Goal: Information Seeking & Learning: Learn about a topic

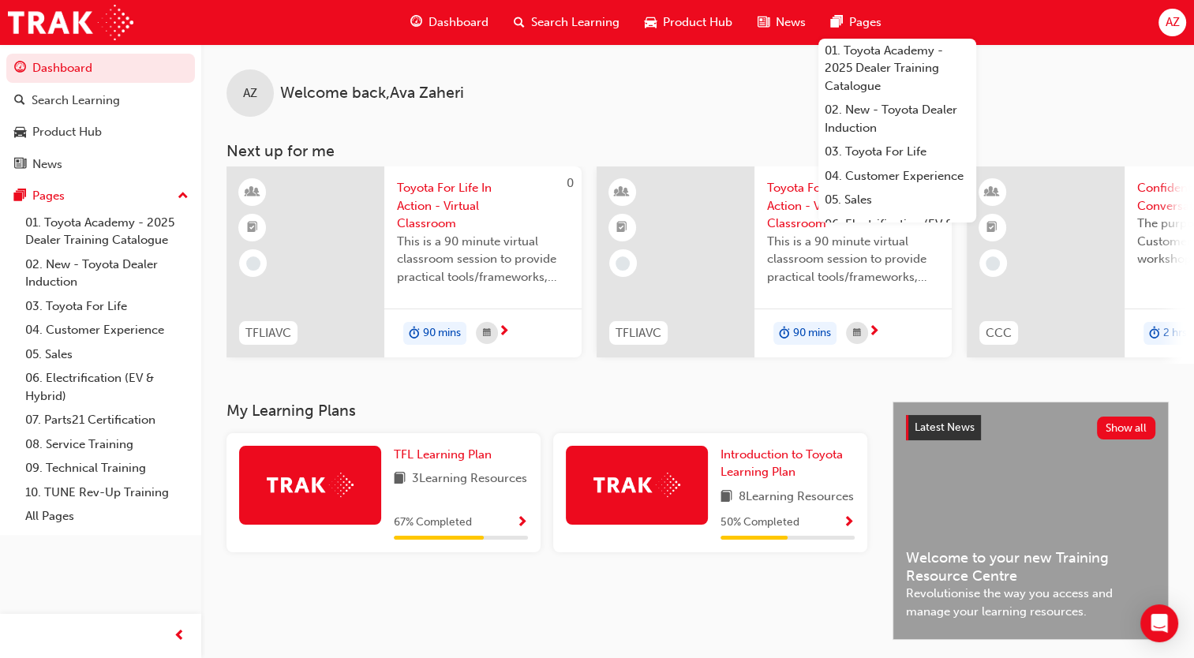
click at [1172, 28] on span "AZ" at bounding box center [1172, 22] width 14 height 18
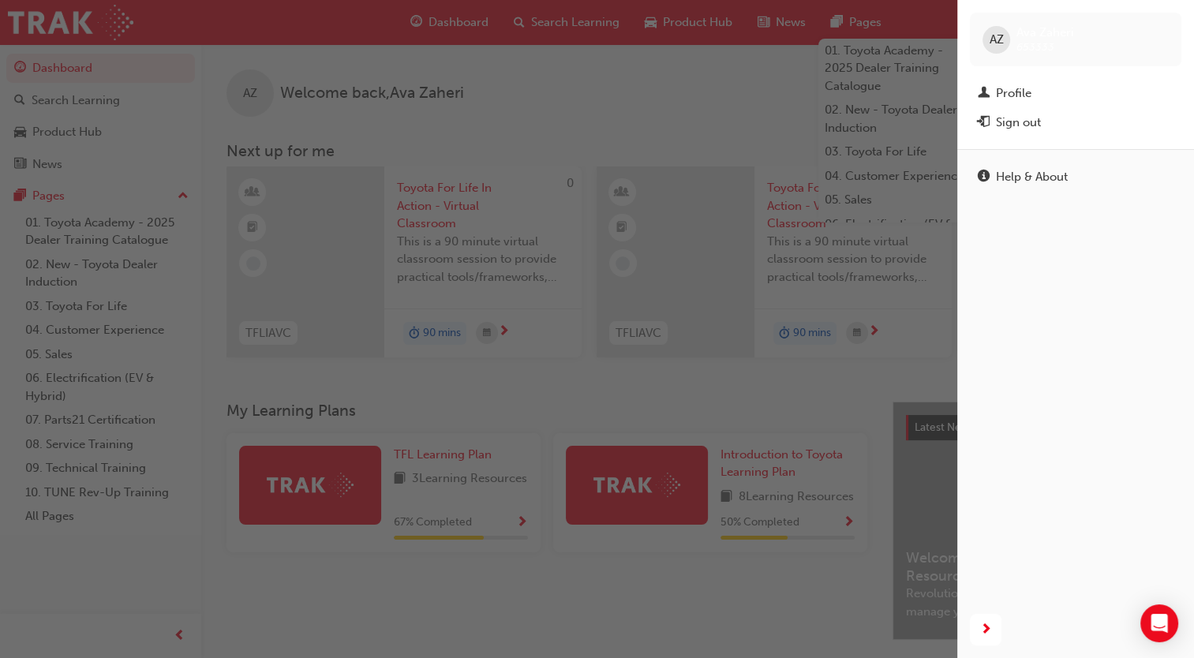
click at [991, 21] on div "AZ Ava Zaheri 653333" at bounding box center [1076, 40] width 212 height 54
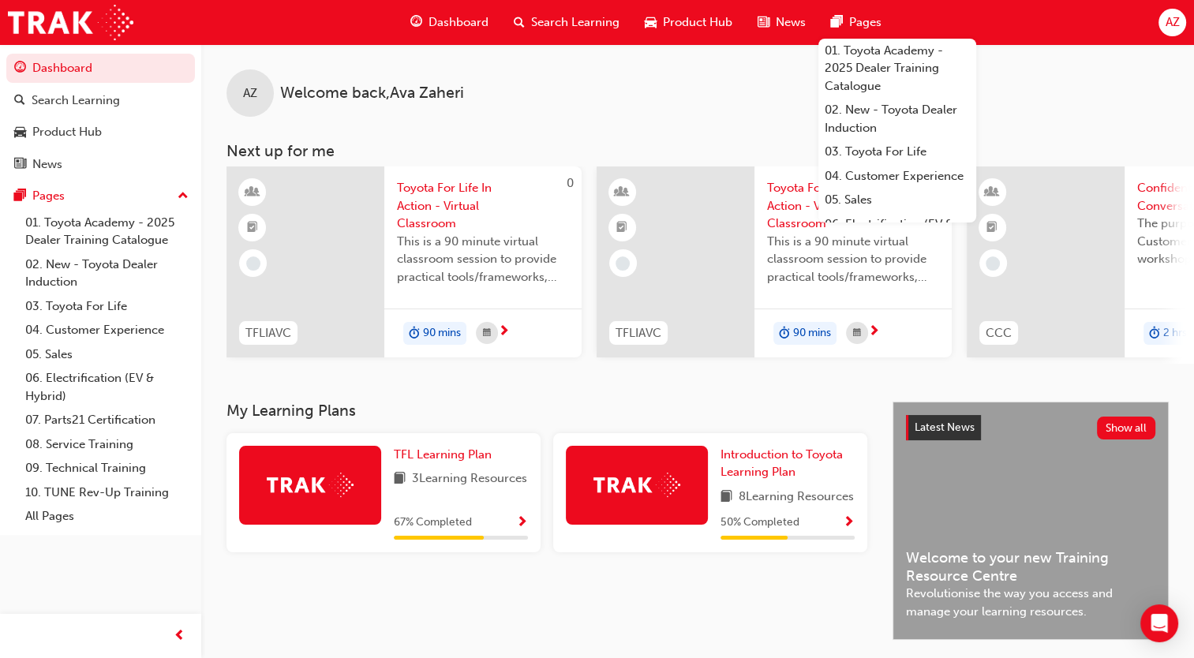
click at [1162, 36] on div "Dashboard Search Learning Product Hub News Pages 01. Toyota Academy - 2025 Deal…" at bounding box center [597, 22] width 1194 height 45
click at [1165, 24] on span "AZ" at bounding box center [1172, 22] width 14 height 18
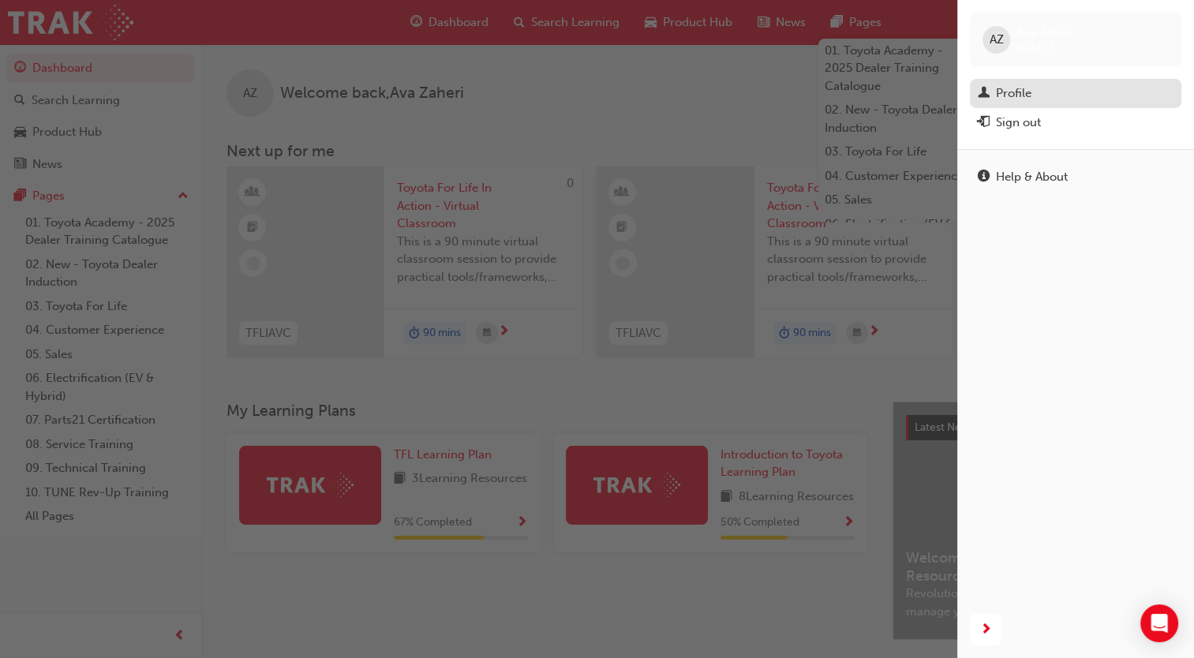
click at [981, 87] on span "man-icon" at bounding box center [984, 94] width 12 height 14
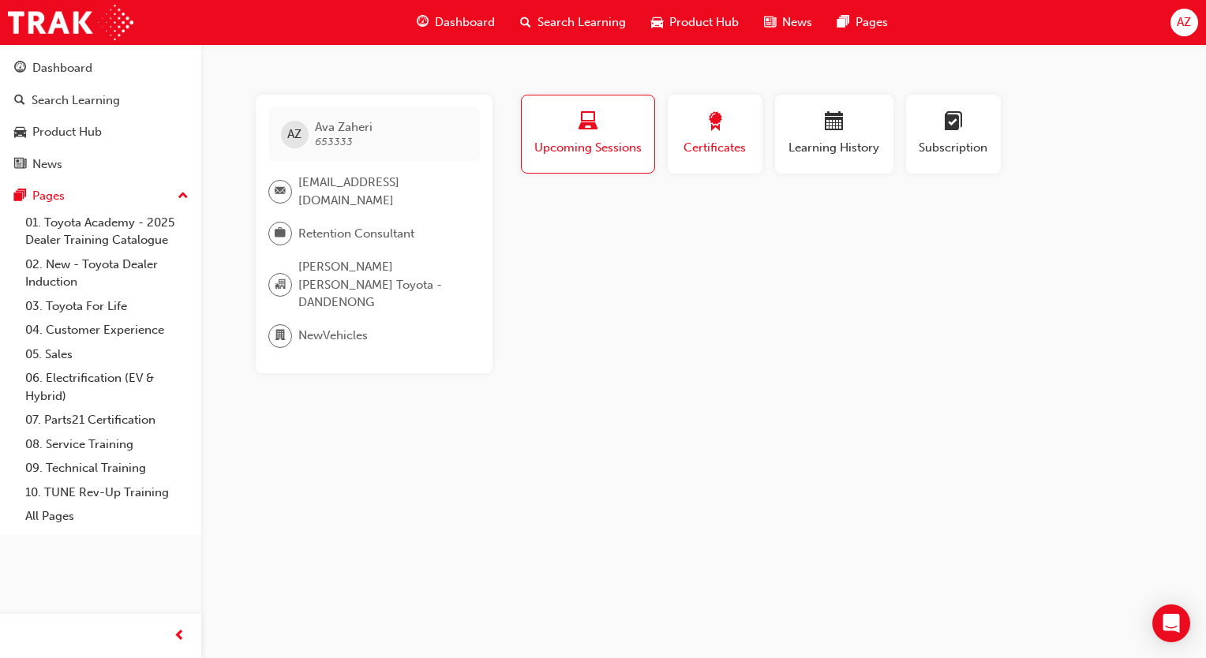
click at [706, 123] on span "award-icon" at bounding box center [715, 122] width 19 height 21
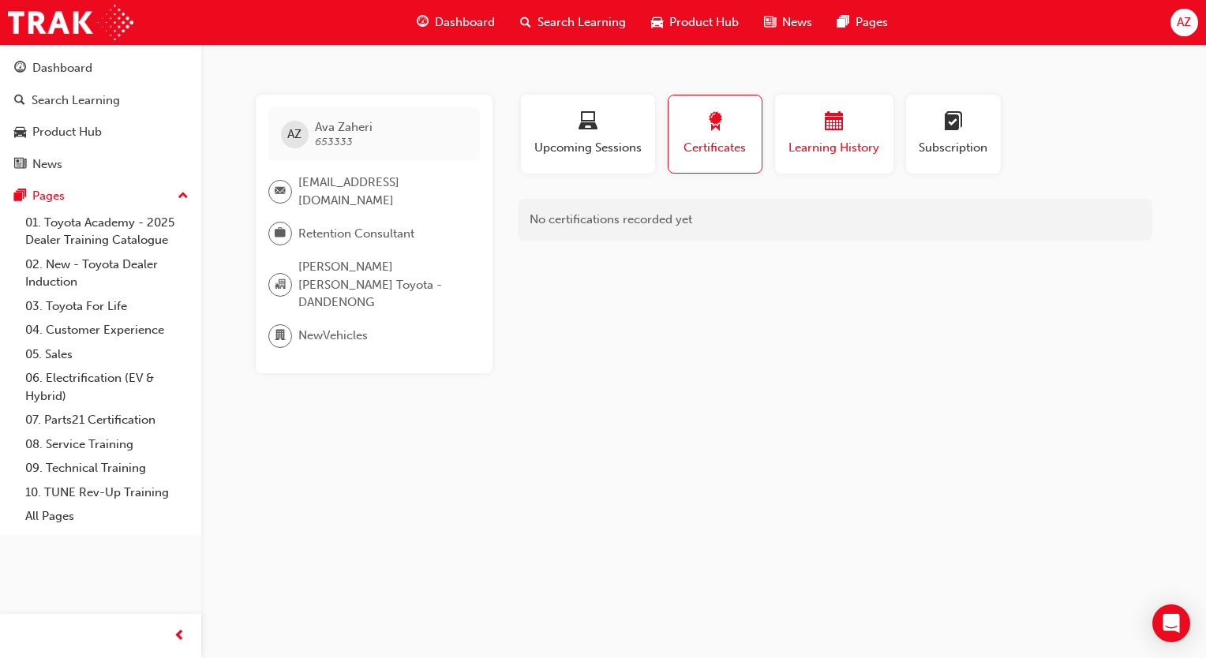
click at [811, 155] on span "Learning History" at bounding box center [834, 148] width 95 height 18
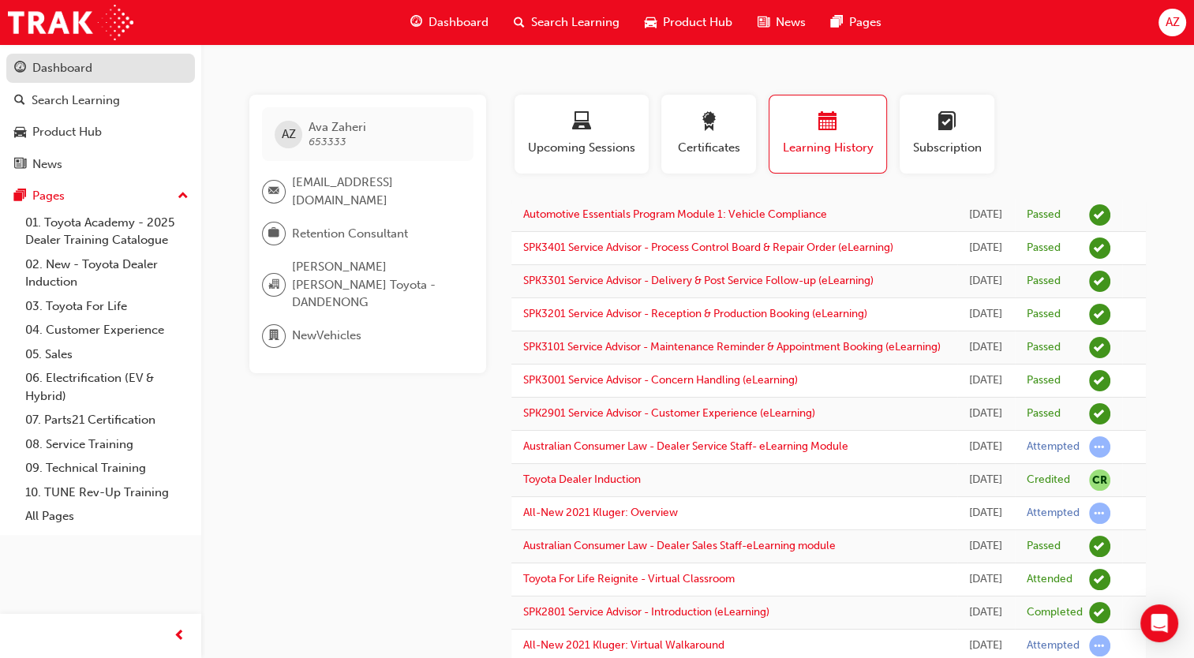
click at [47, 65] on div "Dashboard" at bounding box center [62, 68] width 60 height 18
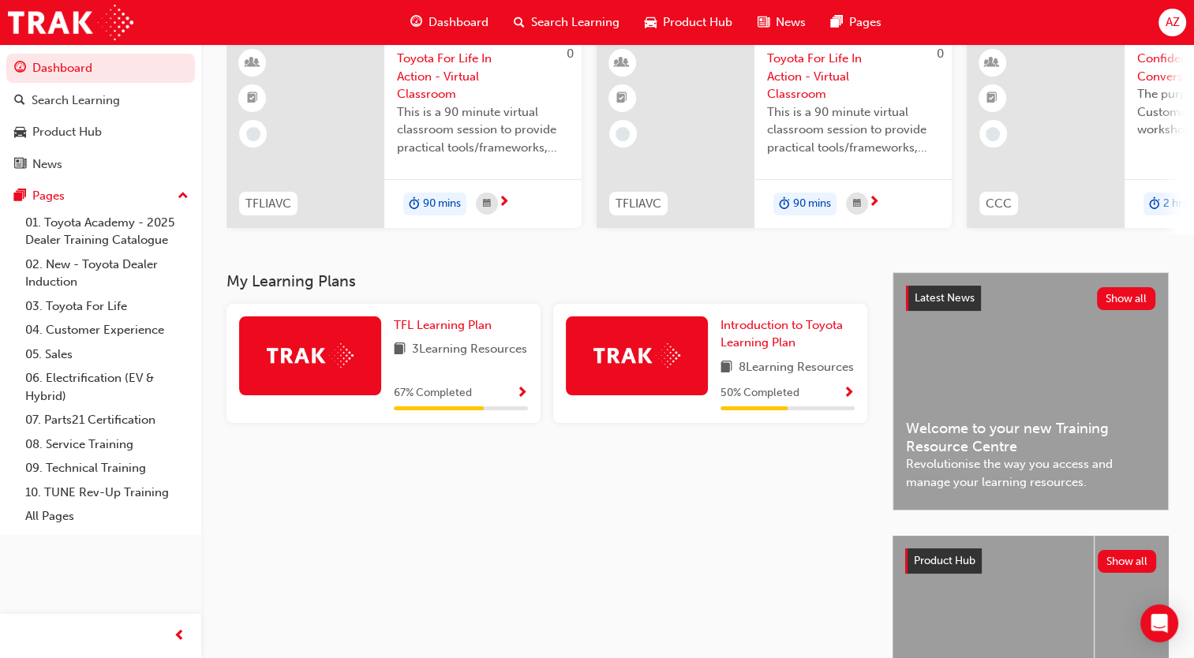
scroll to position [136, 0]
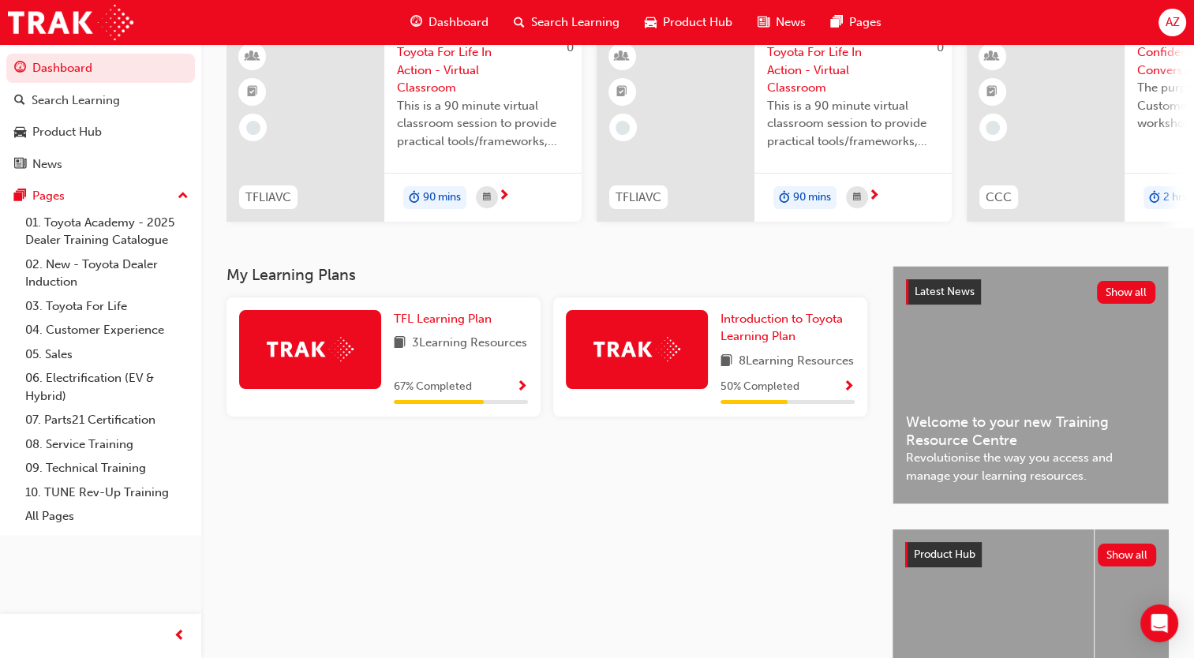
click at [1171, 28] on span "AZ" at bounding box center [1172, 22] width 14 height 18
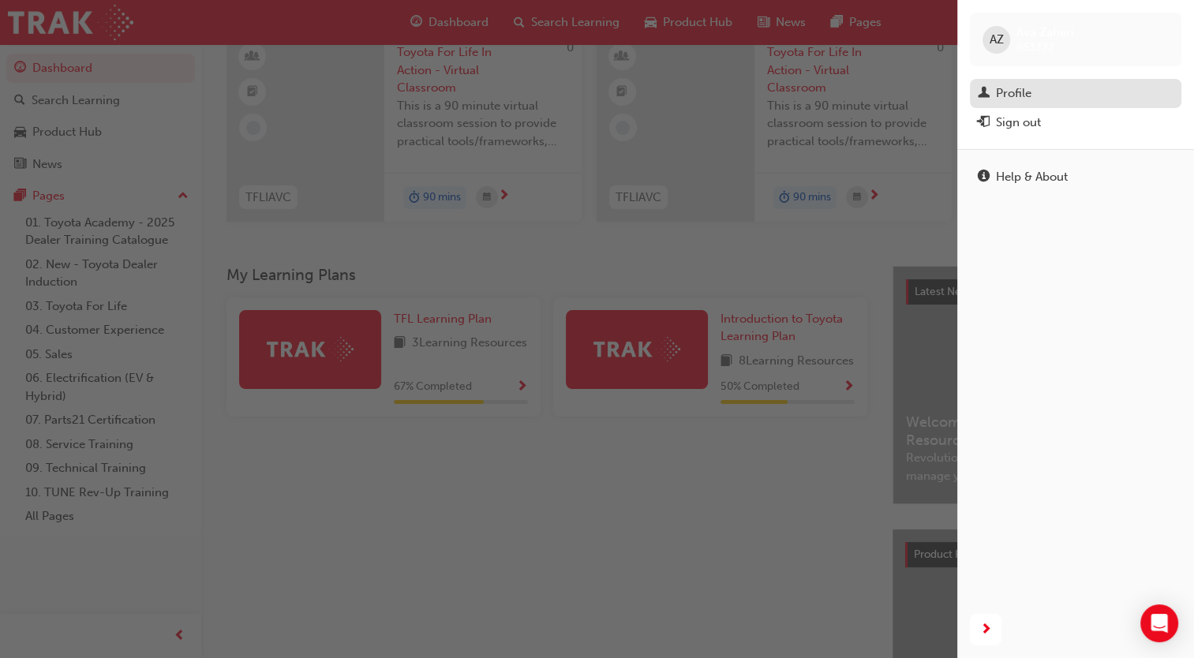
click at [1019, 81] on link "Profile" at bounding box center [1076, 93] width 212 height 29
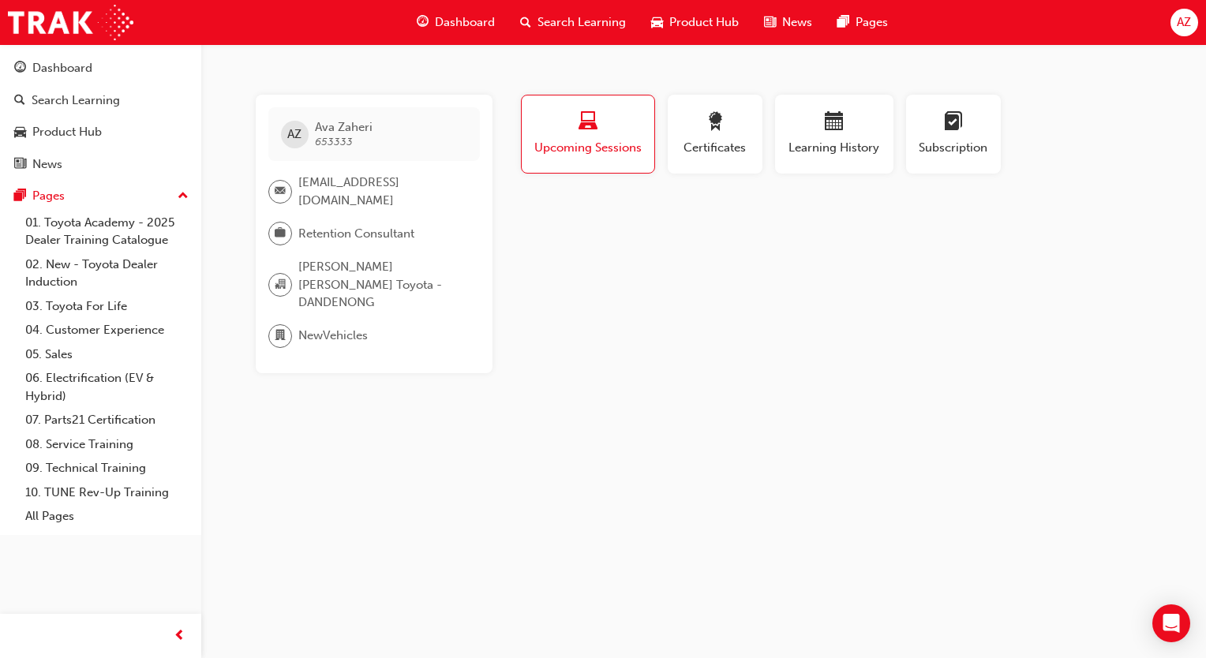
click at [773, 128] on div "Learning History" at bounding box center [834, 141] width 131 height 92
click at [732, 130] on div "button" at bounding box center [715, 124] width 71 height 24
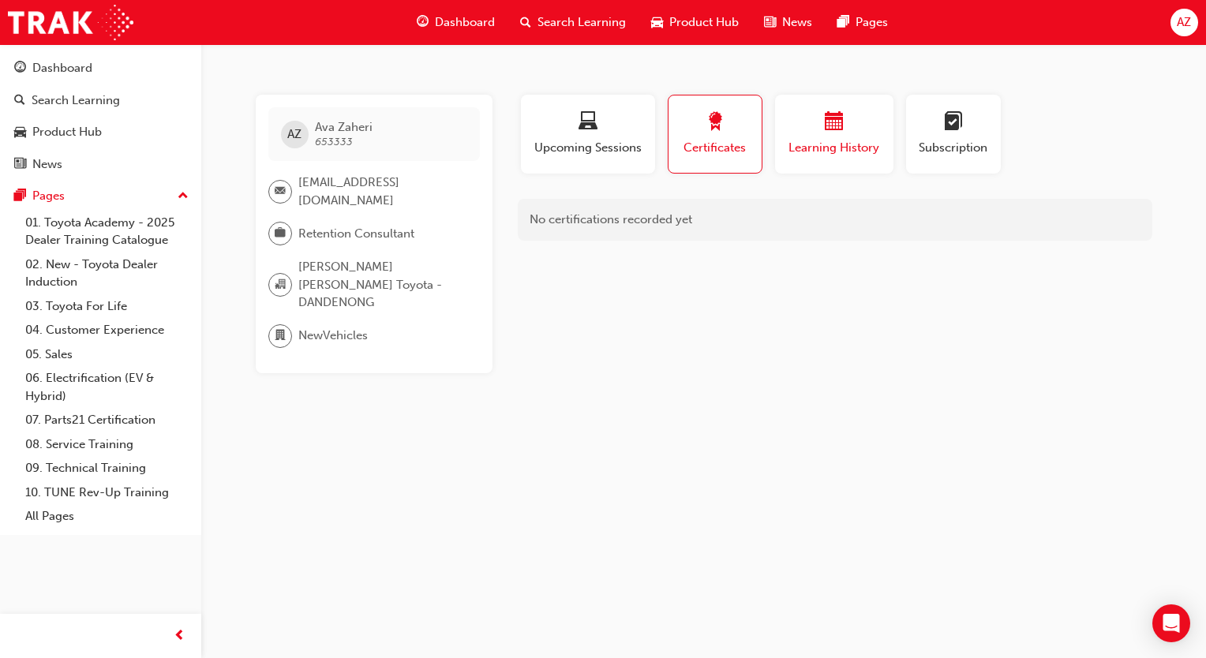
click at [841, 150] on span "Learning History" at bounding box center [834, 148] width 95 height 18
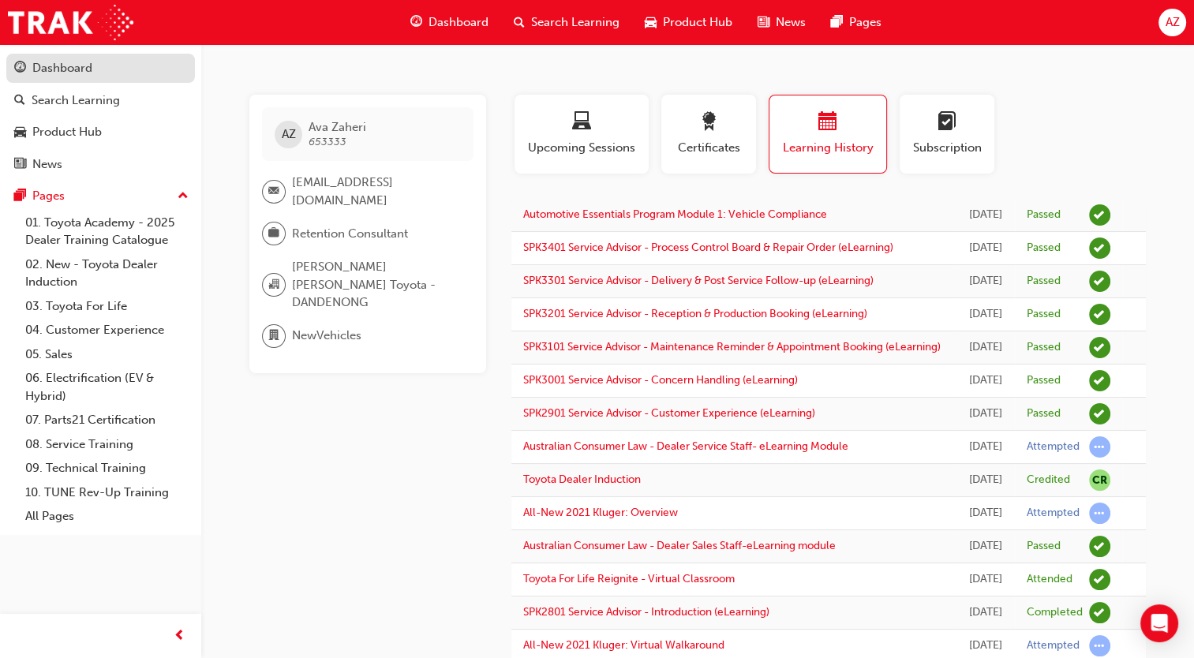
click at [113, 65] on div "Dashboard" at bounding box center [100, 68] width 173 height 20
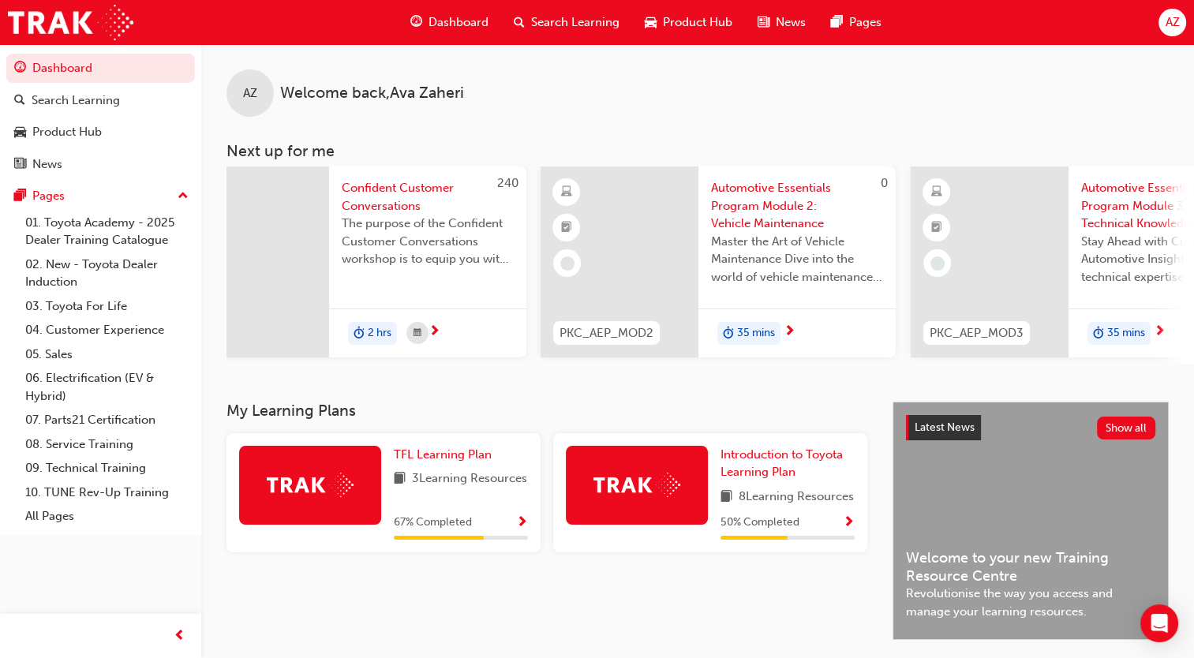
scroll to position [0, 879]
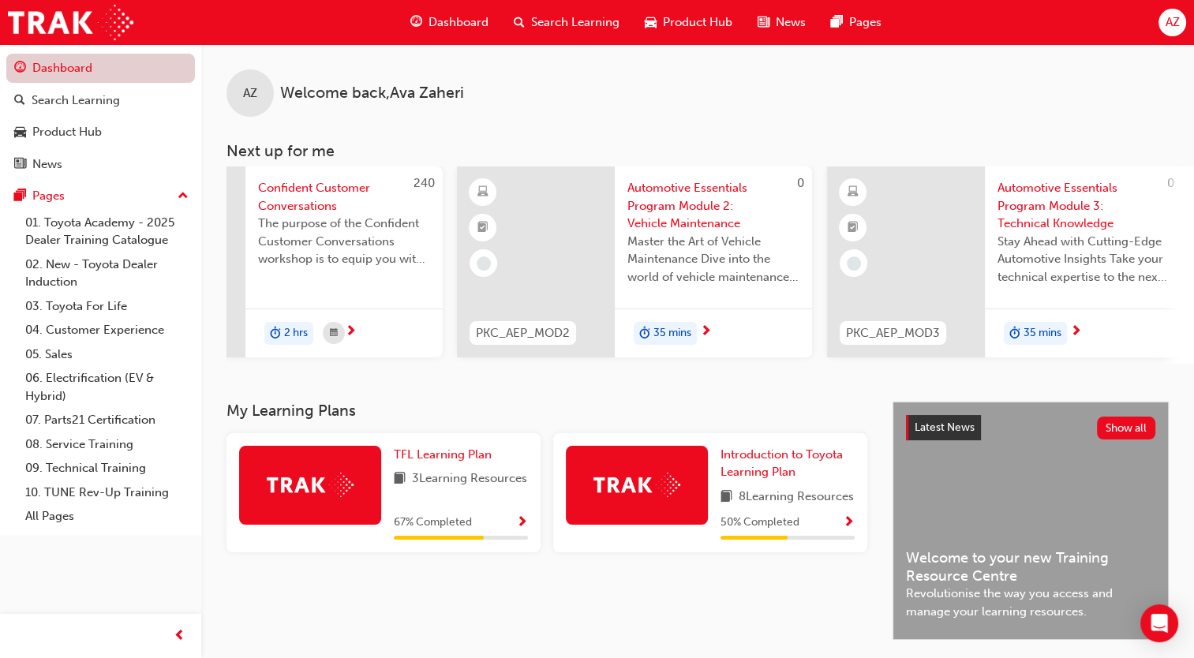
click at [88, 71] on link "Dashboard" at bounding box center [100, 68] width 189 height 29
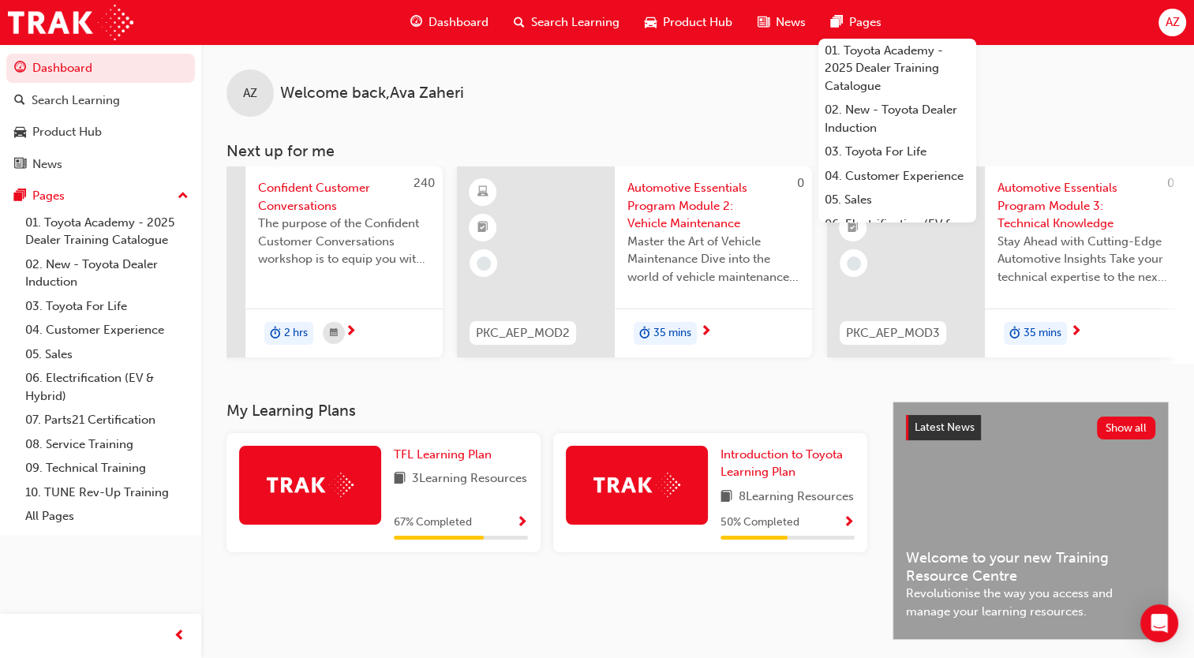
click at [1178, 21] on span "AZ" at bounding box center [1172, 22] width 14 height 18
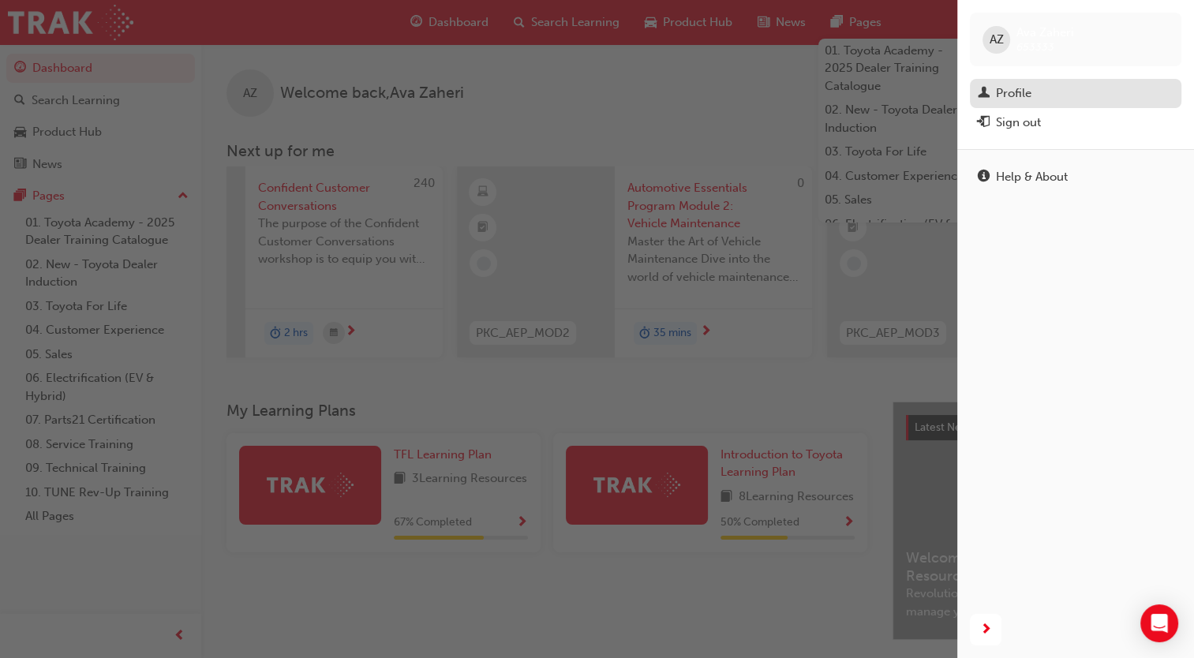
click at [1013, 99] on div "Profile" at bounding box center [1014, 93] width 36 height 18
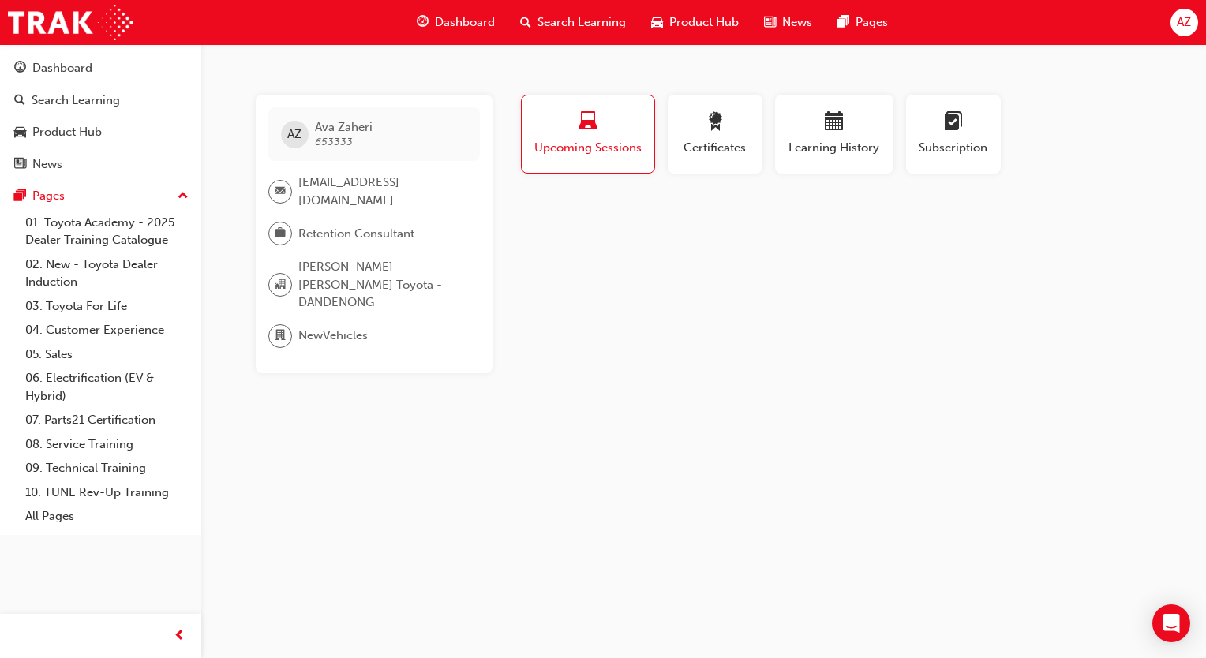
click at [795, 281] on div "Profile Upcoming Sessions Certificates Learning History Subscription AZ Ava Zah…" at bounding box center [835, 234] width 635 height 279
click at [726, 118] on div "button" at bounding box center [715, 124] width 71 height 24
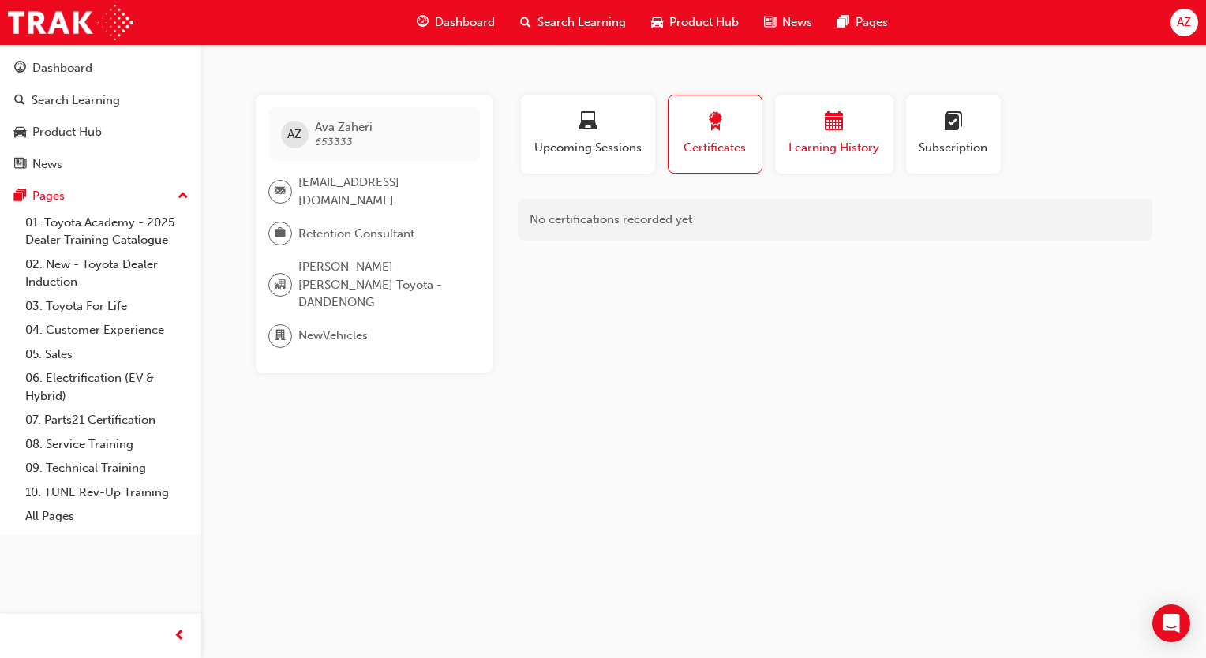
click at [797, 142] on span "Learning History" at bounding box center [834, 148] width 95 height 18
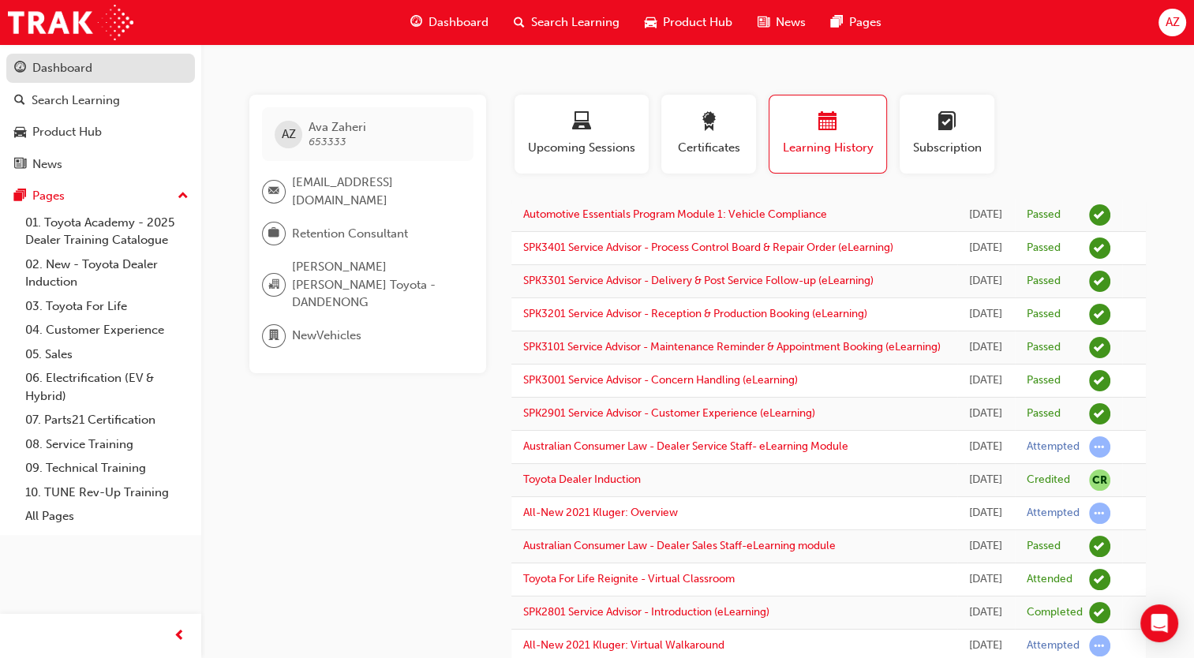
click at [113, 59] on div "Dashboard" at bounding box center [100, 68] width 173 height 20
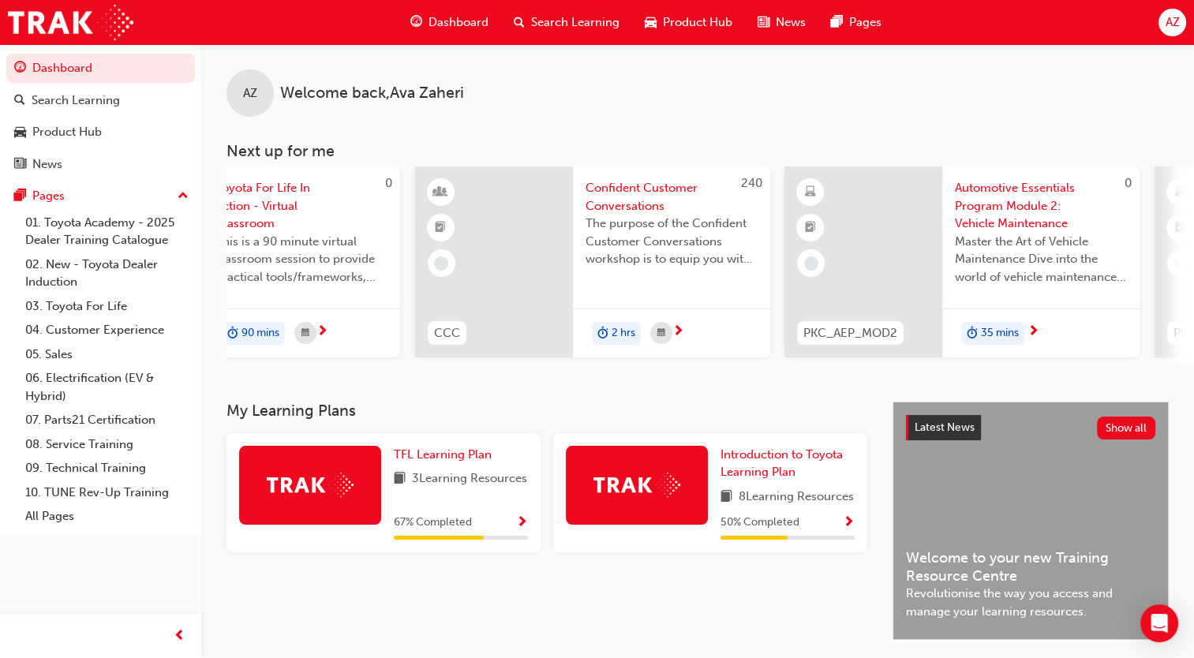
scroll to position [0, 879]
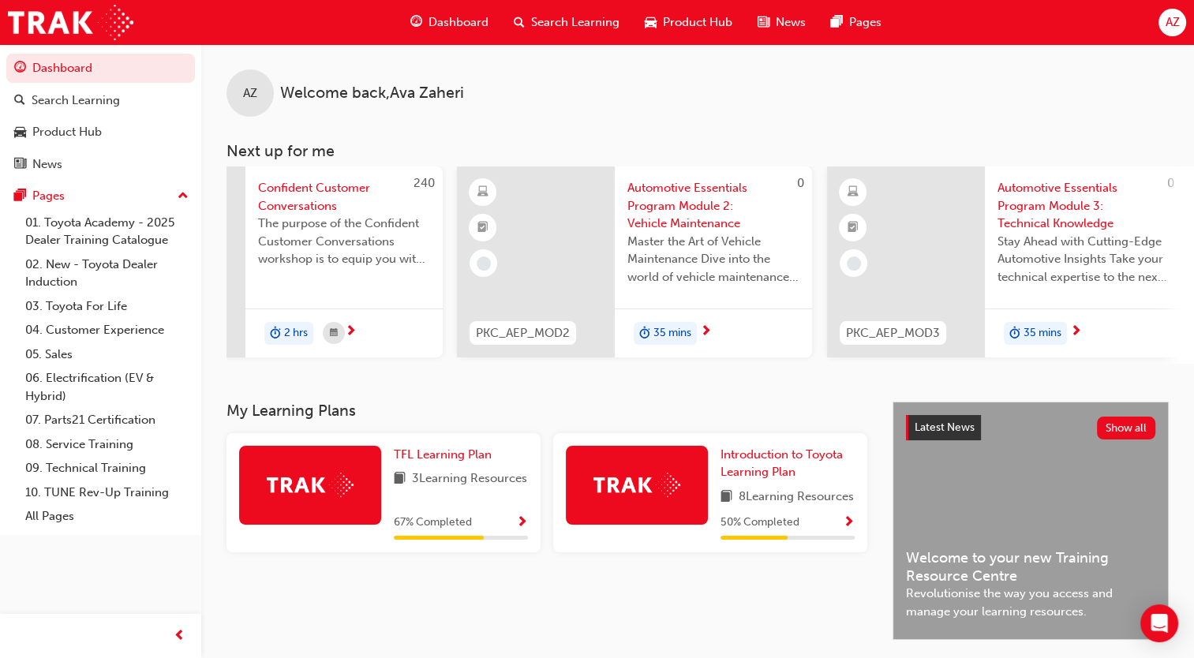
click at [466, 35] on div "Dashboard" at bounding box center [449, 22] width 103 height 32
click at [462, 25] on span "Dashboard" at bounding box center [459, 22] width 60 height 18
click at [547, 34] on div "Search Learning" at bounding box center [566, 22] width 131 height 32
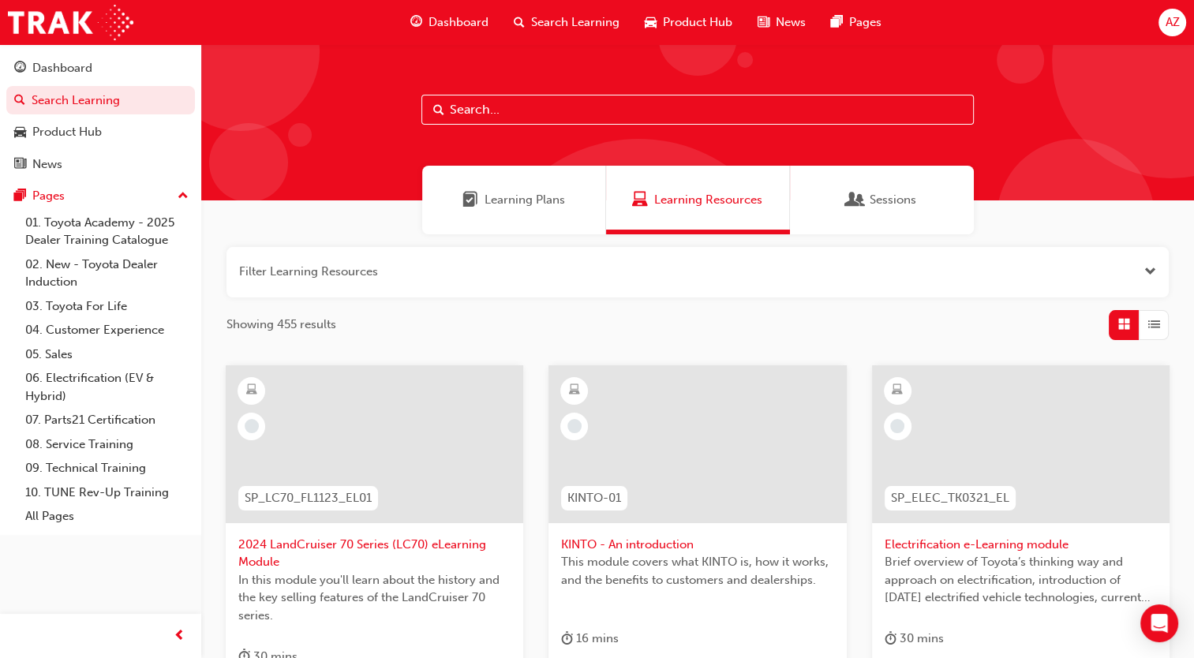
click at [714, 23] on span "Product Hub" at bounding box center [697, 22] width 69 height 18
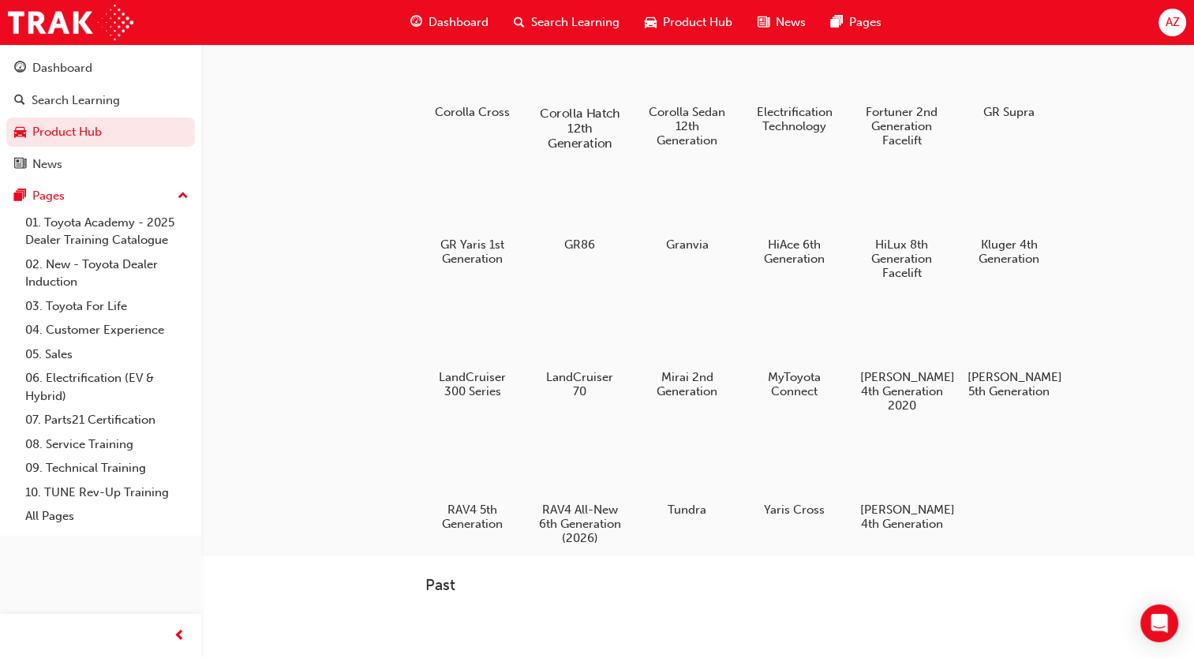
scroll to position [290, 0]
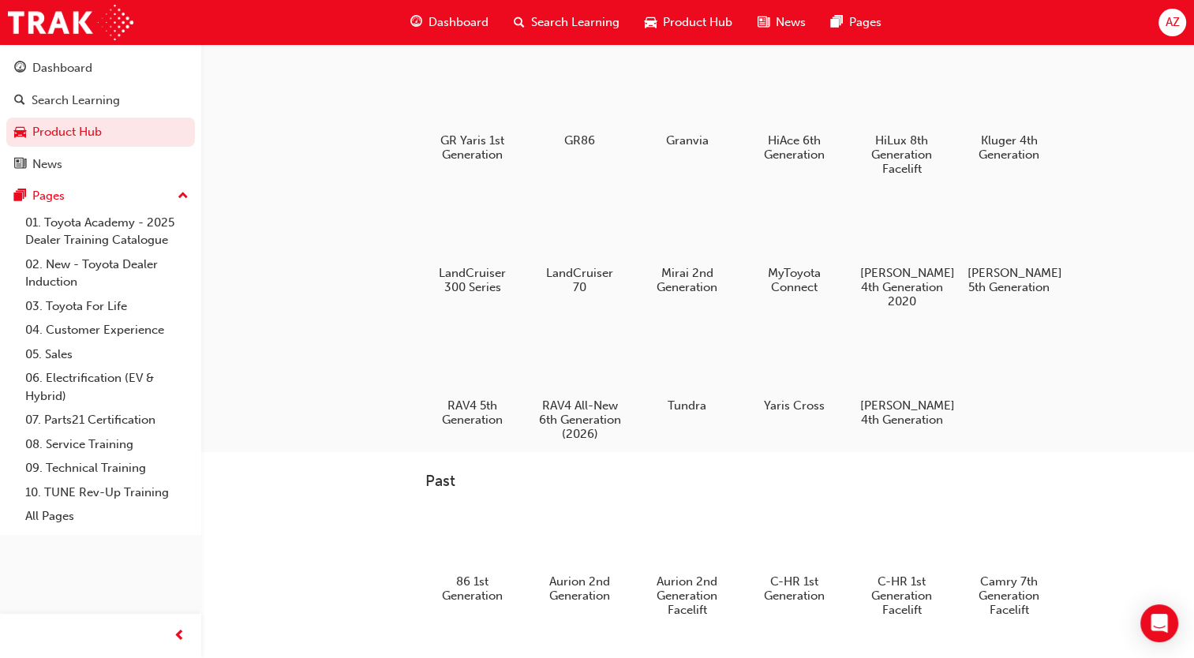
click at [799, 14] on span "News" at bounding box center [791, 22] width 30 height 18
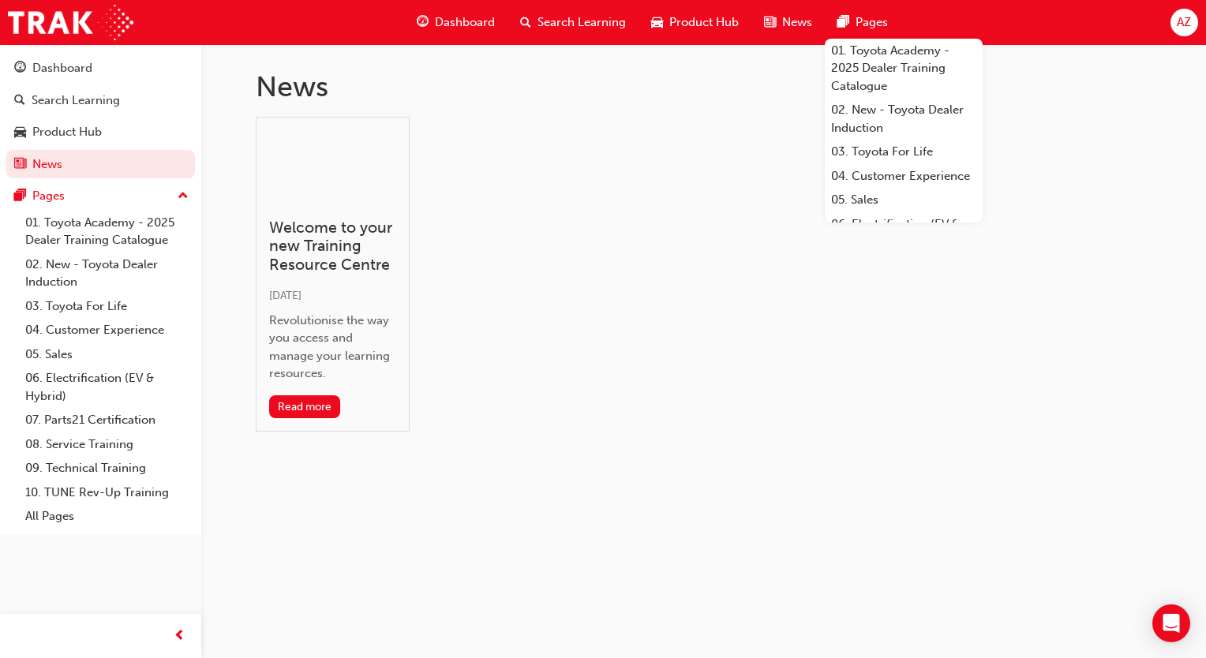
click at [856, 29] on span "Pages" at bounding box center [872, 22] width 32 height 18
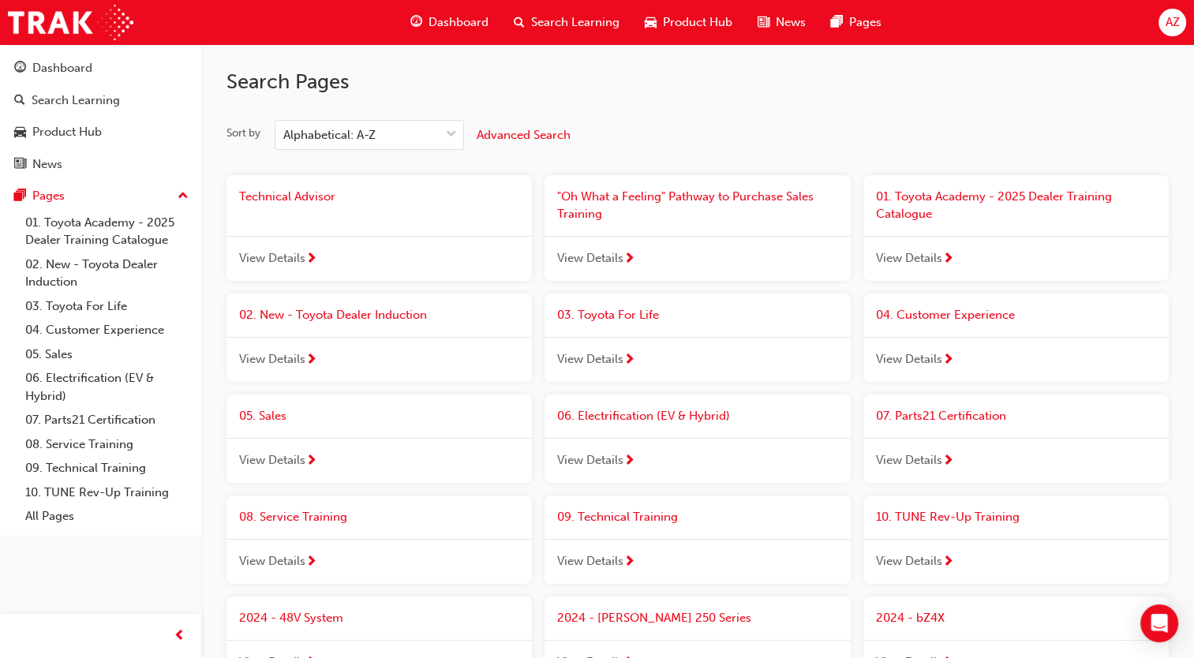
click at [467, 22] on span "Dashboard" at bounding box center [459, 22] width 60 height 18
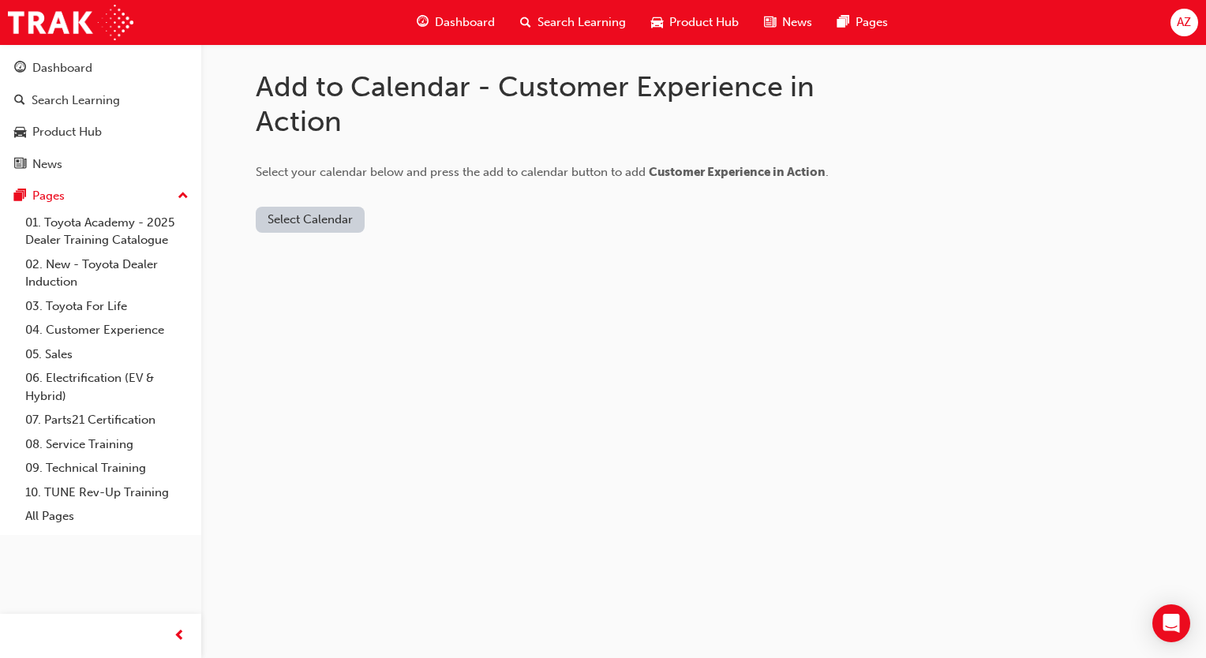
click at [340, 219] on button "Select Calendar" at bounding box center [310, 220] width 109 height 26
click at [341, 261] on div "Outlook.com" at bounding box center [311, 258] width 95 height 18
click at [390, 226] on button "Add to Calendar" at bounding box center [444, 220] width 112 height 26
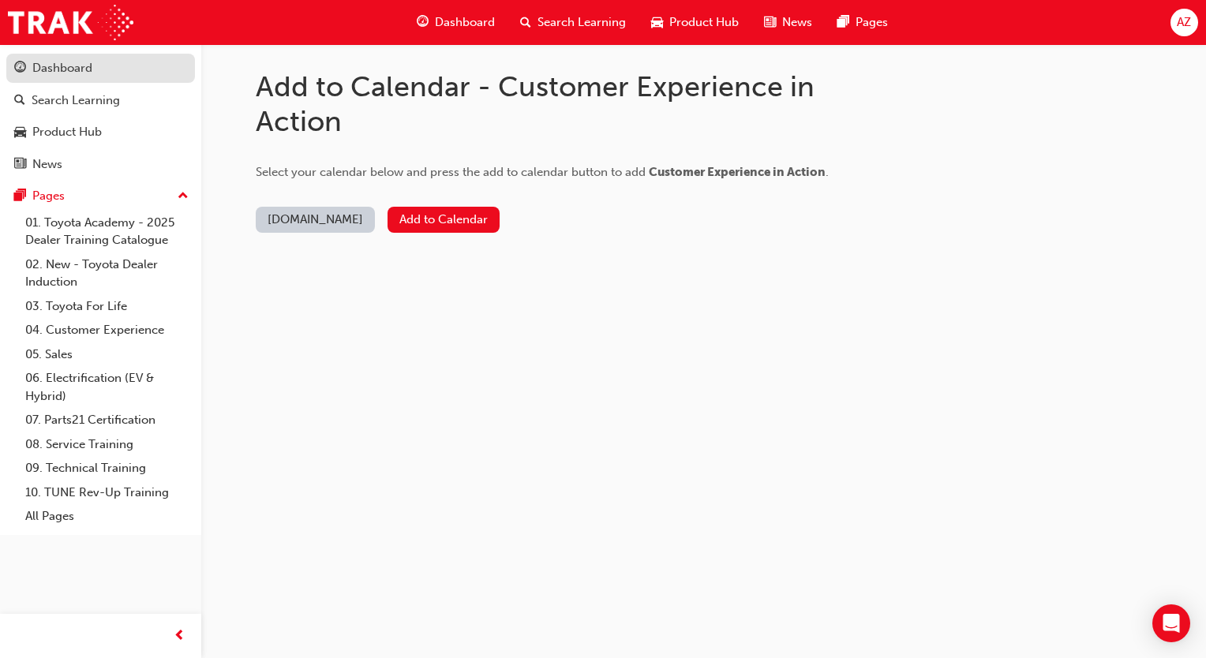
drag, startPoint x: 129, startPoint y: 81, endPoint x: 152, endPoint y: 77, distance: 22.3
click at [129, 81] on link "Dashboard" at bounding box center [100, 68] width 189 height 29
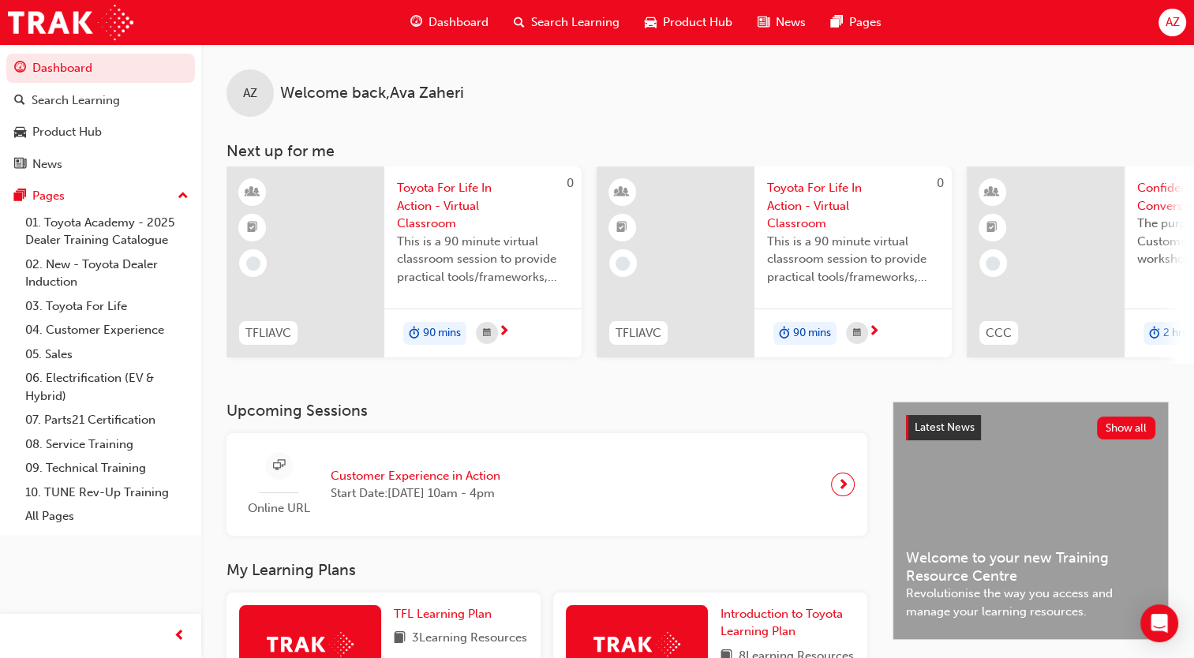
click at [1181, 14] on div "AZ" at bounding box center [1173, 23] width 28 height 28
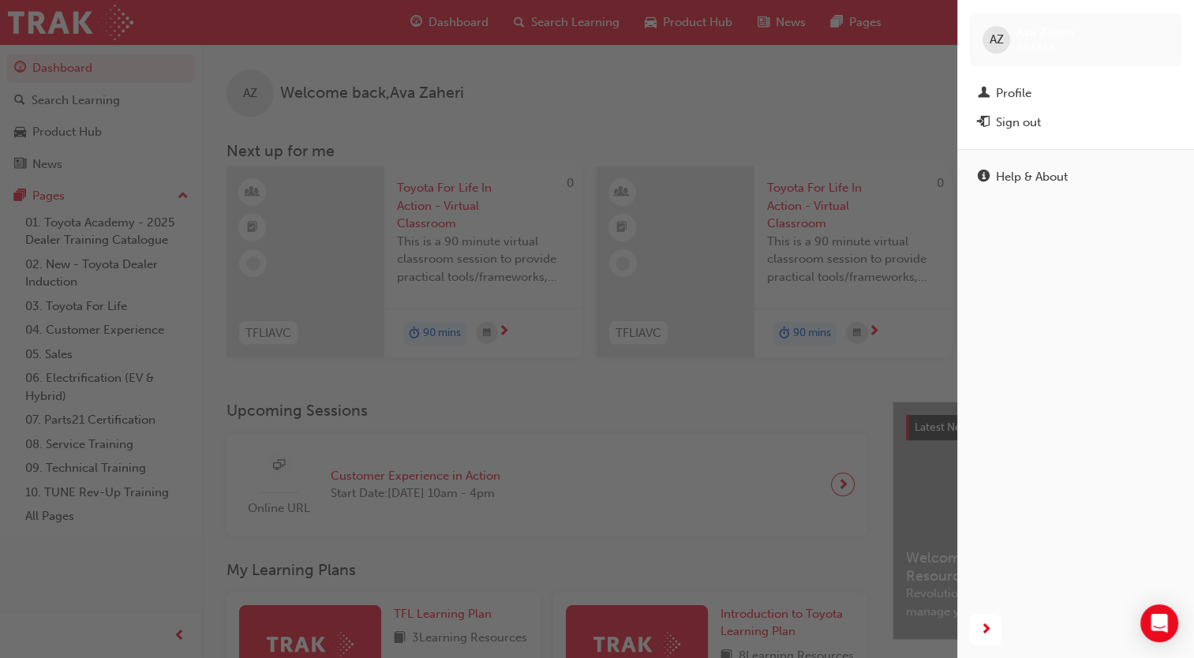
click at [998, 44] on span "AZ" at bounding box center [997, 40] width 14 height 18
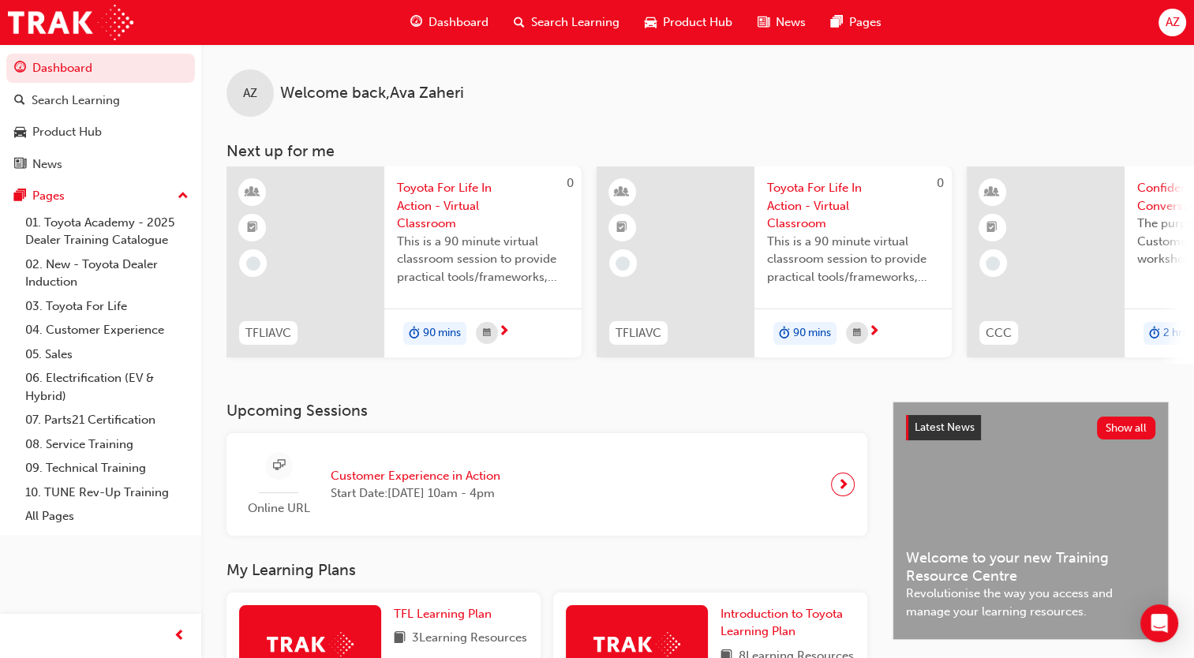
drag, startPoint x: 1153, startPoint y: 10, endPoint x: 1163, endPoint y: 13, distance: 10.0
click at [1155, 10] on div "Dashboard Search Learning Product Hub News Pages AZ" at bounding box center [597, 22] width 1194 height 45
click at [1168, 17] on span "AZ" at bounding box center [1172, 22] width 14 height 18
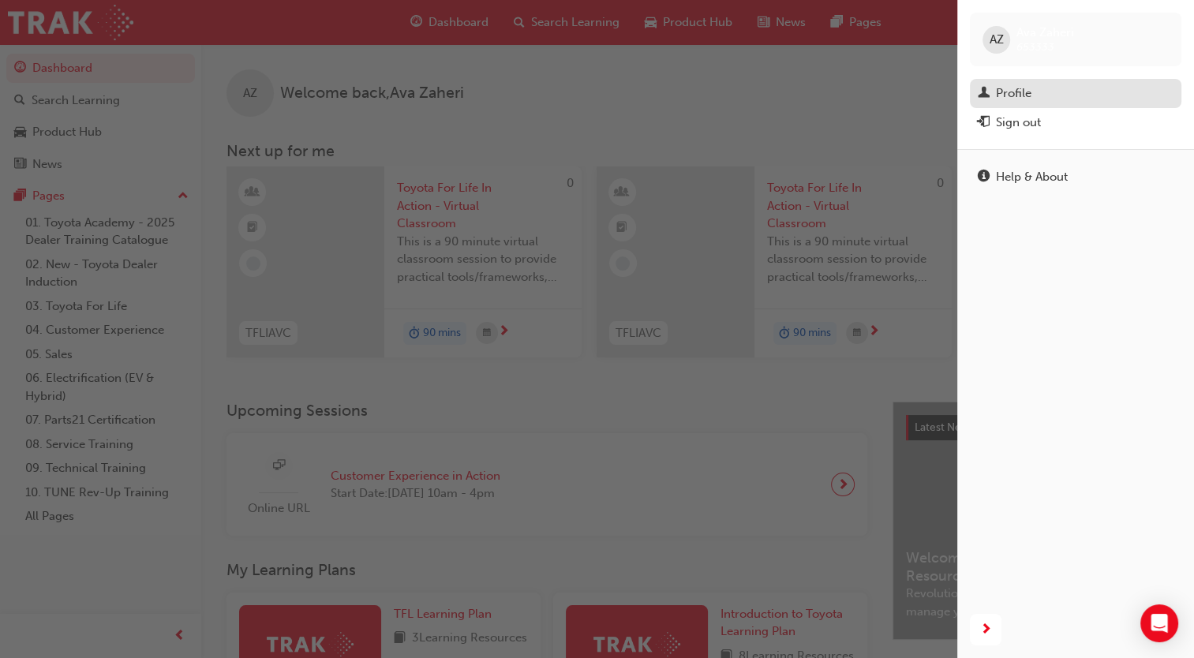
click at [1023, 93] on div "Profile" at bounding box center [1014, 93] width 36 height 18
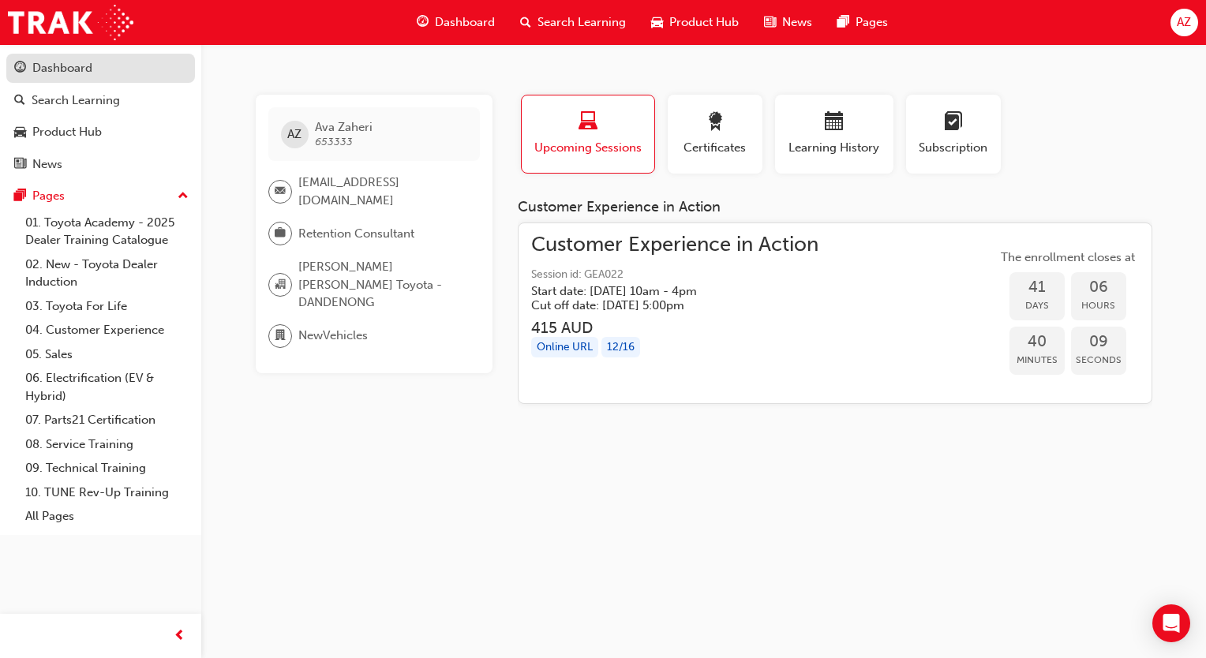
drag, startPoint x: 86, startPoint y: 73, endPoint x: 157, endPoint y: 74, distance: 71.0
click at [85, 73] on div "Dashboard" at bounding box center [62, 68] width 60 height 18
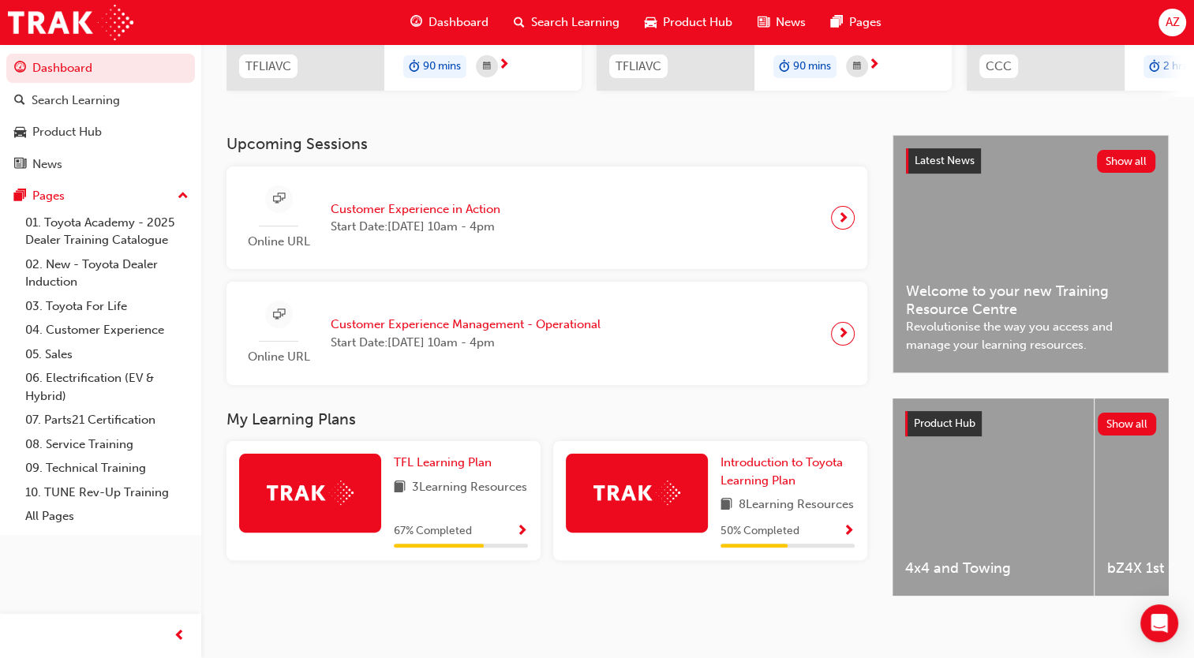
scroll to position [283, 0]
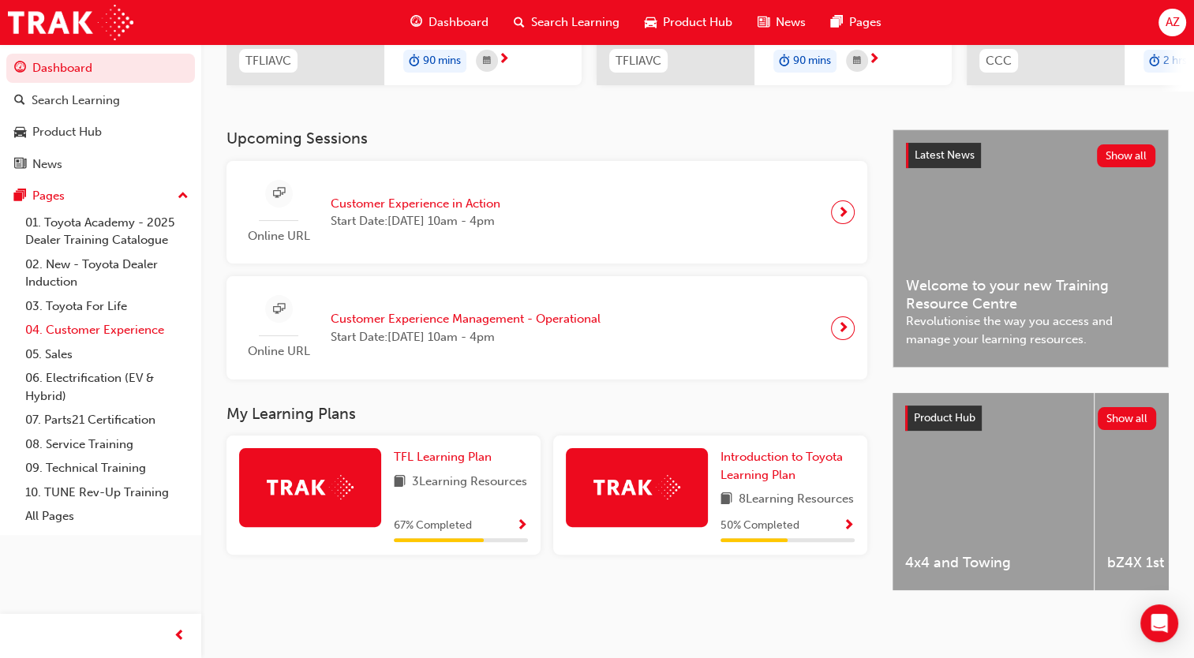
click at [120, 331] on link "04. Customer Experience" at bounding box center [107, 330] width 176 height 24
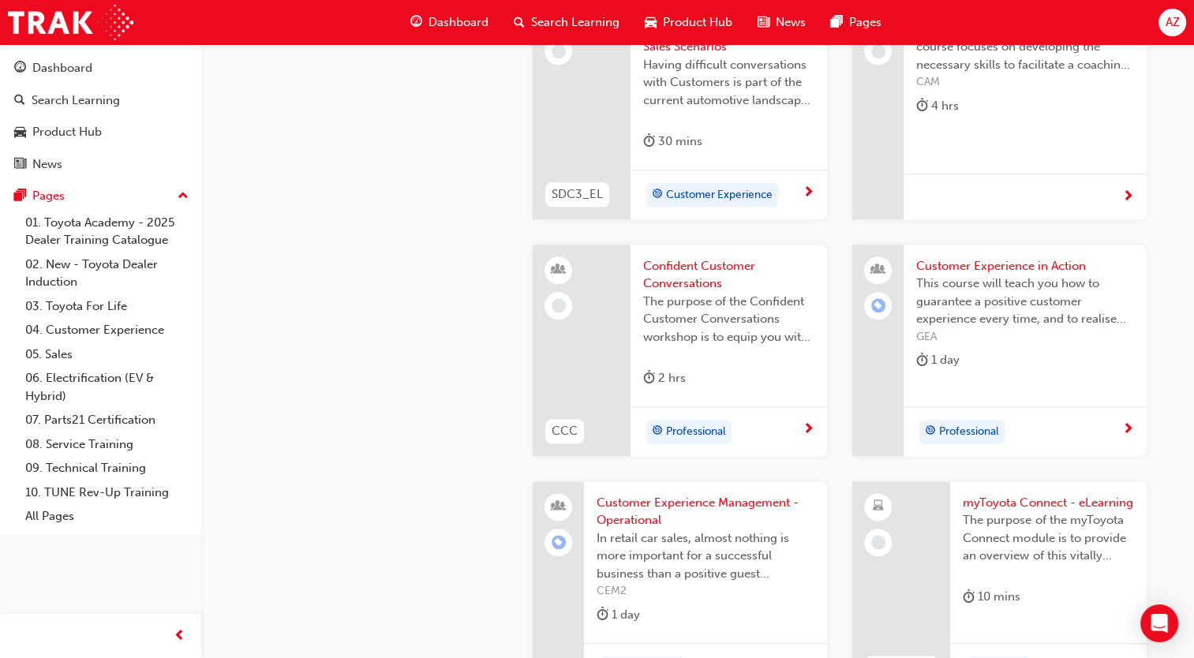
scroll to position [1992, 0]
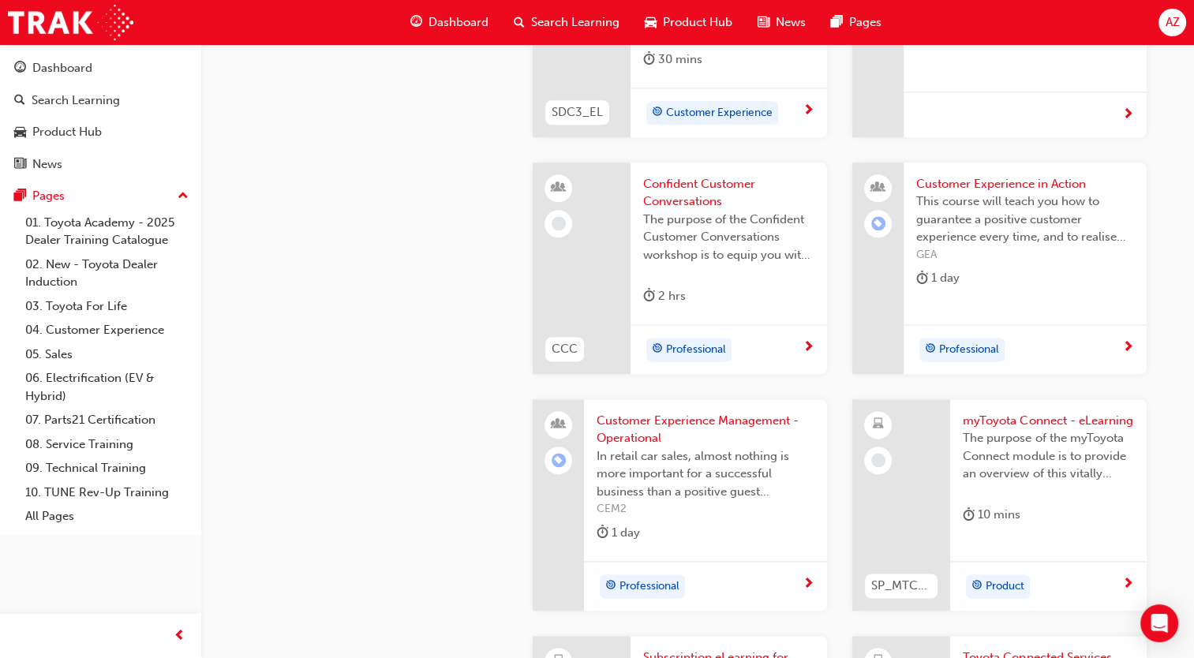
click at [1052, 333] on div "Professional" at bounding box center [1025, 349] width 243 height 50
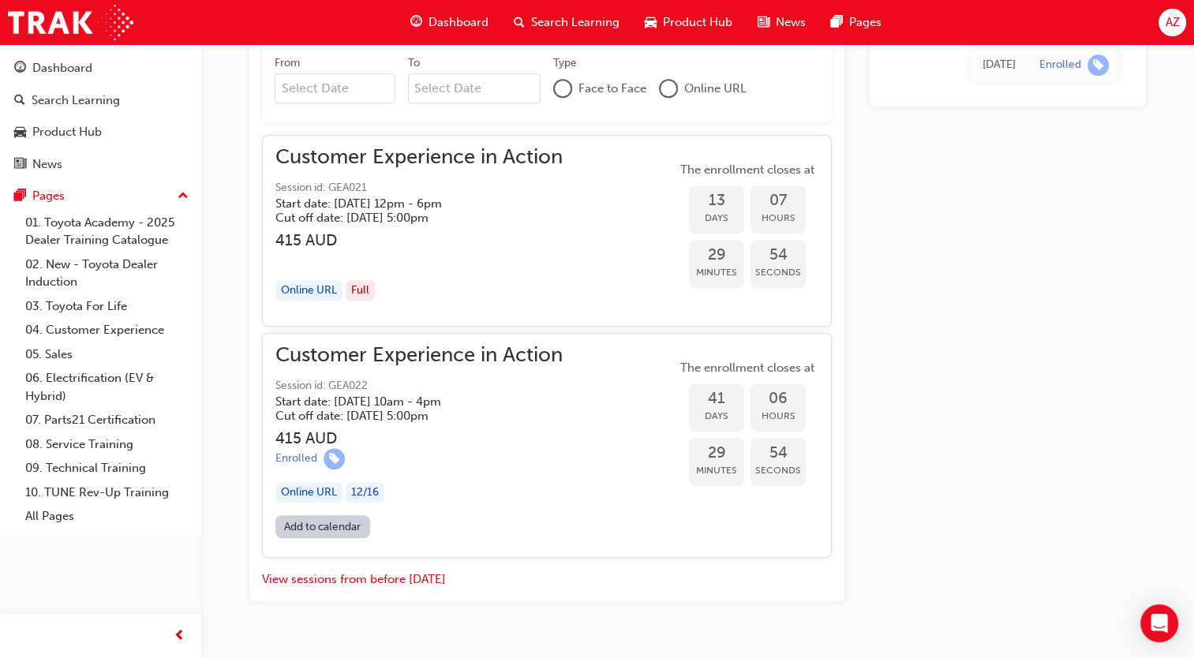
scroll to position [1133, 0]
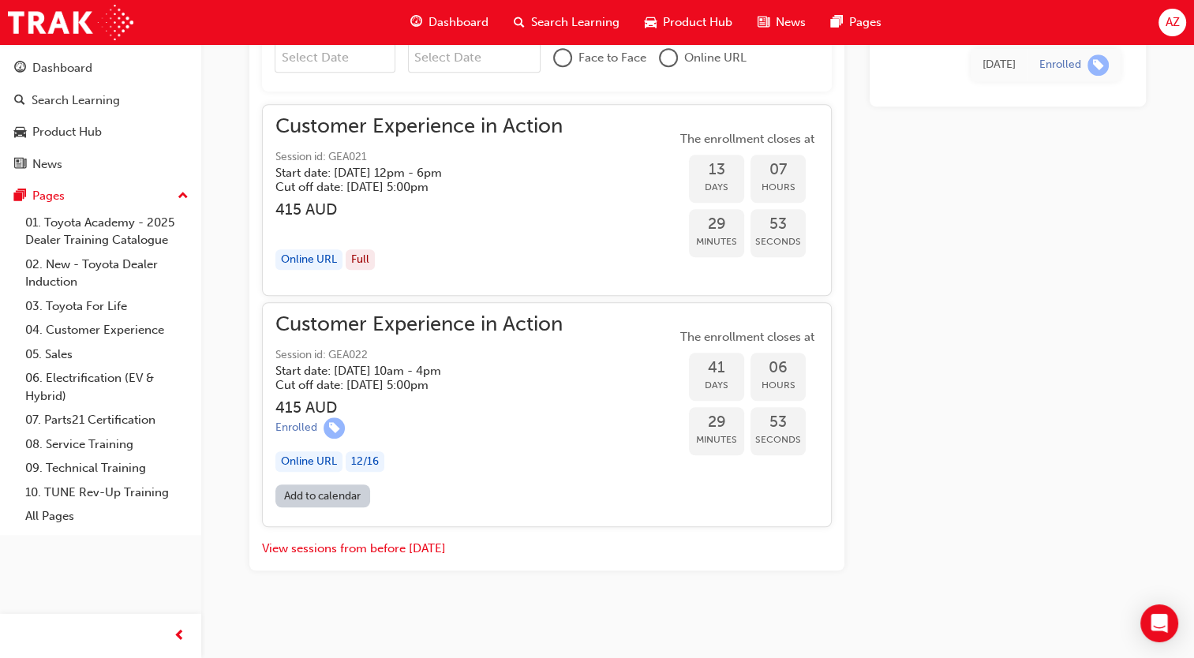
click at [459, 361] on span "Session id: GEA022" at bounding box center [418, 355] width 287 height 18
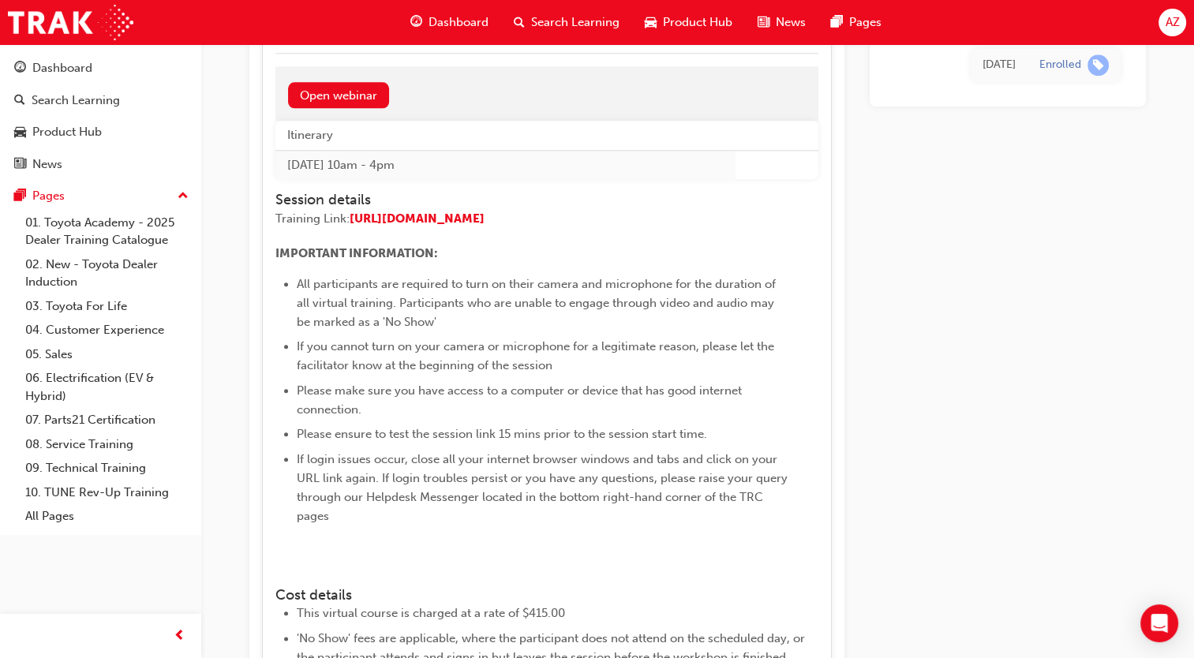
scroll to position [1527, 0]
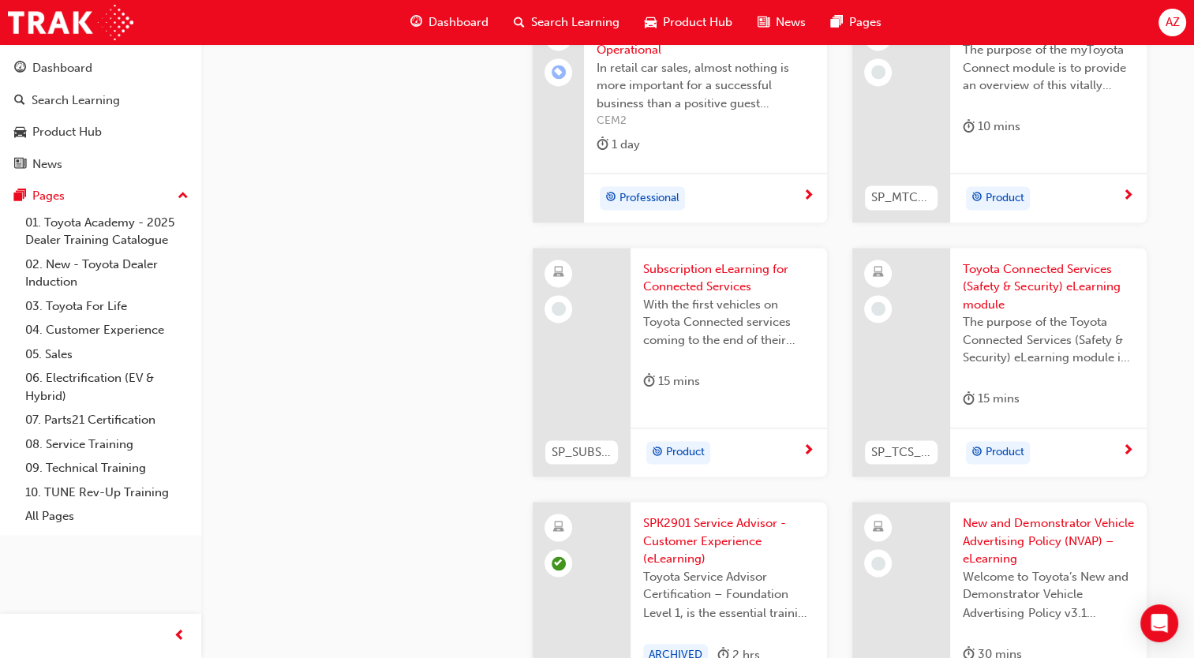
scroll to position [2544, 0]
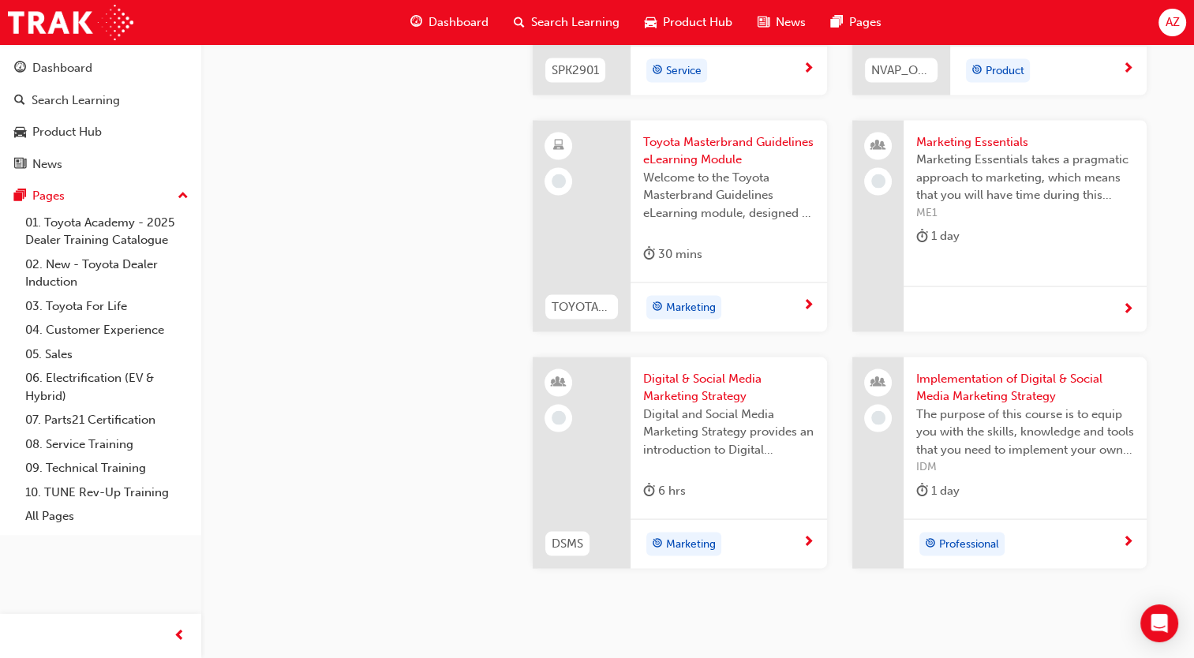
click at [1111, 316] on div at bounding box center [1025, 309] width 243 height 46
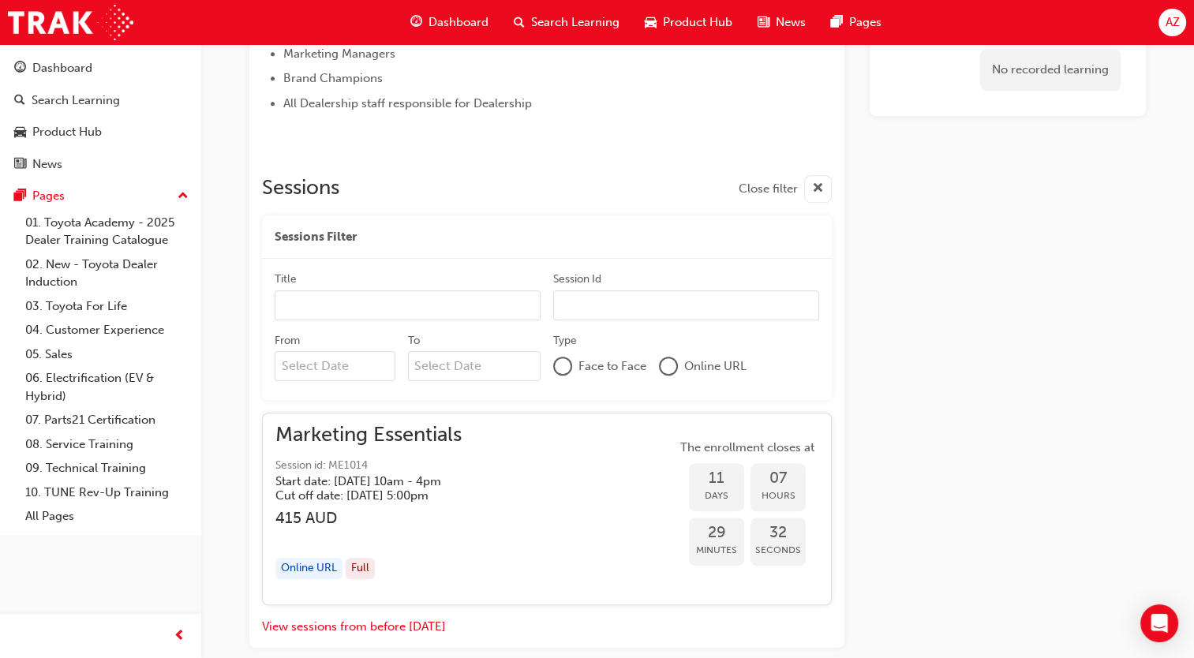
scroll to position [1065, 0]
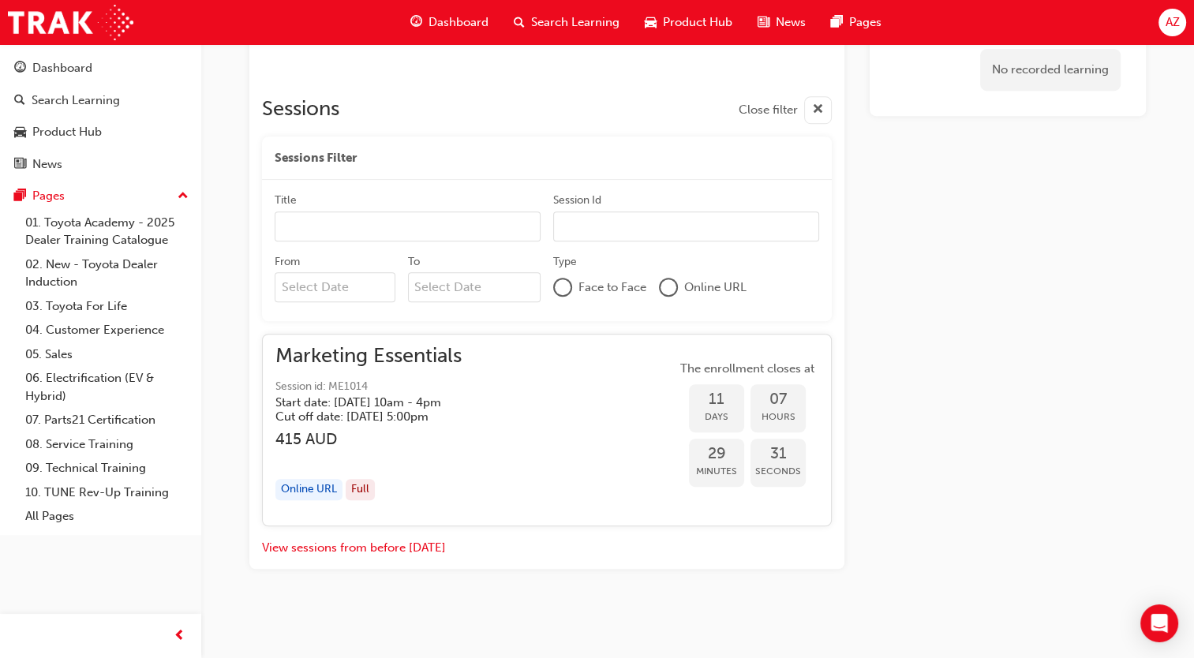
click at [466, 406] on div "Start date: Tue 9 Sep 2025 , 10am - 4pm Cut off date: Mon 8 Sep 2025, 5:00pm" at bounding box center [370, 409] width 191 height 28
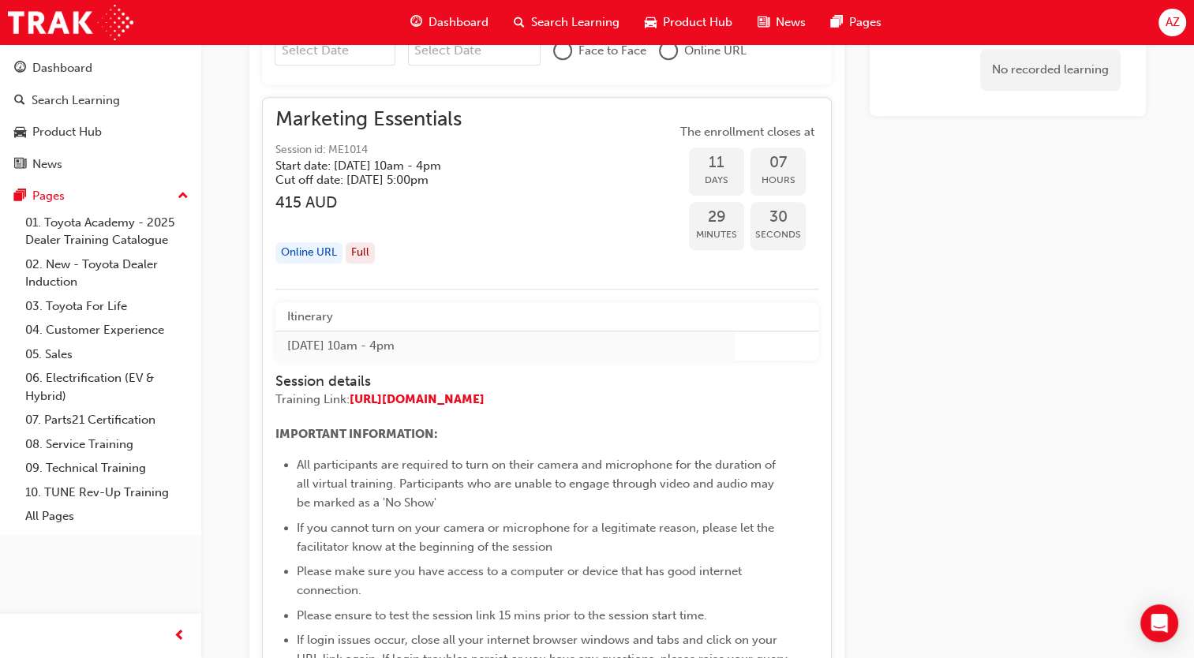
scroll to position [1697, 0]
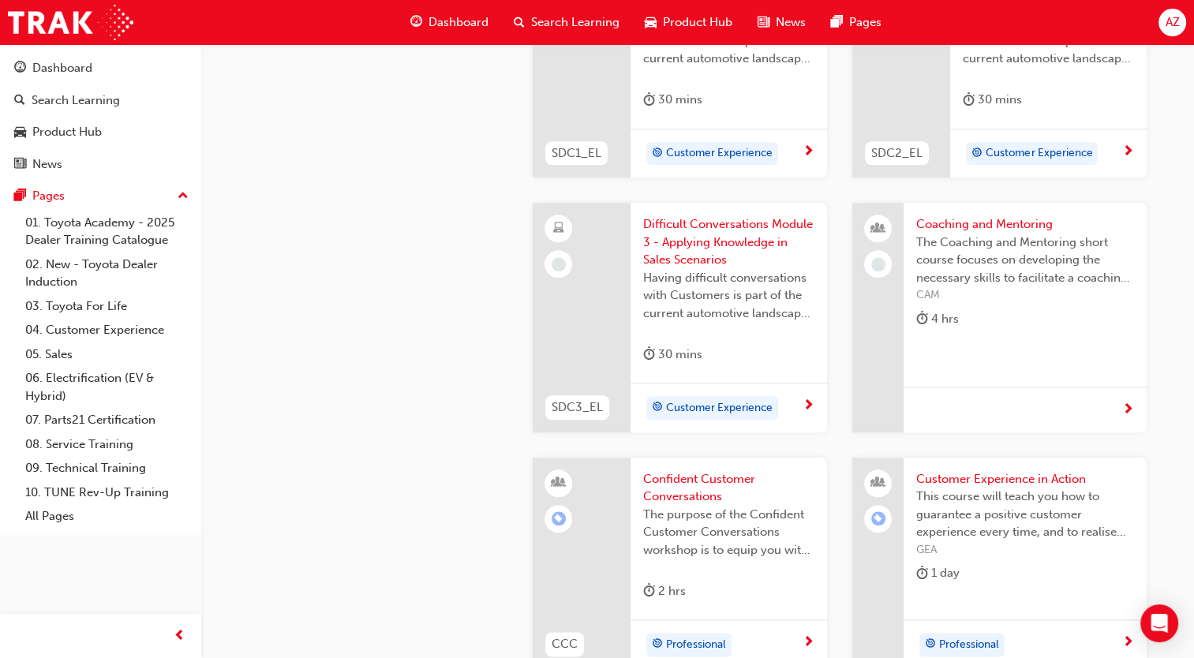
scroll to position [3018, 0]
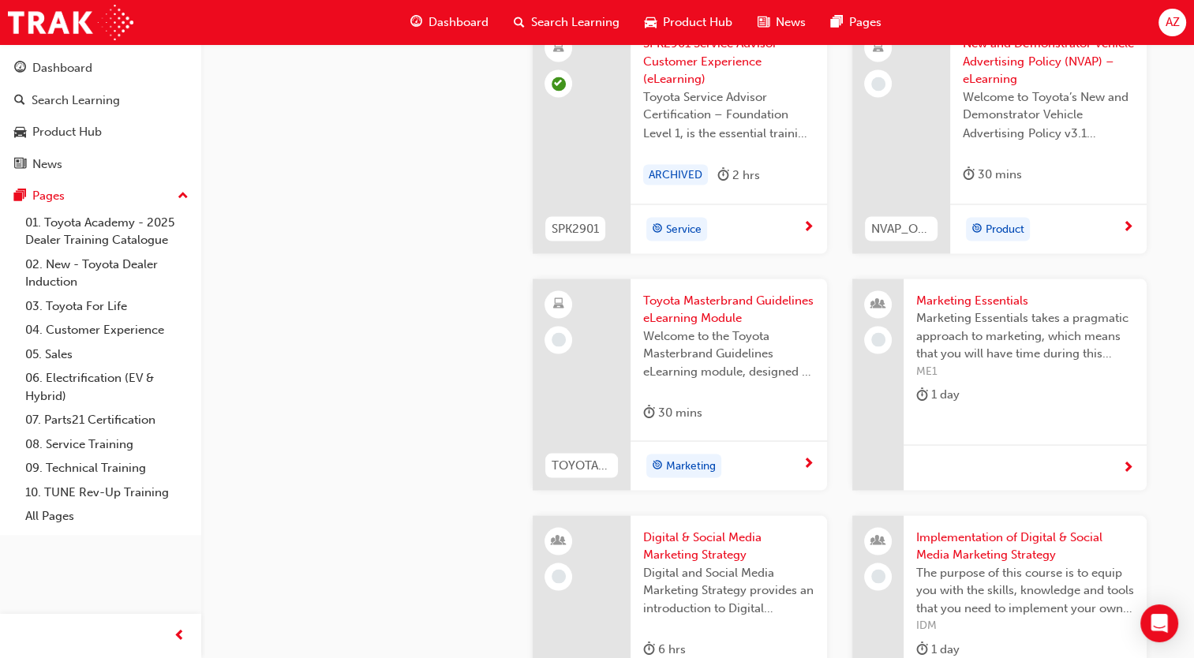
click at [960, 408] on div "1 day" at bounding box center [1025, 397] width 218 height 26
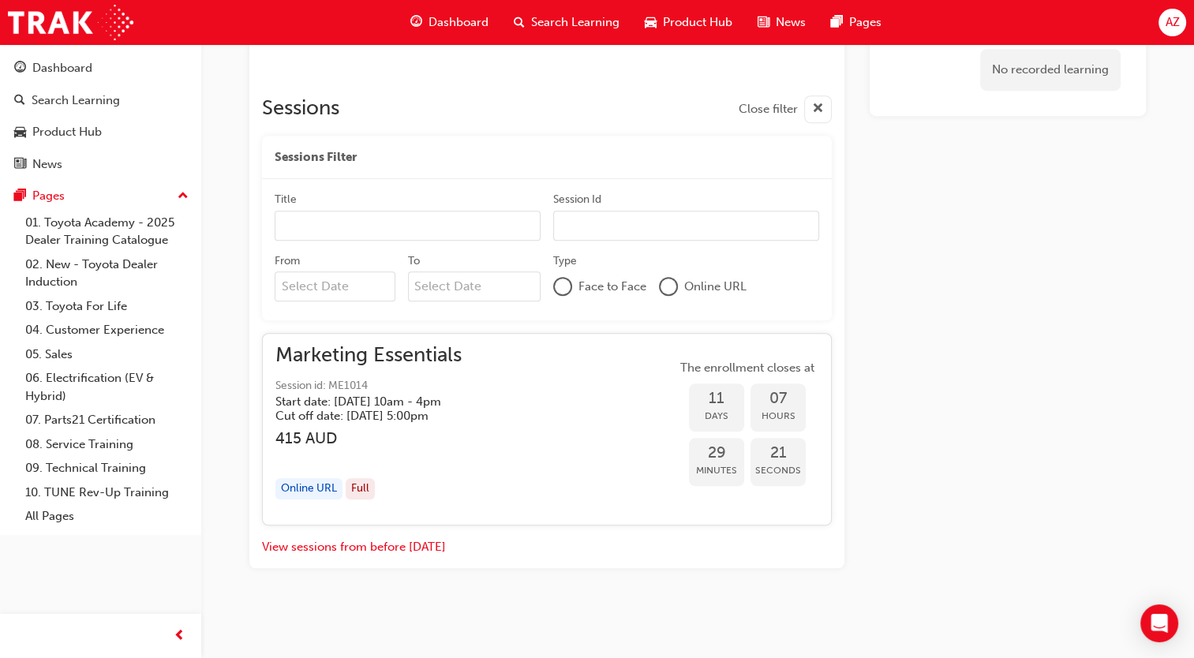
scroll to position [1065, 0]
click at [466, 406] on div "Start date: Tue 9 Sep 2025 , 10am - 4pm Cut off date: Mon 8 Sep 2025, 5:00pm" at bounding box center [370, 409] width 191 height 28
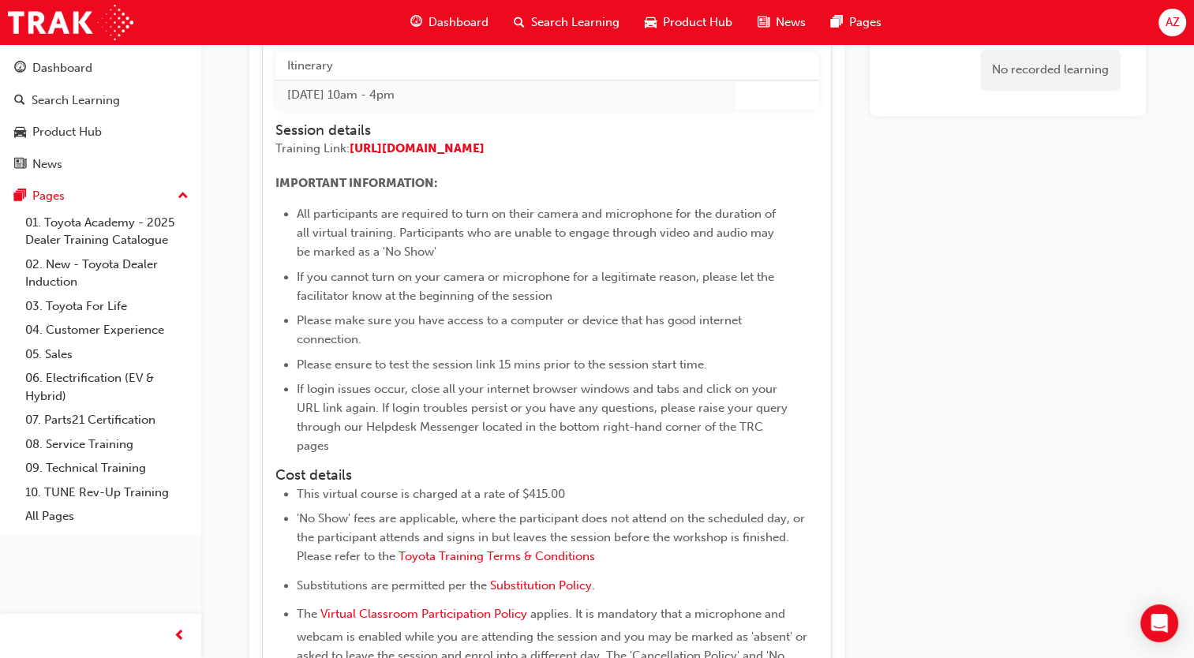
scroll to position [1618, 0]
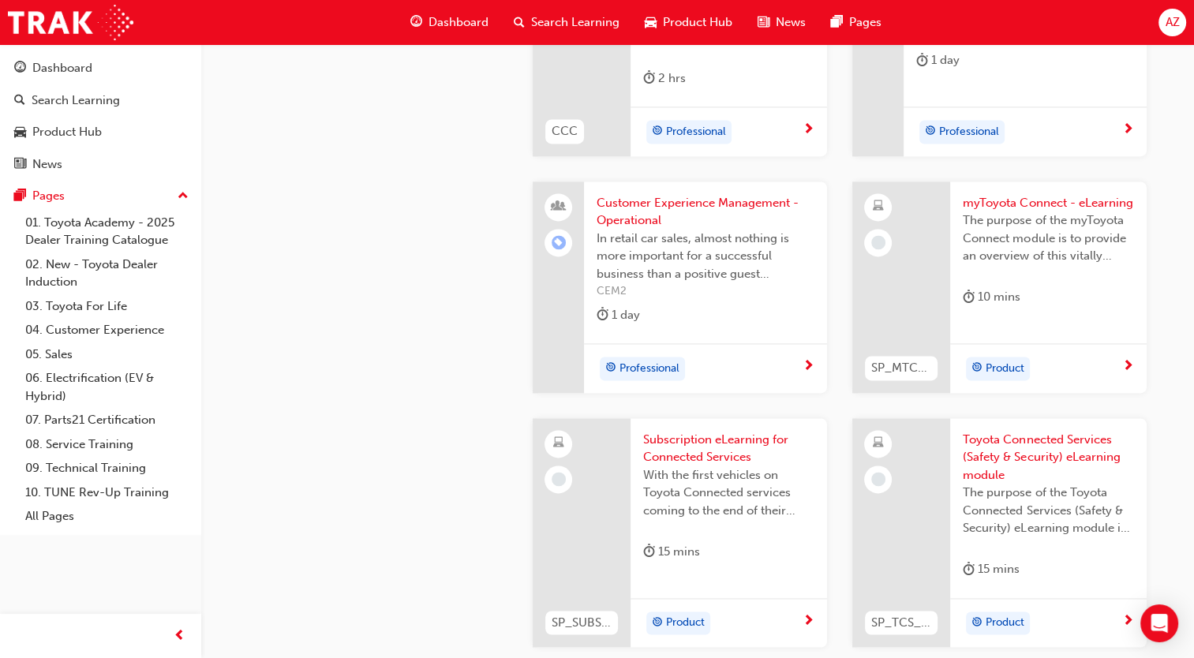
scroll to position [2071, 0]
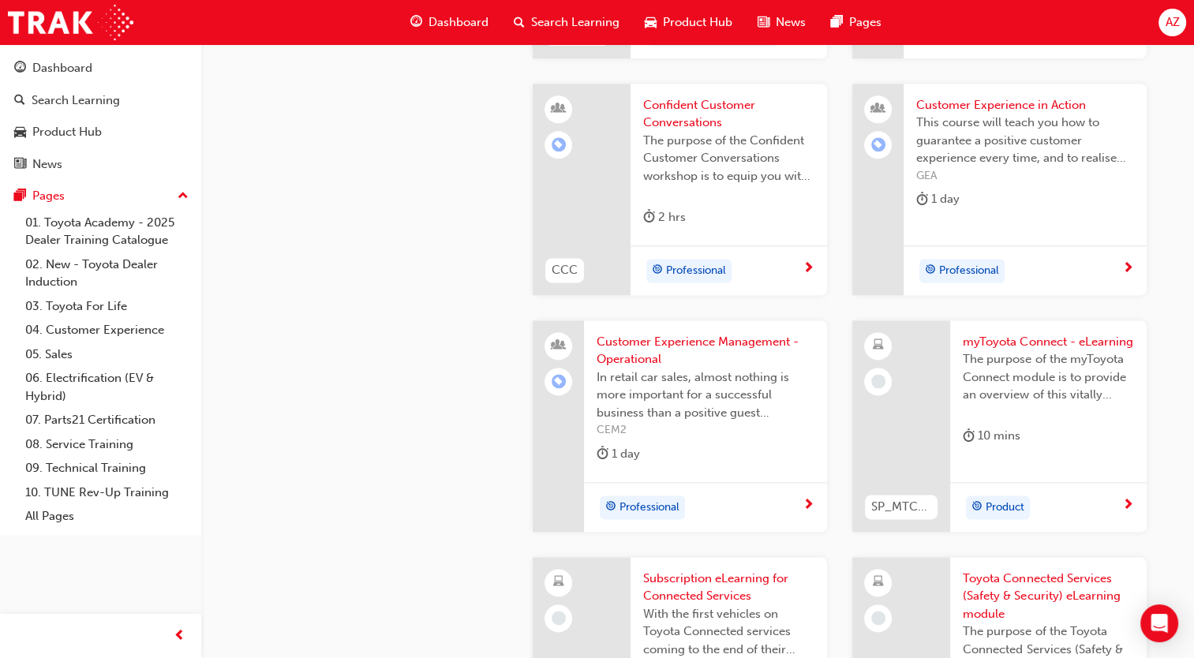
click at [747, 410] on span "In retail car sales, almost nothing is more important for a successful business…" at bounding box center [706, 396] width 218 height 54
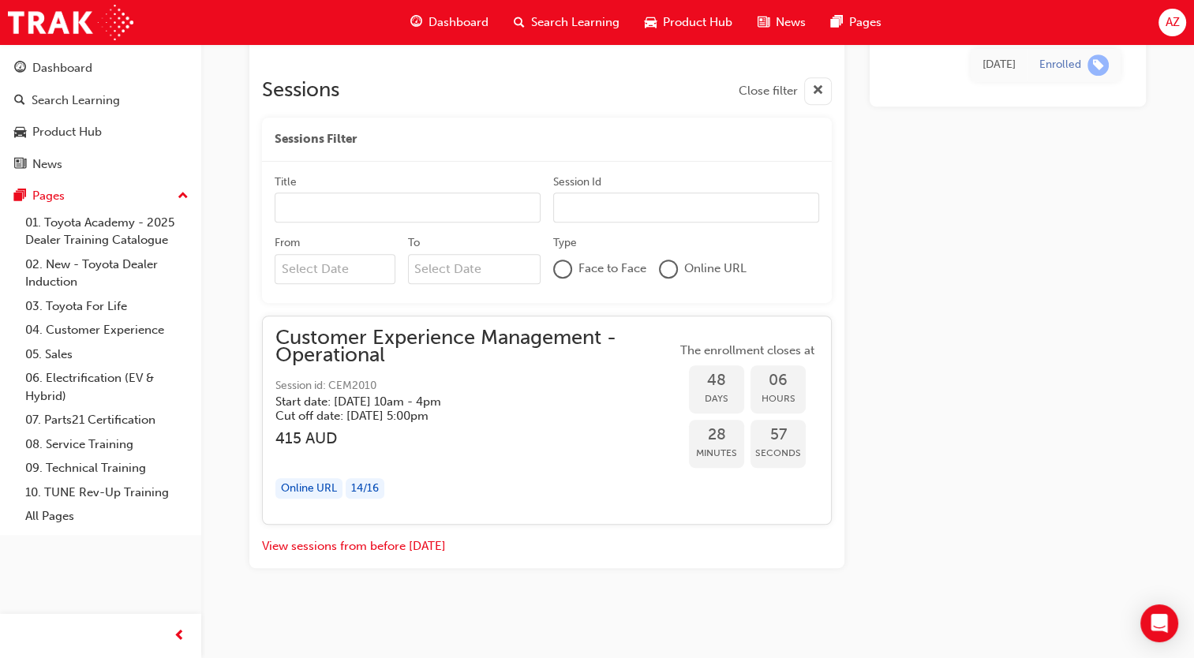
scroll to position [881, 0]
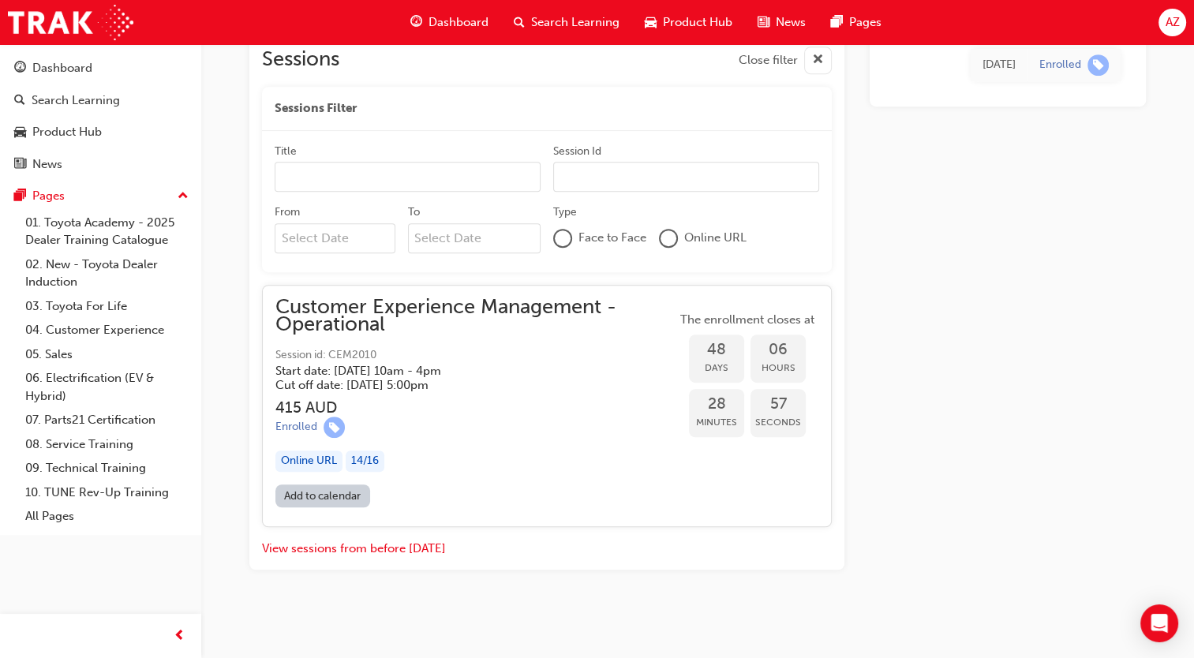
click at [474, 421] on div "Enrolled" at bounding box center [475, 427] width 401 height 21
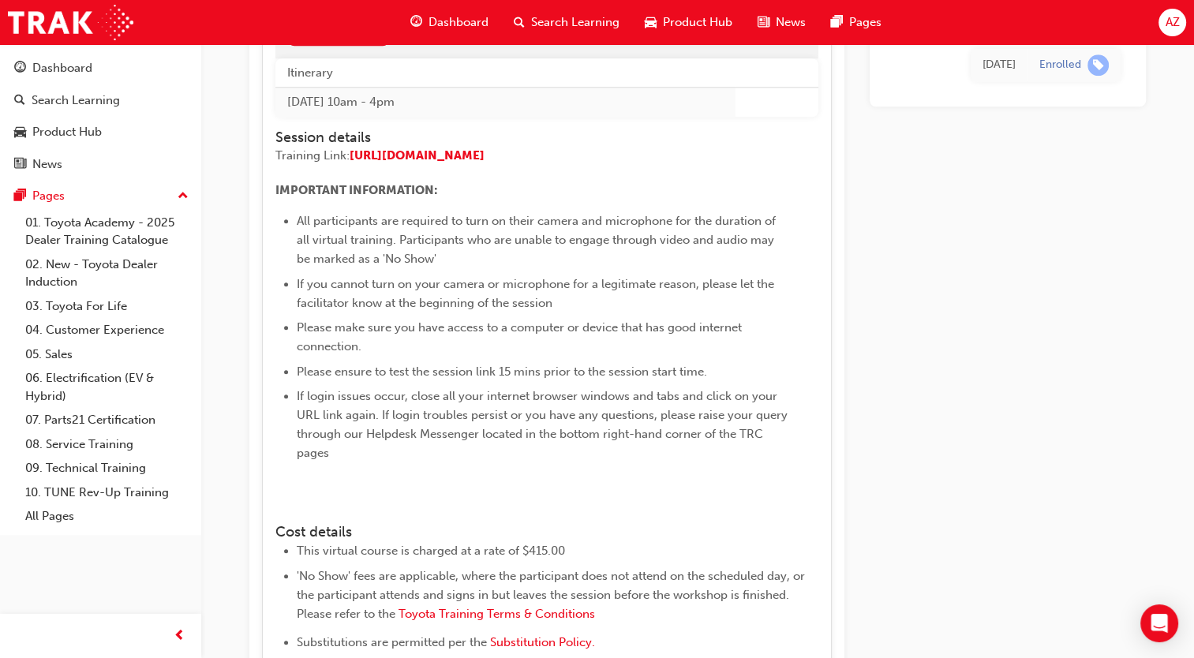
scroll to position [1433, 0]
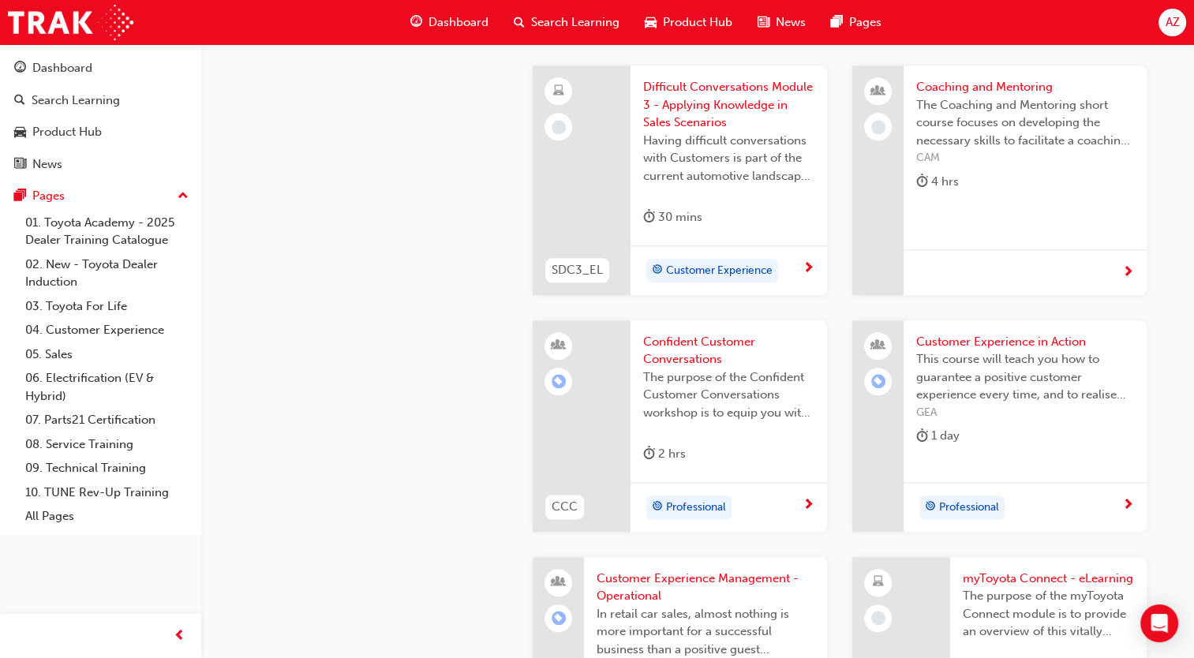
click at [985, 444] on div "1 day" at bounding box center [1025, 439] width 218 height 26
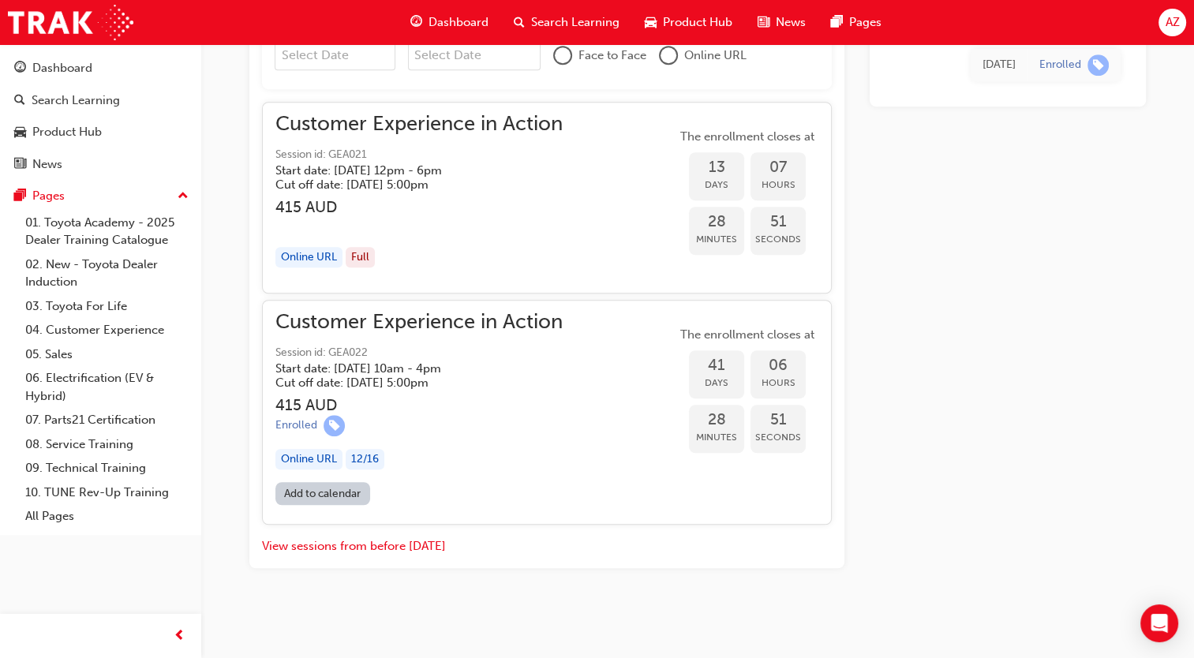
scroll to position [1133, 0]
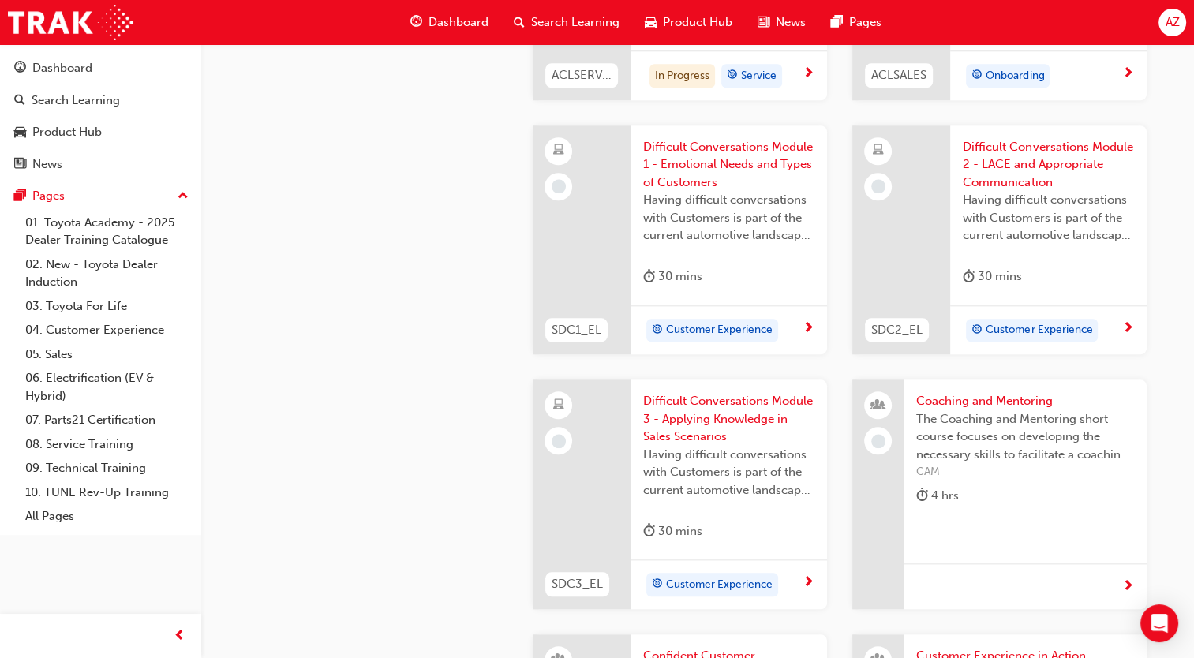
scroll to position [1440, 0]
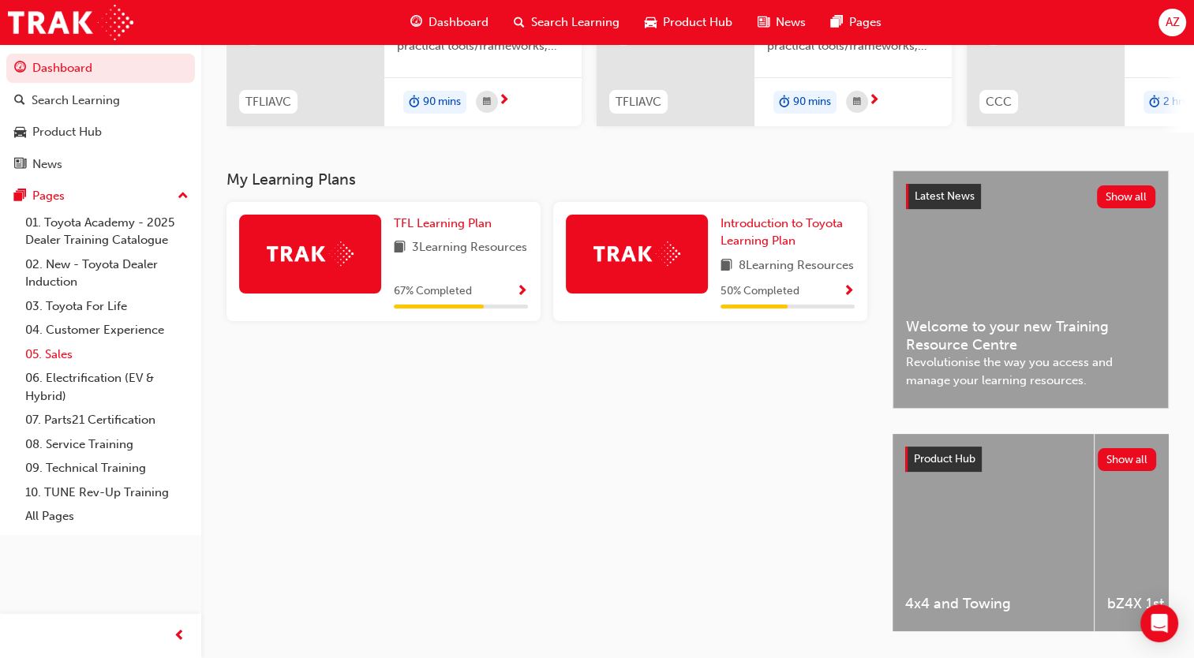
scroll to position [204, 0]
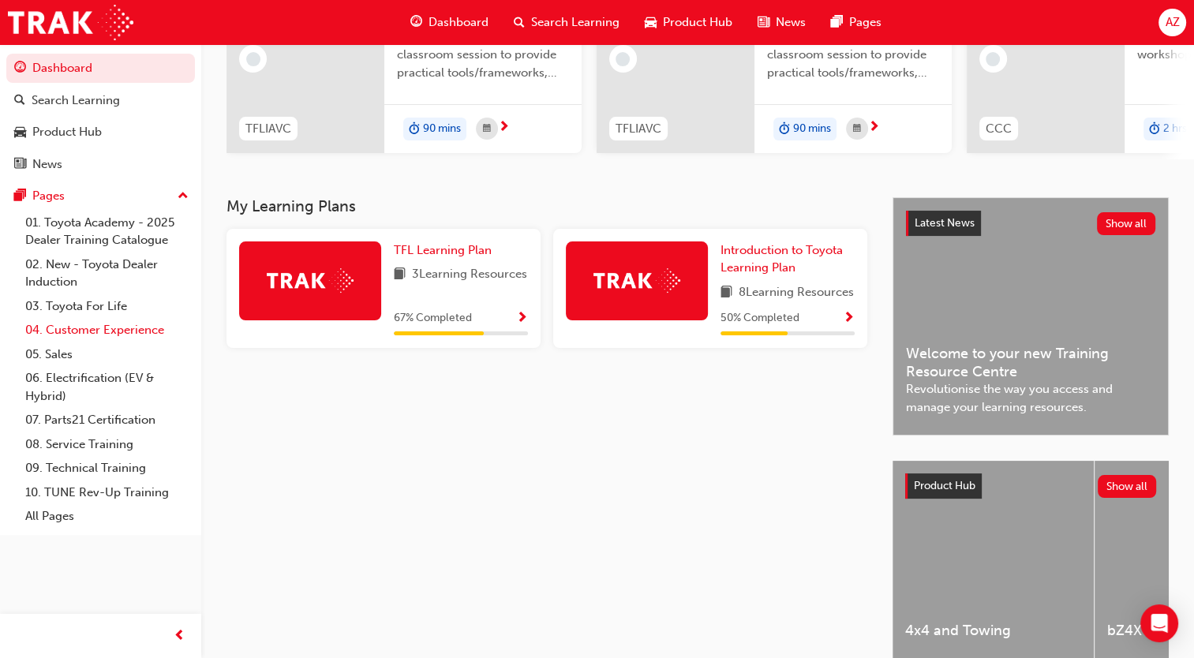
click at [103, 328] on link "04. Customer Experience" at bounding box center [107, 330] width 176 height 24
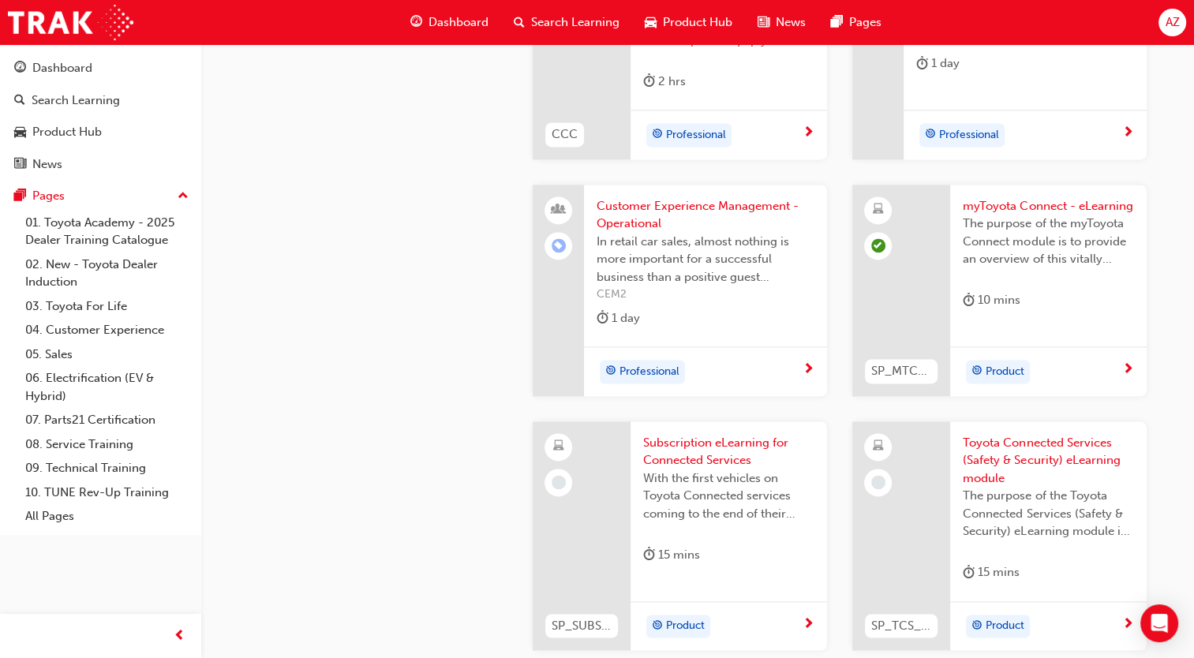
scroll to position [2210, 0]
click at [669, 549] on div "15 mins" at bounding box center [671, 552] width 57 height 20
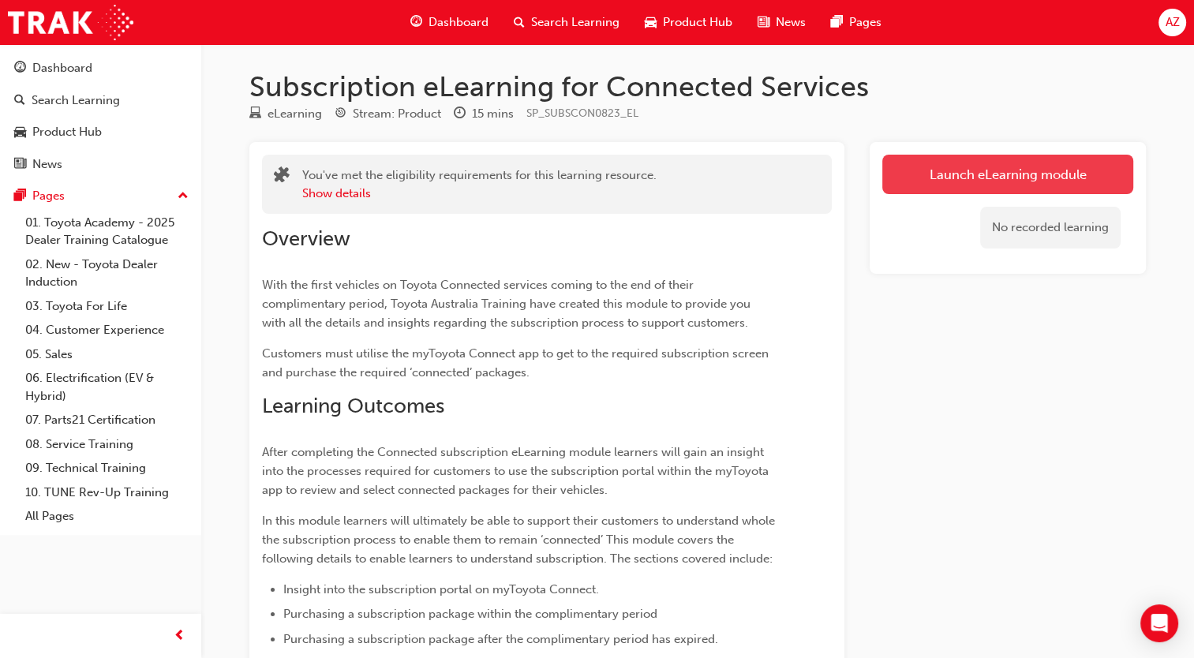
click at [1039, 163] on link "Launch eLearning module" at bounding box center [1007, 174] width 251 height 39
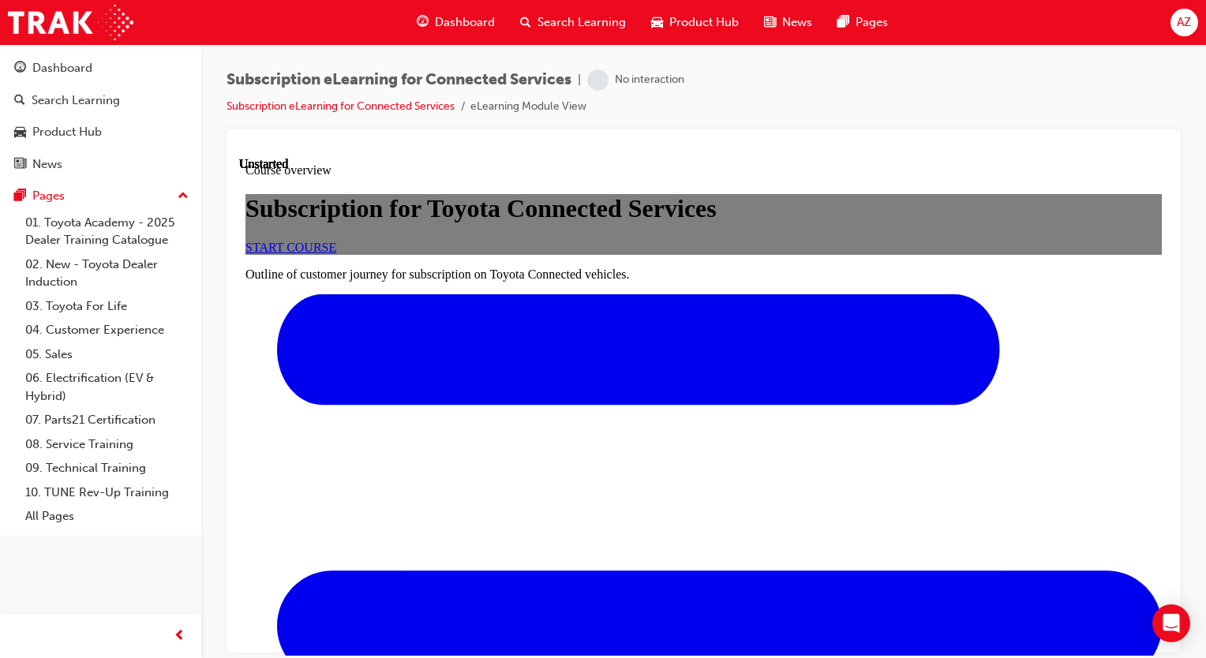
click at [336, 253] on span "START COURSE" at bounding box center [290, 246] width 91 height 13
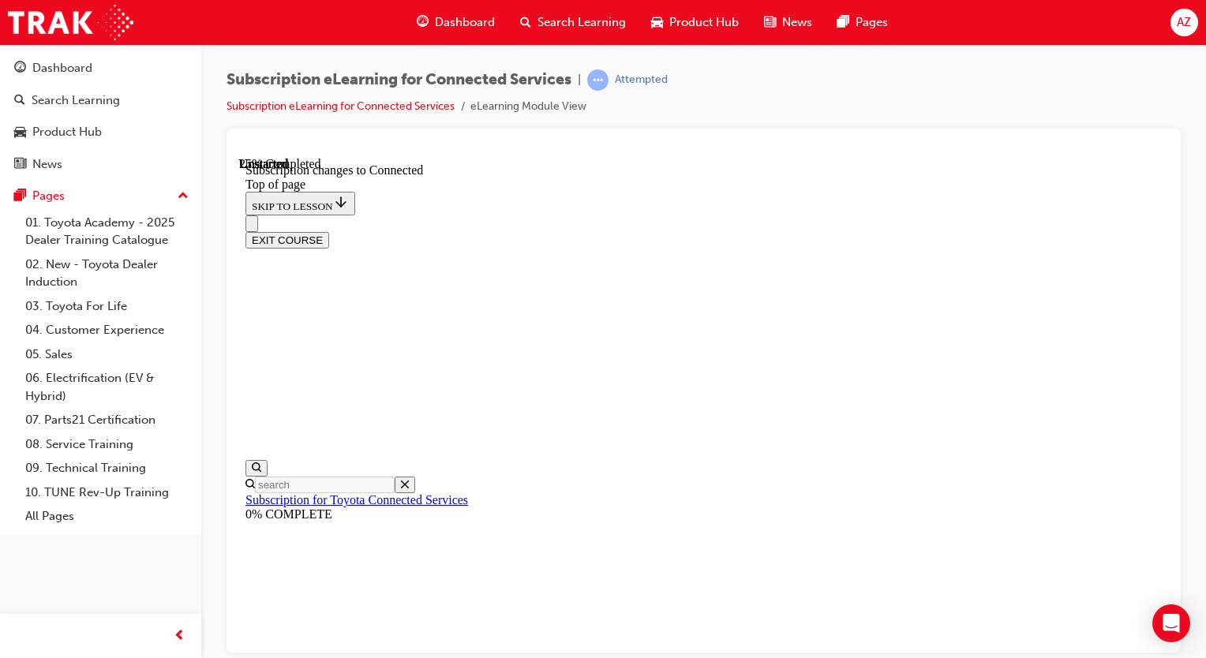
scroll to position [809, 0]
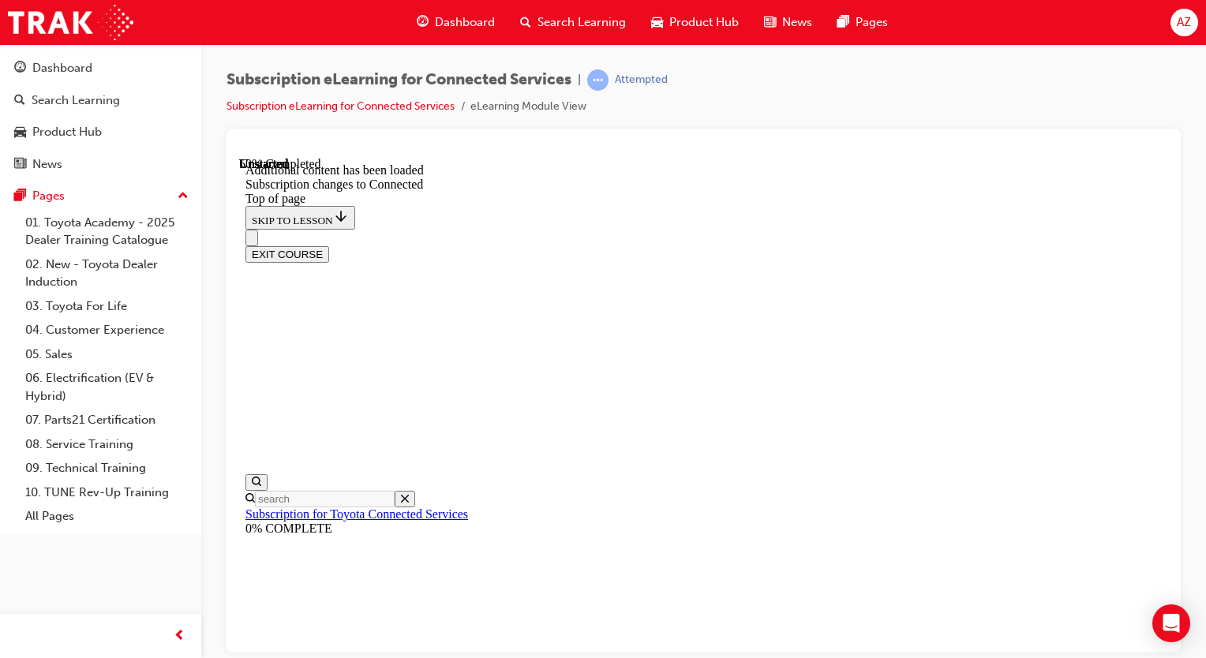
scroll to position [1783, 0]
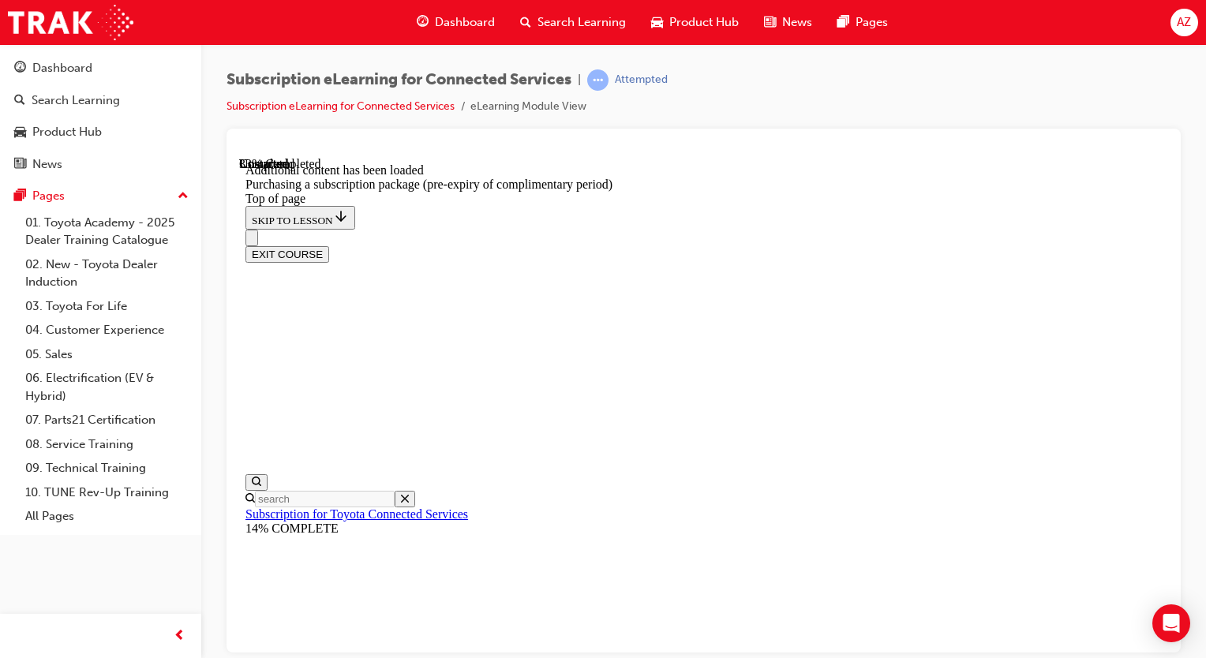
drag, startPoint x: 791, startPoint y: 501, endPoint x: 799, endPoint y: 534, distance: 33.3
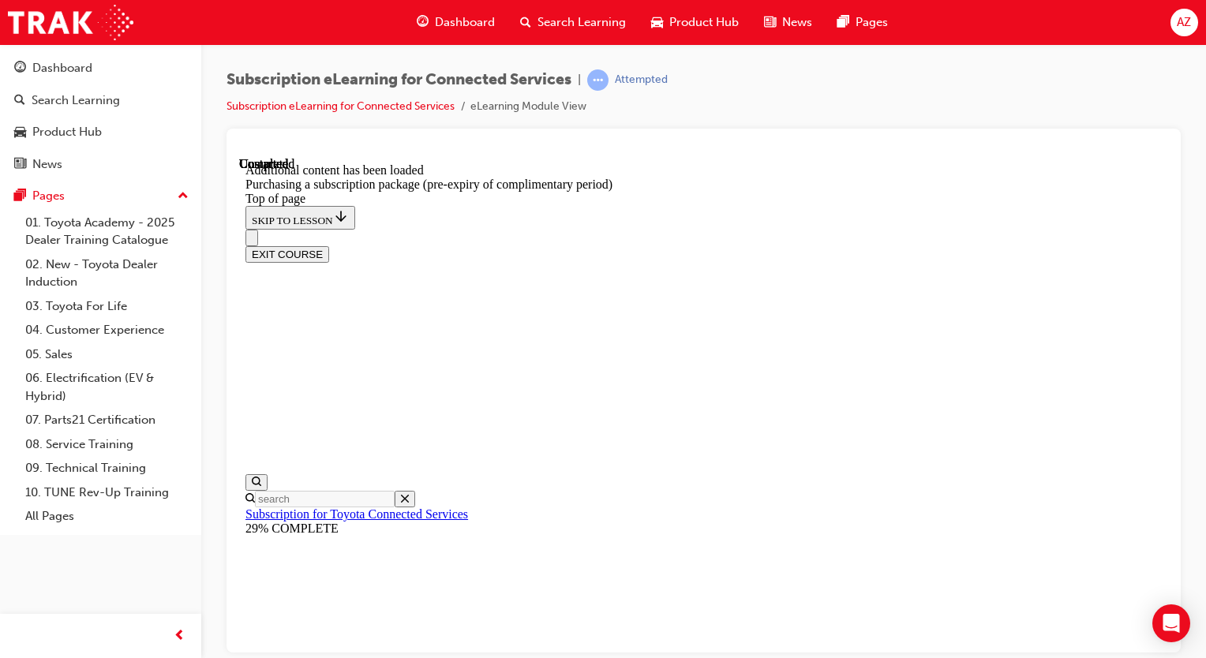
scroll to position [918, 0]
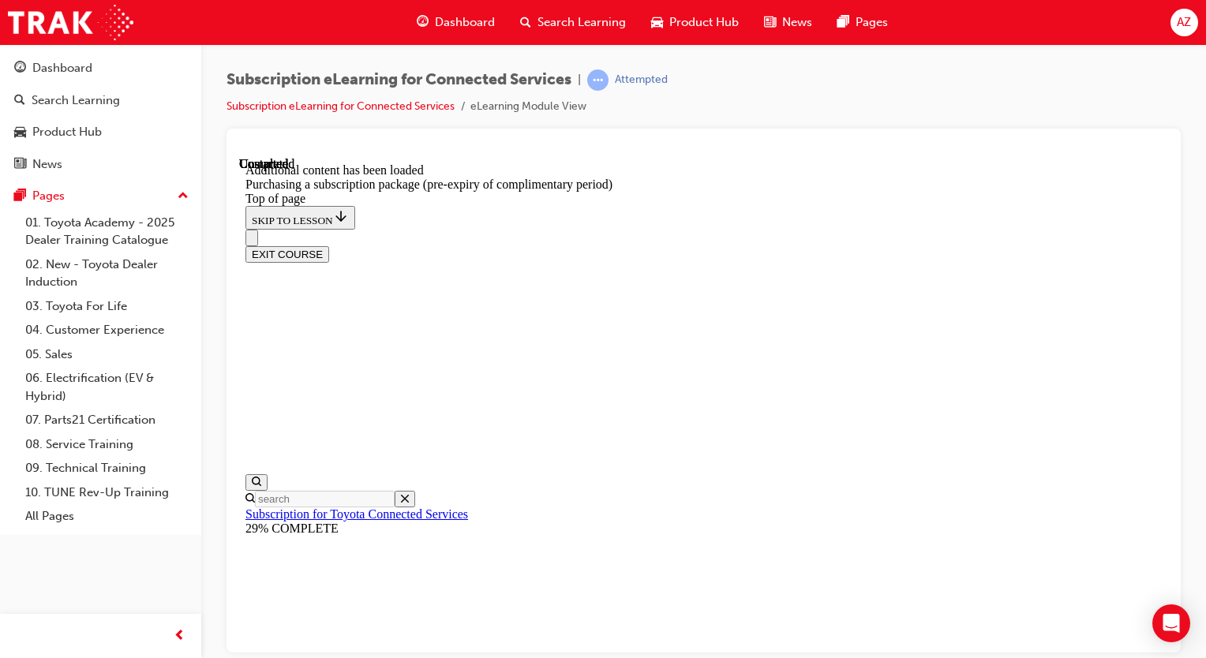
drag, startPoint x: 1093, startPoint y: 258, endPoint x: 1089, endPoint y: 274, distance: 16.3
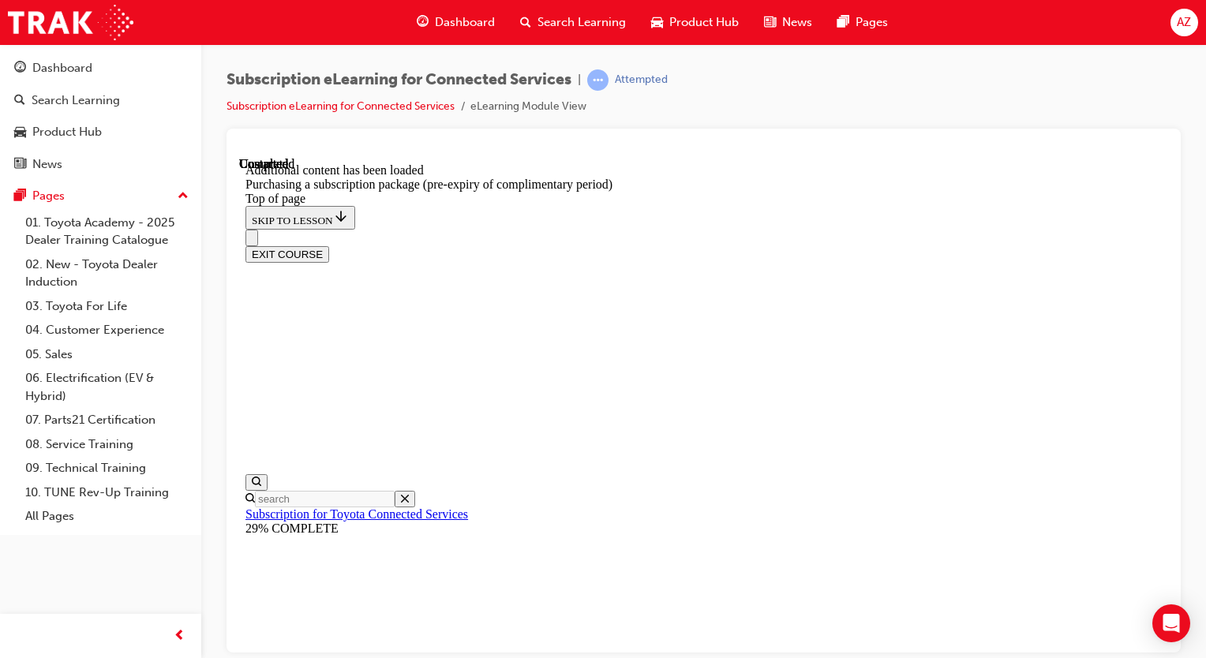
scroll to position [1470, 0]
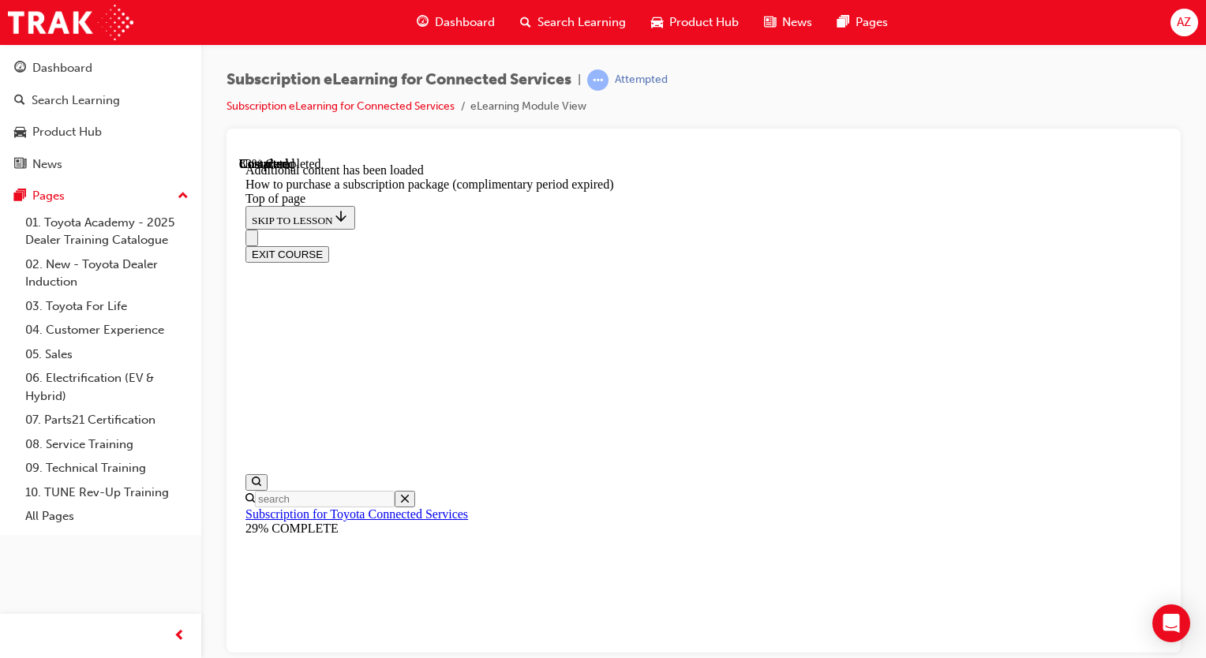
drag, startPoint x: 944, startPoint y: 541, endPoint x: 922, endPoint y: 468, distance: 76.7
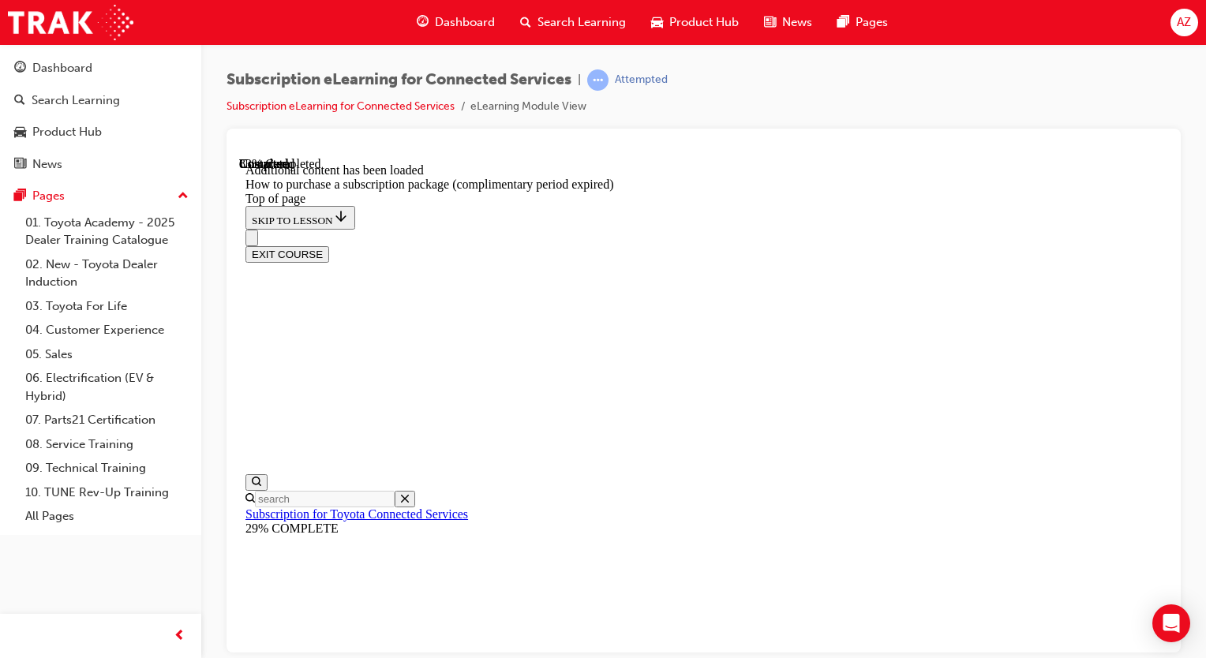
drag, startPoint x: 834, startPoint y: 333, endPoint x: 833, endPoint y: 355, distance: 22.1
drag, startPoint x: 922, startPoint y: 404, endPoint x: 940, endPoint y: 388, distance: 24.1
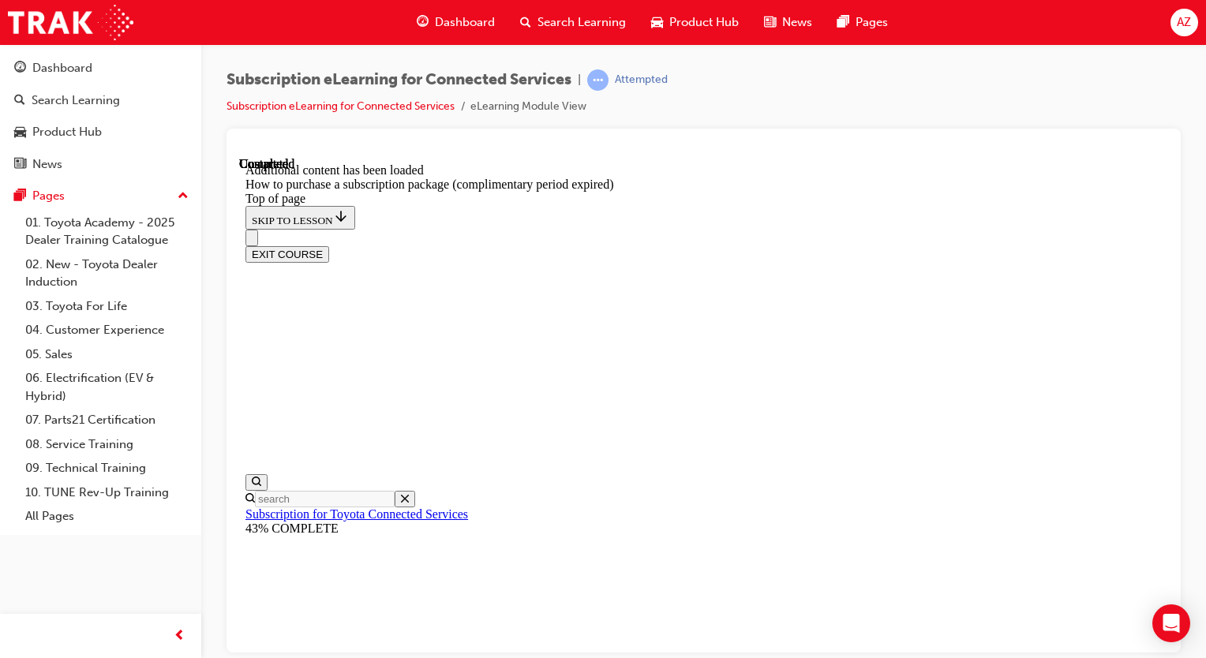
drag, startPoint x: 991, startPoint y: 234, endPoint x: 1001, endPoint y: 259, distance: 27.0
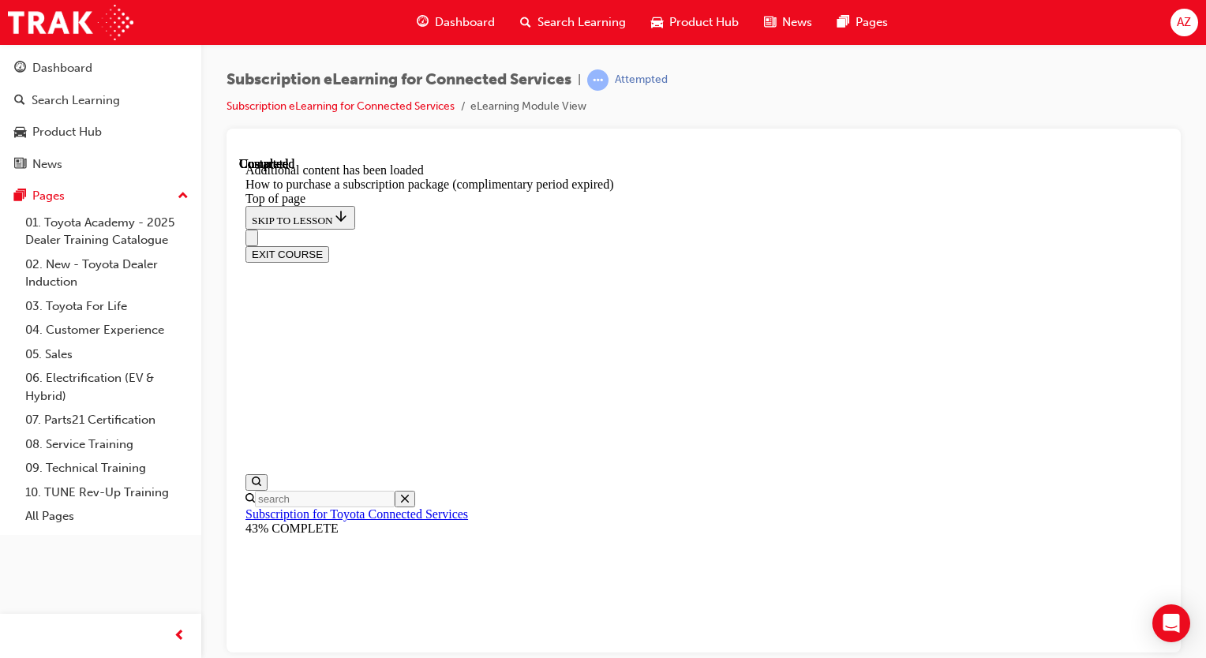
drag, startPoint x: 1009, startPoint y: 496, endPoint x: 1050, endPoint y: 504, distance: 41.9
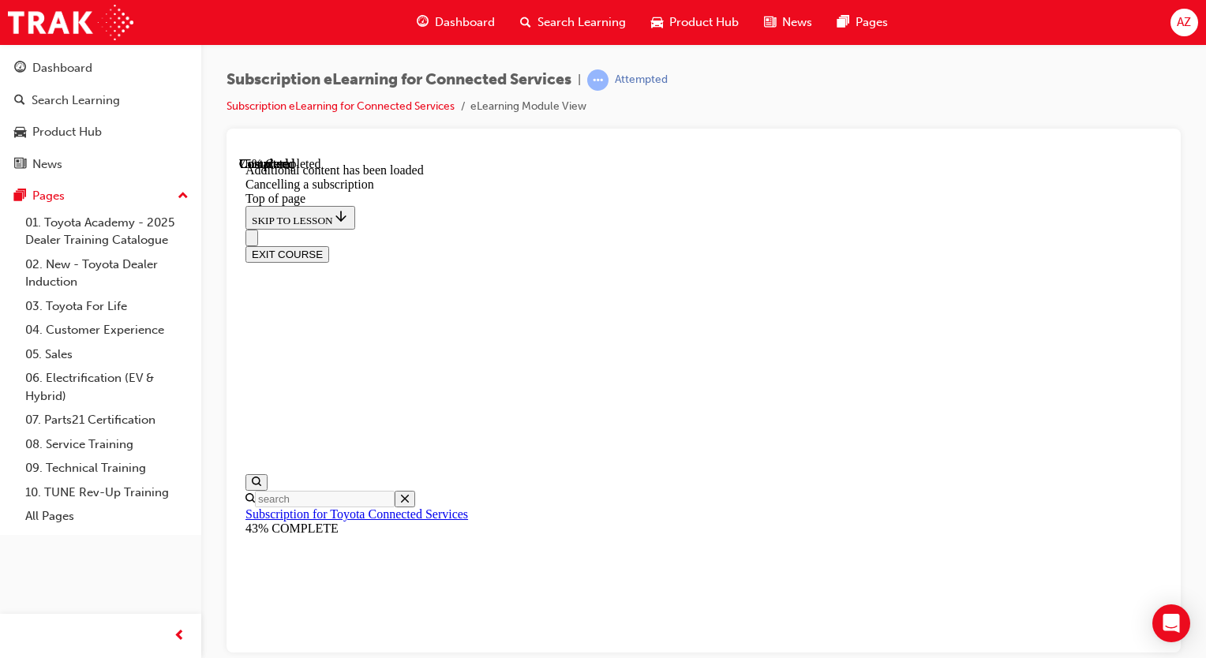
scroll to position [444, 0]
drag, startPoint x: 511, startPoint y: 315, endPoint x: 570, endPoint y: 341, distance: 63.9
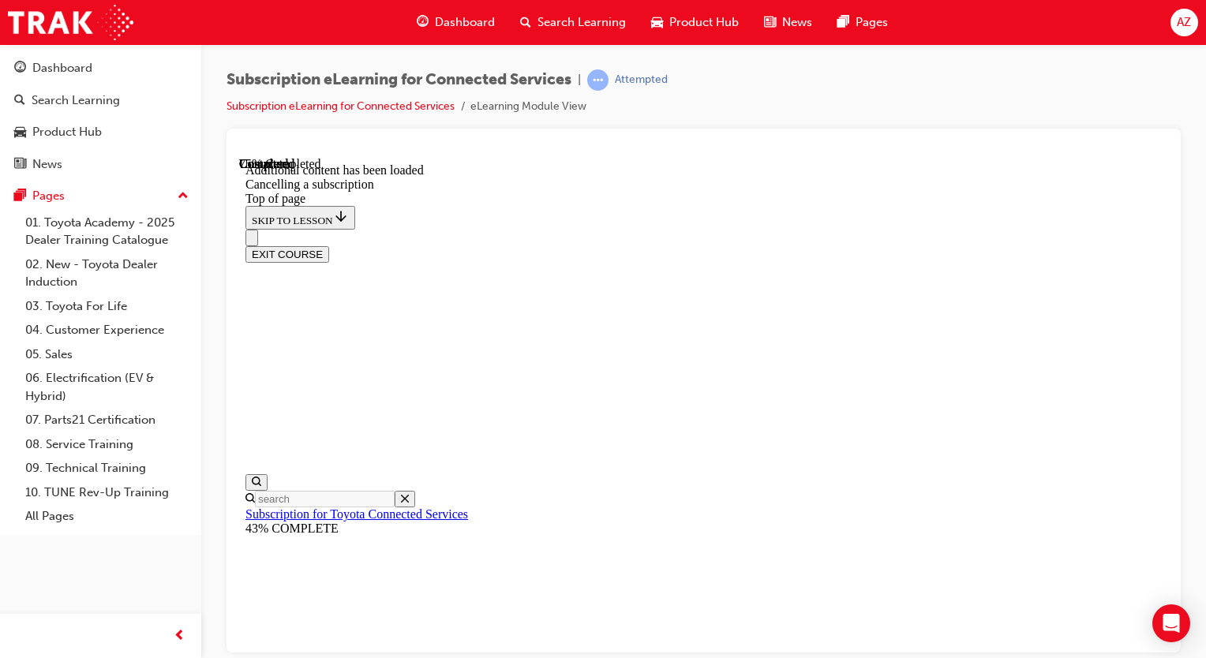
scroll to position [286, 0]
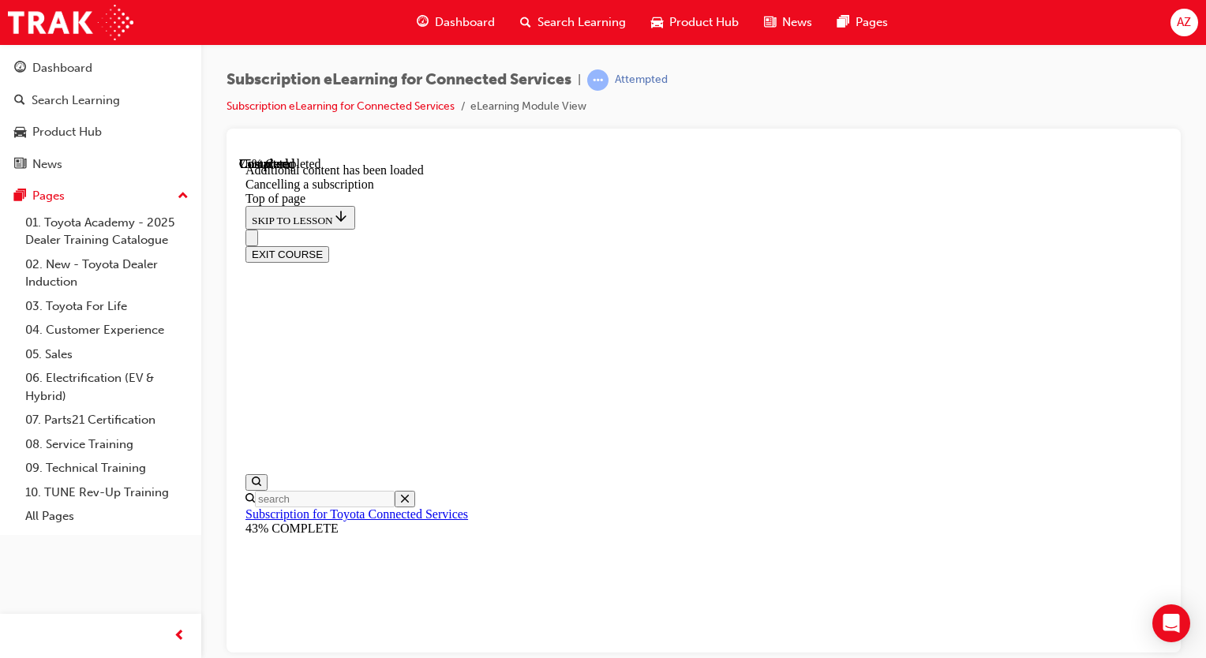
drag, startPoint x: 1184, startPoint y: 811, endPoint x: 945, endPoint y: 647, distance: 289.4
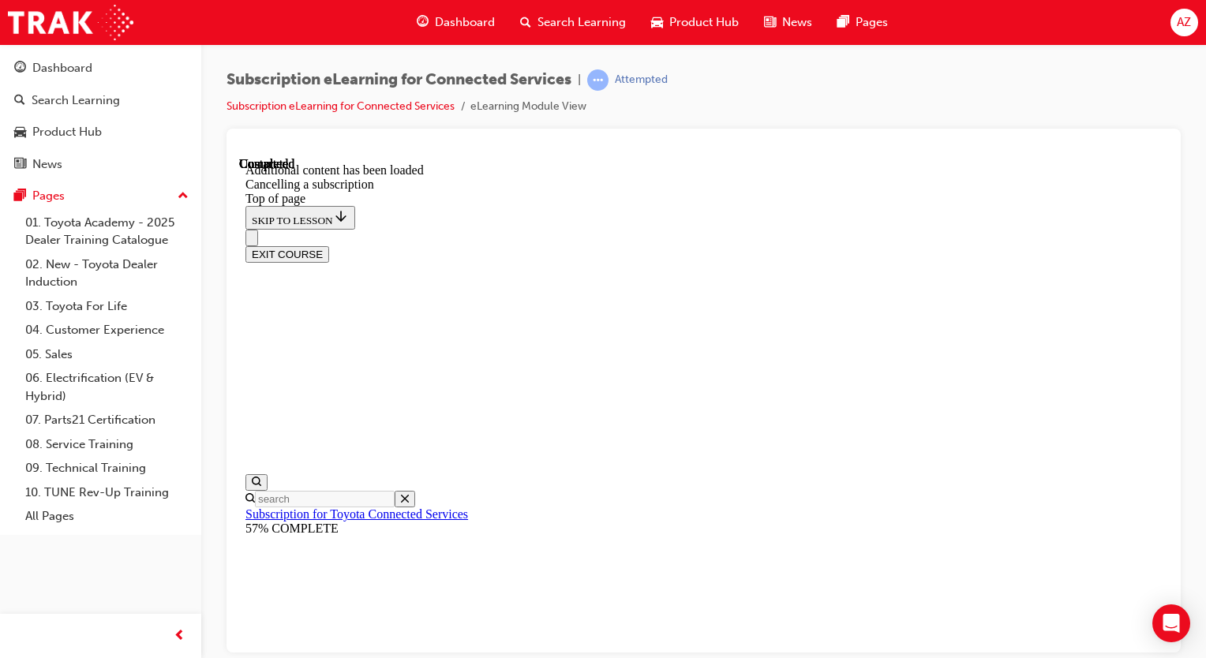
drag, startPoint x: 878, startPoint y: 466, endPoint x: 1029, endPoint y: 385, distance: 170.9
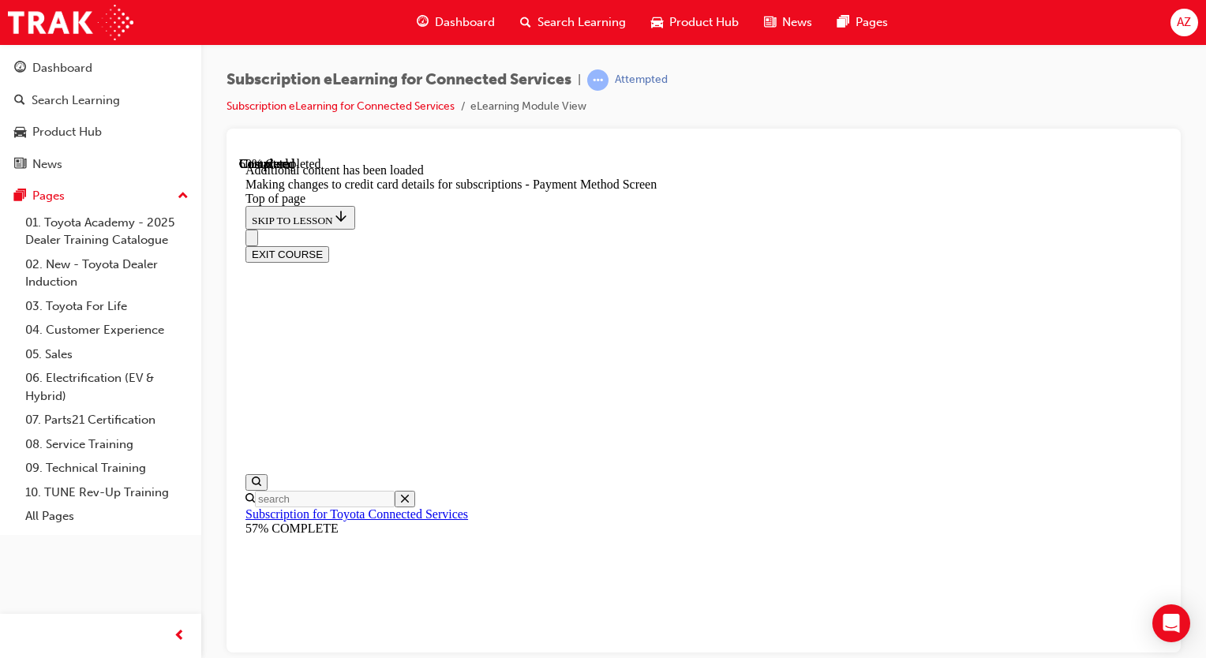
drag, startPoint x: 1083, startPoint y: 292, endPoint x: 1062, endPoint y: 301, distance: 23.3
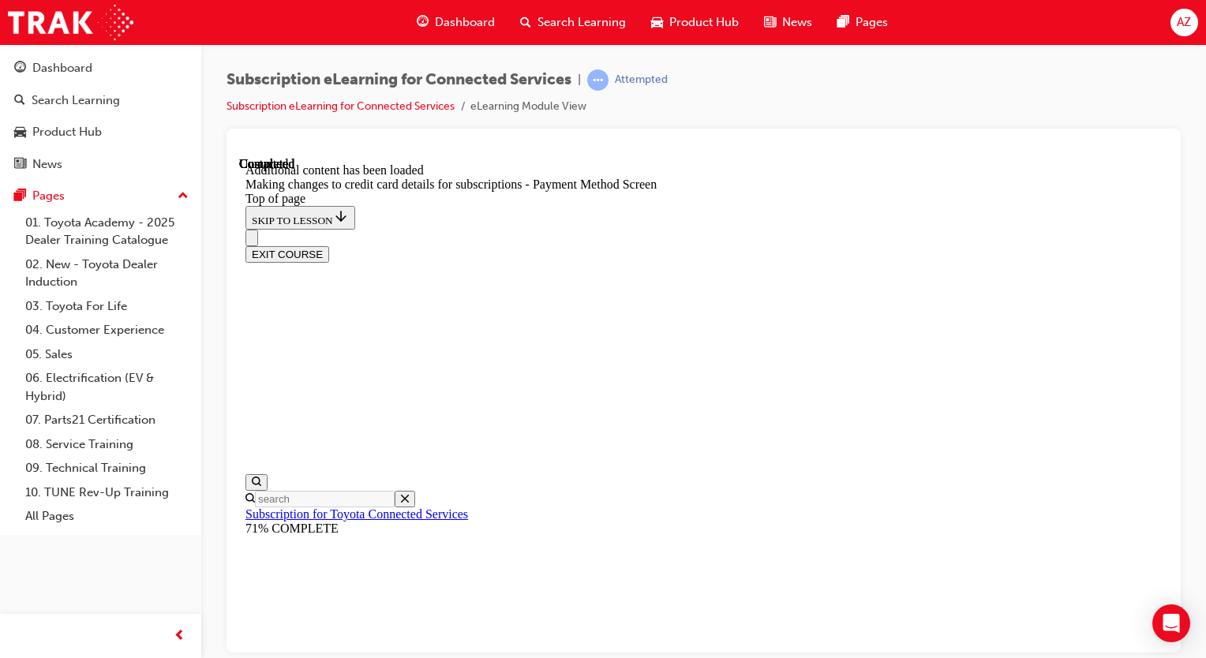
scroll to position [1426, 0]
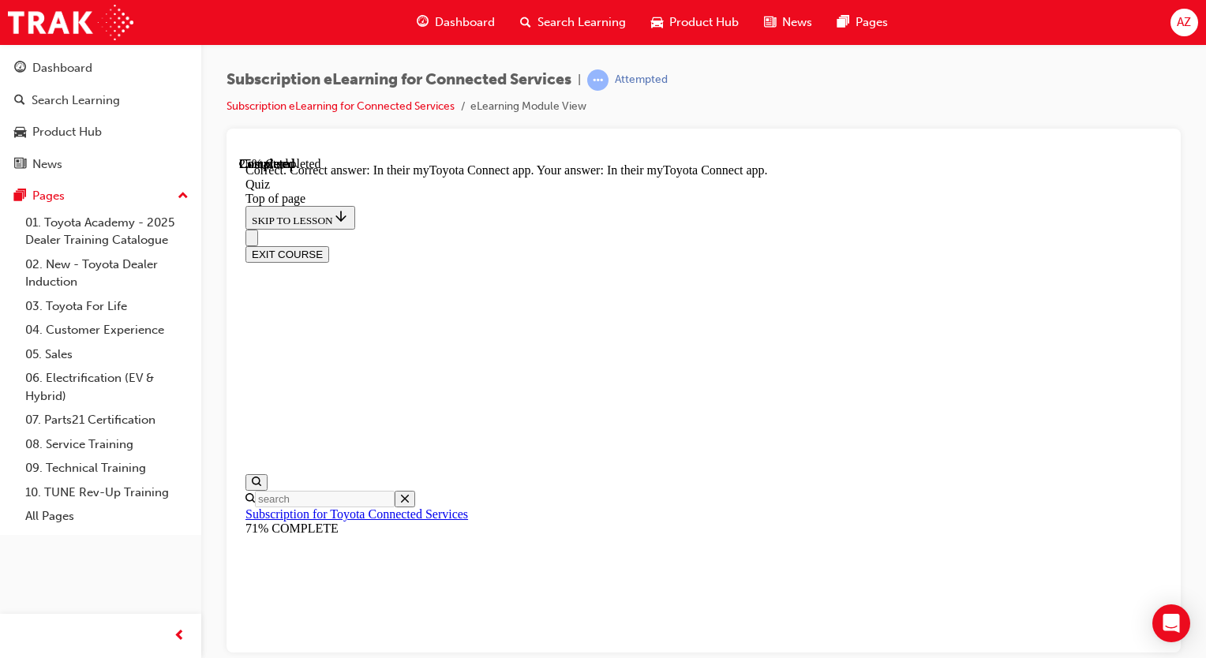
drag, startPoint x: 777, startPoint y: 576, endPoint x: 808, endPoint y: 578, distance: 31.6
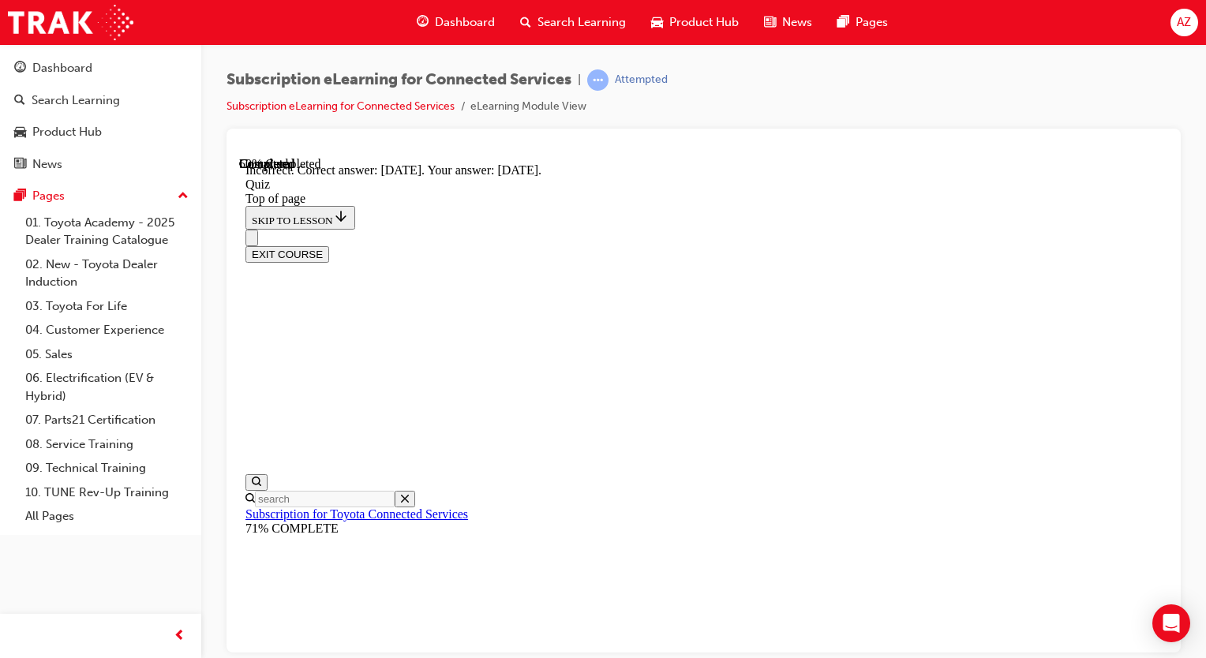
scroll to position [322, 0]
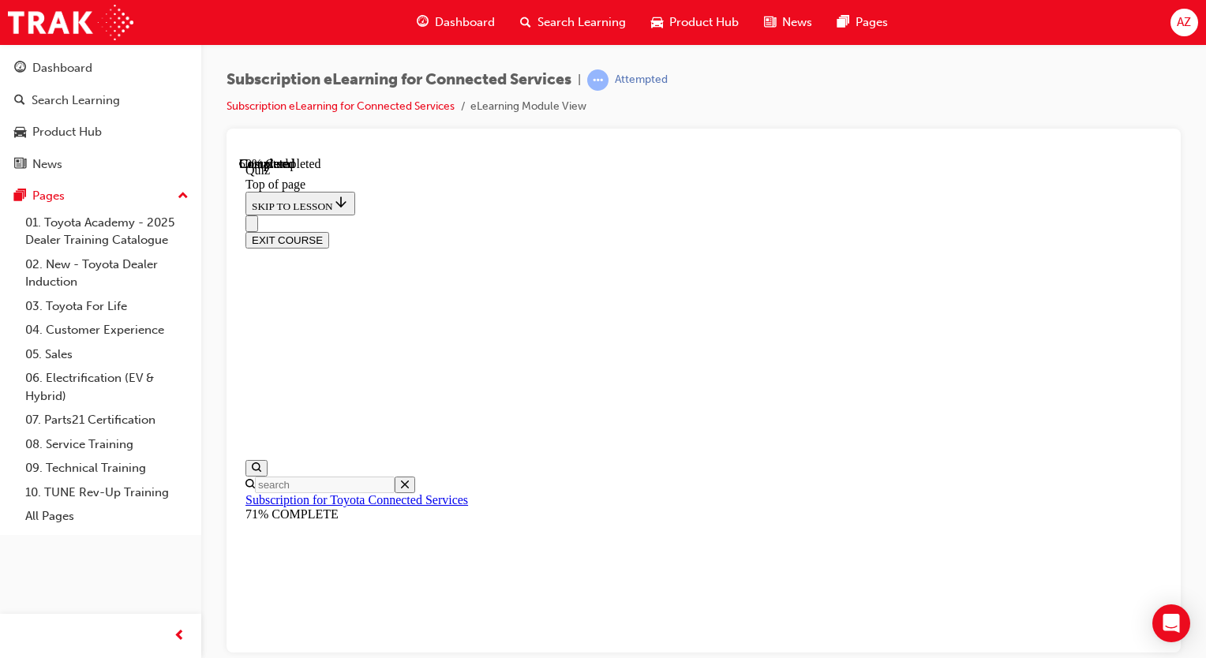
scroll to position [47, 0]
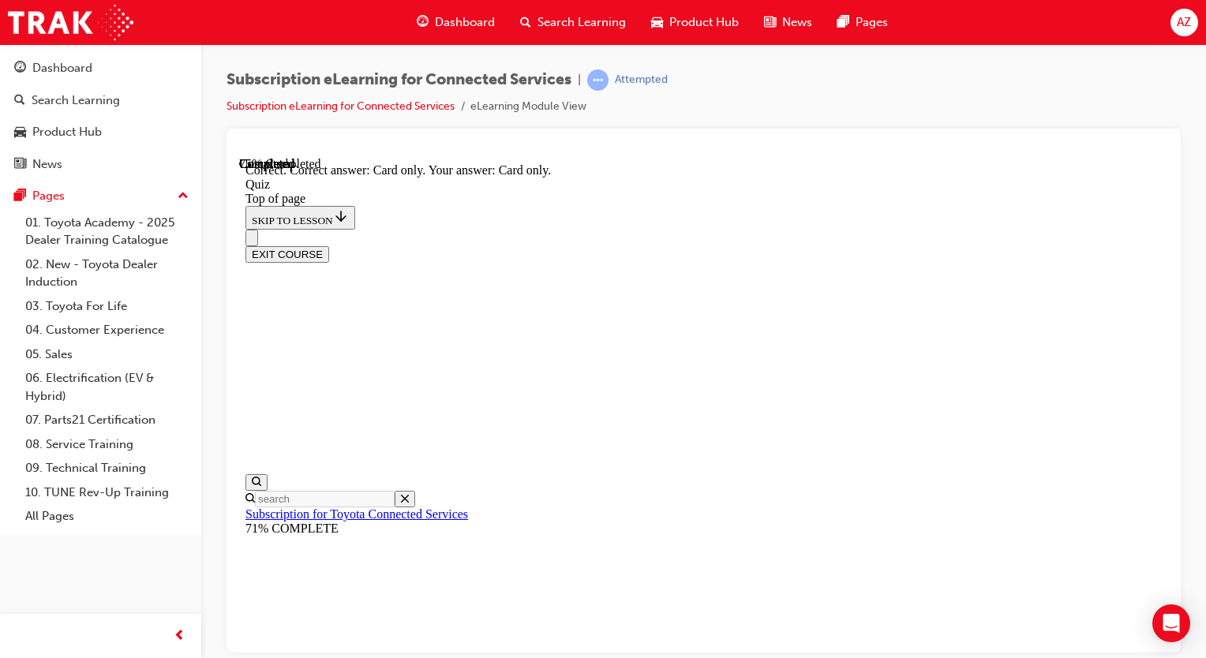
scroll to position [296, 0]
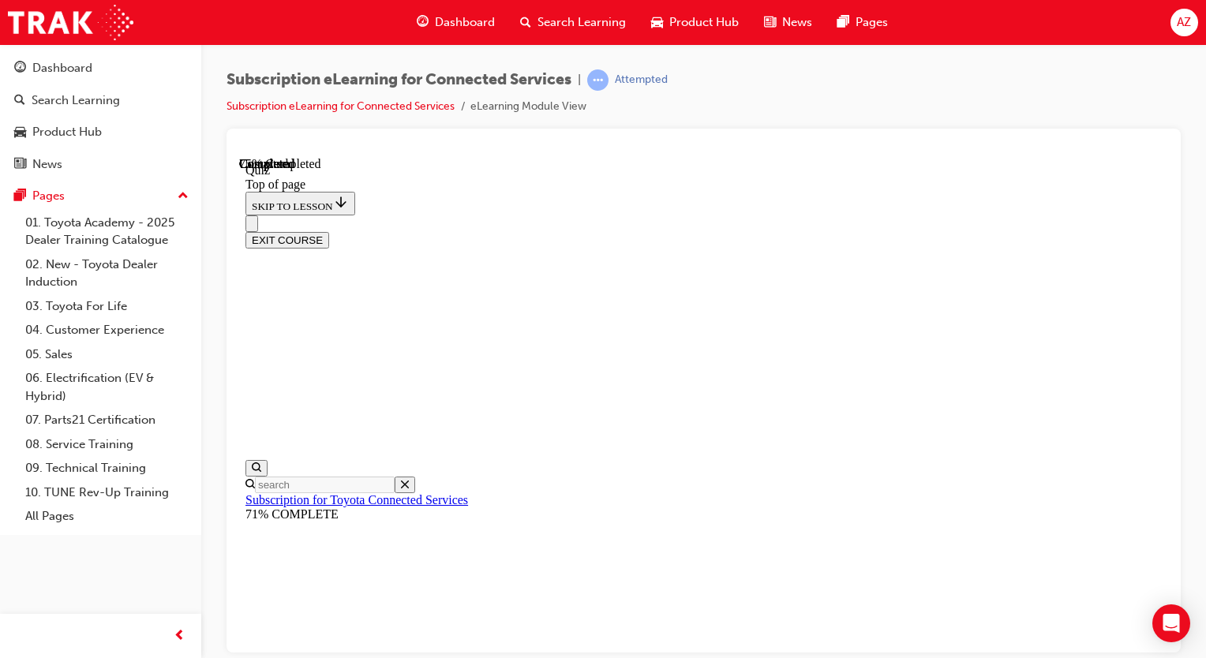
scroll to position [127, 0]
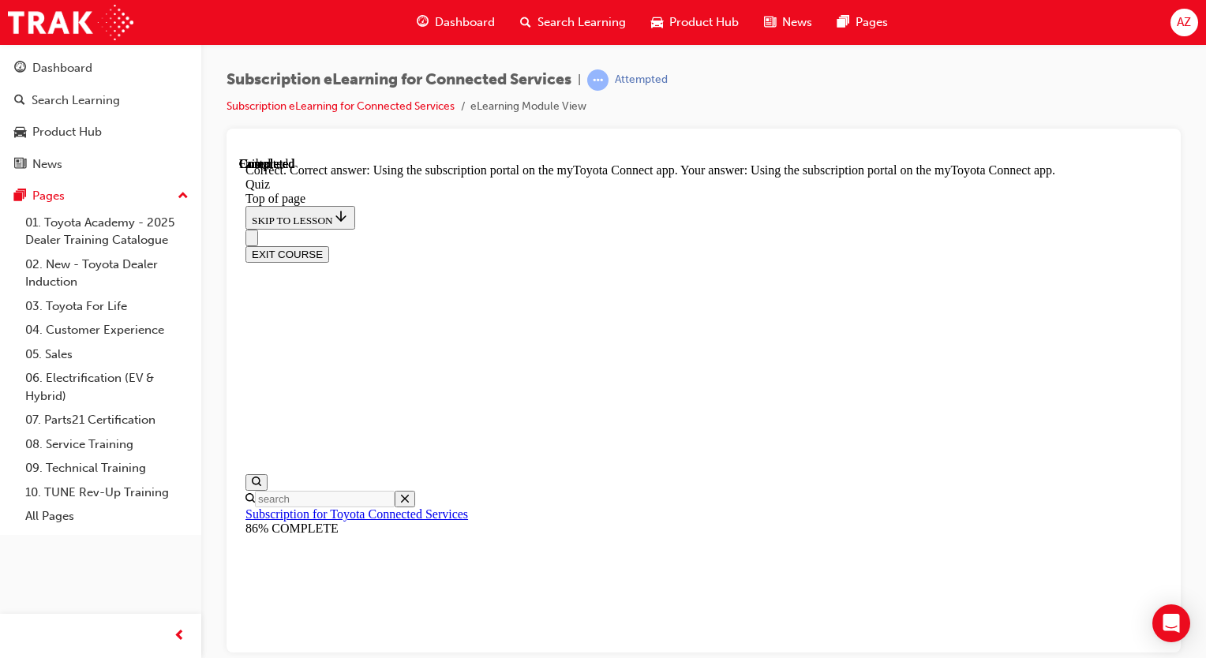
scroll to position [312, 0]
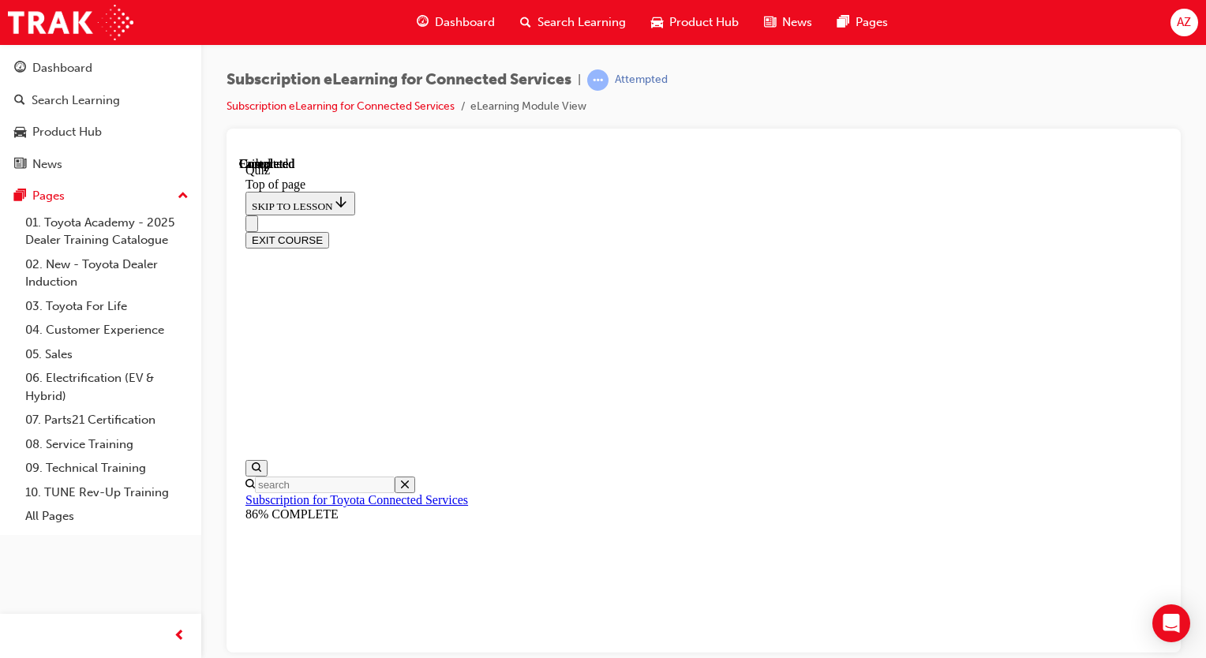
scroll to position [357, 0]
drag, startPoint x: 820, startPoint y: 630, endPoint x: 890, endPoint y: 635, distance: 70.5
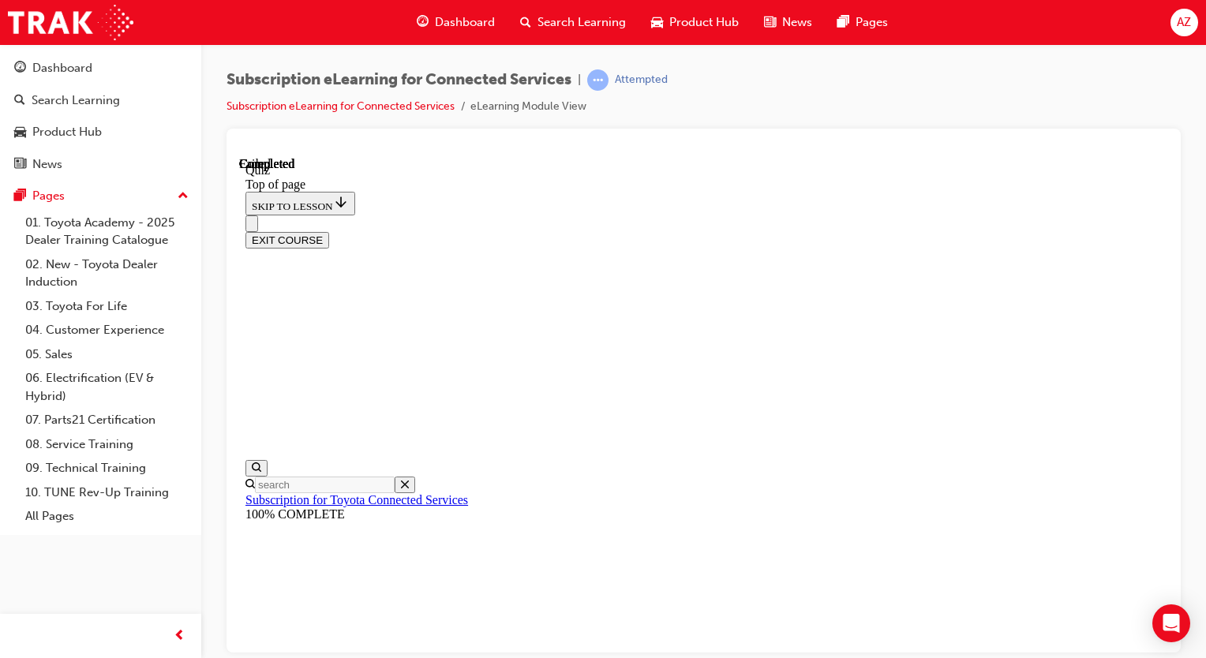
scroll to position [357, 0]
drag, startPoint x: 790, startPoint y: 631, endPoint x: 806, endPoint y: 631, distance: 15.8
drag, startPoint x: 434, startPoint y: 540, endPoint x: 446, endPoint y: 540, distance: 11.8
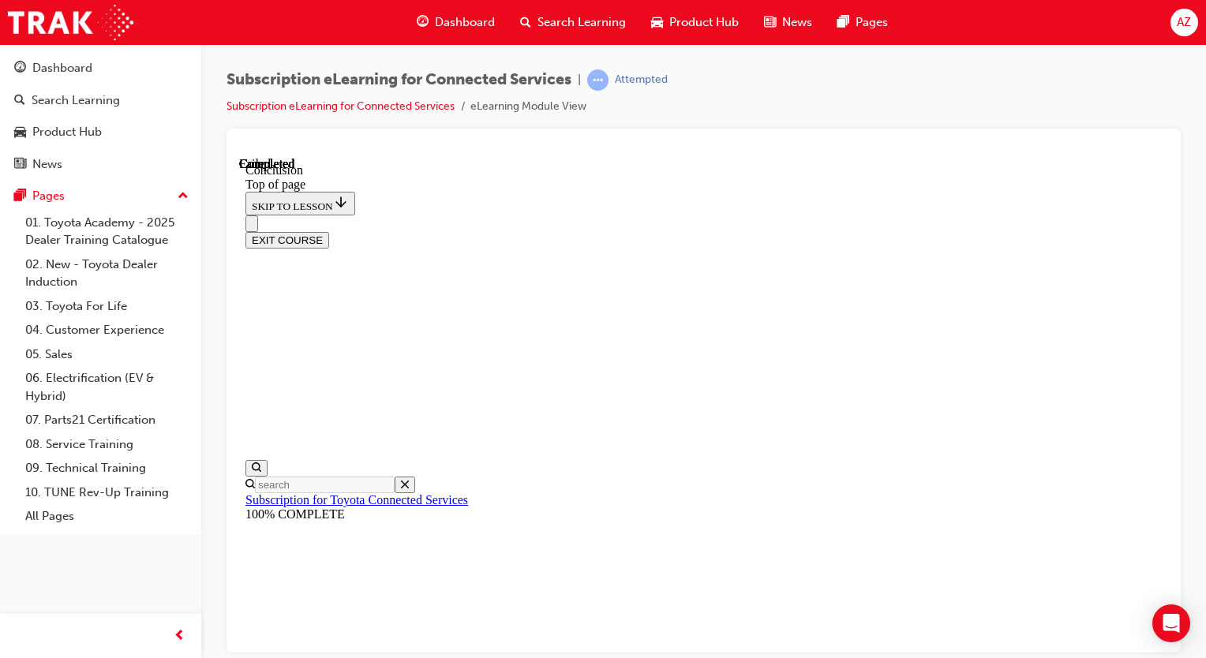
drag, startPoint x: 1092, startPoint y: 188, endPoint x: 1089, endPoint y: 205, distance: 17.6
click at [329, 231] on button "EXIT COURSE" at bounding box center [287, 239] width 84 height 17
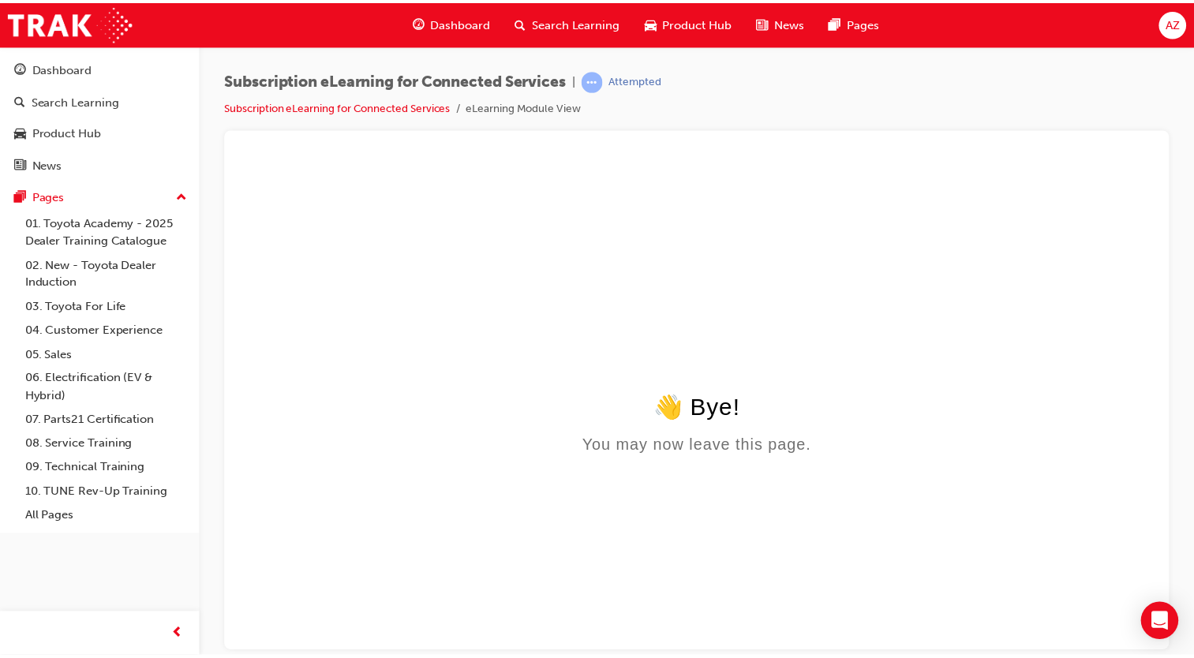
scroll to position [0, 0]
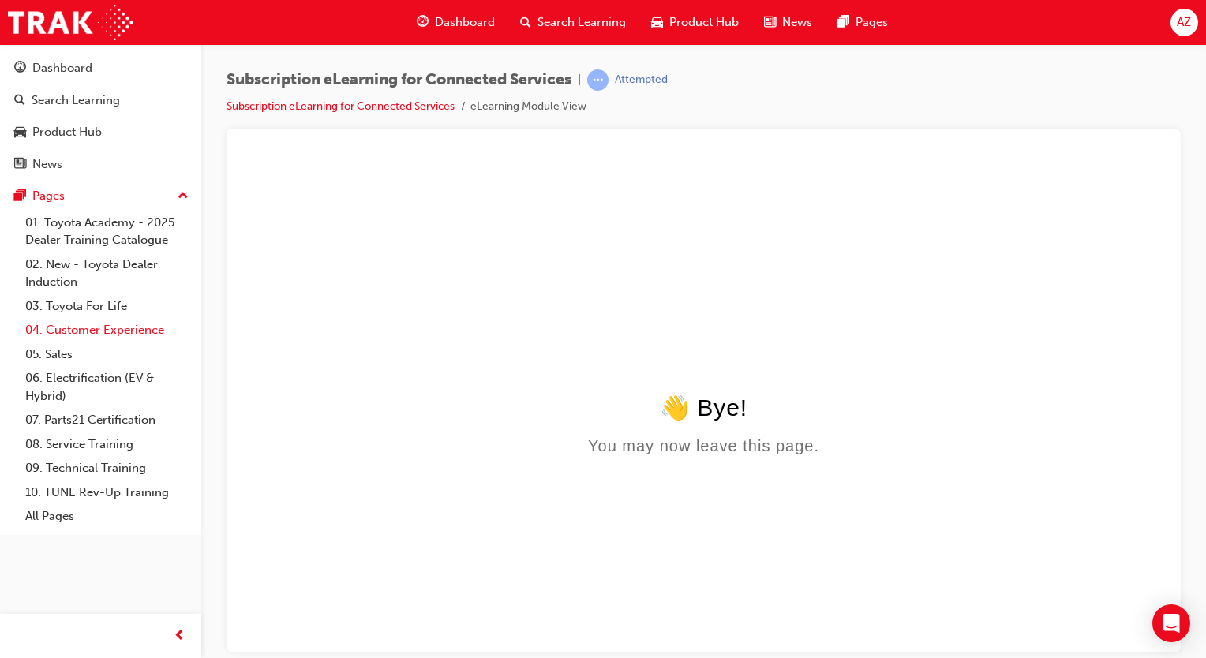
click at [116, 333] on link "04. Customer Experience" at bounding box center [107, 330] width 176 height 24
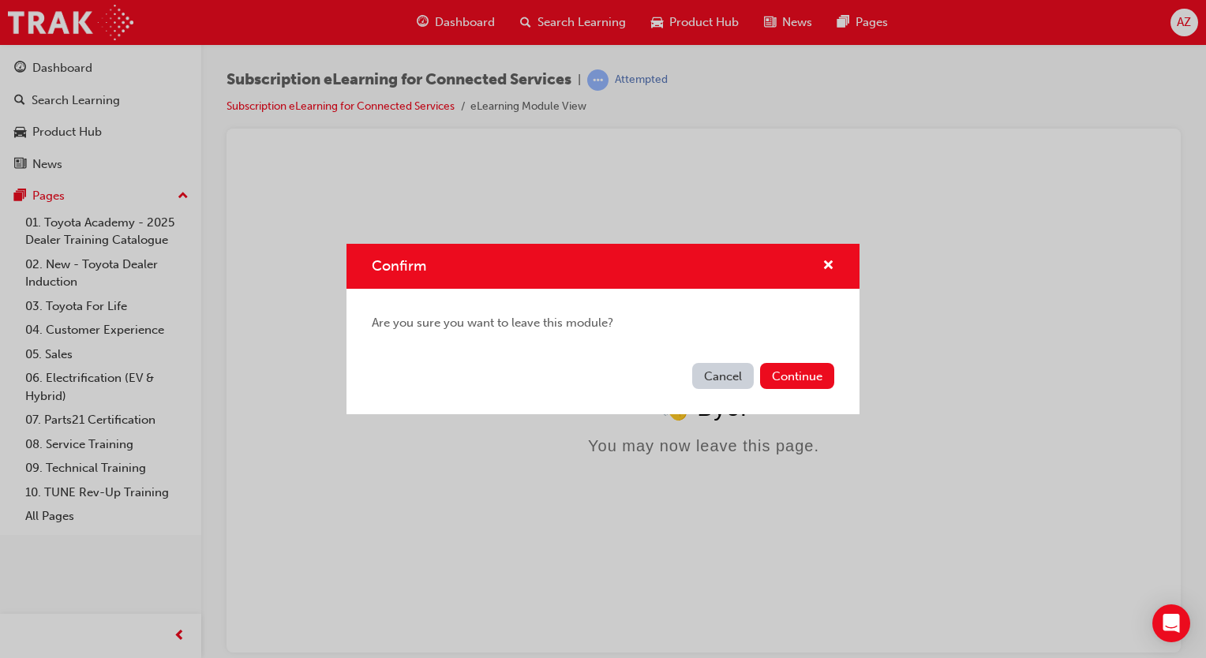
click at [736, 393] on div "Cancel Continue" at bounding box center [602, 386] width 513 height 58
drag, startPoint x: 723, startPoint y: 390, endPoint x: 753, endPoint y: 419, distance: 41.9
click at [723, 392] on div "Cancel Continue" at bounding box center [602, 386] width 513 height 58
click at [714, 387] on button "Cancel" at bounding box center [723, 376] width 62 height 26
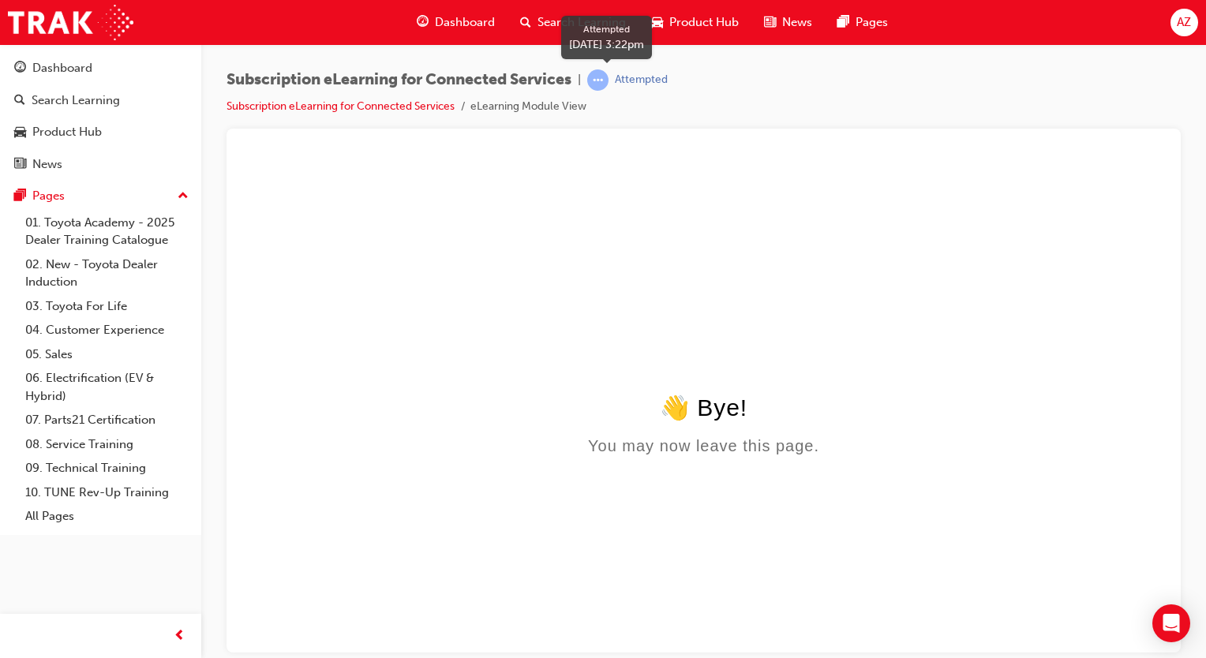
click at [638, 86] on div "Attempted" at bounding box center [641, 80] width 53 height 15
click at [130, 335] on link "04. Customer Experience" at bounding box center [107, 330] width 176 height 24
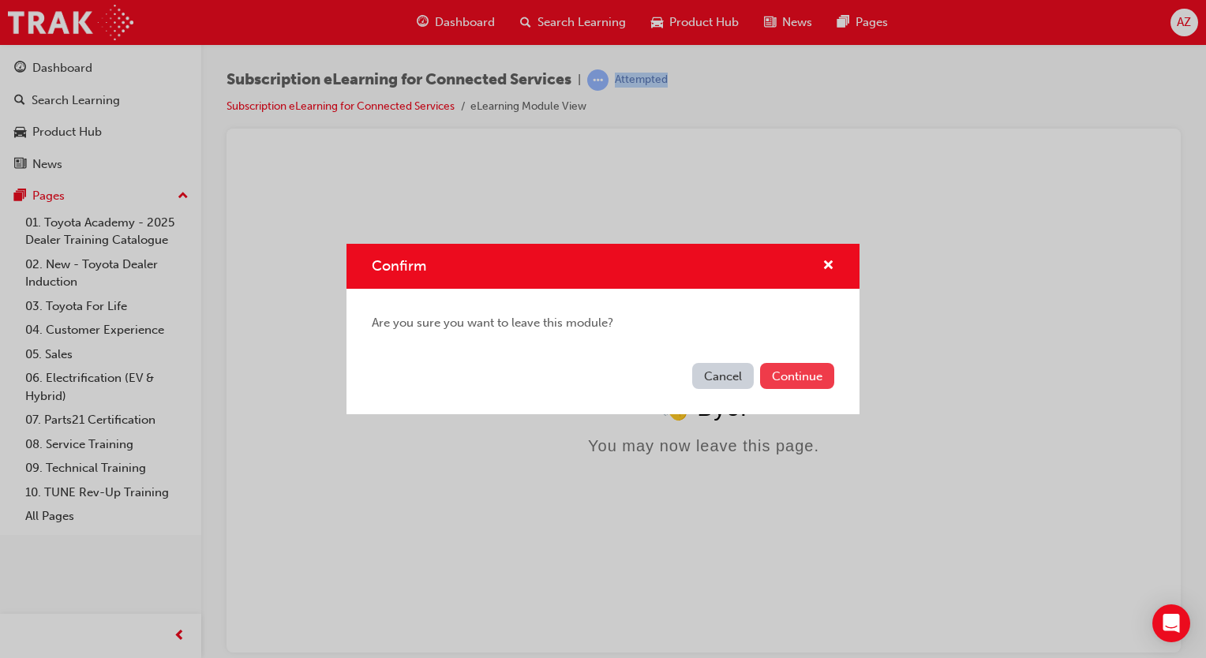
click at [800, 373] on button "Continue" at bounding box center [797, 376] width 74 height 26
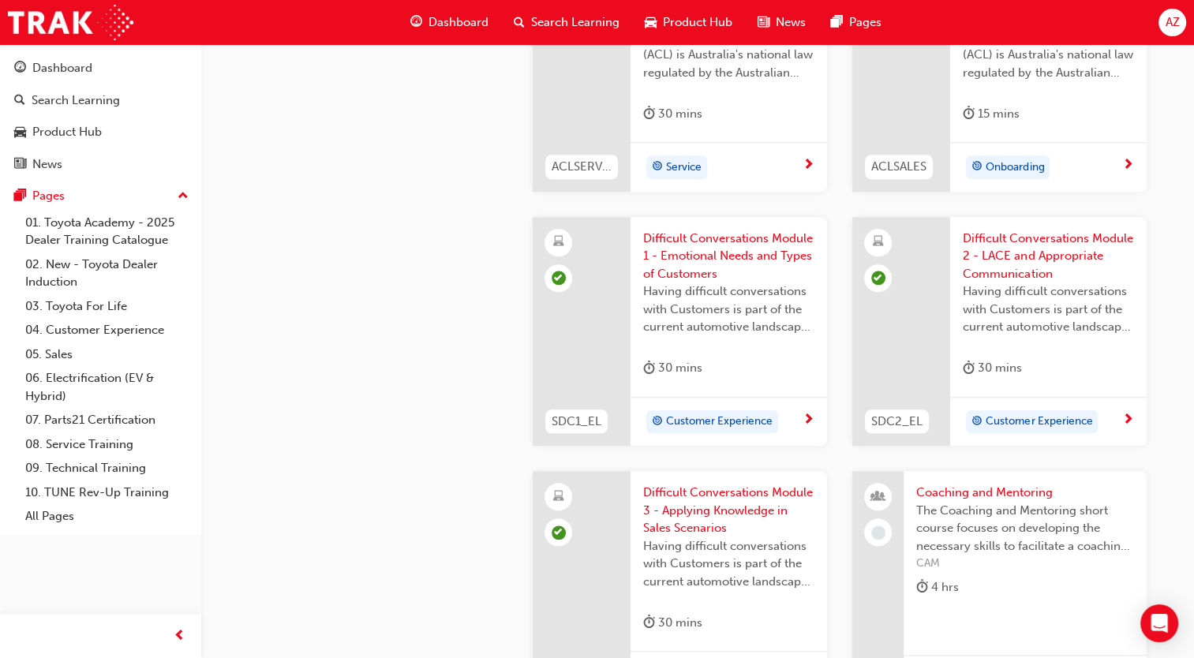
scroll to position [1421, 0]
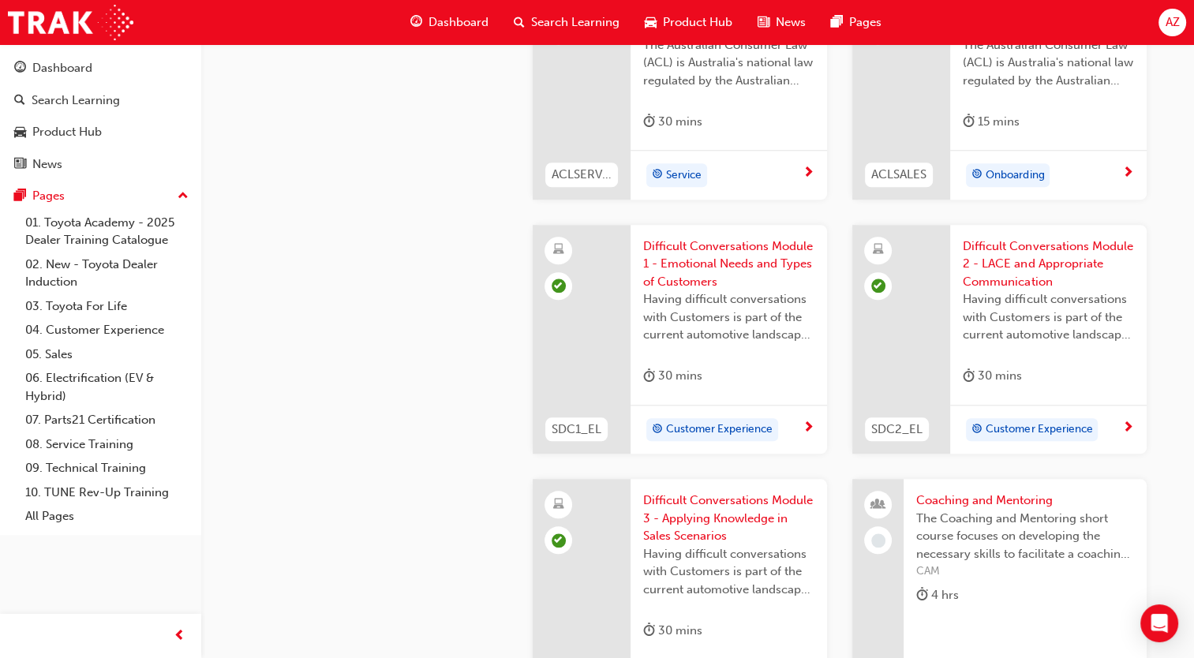
drag, startPoint x: 1151, startPoint y: 14, endPoint x: 1174, endPoint y: 21, distance: 23.7
click at [1151, 14] on div "Dashboard Search Learning Product Hub News Pages AZ" at bounding box center [597, 22] width 1194 height 45
click at [1174, 21] on span "AZ" at bounding box center [1172, 22] width 14 height 18
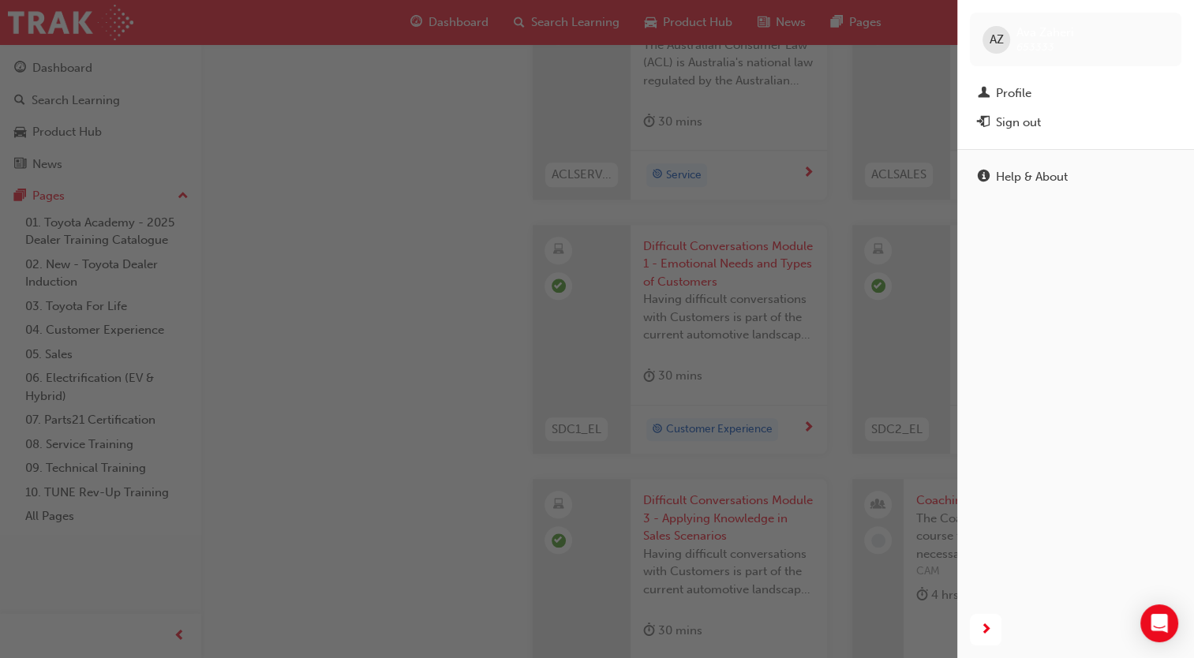
click at [992, 37] on span "AZ" at bounding box center [997, 40] width 14 height 18
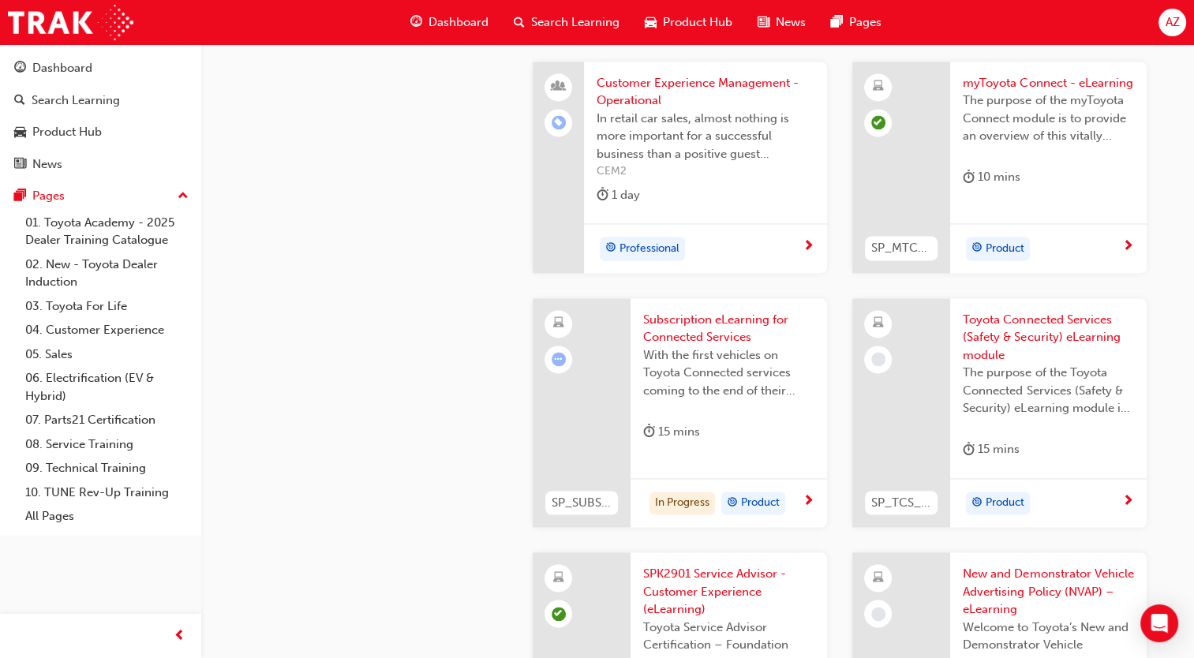
scroll to position [2368, 0]
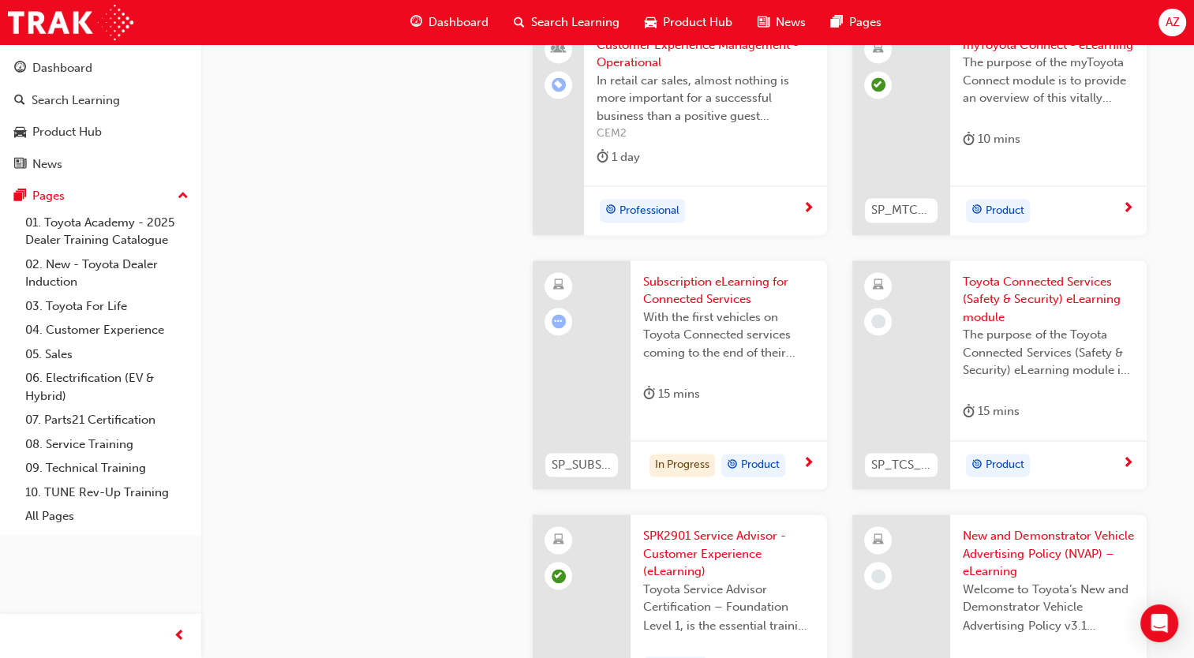
click at [718, 286] on span "Subscription eLearning for Connected Services" at bounding box center [728, 291] width 171 height 36
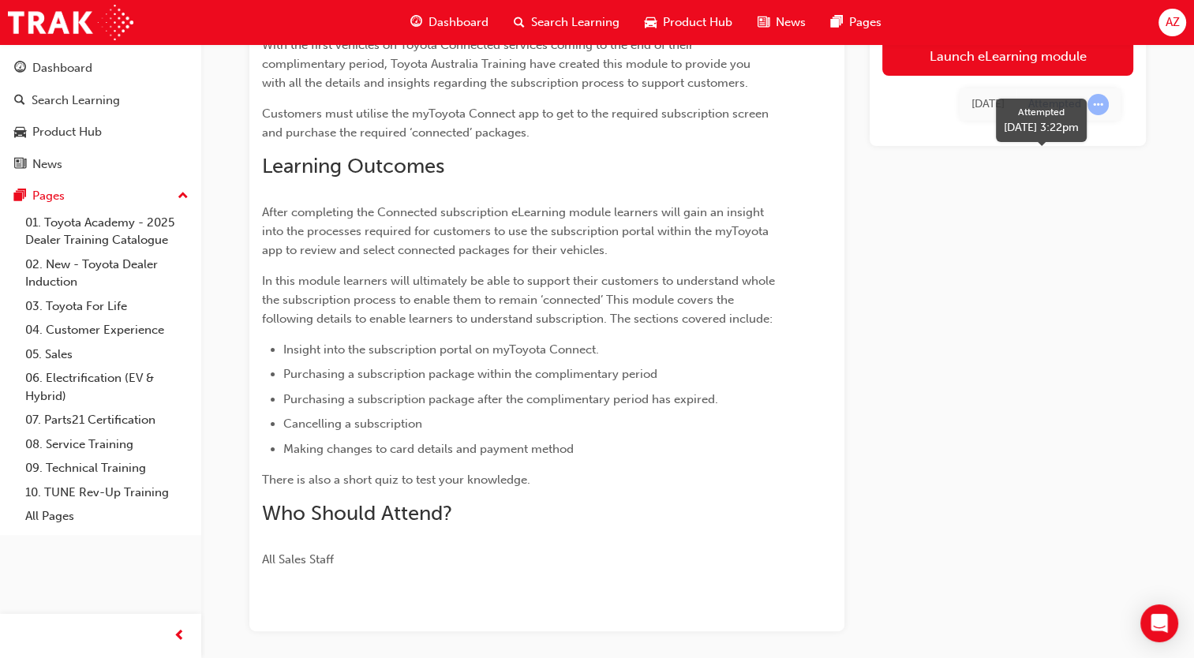
scroll to position [145, 0]
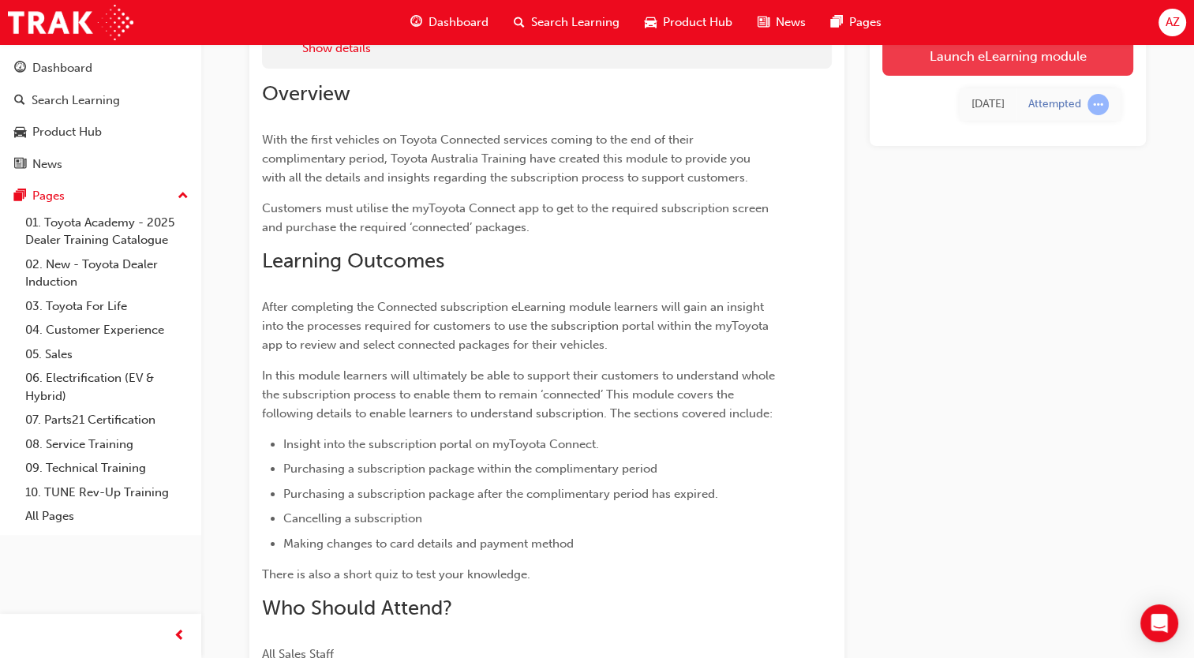
click at [977, 68] on link "Launch eLearning module" at bounding box center [1007, 55] width 251 height 39
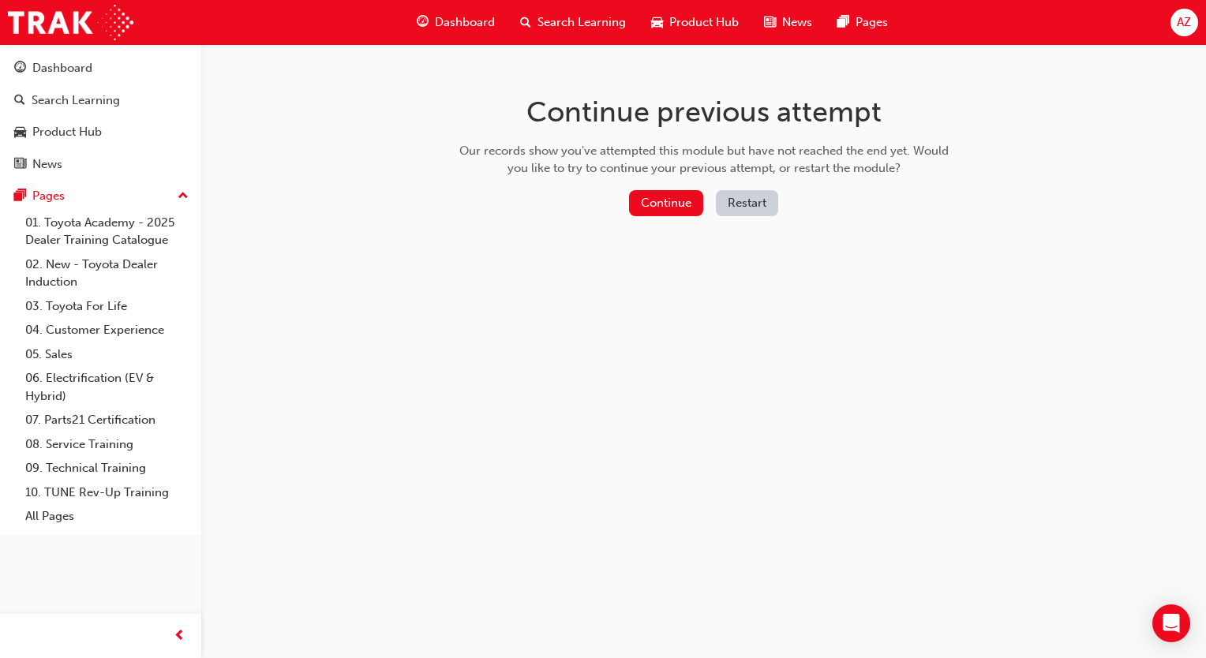
click at [766, 197] on button "Restart" at bounding box center [747, 203] width 62 height 26
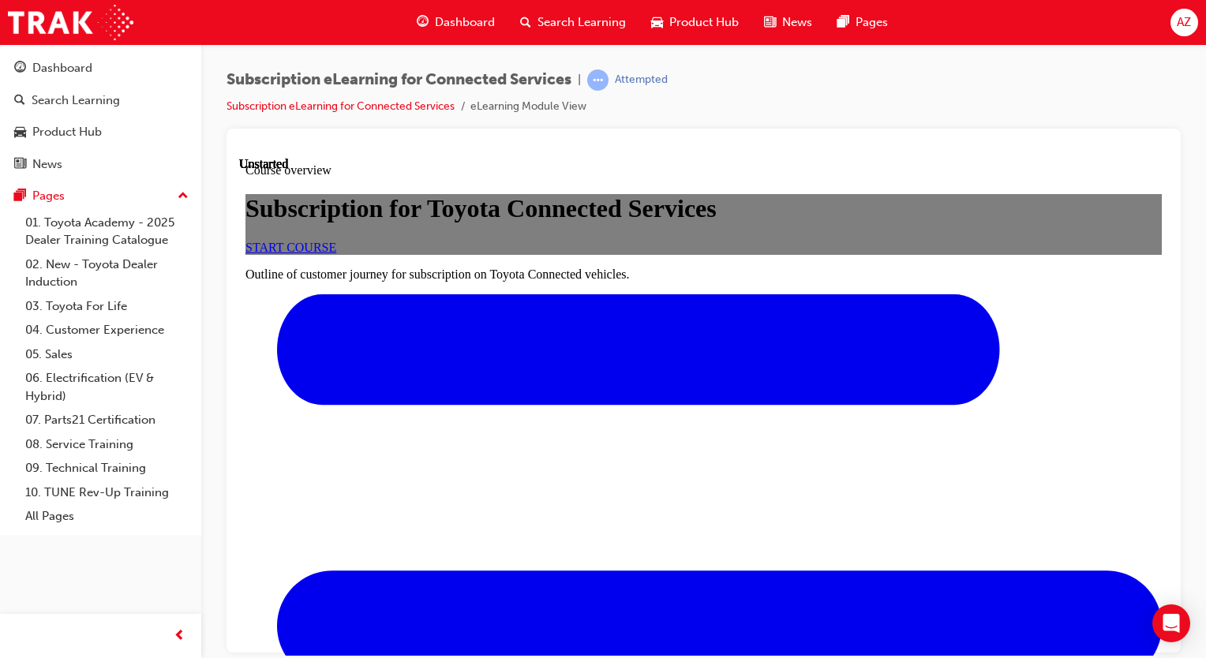
scroll to position [237, 0]
click at [336, 240] on span "START COURSE" at bounding box center [290, 246] width 91 height 13
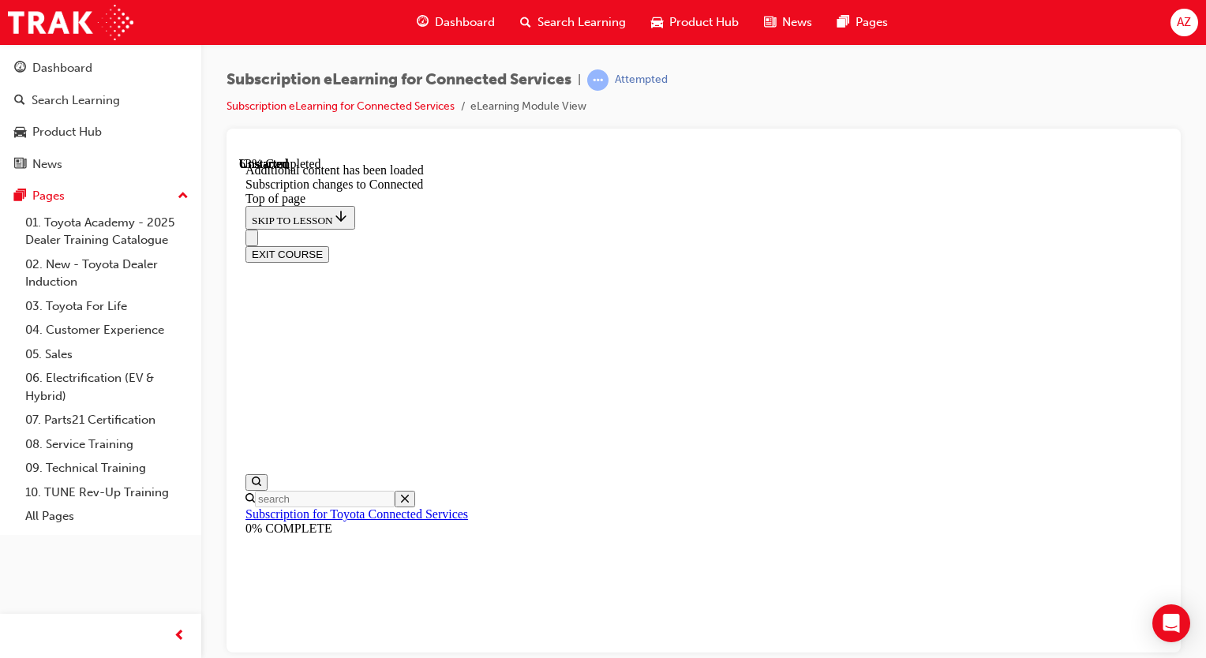
drag, startPoint x: 814, startPoint y: 617, endPoint x: 837, endPoint y: 613, distance: 22.4
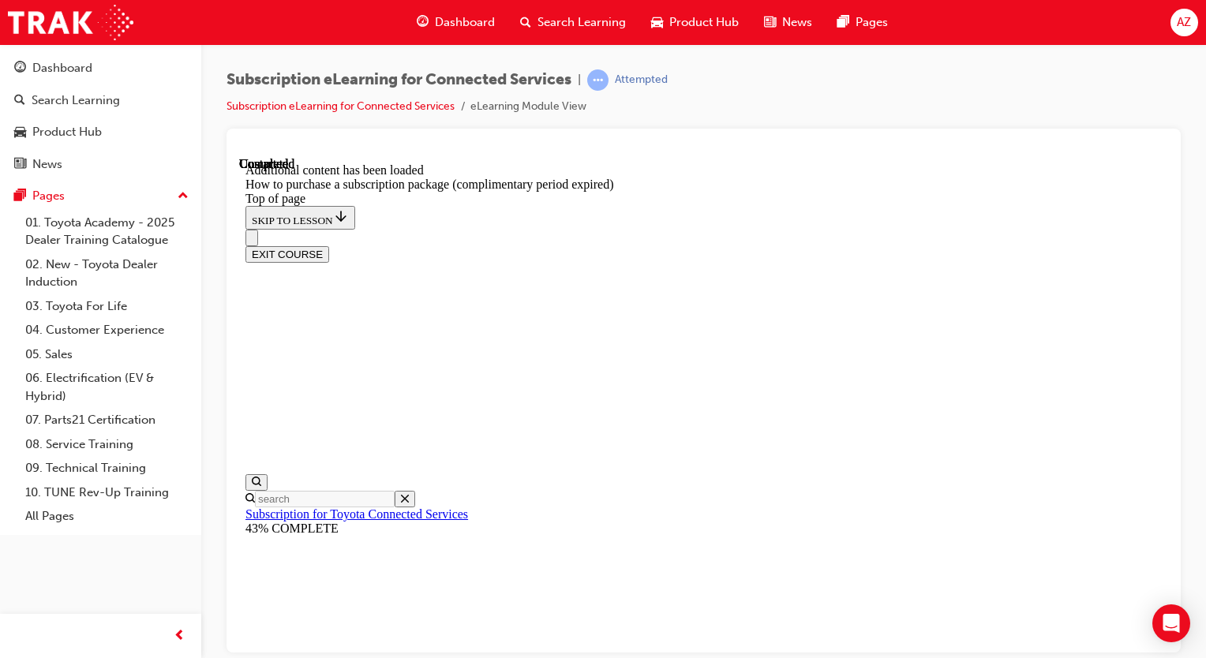
scroll to position [1527, 0]
drag, startPoint x: 830, startPoint y: 634, endPoint x: 878, endPoint y: 641, distance: 47.9
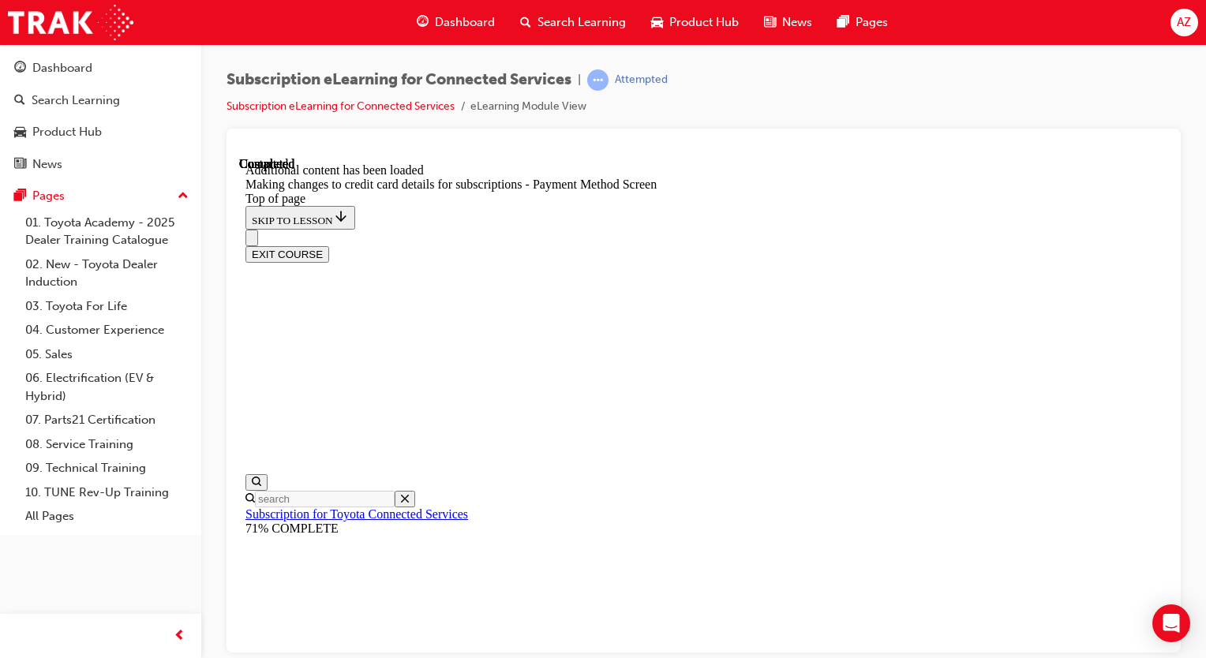
scroll to position [1426, 0]
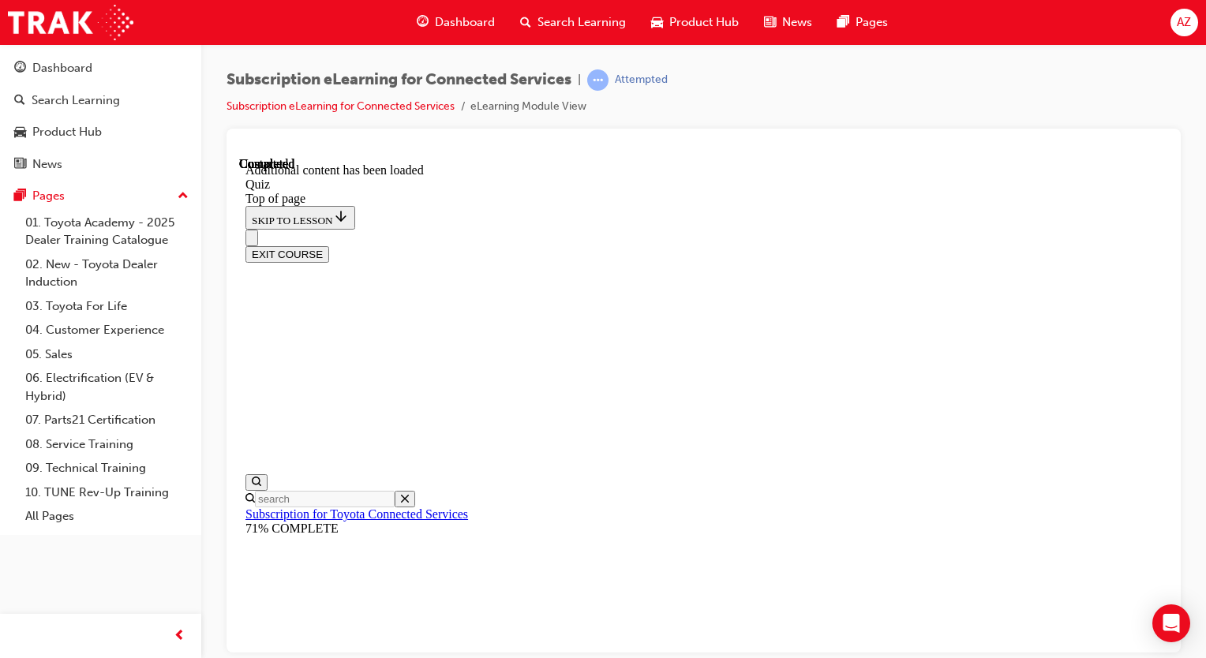
drag, startPoint x: 787, startPoint y: 580, endPoint x: 769, endPoint y: 584, distance: 17.8
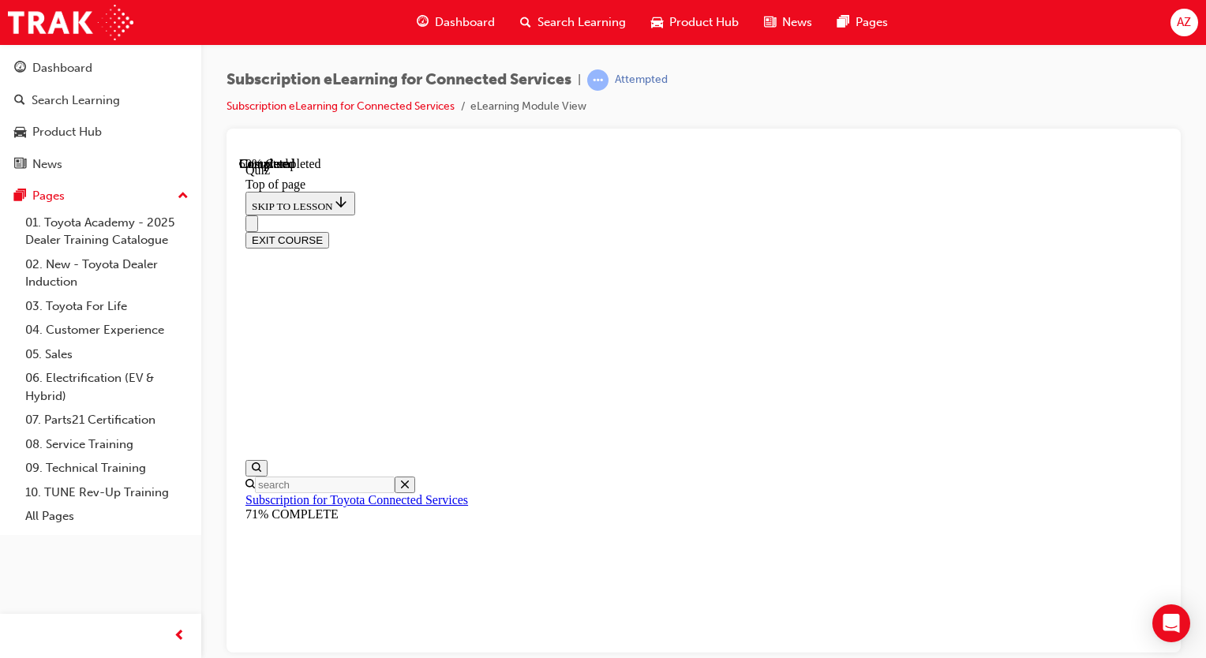
drag, startPoint x: 735, startPoint y: 404, endPoint x: 835, endPoint y: 492, distance: 133.6
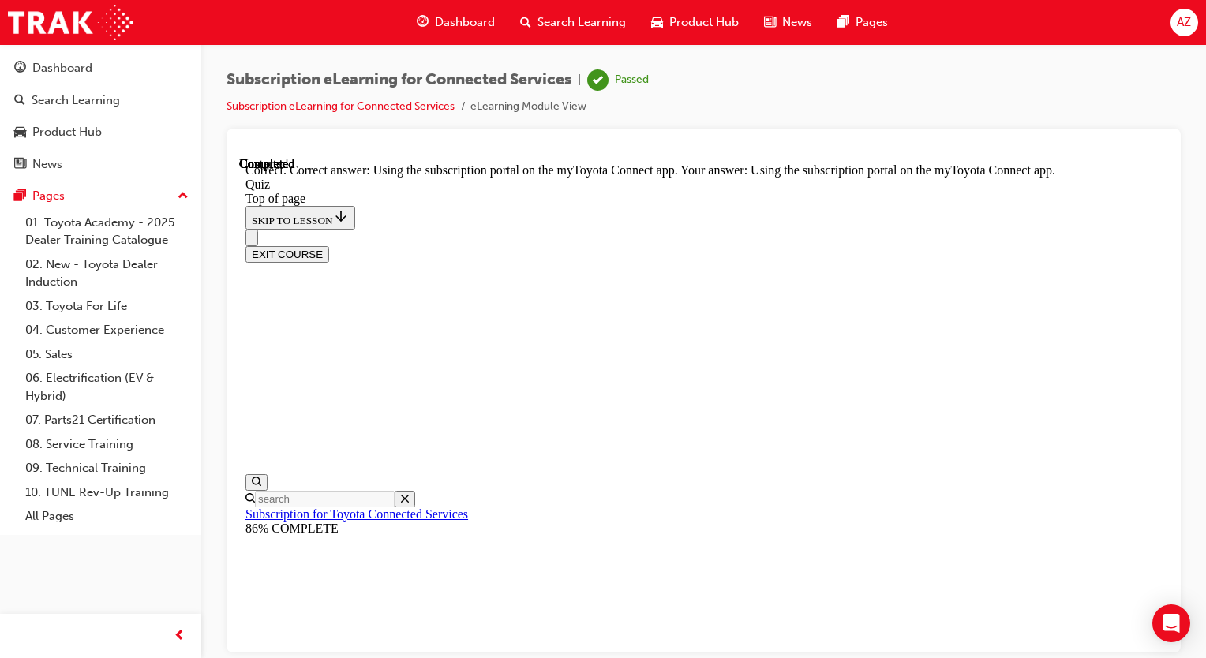
drag, startPoint x: 834, startPoint y: 584, endPoint x: 781, endPoint y: 598, distance: 54.8
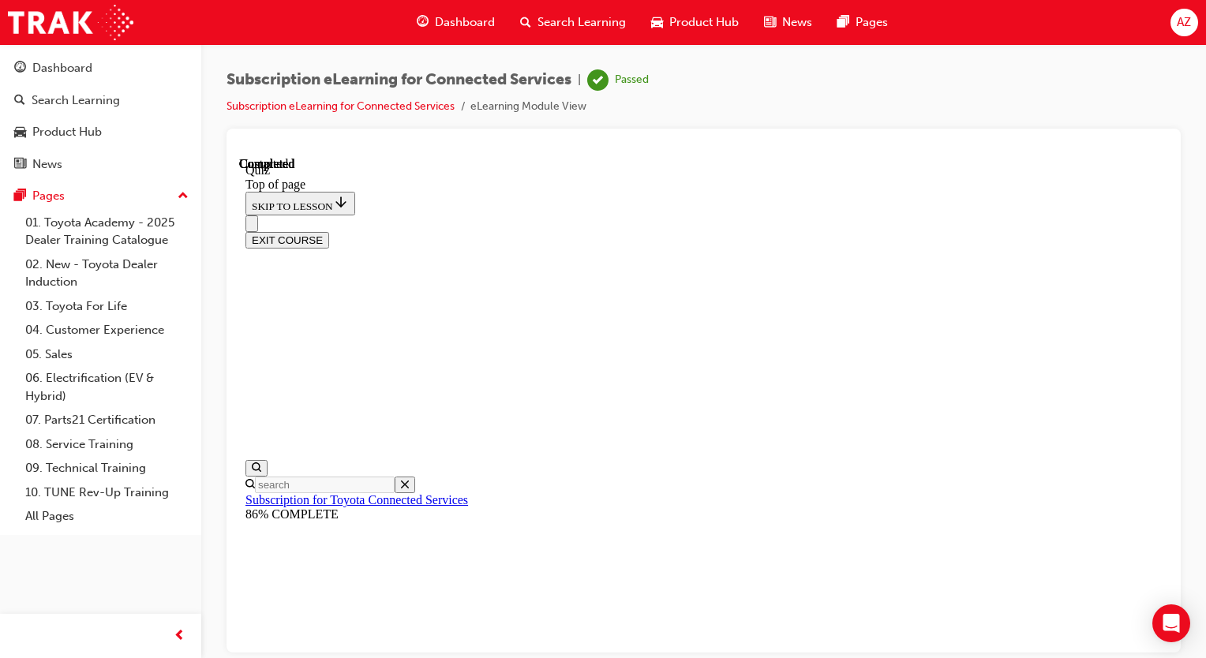
click at [120, 328] on link "04. Customer Experience" at bounding box center [107, 330] width 176 height 24
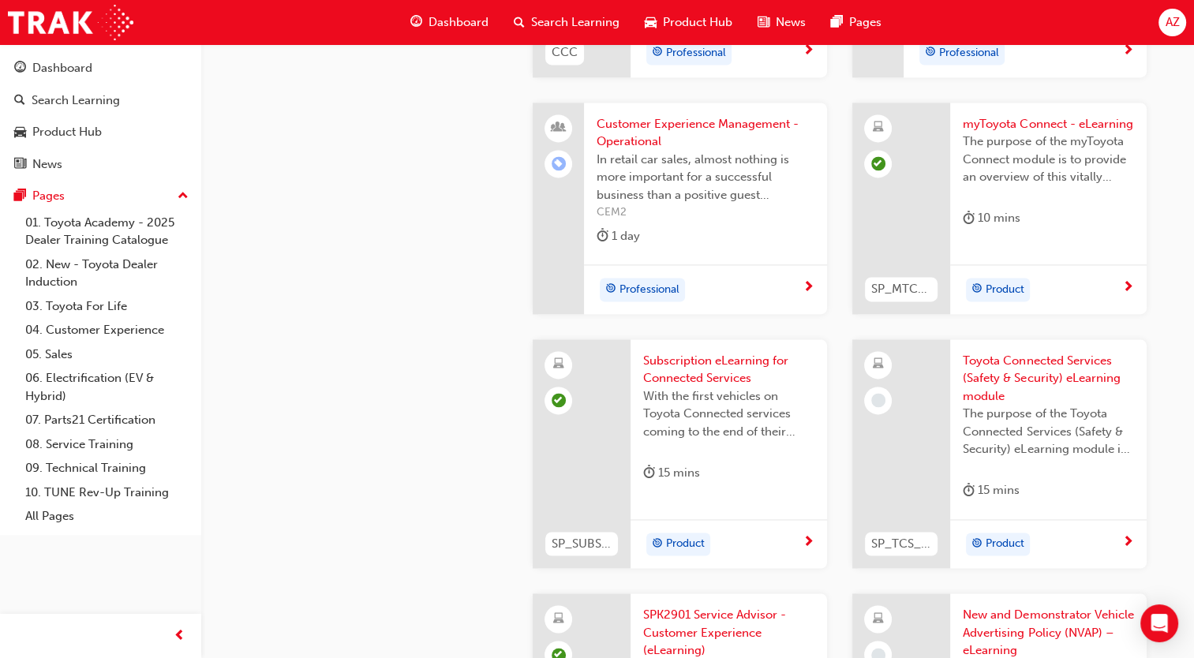
click at [922, 469] on div at bounding box center [901, 454] width 98 height 230
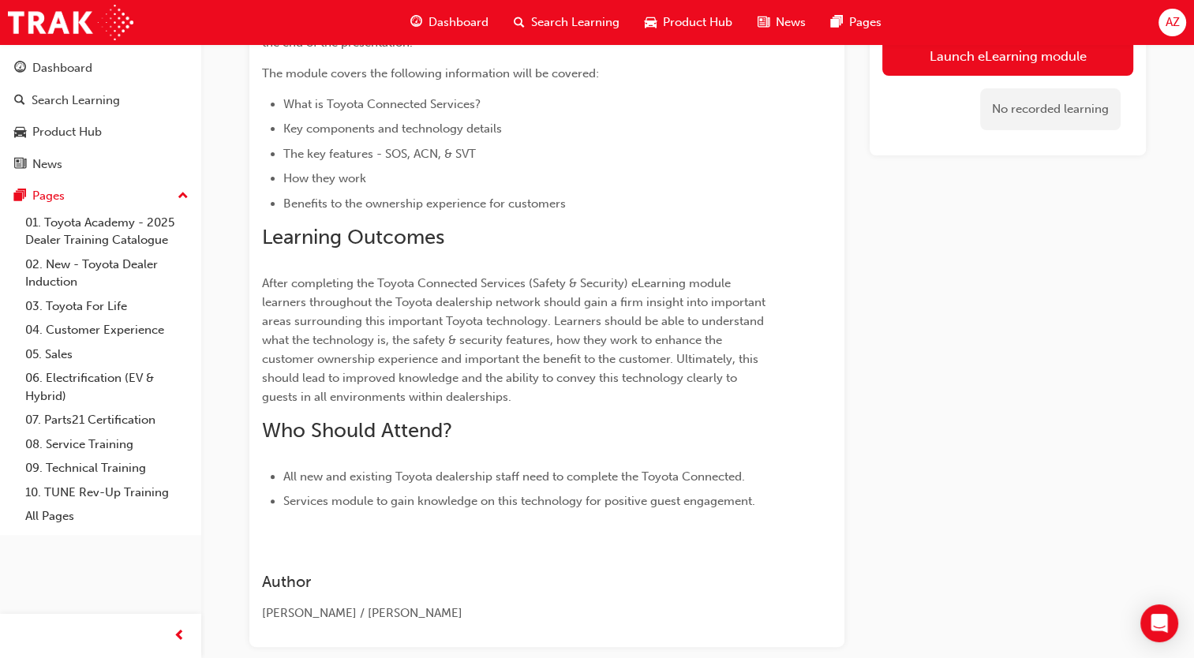
click at [1045, 67] on link "Launch eLearning module" at bounding box center [1007, 55] width 251 height 39
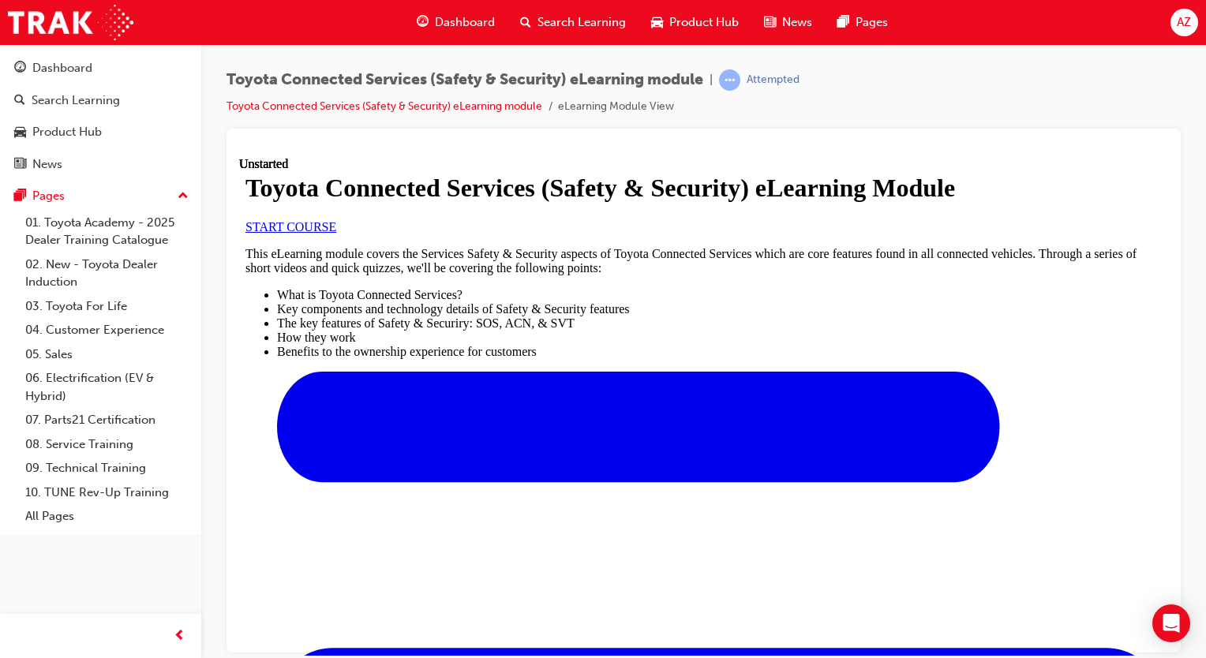
click at [336, 233] on link "START COURSE" at bounding box center [290, 225] width 91 height 13
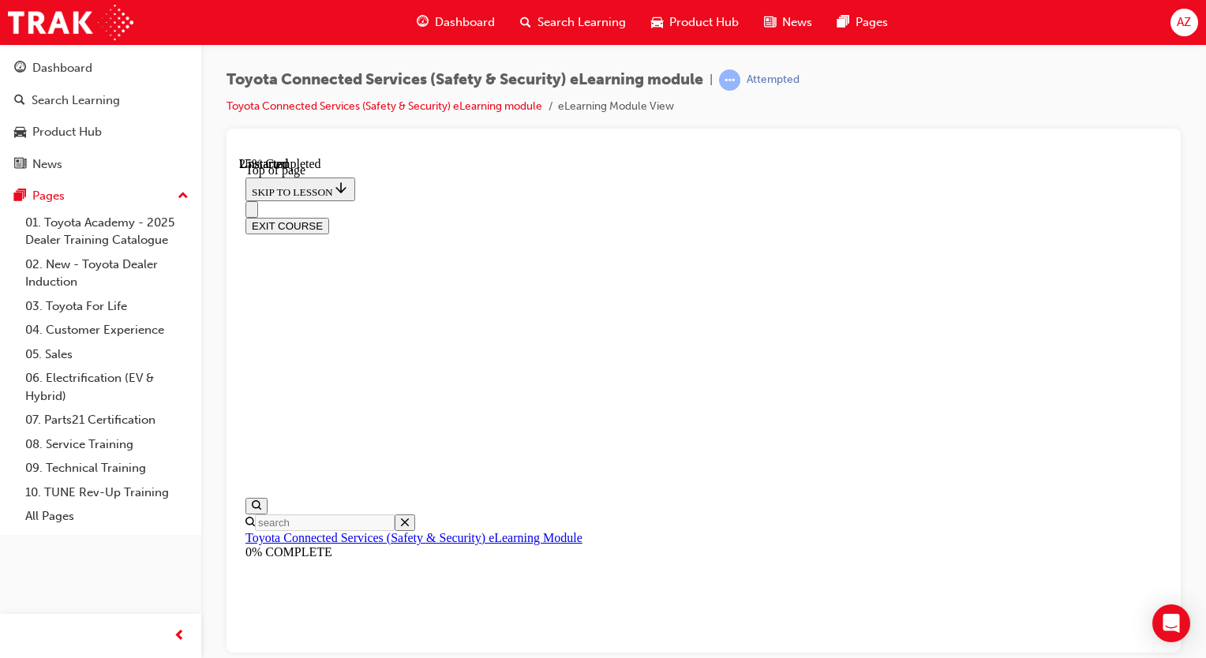
scroll to position [4, 0]
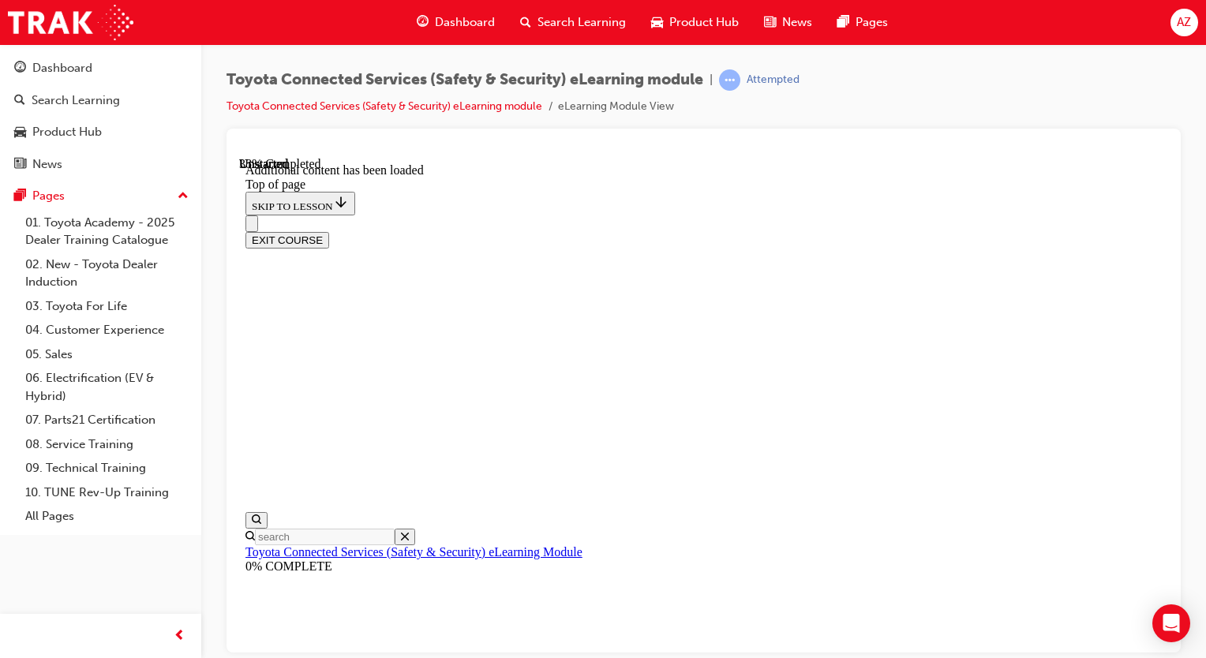
scroll to position [485, 0]
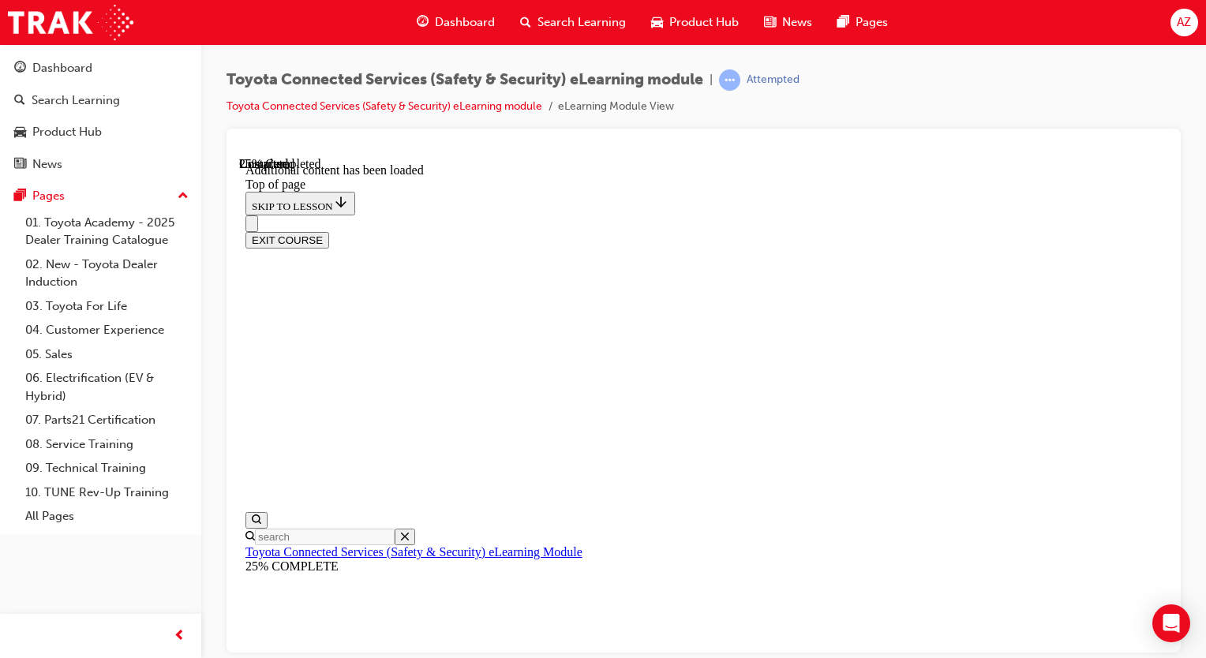
scroll to position [366, 0]
drag, startPoint x: 871, startPoint y: 500, endPoint x: 844, endPoint y: 527, distance: 39.1
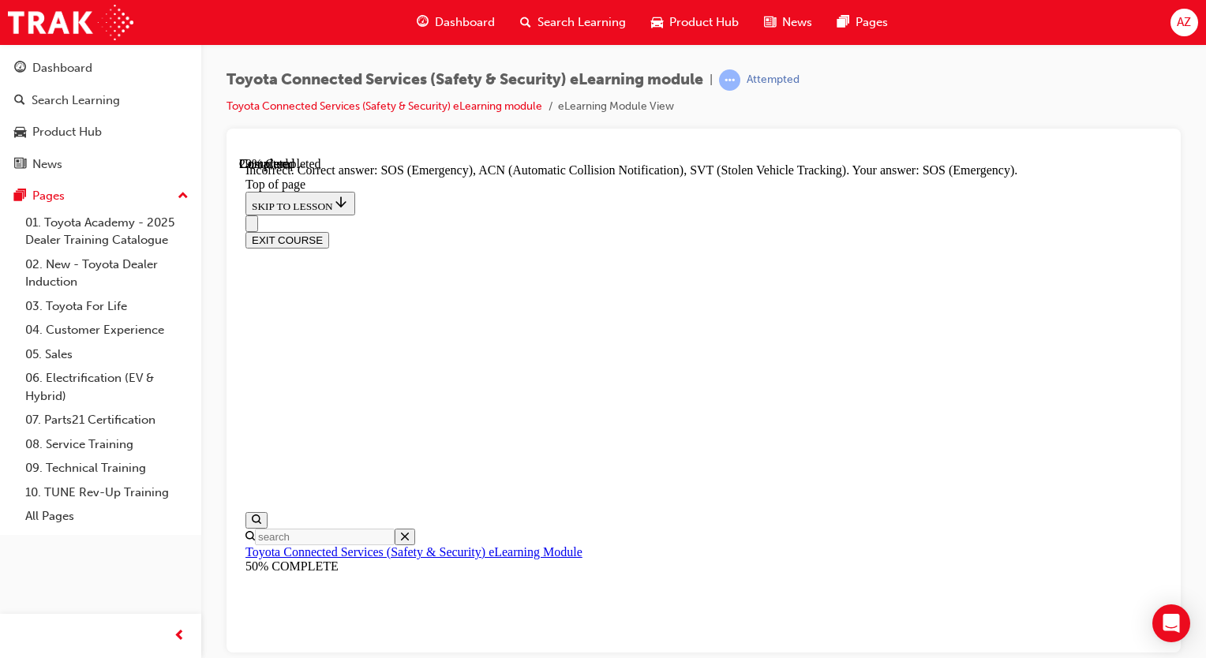
scroll to position [492, 0]
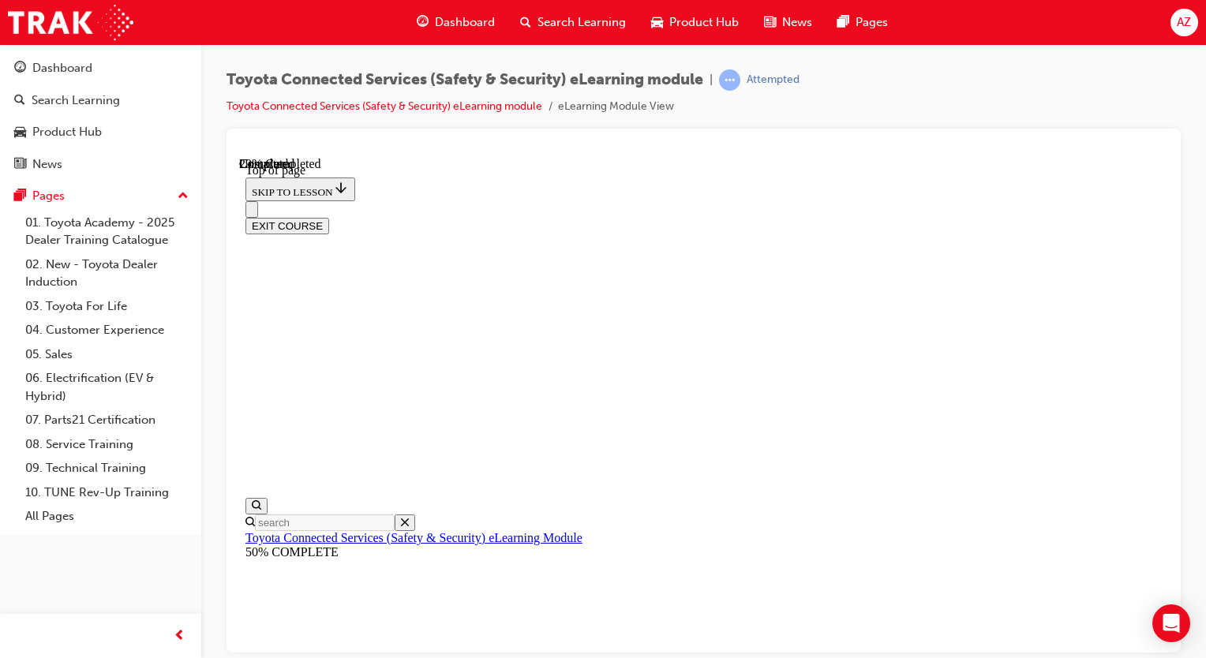
scroll to position [284, 0]
drag, startPoint x: 787, startPoint y: 532, endPoint x: 796, endPoint y: 559, distance: 28.2
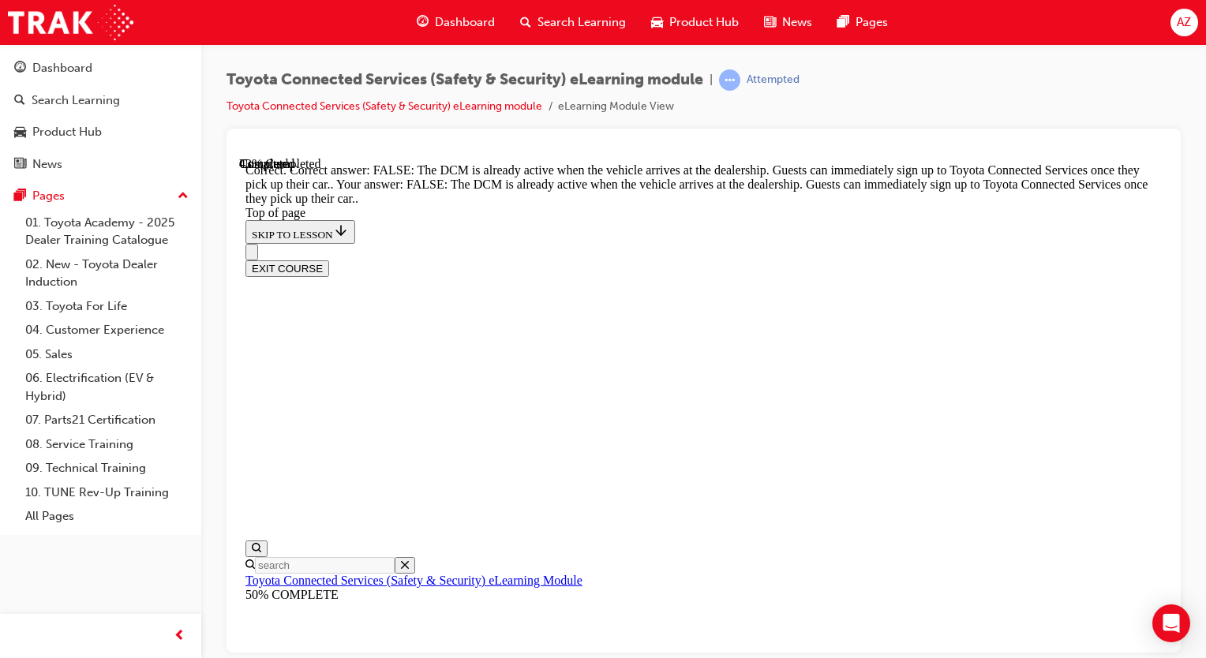
scroll to position [445, 0]
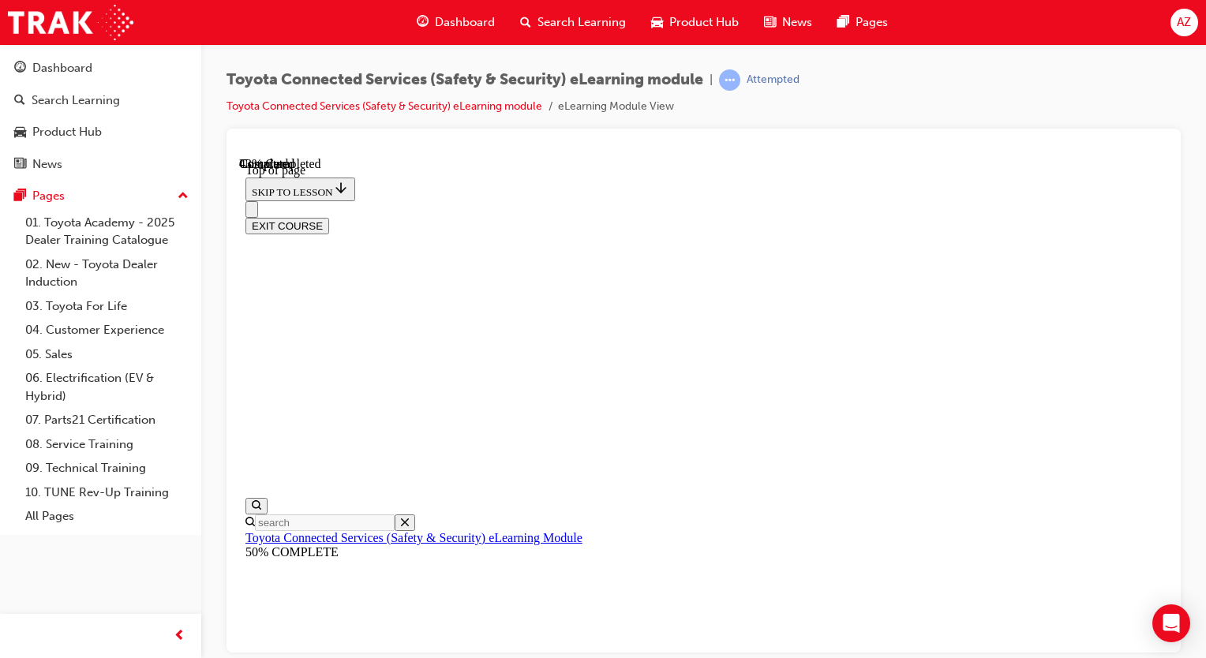
scroll to position [205, 0]
drag, startPoint x: 826, startPoint y: 481, endPoint x: 839, endPoint y: 566, distance: 86.2
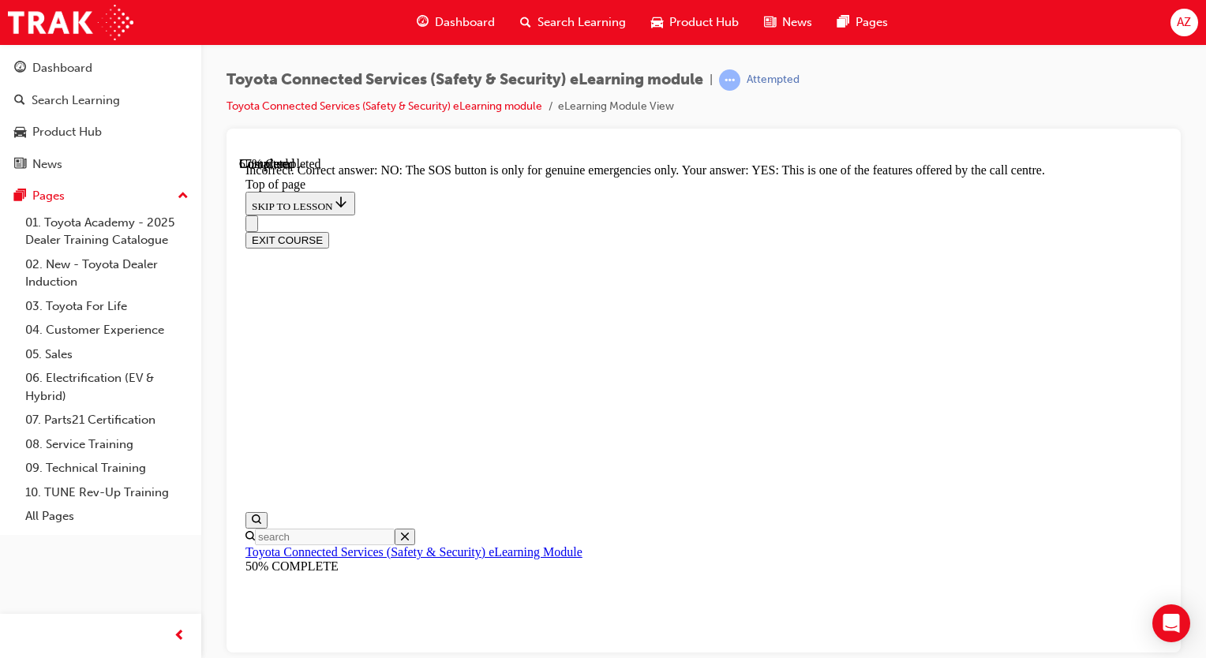
scroll to position [398, 0]
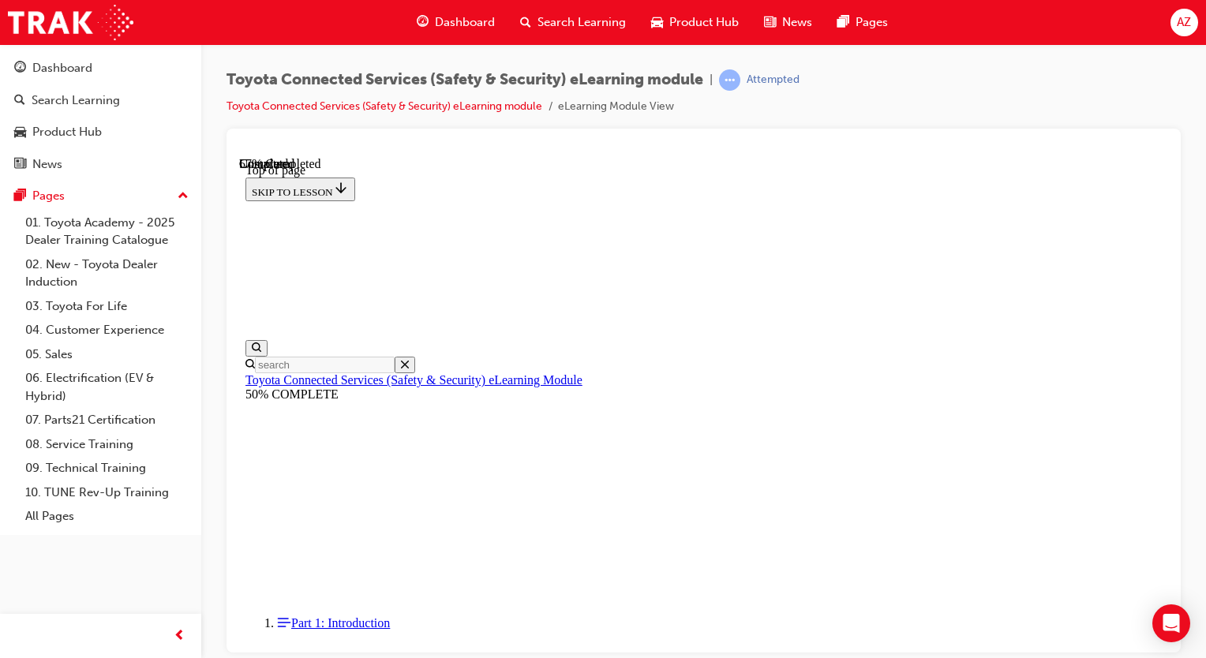
drag, startPoint x: 783, startPoint y: 543, endPoint x: 792, endPoint y: 540, distance: 10.0
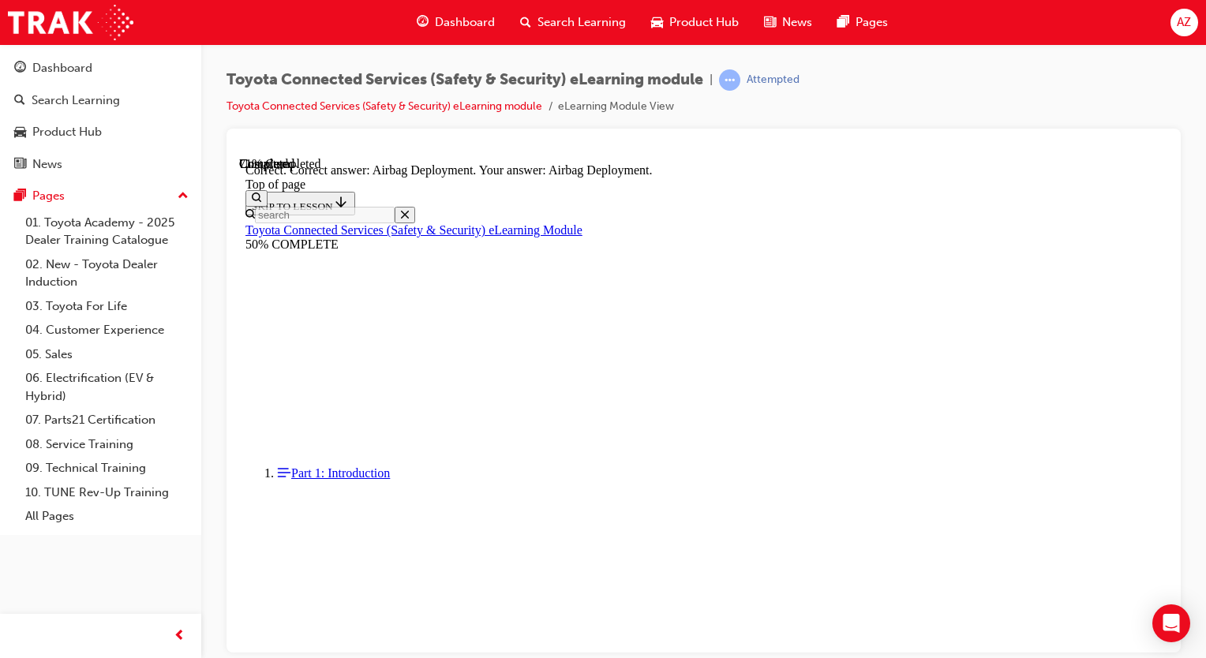
scroll to position [385, 0]
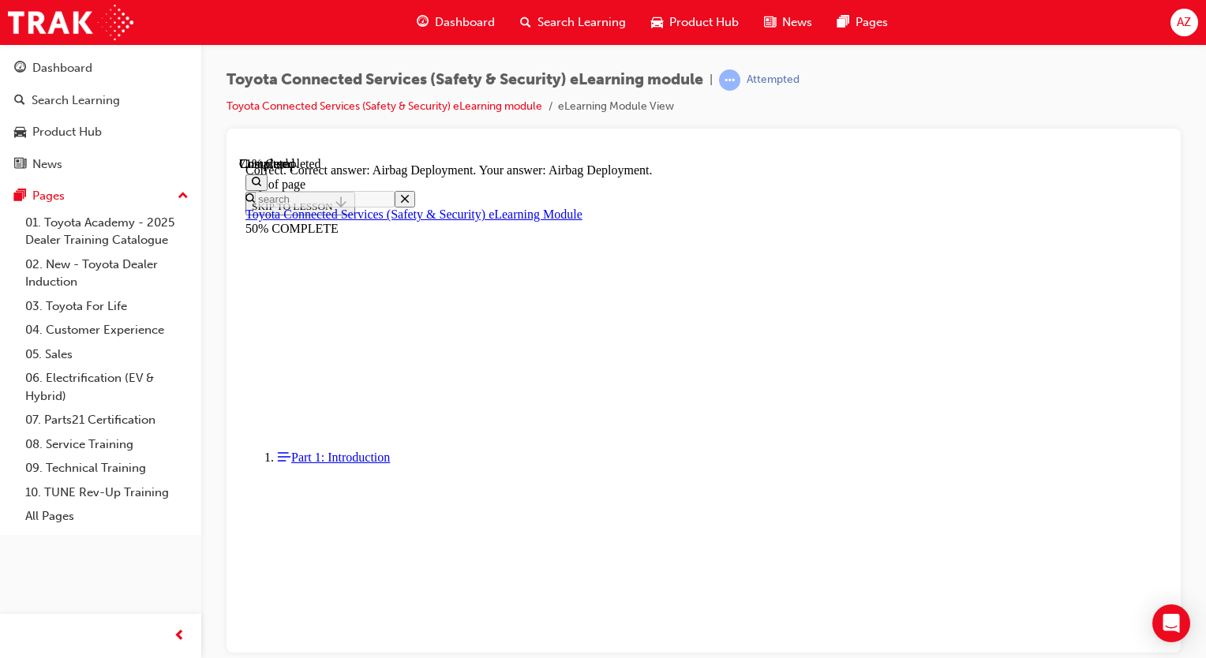
drag, startPoint x: 786, startPoint y: 586, endPoint x: 960, endPoint y: 583, distance: 173.6
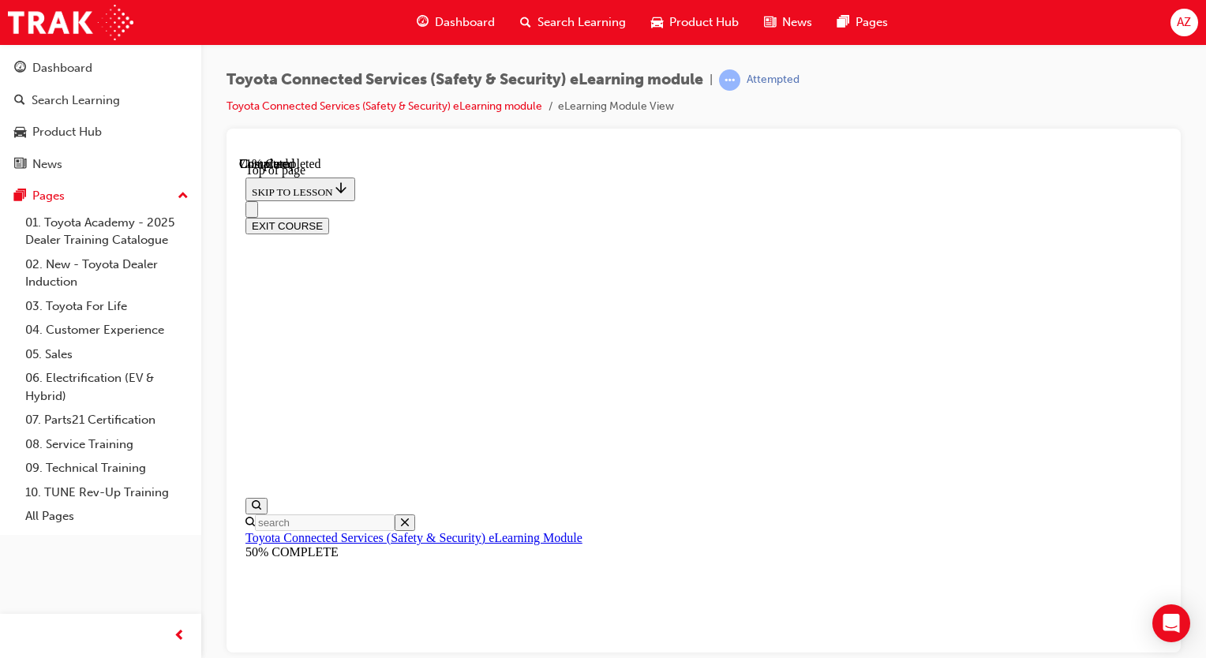
scroll to position [284, 0]
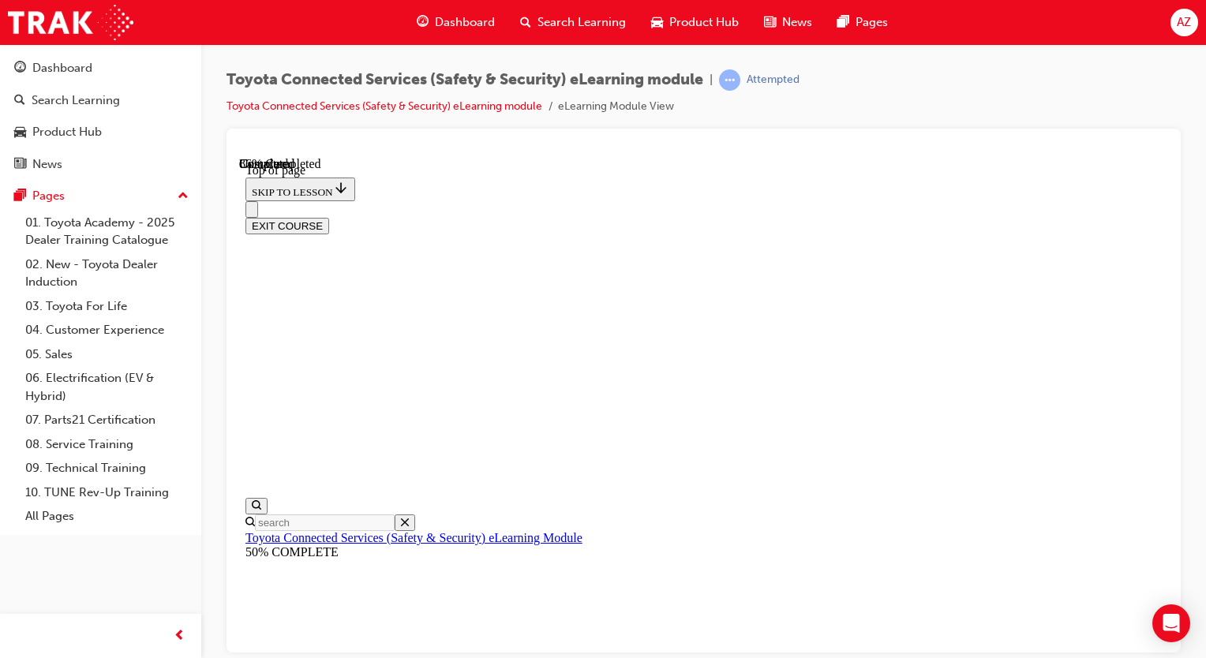
scroll to position [417, 0]
drag, startPoint x: 695, startPoint y: 363, endPoint x: 761, endPoint y: 474, distance: 128.9
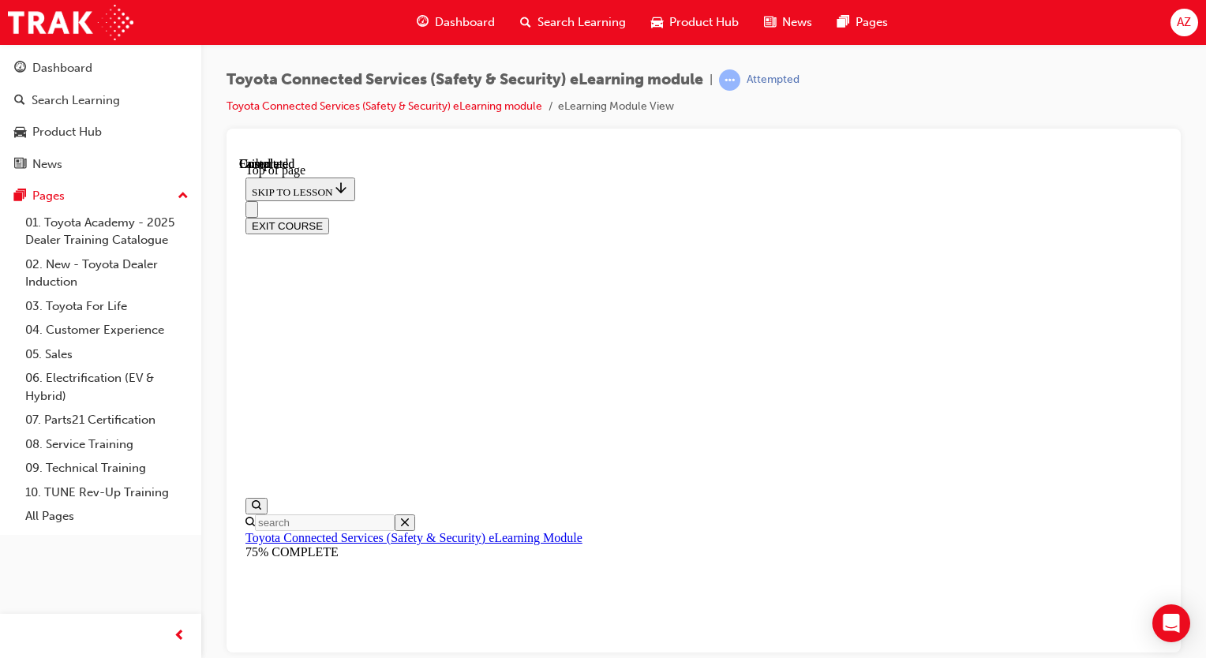
scroll to position [206, 0]
click at [329, 217] on button "EXIT COURSE" at bounding box center [287, 225] width 84 height 17
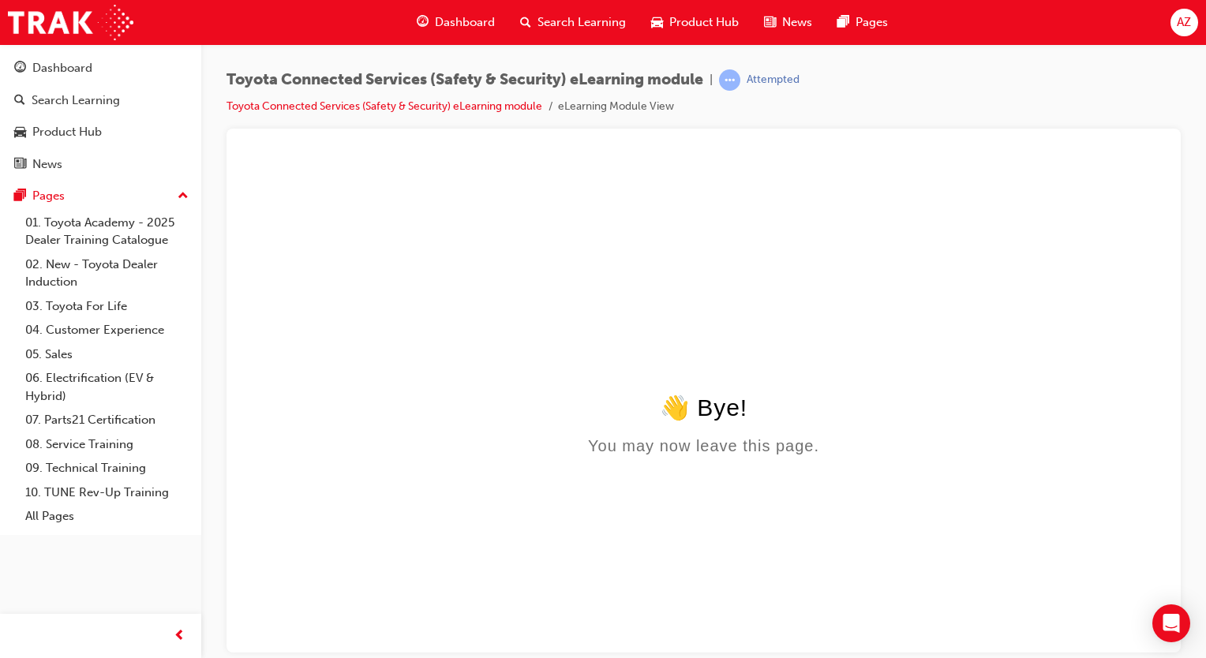
scroll to position [0, 0]
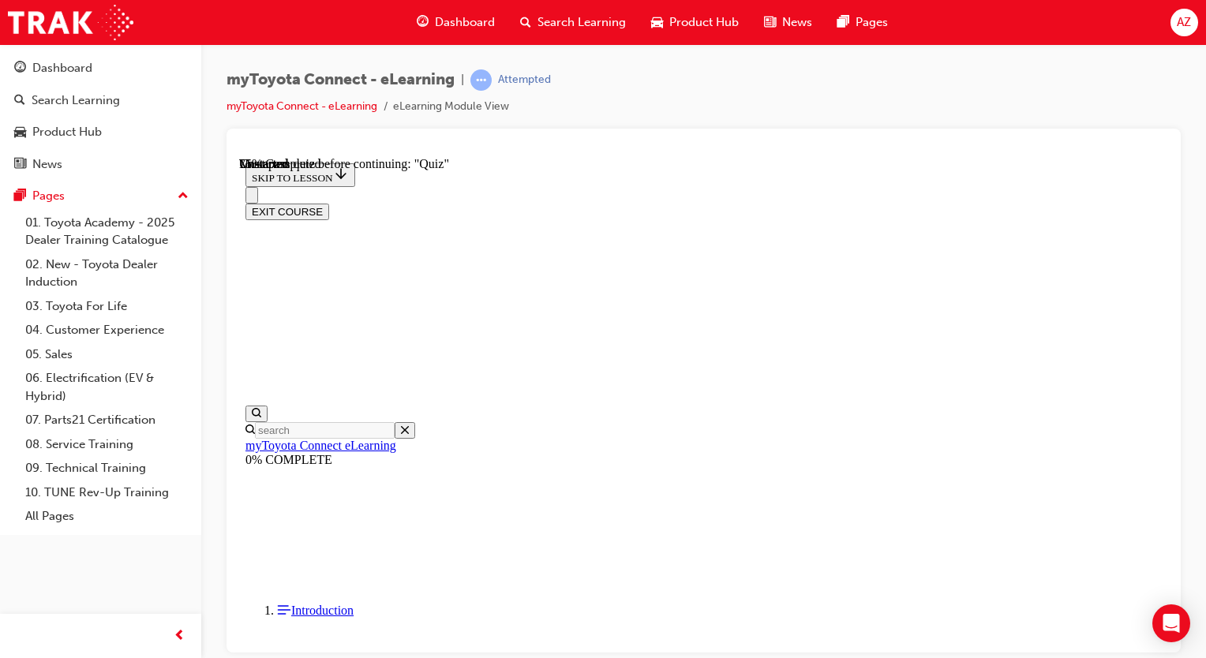
scroll to position [1468, 0]
drag, startPoint x: 822, startPoint y: 625, endPoint x: 983, endPoint y: 579, distance: 167.6
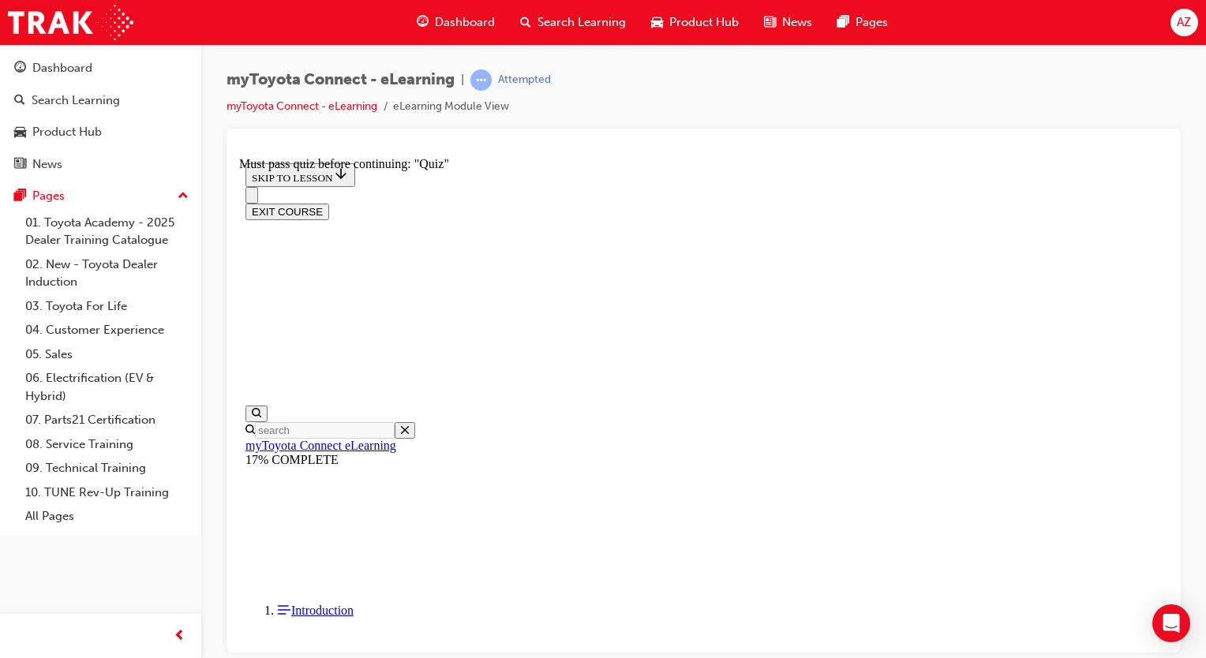
scroll to position [1864, 0]
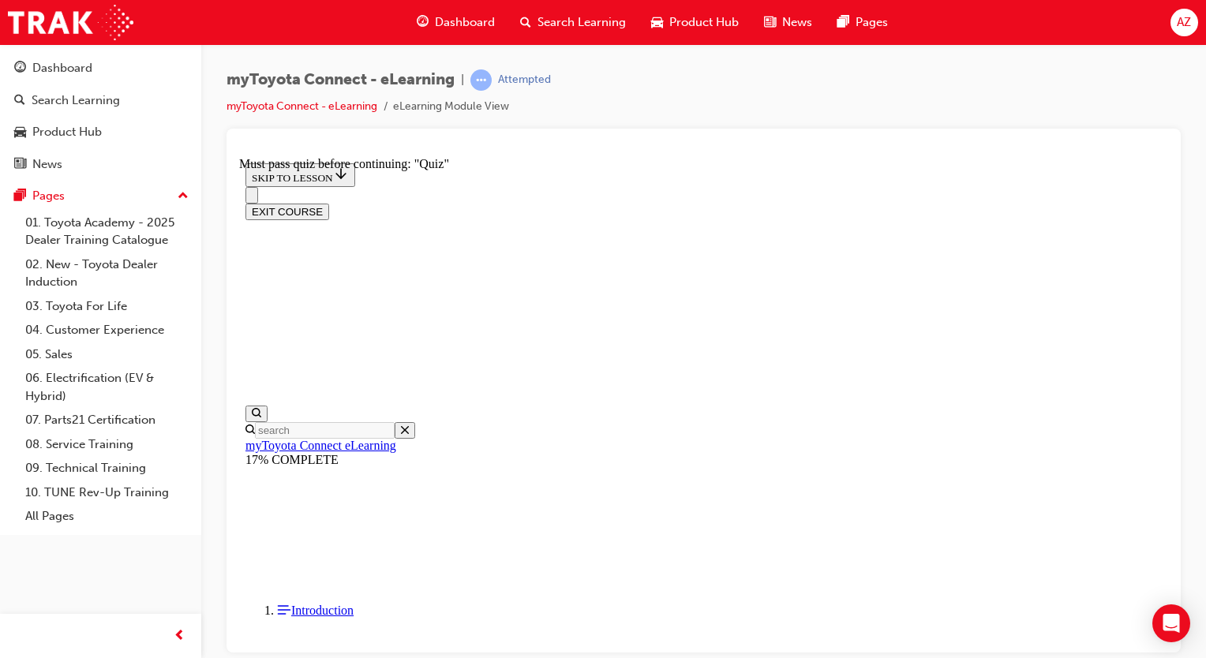
drag, startPoint x: 705, startPoint y: 491, endPoint x: 641, endPoint y: 458, distance: 72.0
drag, startPoint x: 641, startPoint y: 458, endPoint x: 840, endPoint y: 534, distance: 212.8
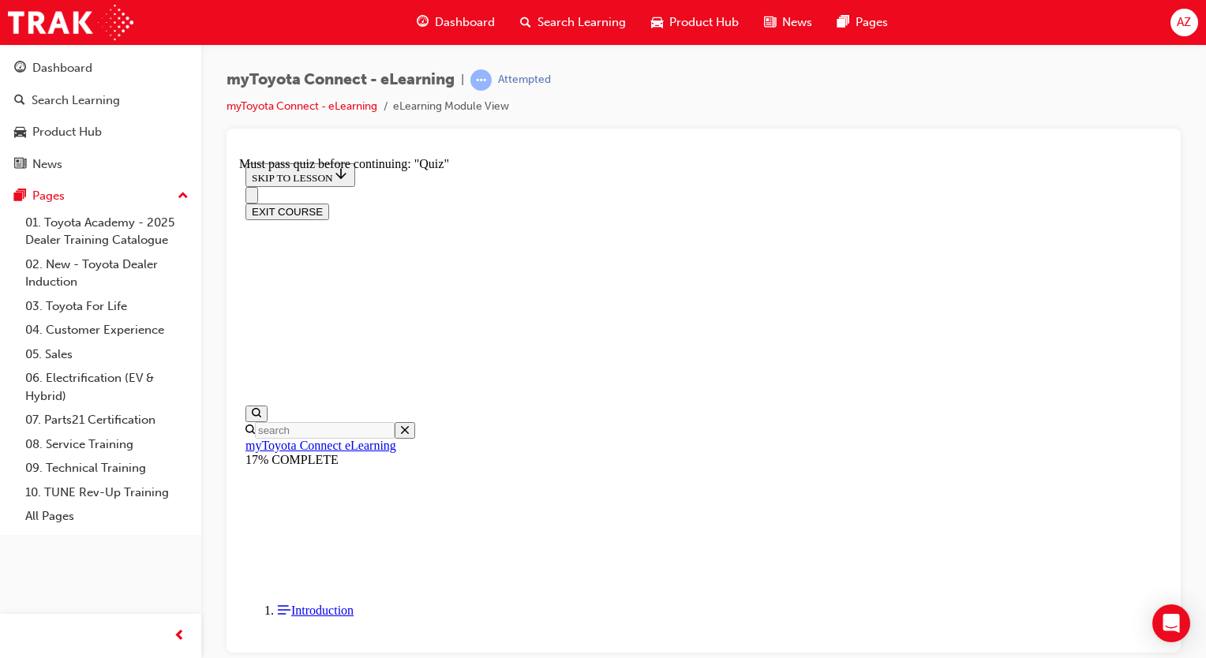
scroll to position [635, 0]
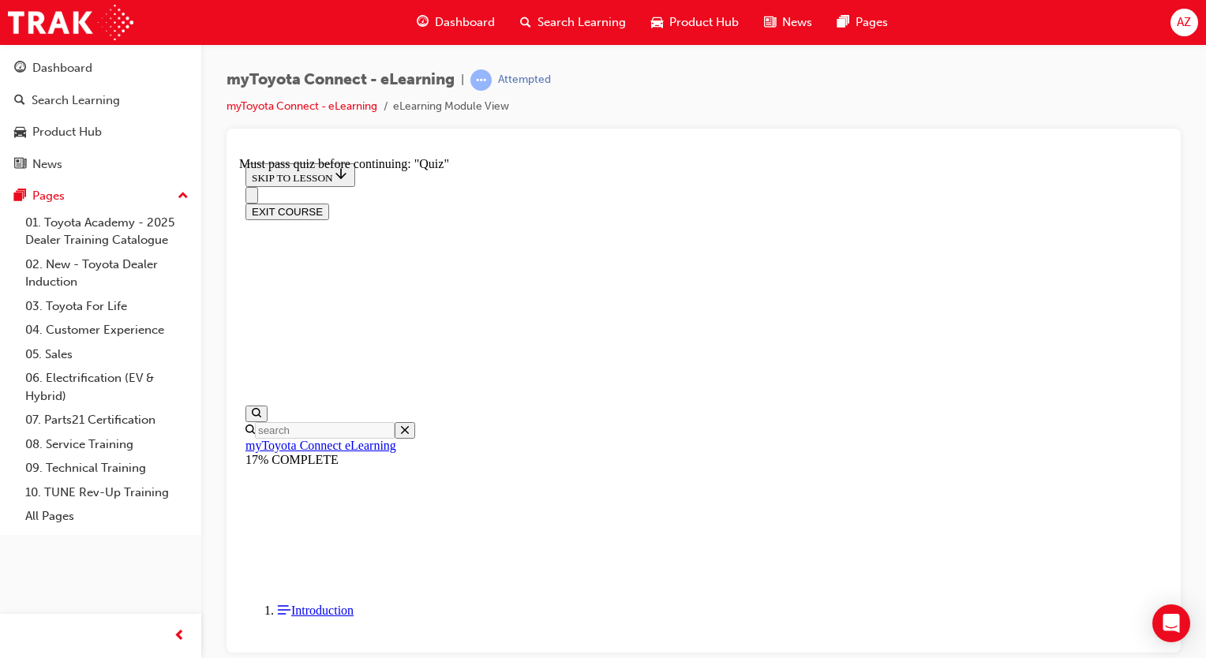
scroll to position [428, 0]
drag, startPoint x: 1089, startPoint y: 308, endPoint x: 1091, endPoint y: 316, distance: 9.0
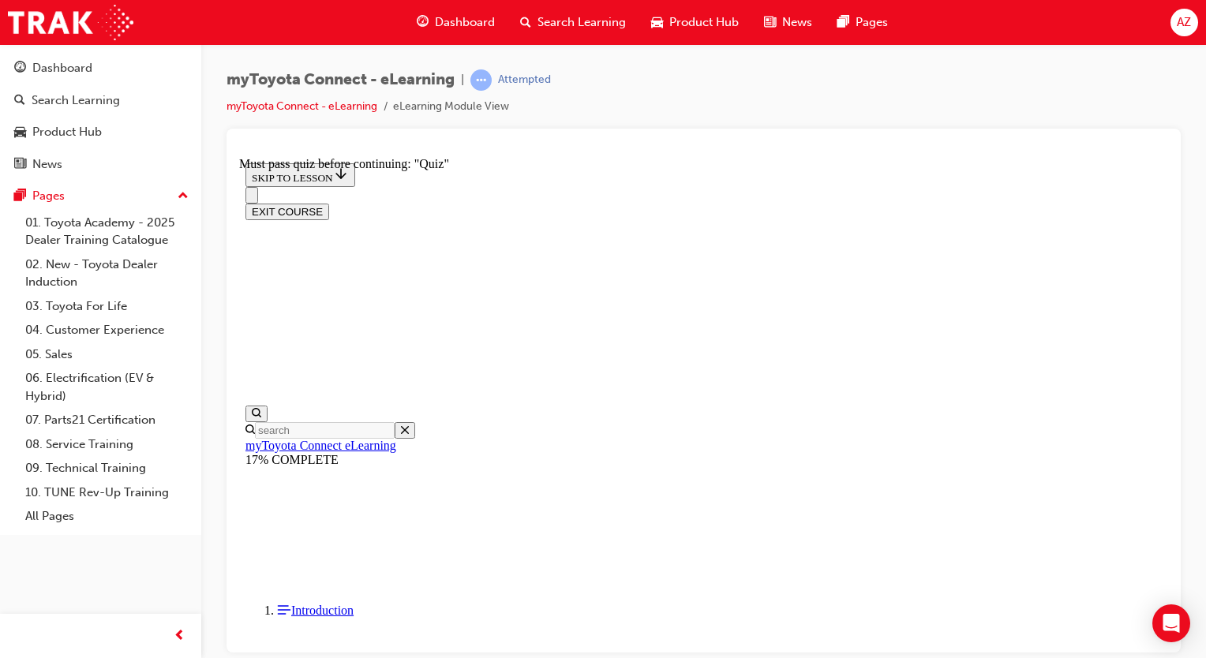
drag, startPoint x: 1129, startPoint y: 396, endPoint x: 1126, endPoint y: 414, distance: 17.5
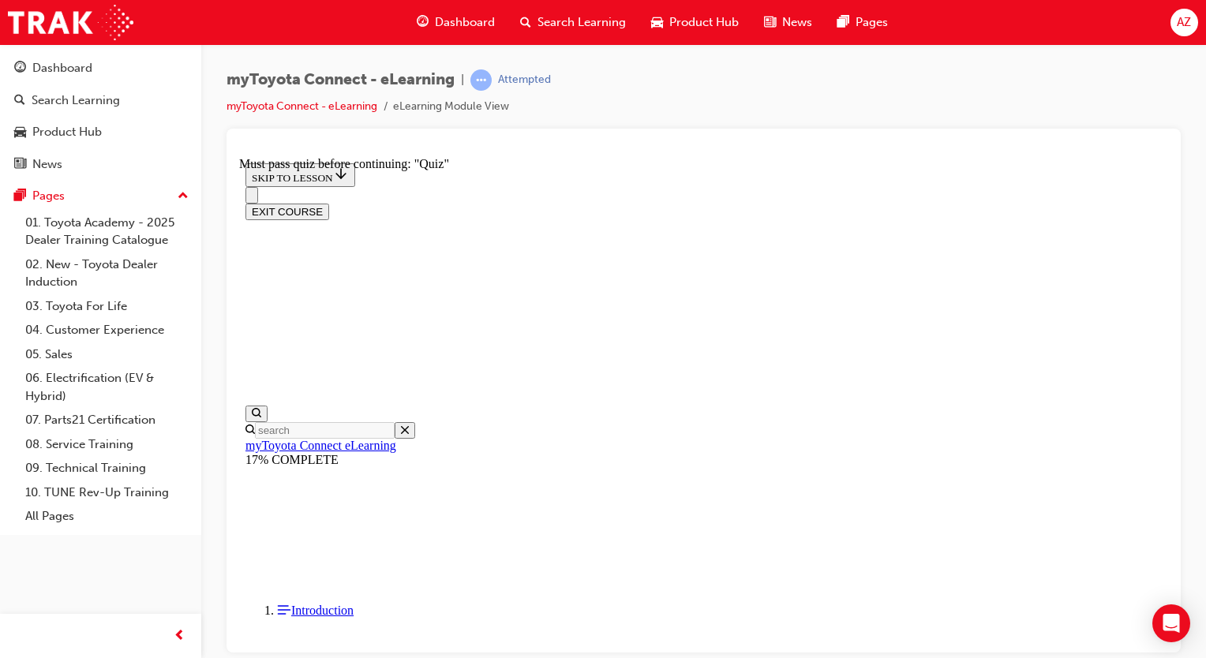
drag, startPoint x: 672, startPoint y: 451, endPoint x: 1032, endPoint y: 448, distance: 359.9
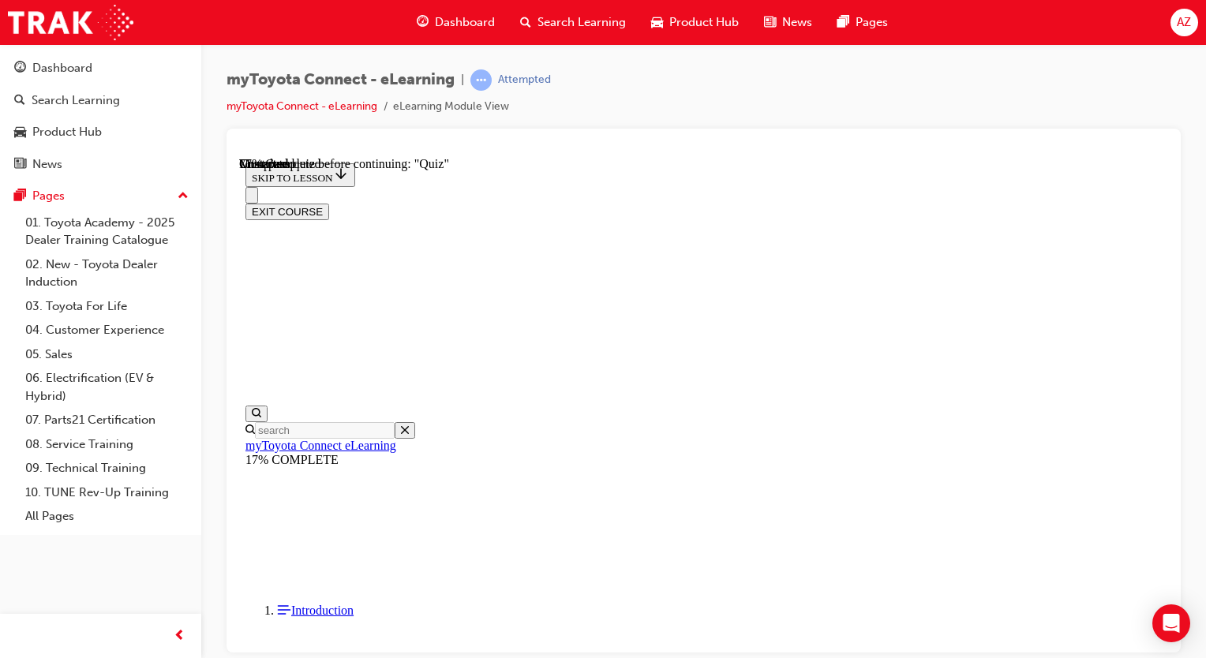
drag, startPoint x: 1032, startPoint y: 448, endPoint x: 1048, endPoint y: 474, distance: 30.5
drag, startPoint x: 1048, startPoint y: 474, endPoint x: 529, endPoint y: 434, distance: 520.9
drag, startPoint x: 529, startPoint y: 434, endPoint x: 948, endPoint y: 590, distance: 447.3
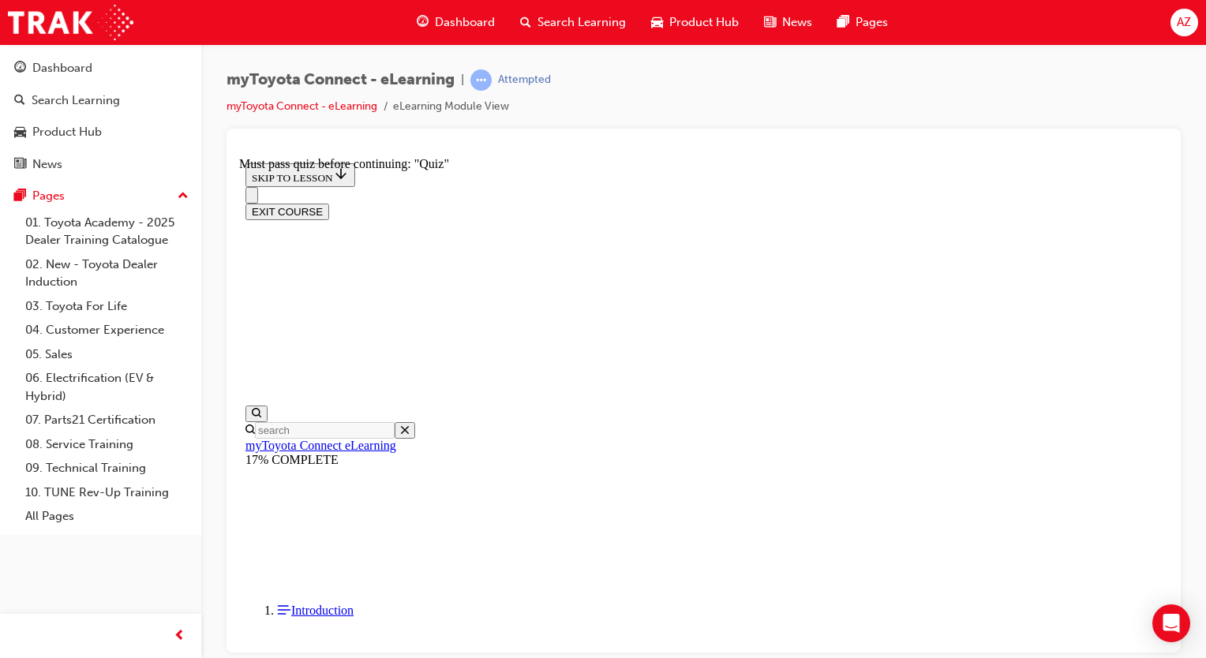
scroll to position [799, 0]
drag, startPoint x: 1039, startPoint y: 347, endPoint x: 959, endPoint y: 360, distance: 80.7
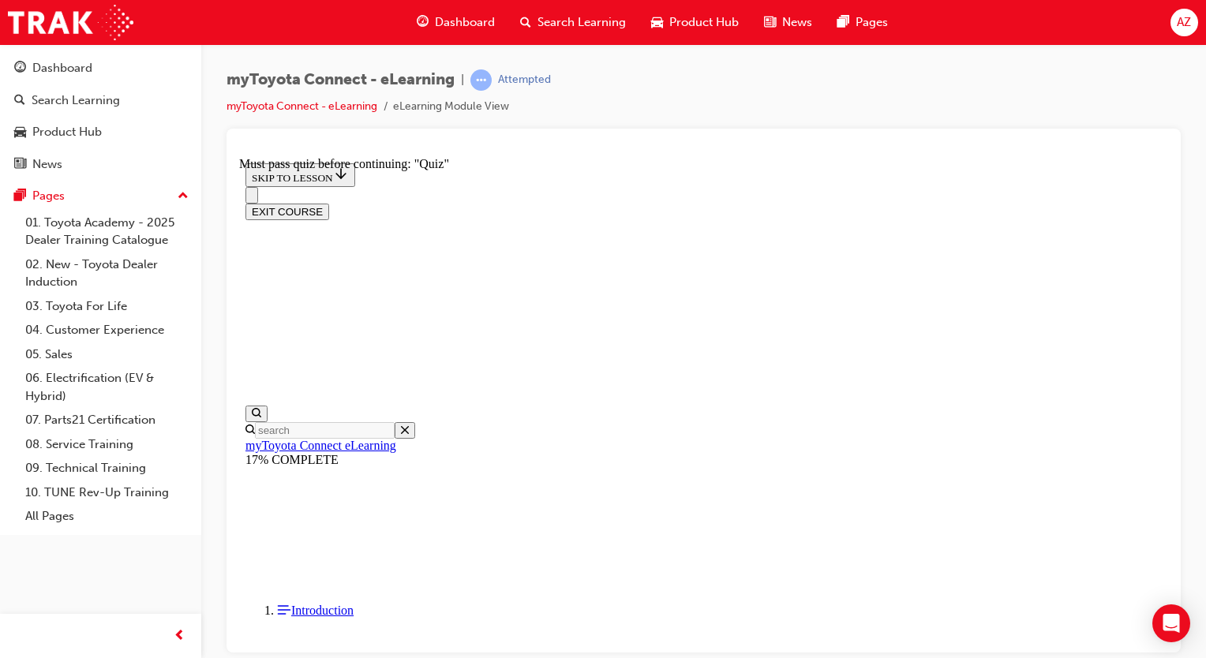
scroll to position [448, 0]
drag, startPoint x: 1091, startPoint y: 461, endPoint x: 900, endPoint y: 479, distance: 191.9
drag, startPoint x: 809, startPoint y: 531, endPoint x: 906, endPoint y: 492, distance: 104.5
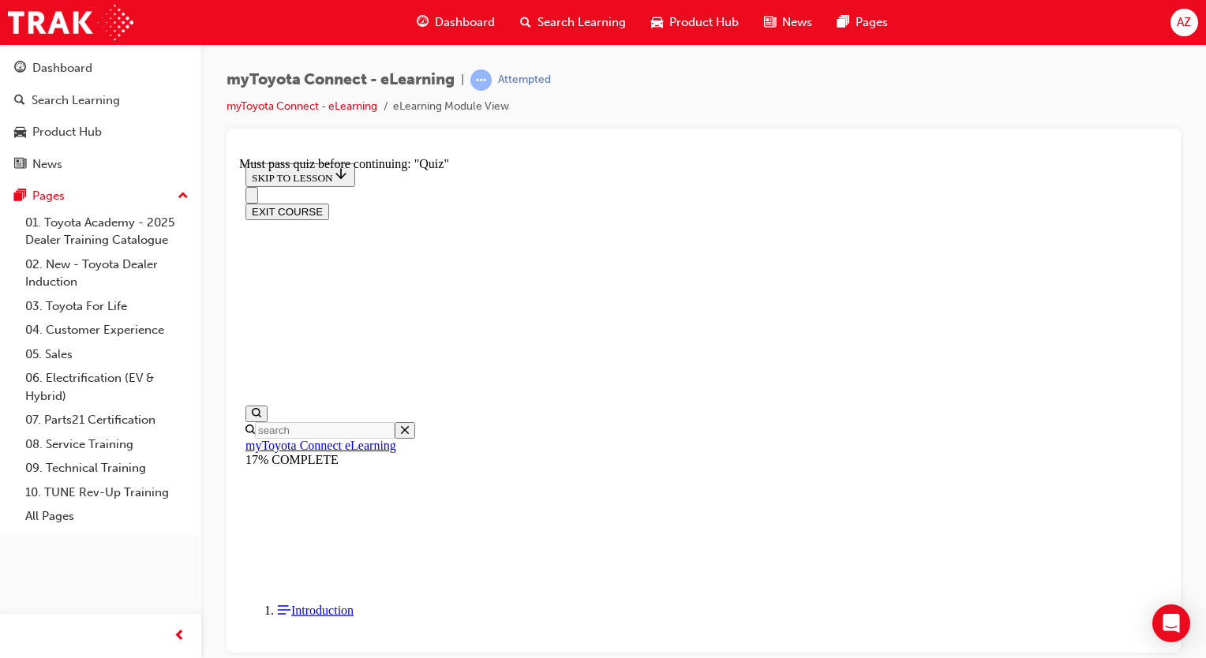
scroll to position [316, 0]
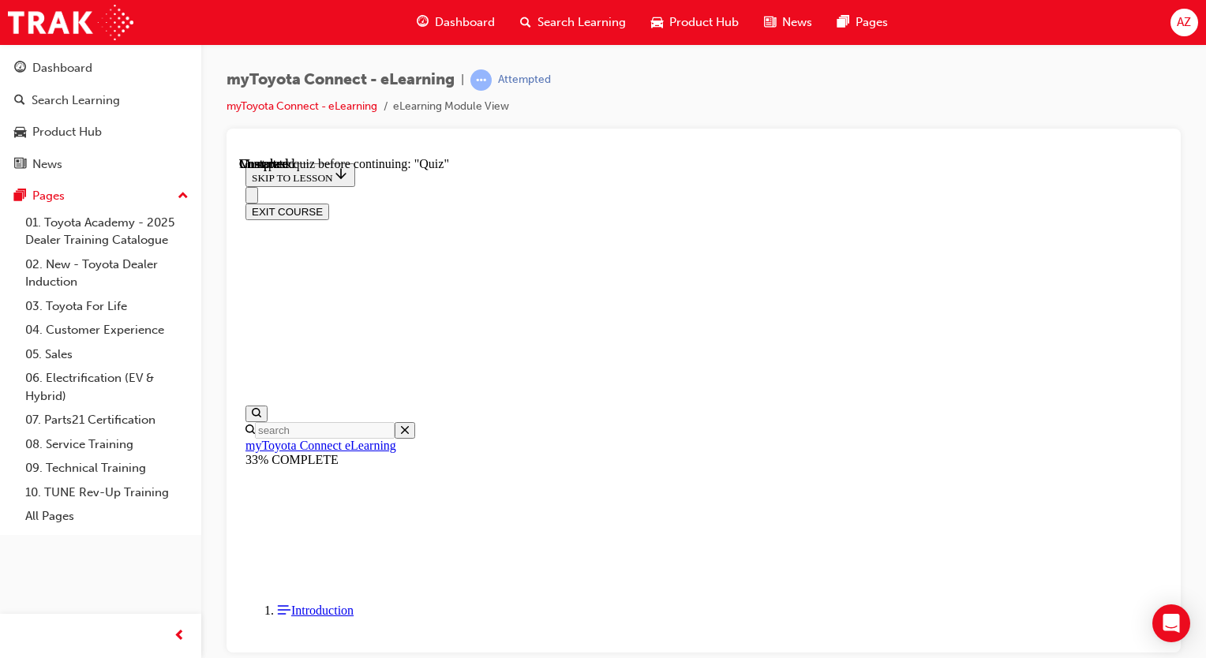
scroll to position [4037, 0]
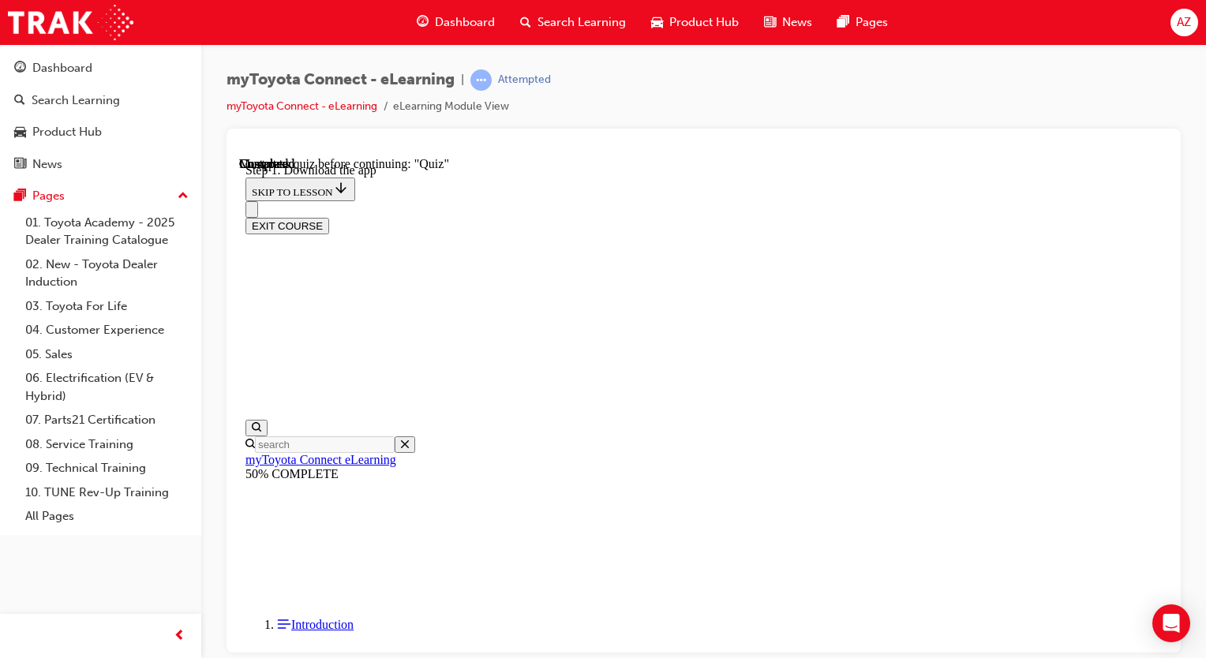
scroll to position [541, 0]
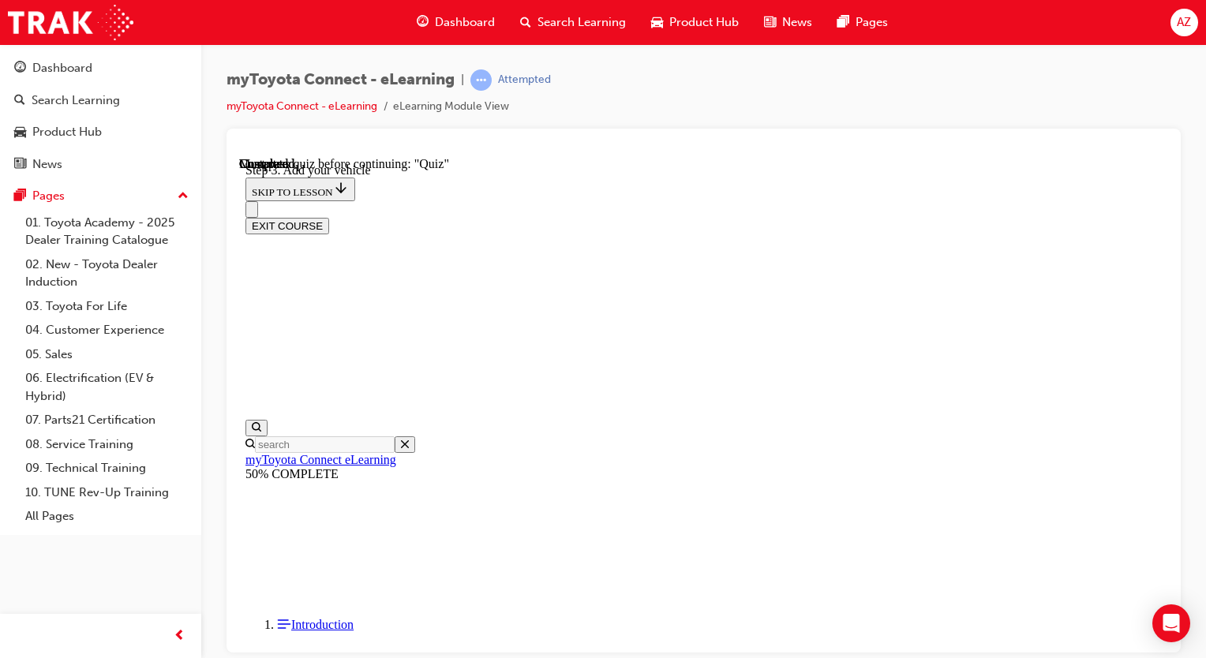
scroll to position [243, 0]
drag, startPoint x: 1100, startPoint y: 363, endPoint x: 1114, endPoint y: 354, distance: 17.1
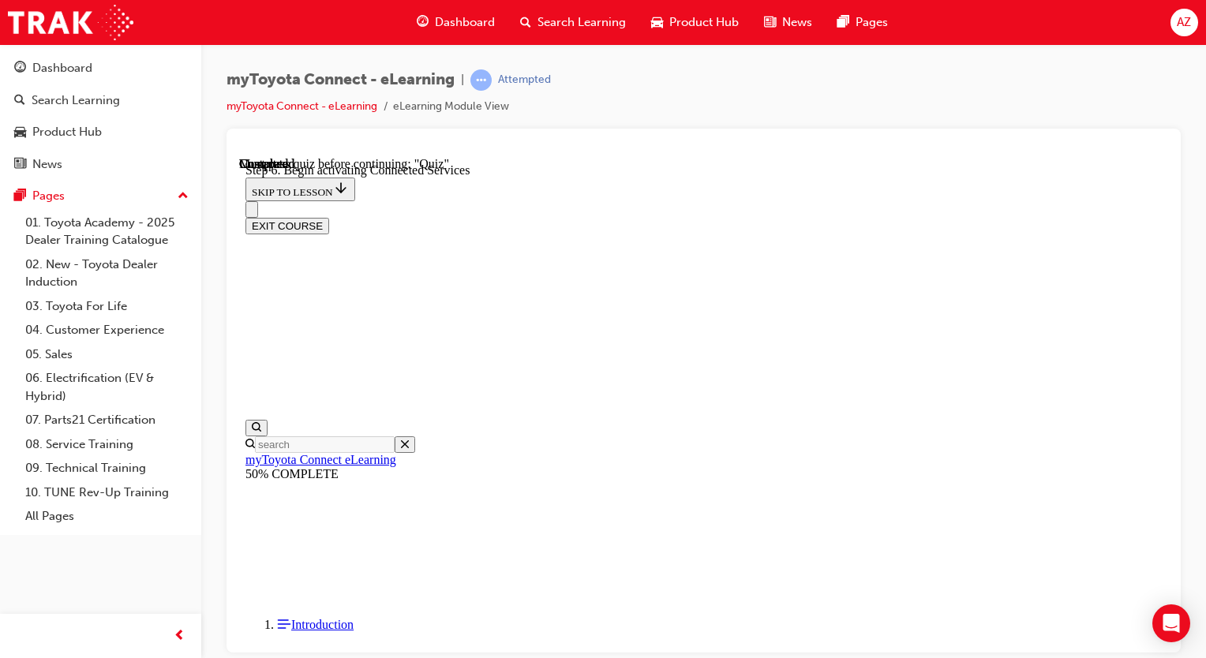
drag, startPoint x: 1092, startPoint y: 361, endPoint x: 1110, endPoint y: 362, distance: 17.4
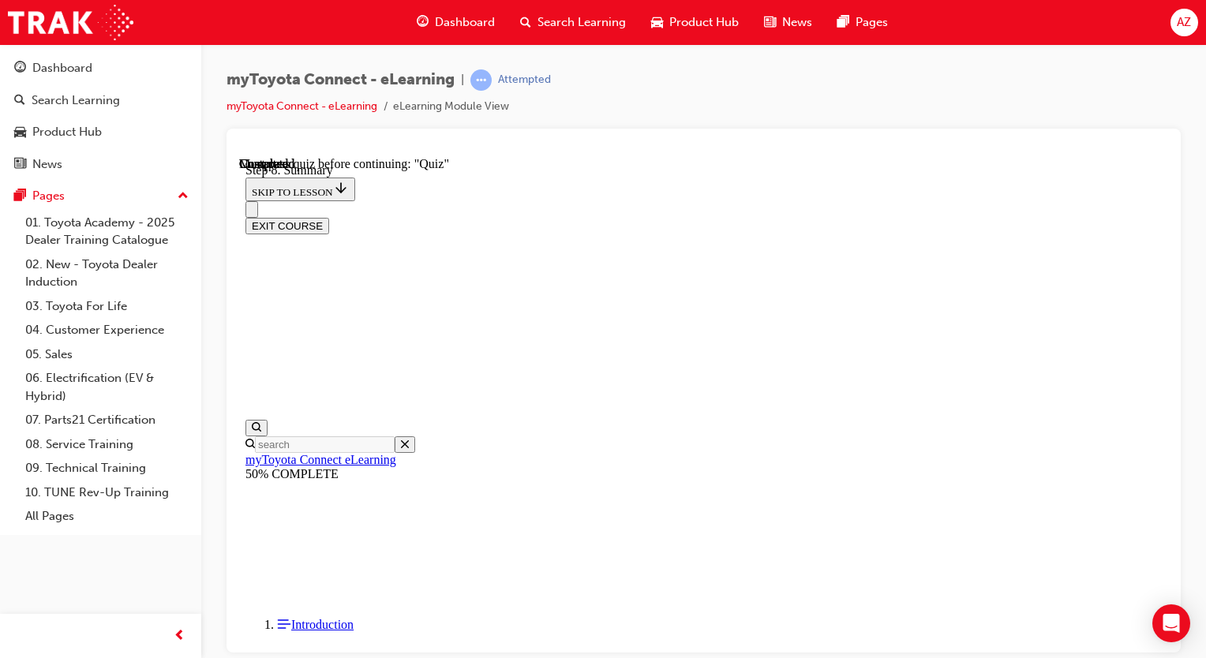
scroll to position [638, 0]
drag, startPoint x: 309, startPoint y: 504, endPoint x: 516, endPoint y: 500, distance: 206.8
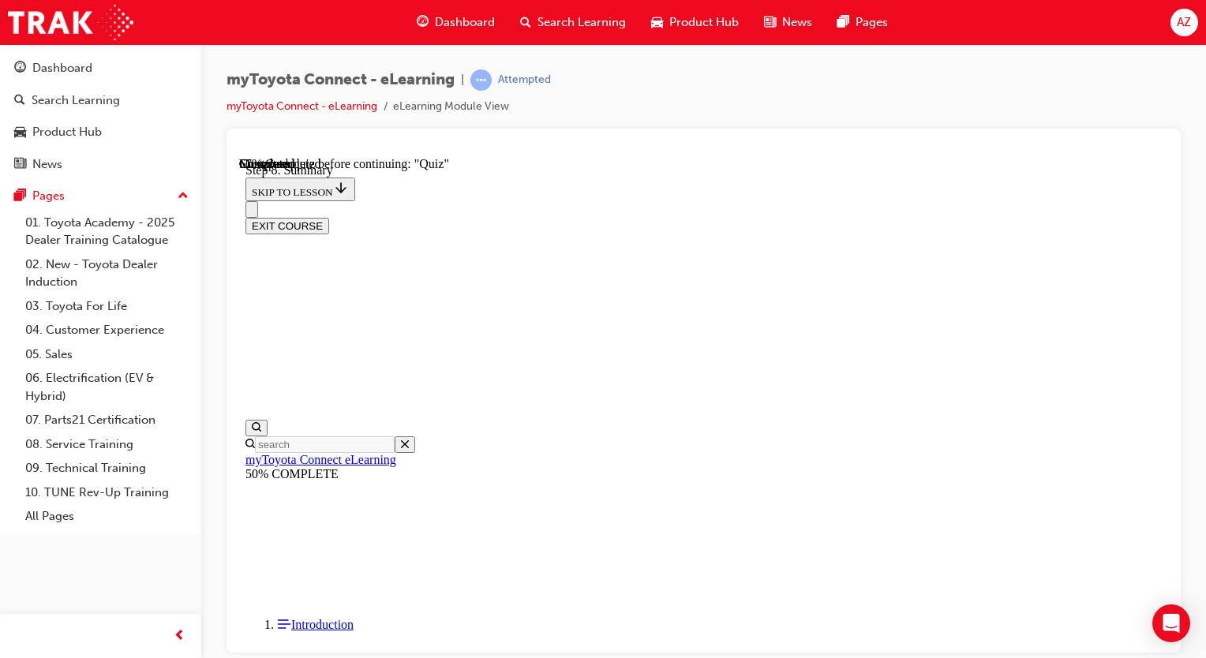
scroll to position [1046, 0]
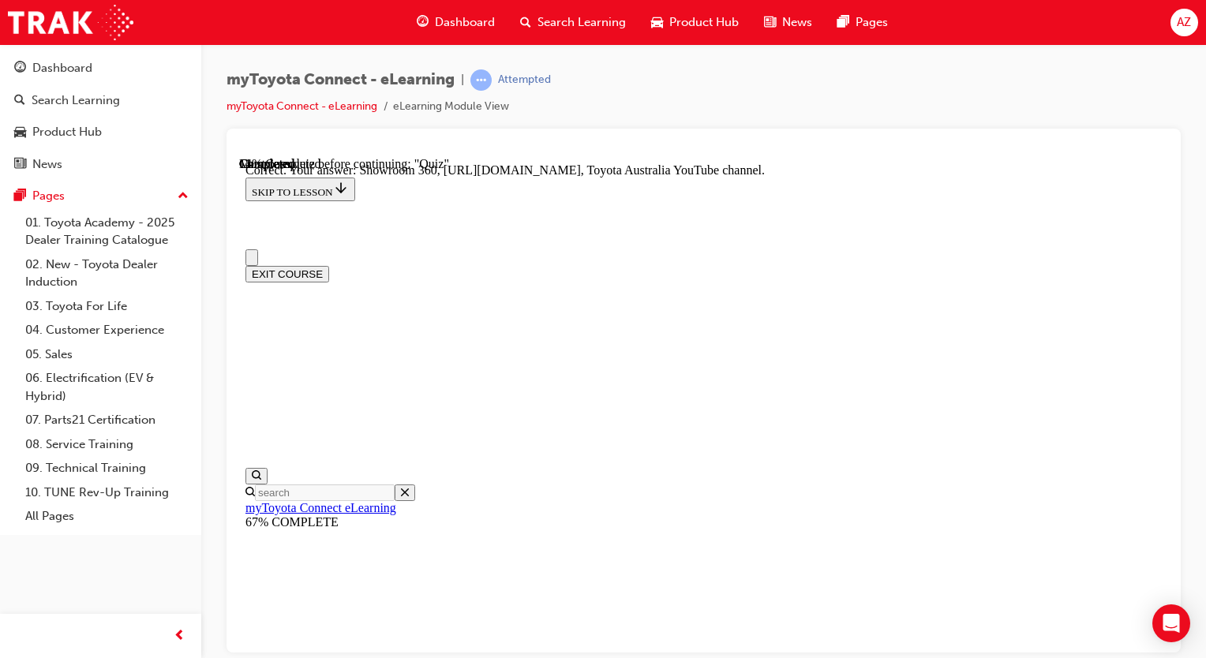
scroll to position [158, 0]
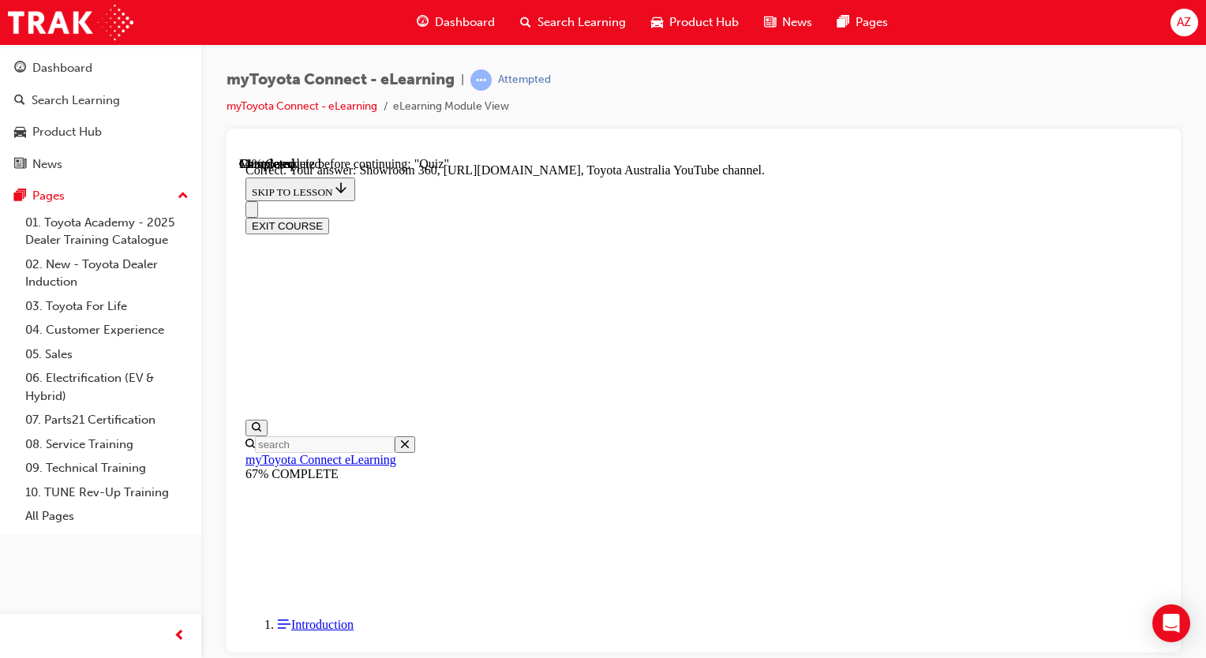
drag, startPoint x: 732, startPoint y: 409, endPoint x: 800, endPoint y: 480, distance: 98.8
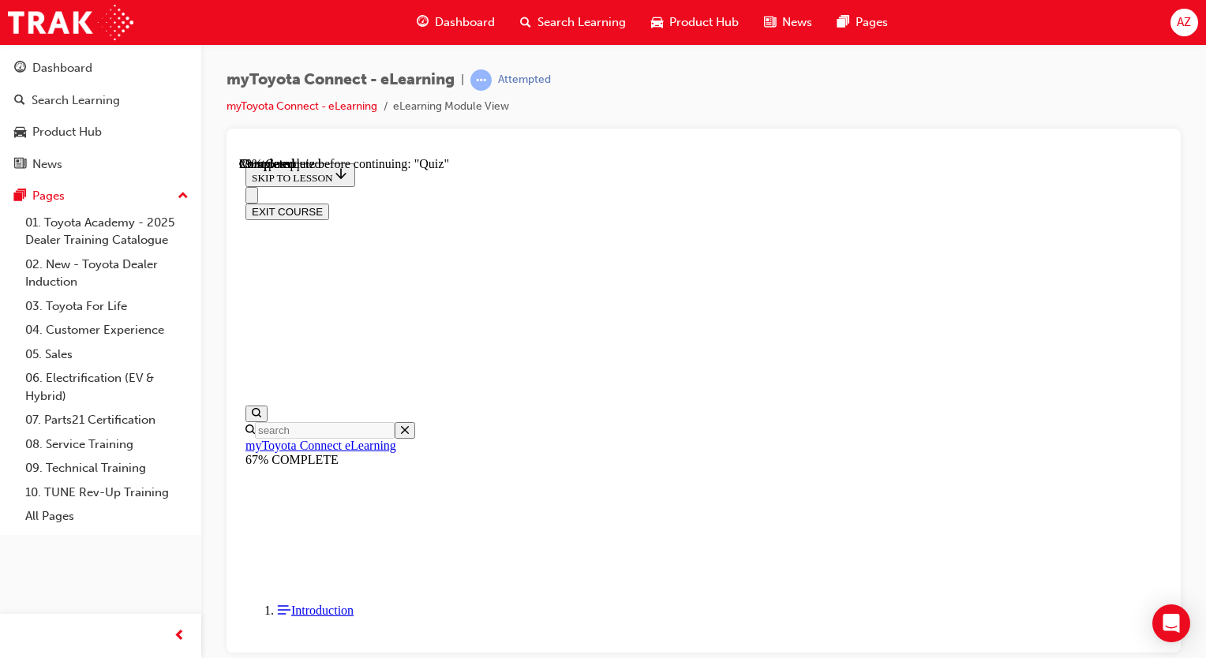
drag, startPoint x: 780, startPoint y: 444, endPoint x: 792, endPoint y: 458, distance: 18.5
drag, startPoint x: 799, startPoint y: 555, endPoint x: 730, endPoint y: 559, distance: 68.8
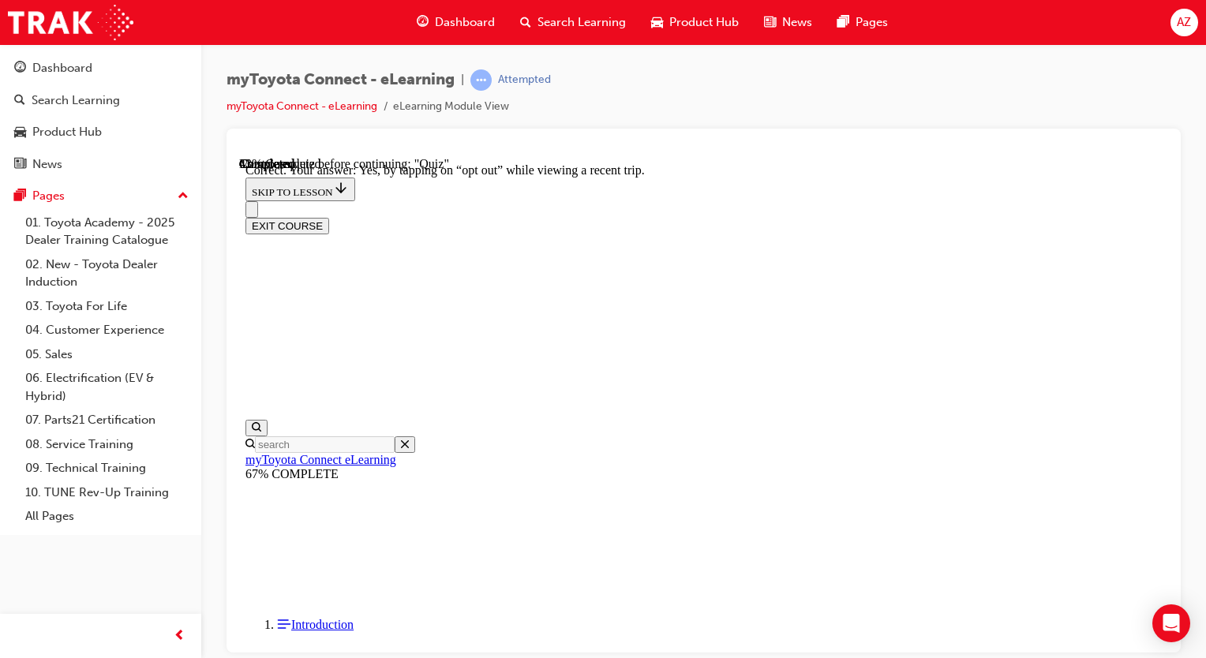
scroll to position [262, 0]
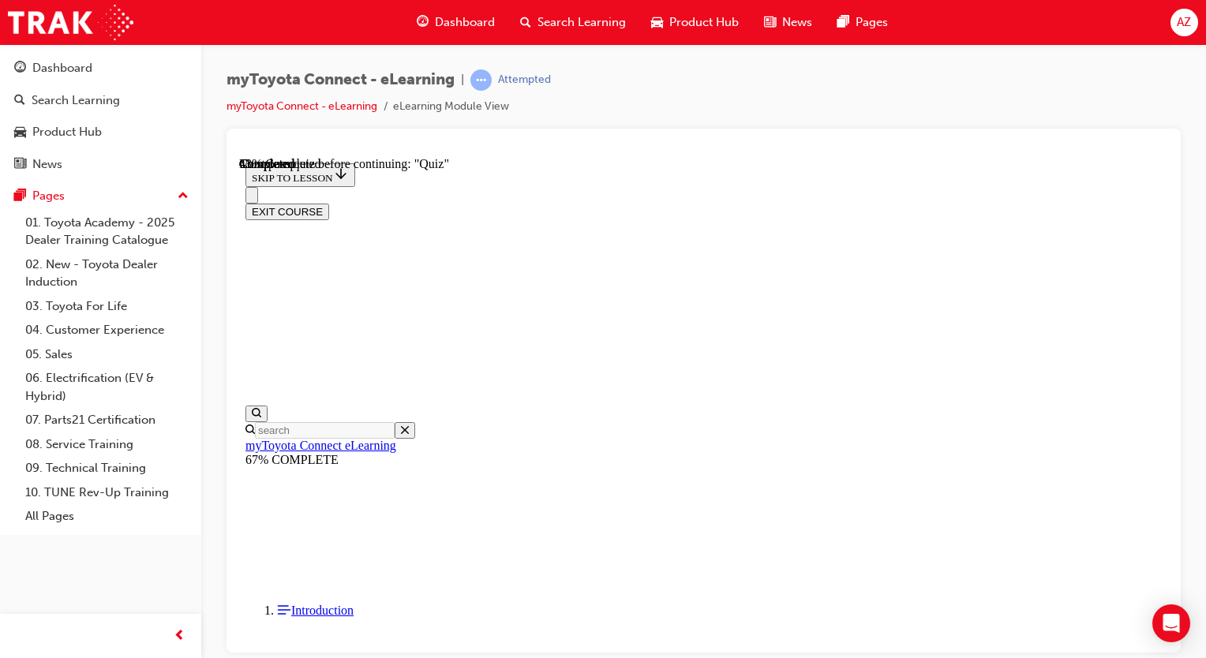
scroll to position [141, 0]
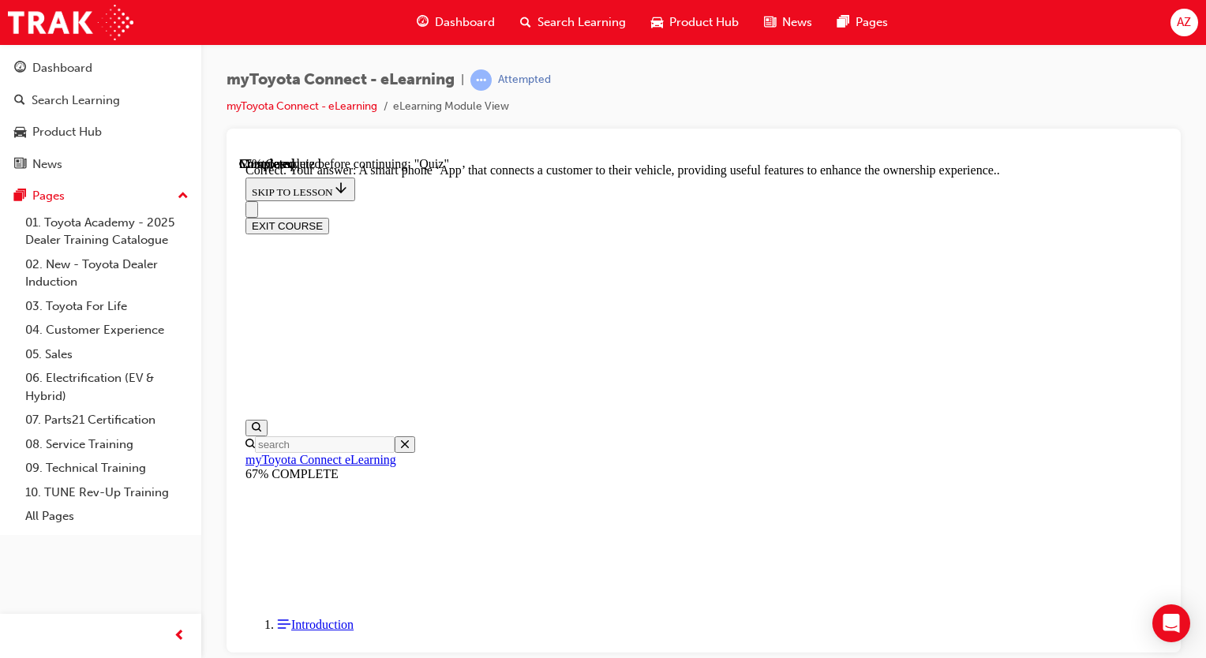
scroll to position [373, 0]
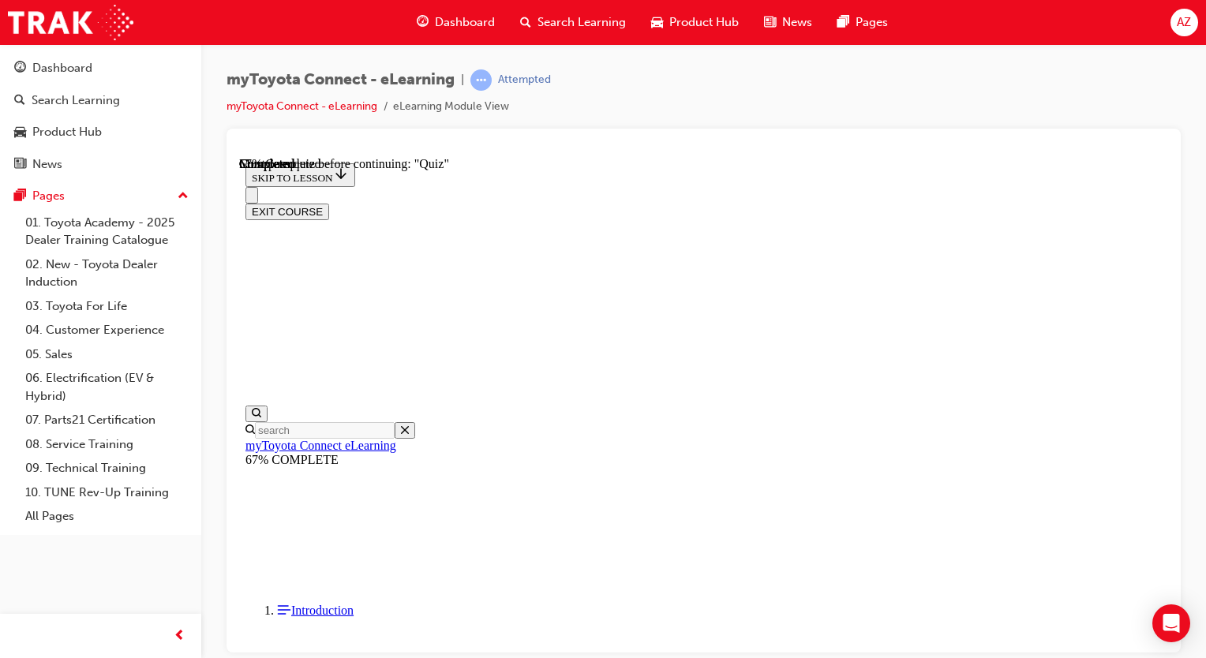
scroll to position [237, 0]
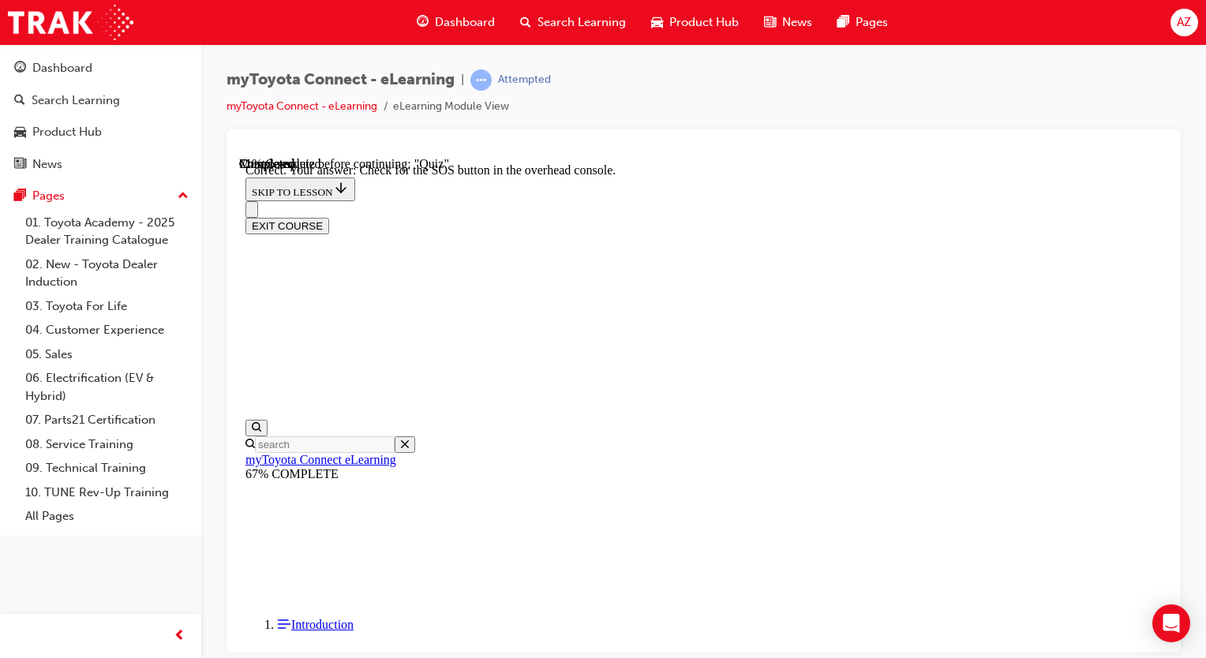
scroll to position [325, 0]
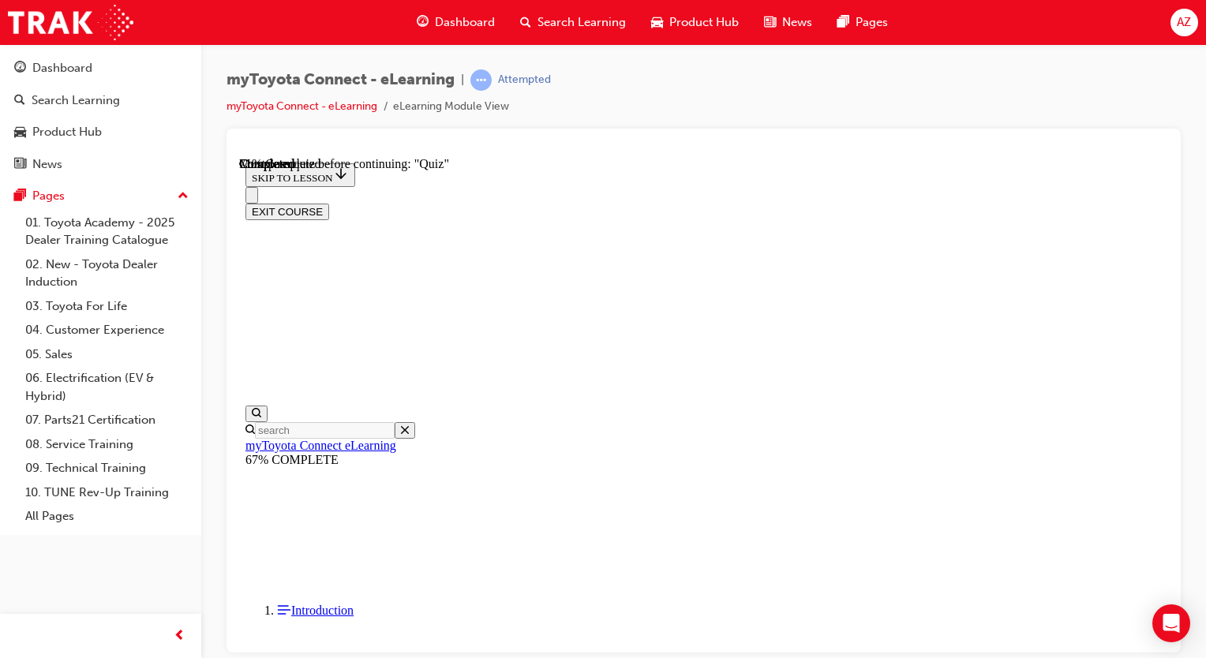
scroll to position [158, 0]
drag, startPoint x: 720, startPoint y: 390, endPoint x: 737, endPoint y: 411, distance: 27.5
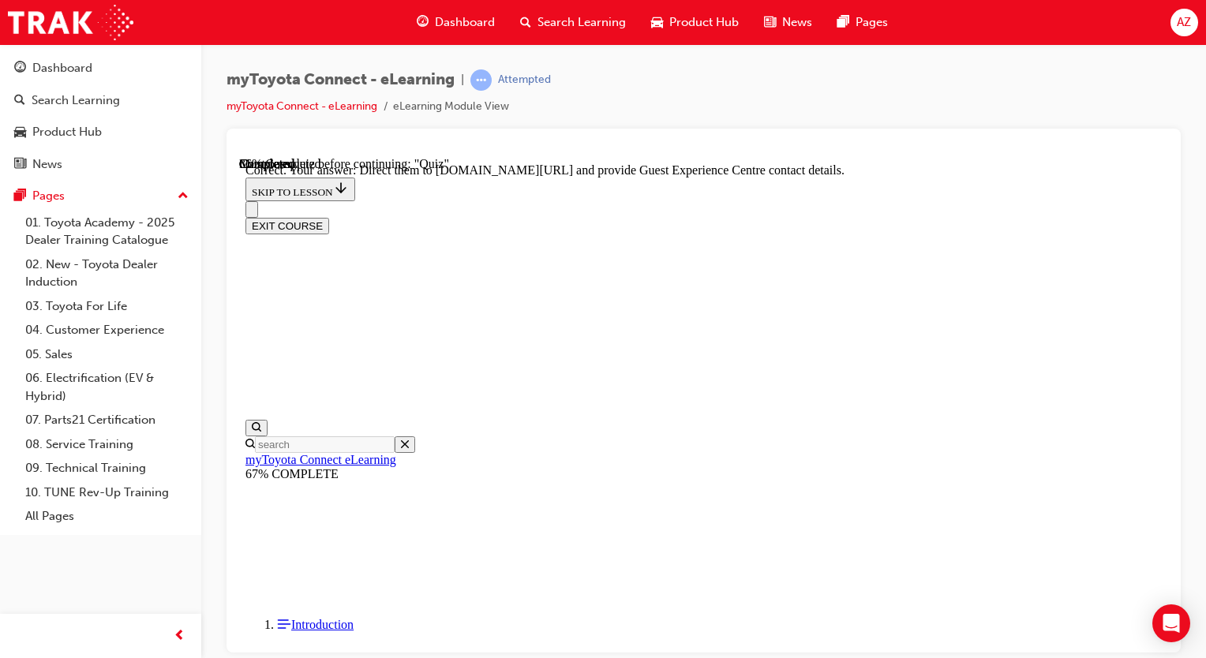
drag, startPoint x: 827, startPoint y: 489, endPoint x: 823, endPoint y: 514, distance: 24.8
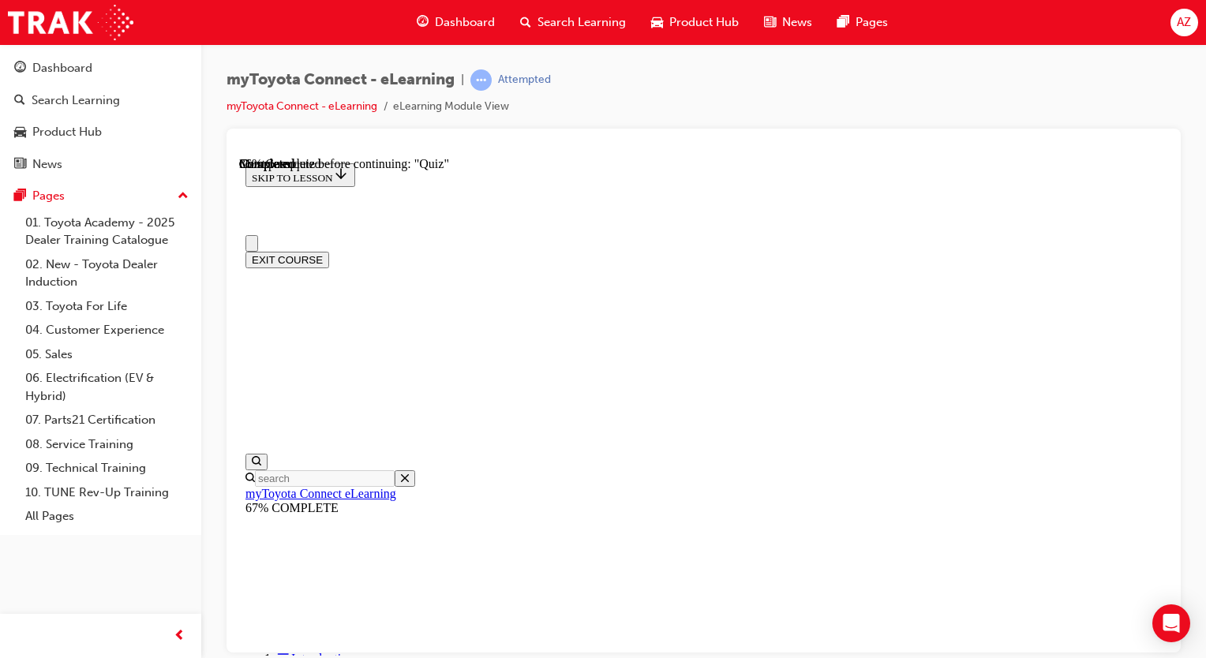
scroll to position [79, 0]
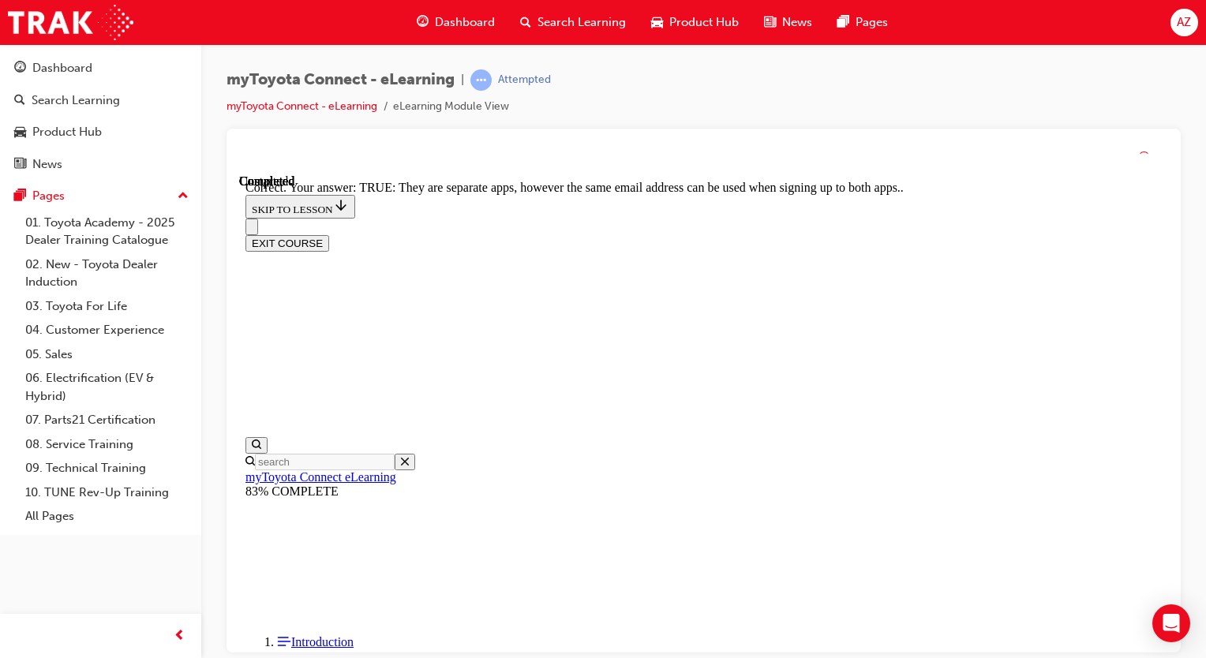
scroll to position [294, 0]
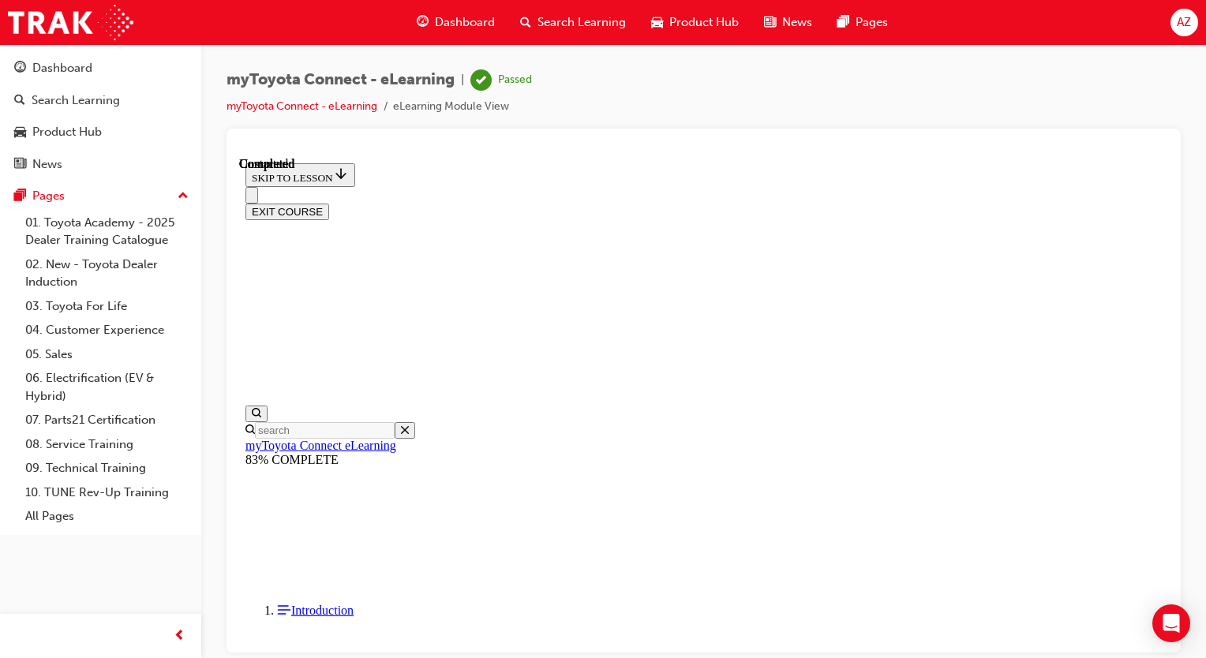
scroll to position [357, 0]
drag, startPoint x: 814, startPoint y: 623, endPoint x: 930, endPoint y: 597, distance: 119.8
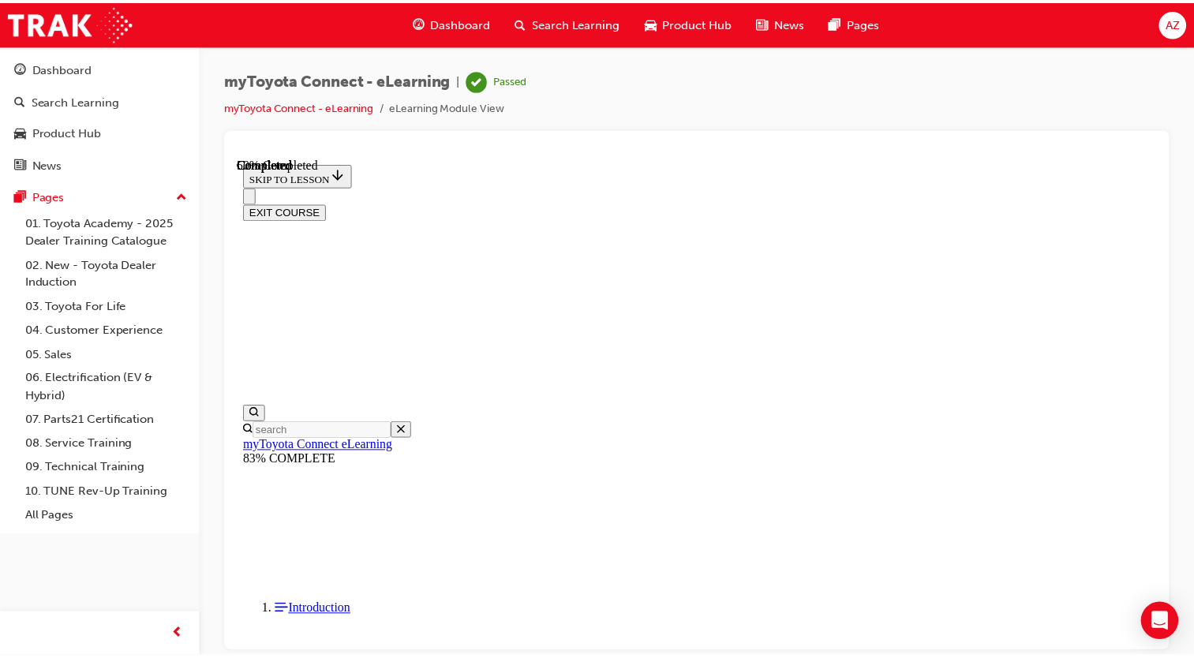
scroll to position [477, 0]
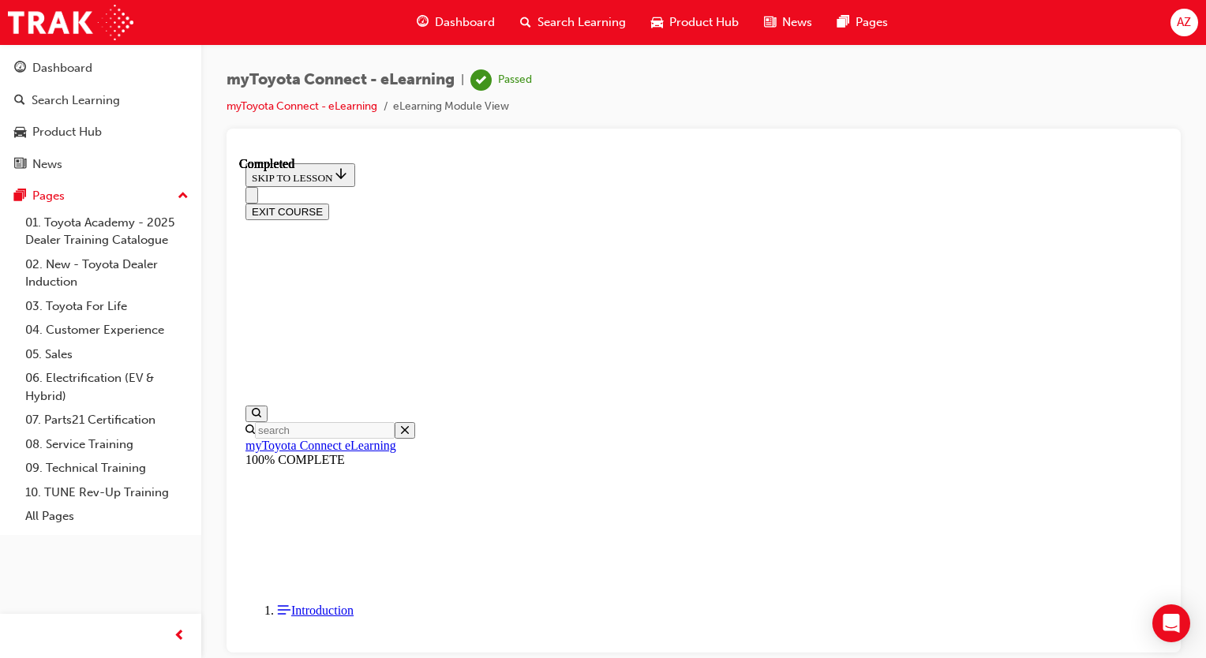
click at [576, 115] on div "myToyota Connect - eLearning | Passed myToyota Connect - eLearning eLearning Mo…" at bounding box center [704, 98] width 954 height 59
click at [130, 339] on link "04. Customer Experience" at bounding box center [107, 330] width 176 height 24
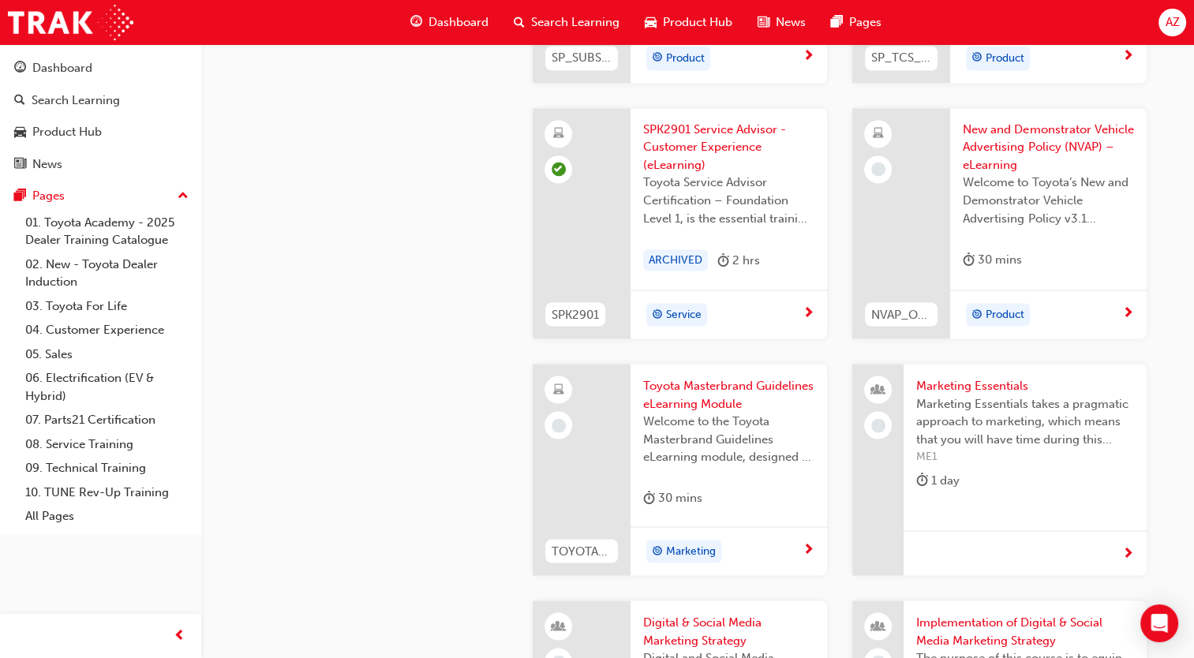
scroll to position [2841, 0]
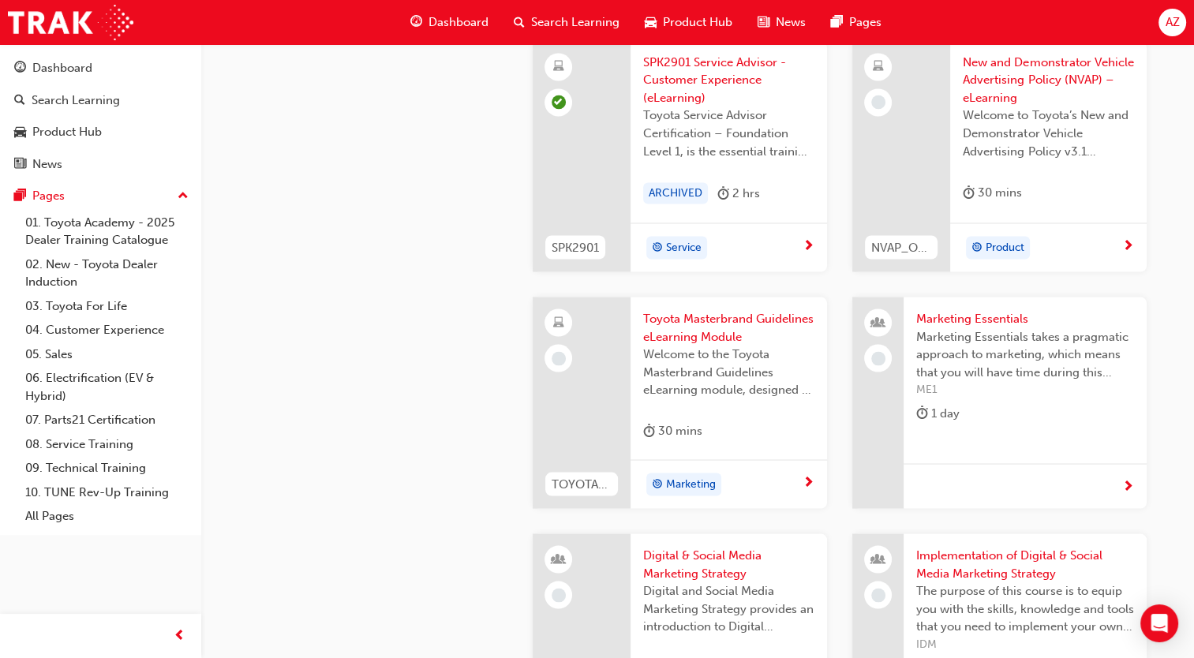
click at [799, 431] on div "30 mins" at bounding box center [728, 434] width 171 height 26
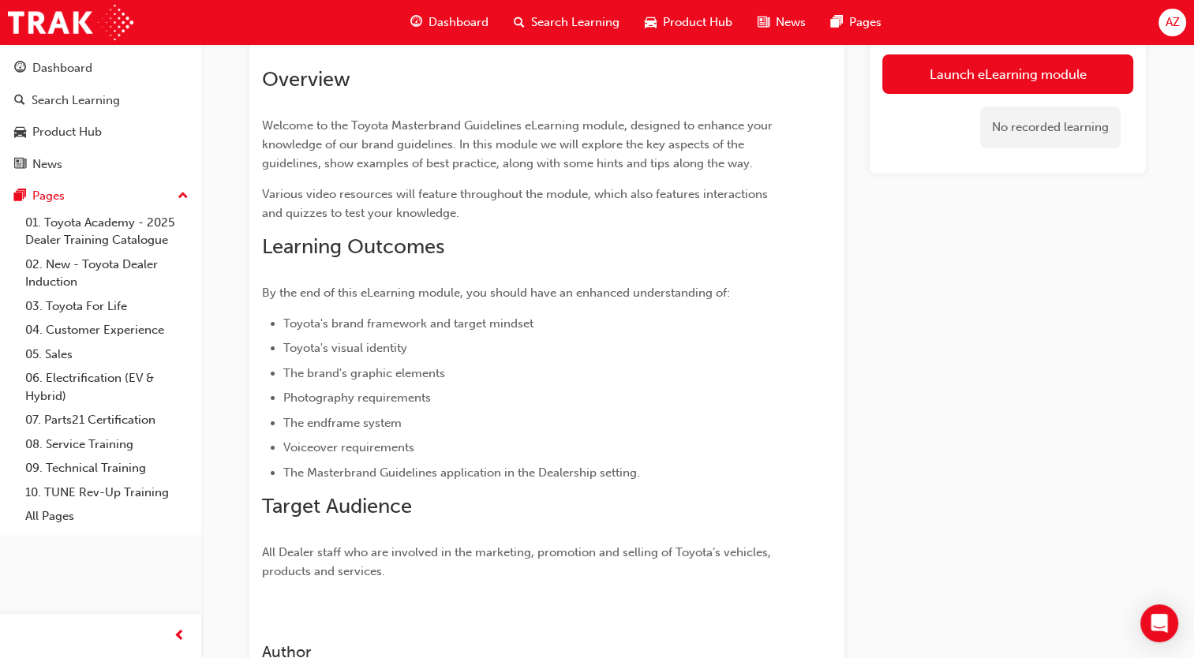
scroll to position [12, 0]
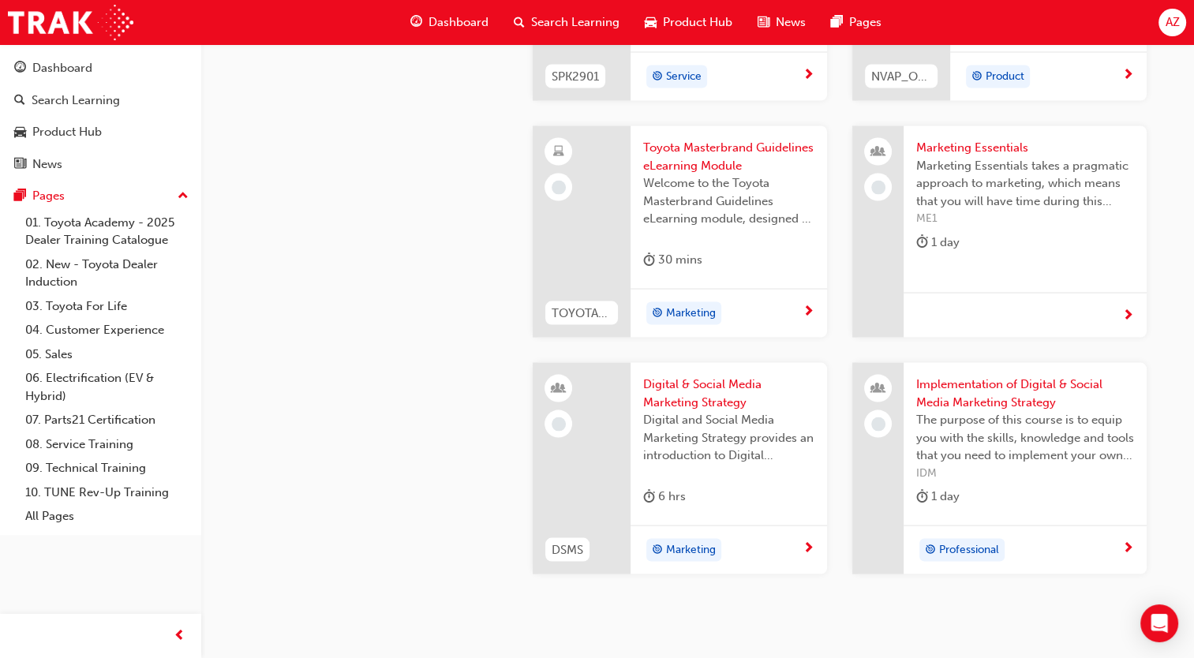
scroll to position [3097, 0]
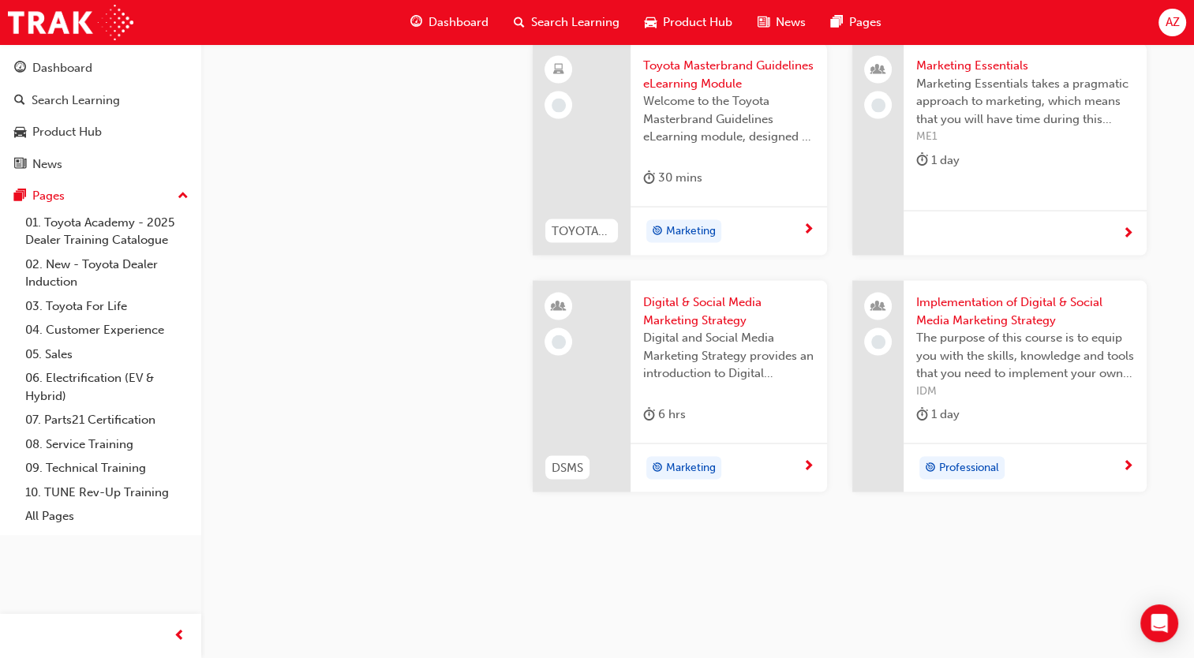
click at [777, 410] on div "6 hrs" at bounding box center [728, 418] width 171 height 26
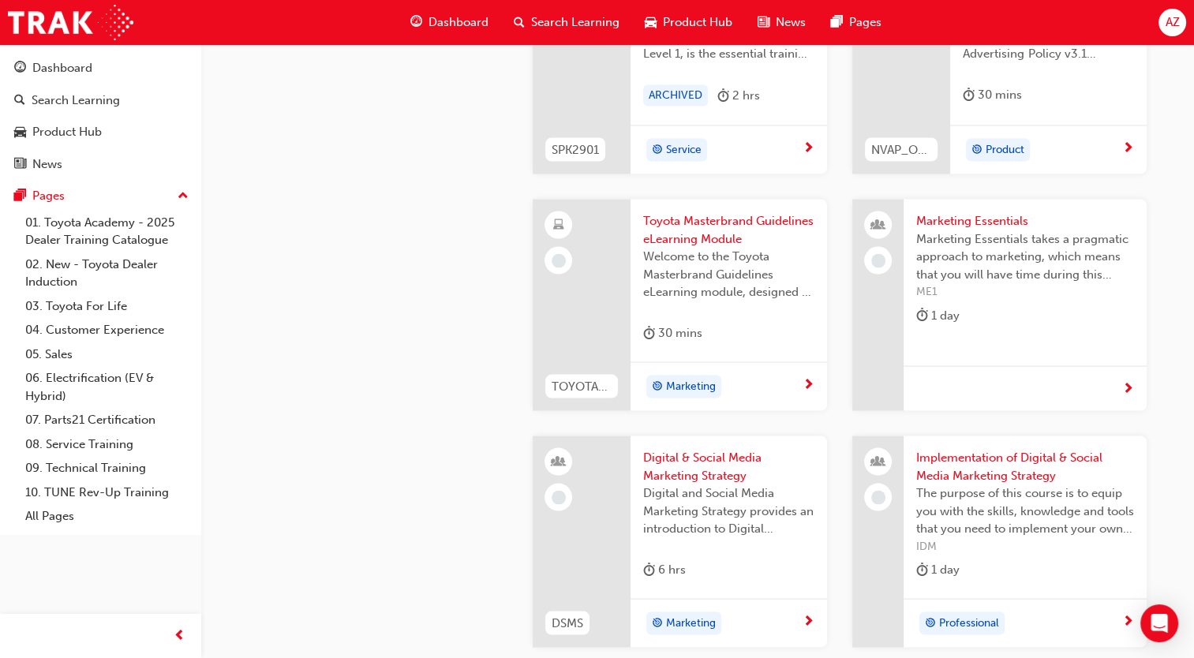
click at [732, 310] on div "Welcome to the Toyota Masterbrand Guidelines eLearning module, designed to enha…" at bounding box center [728, 278] width 171 height 63
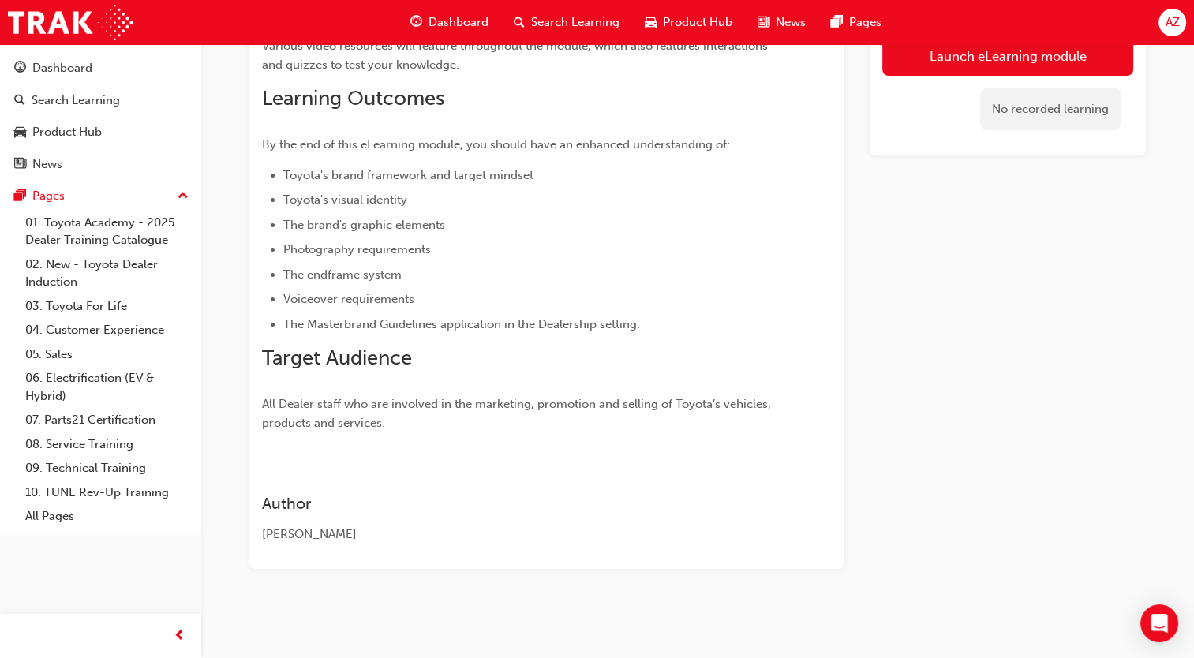
scroll to position [91, 0]
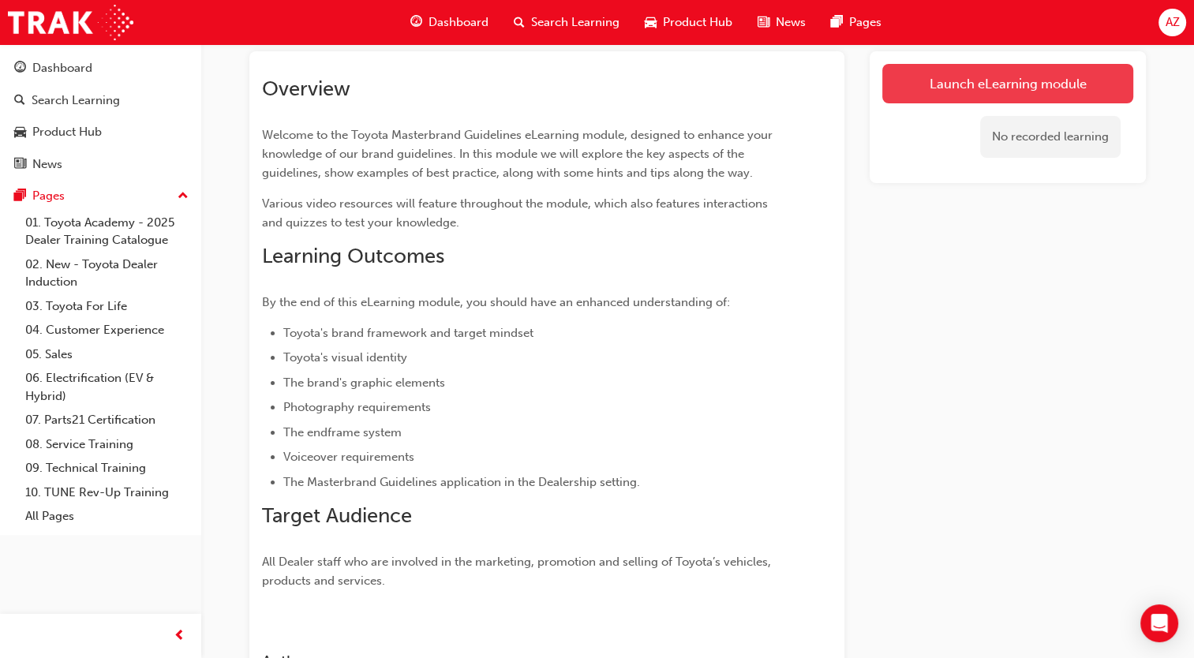
click at [1032, 97] on link "Launch eLearning module" at bounding box center [1007, 83] width 251 height 39
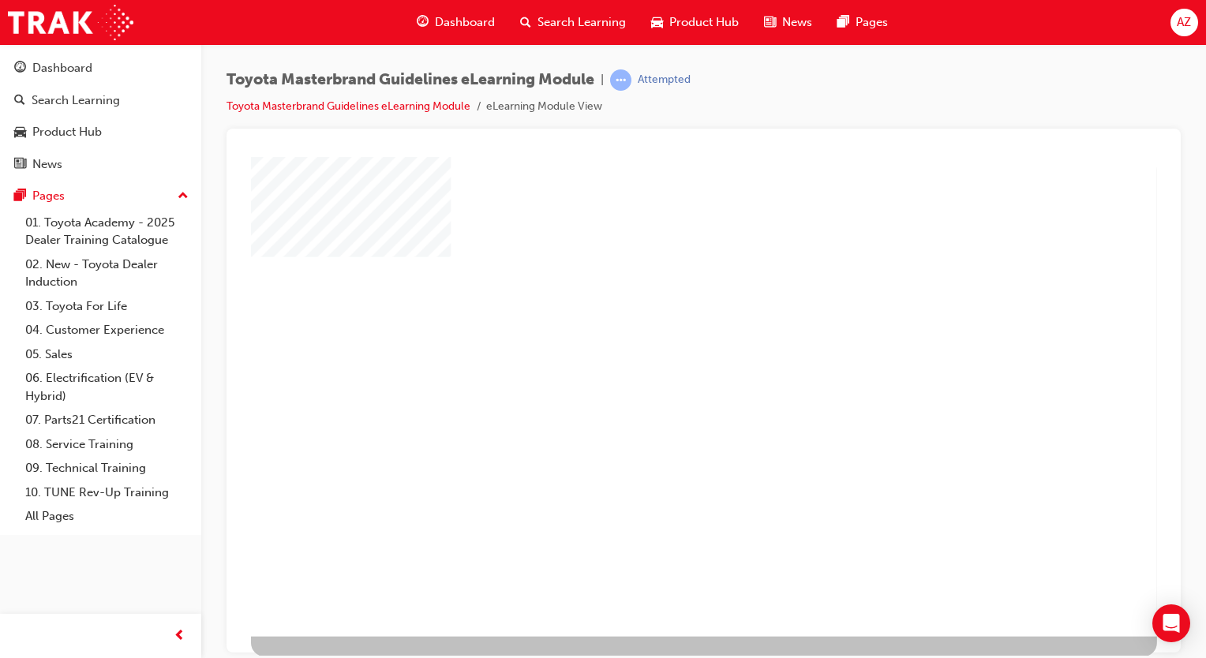
click at [665, 358] on div "play" at bounding box center [665, 358] width 0 height 0
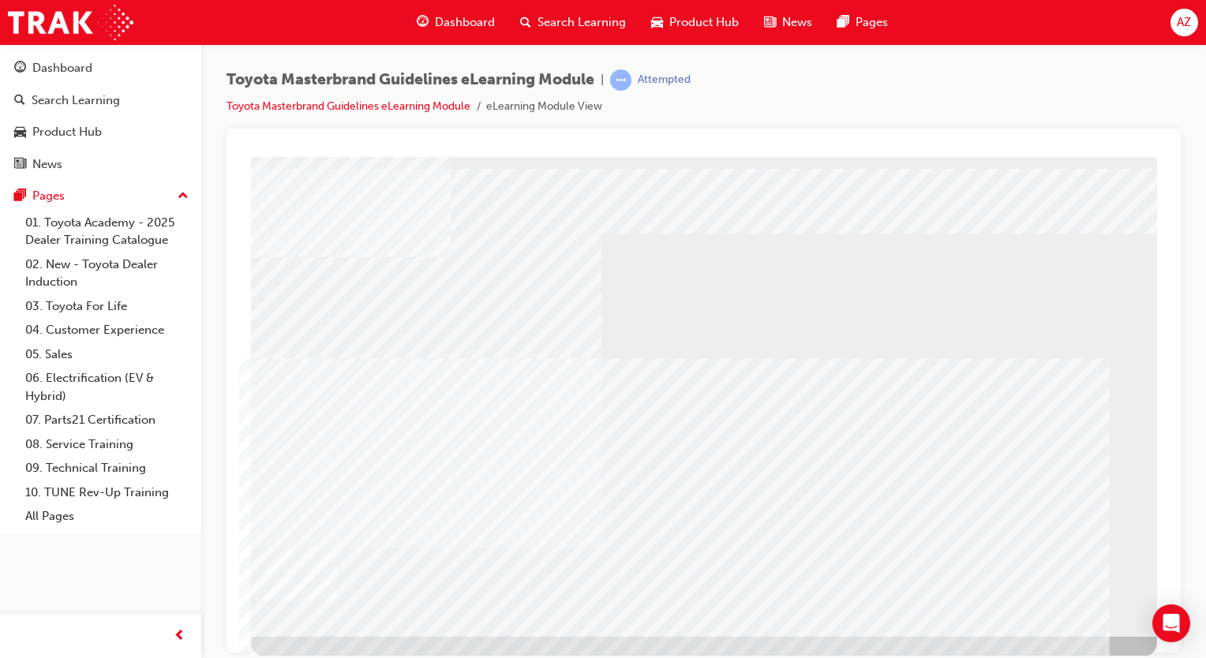
drag, startPoint x: 1064, startPoint y: 605, endPoint x: 1047, endPoint y: 602, distance: 17.6
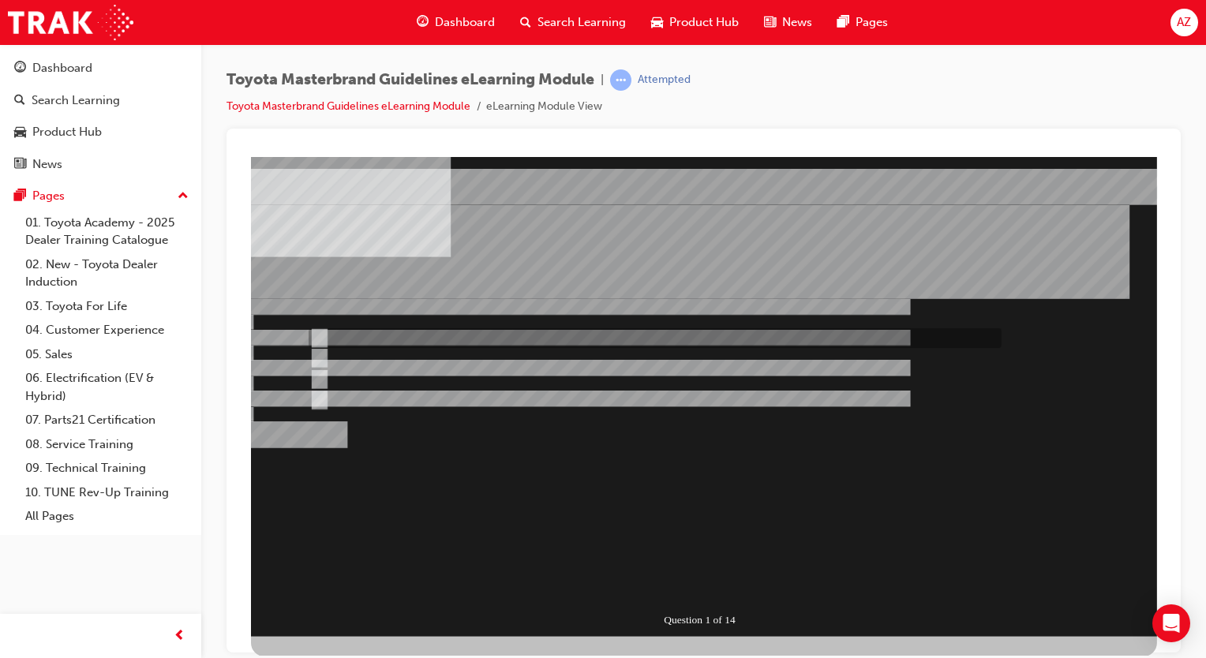
drag, startPoint x: 477, startPoint y: 342, endPoint x: 610, endPoint y: 381, distance: 139.1
radio input "true"
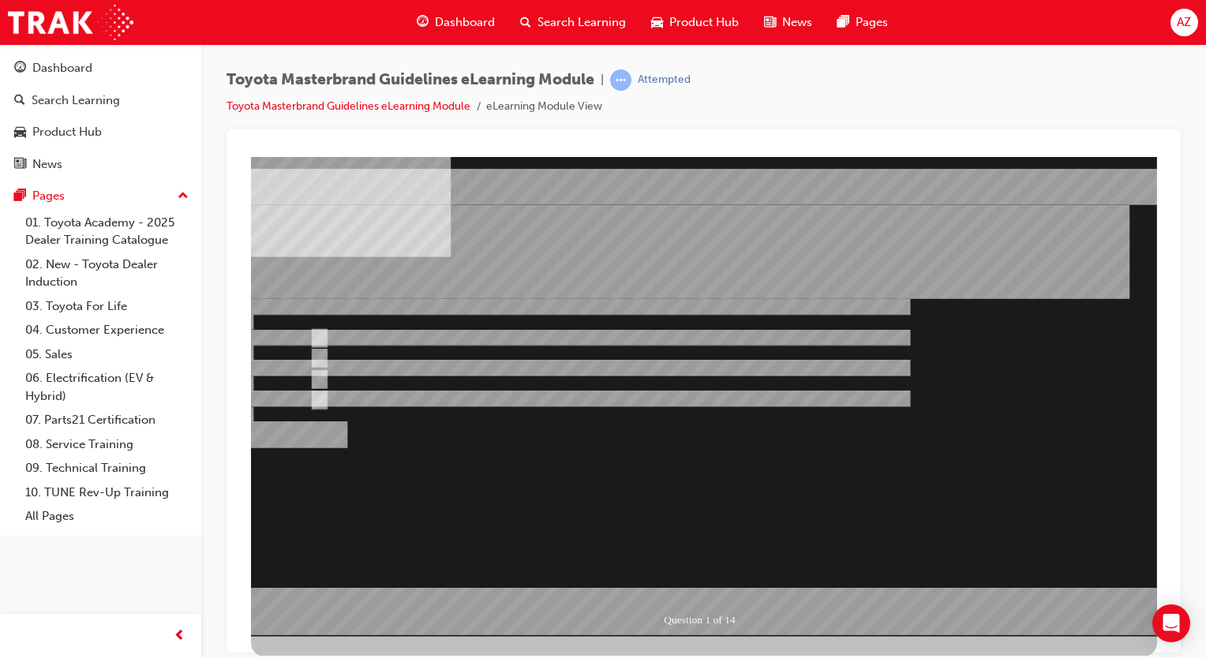
drag, startPoint x: 690, startPoint y: 581, endPoint x: 842, endPoint y: 581, distance: 152.3
click at [691, 581] on div at bounding box center [704, 396] width 906 height 480
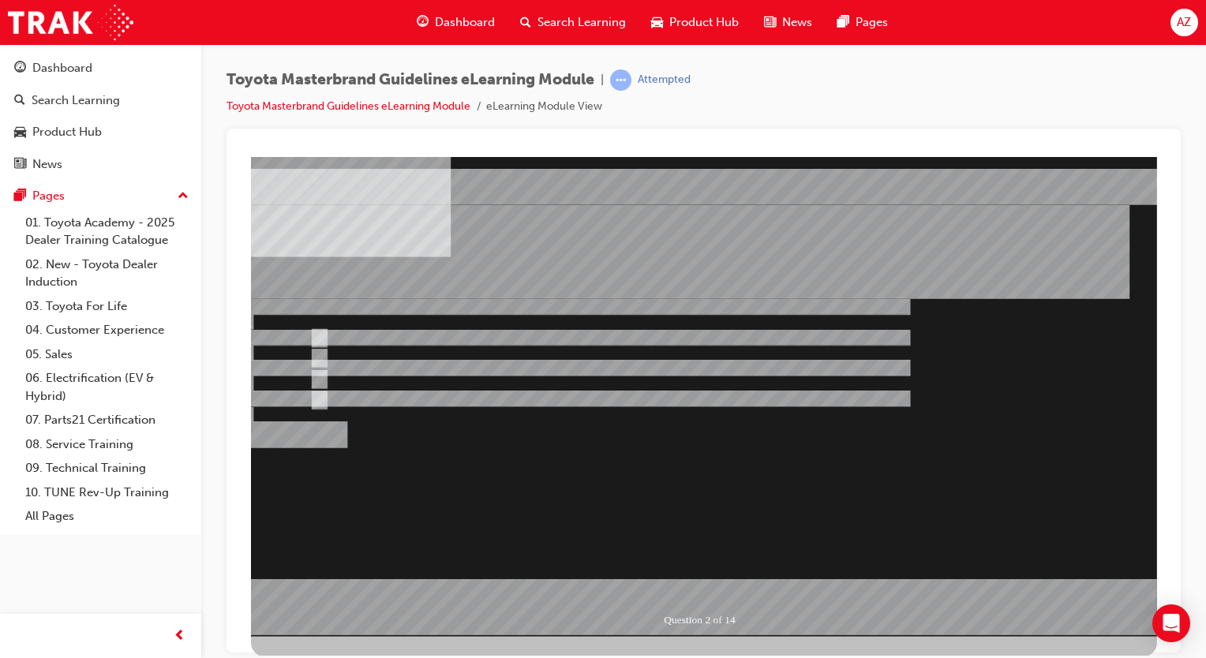
click at [825, 396] on div at bounding box center [704, 396] width 906 height 480
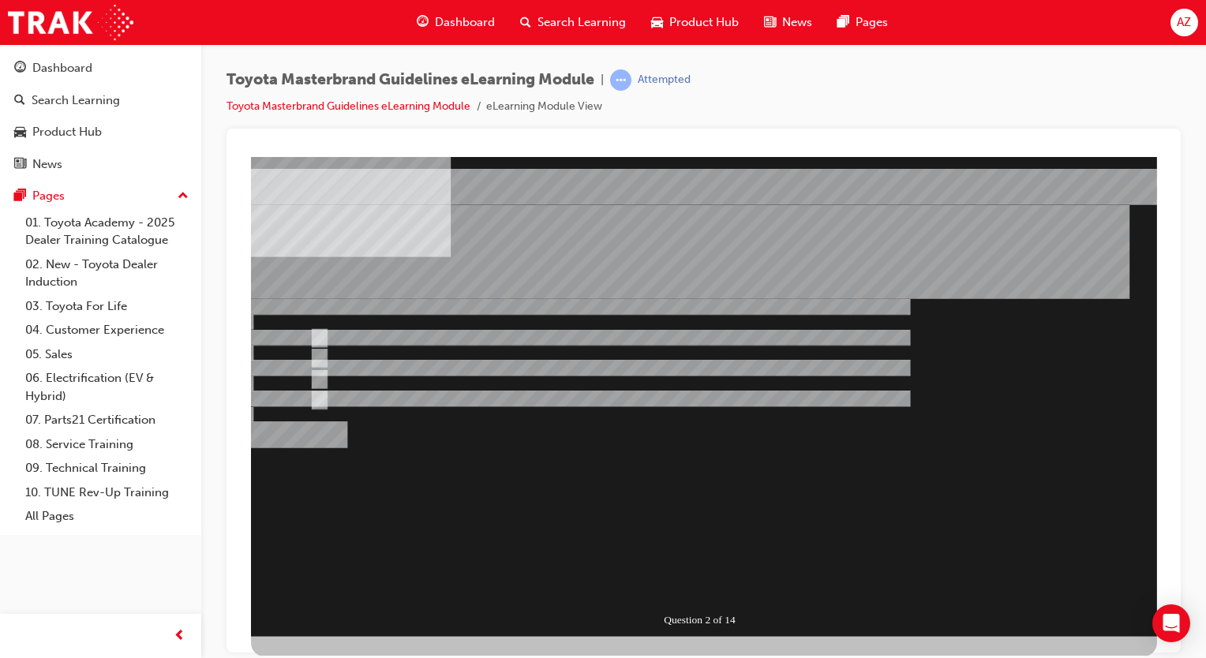
drag, startPoint x: 502, startPoint y: 475, endPoint x: 495, endPoint y: 471, distance: 8.1
click at [501, 476] on div "Question 2 of 14" at bounding box center [704, 396] width 906 height 480
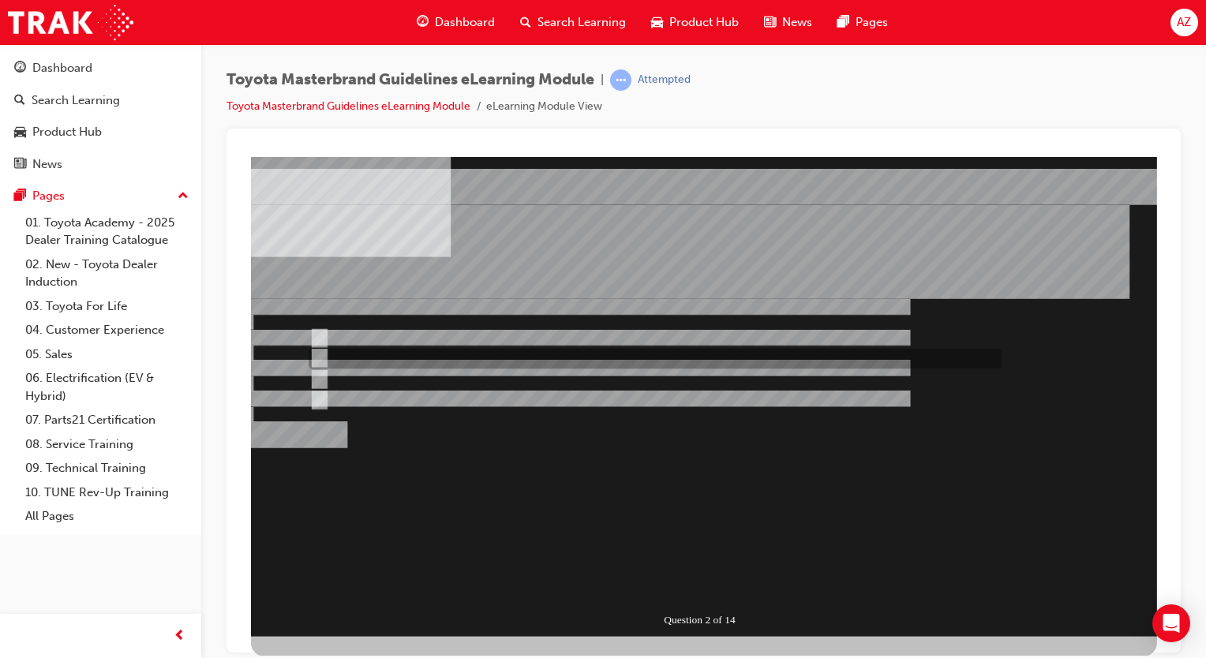
radio input "true"
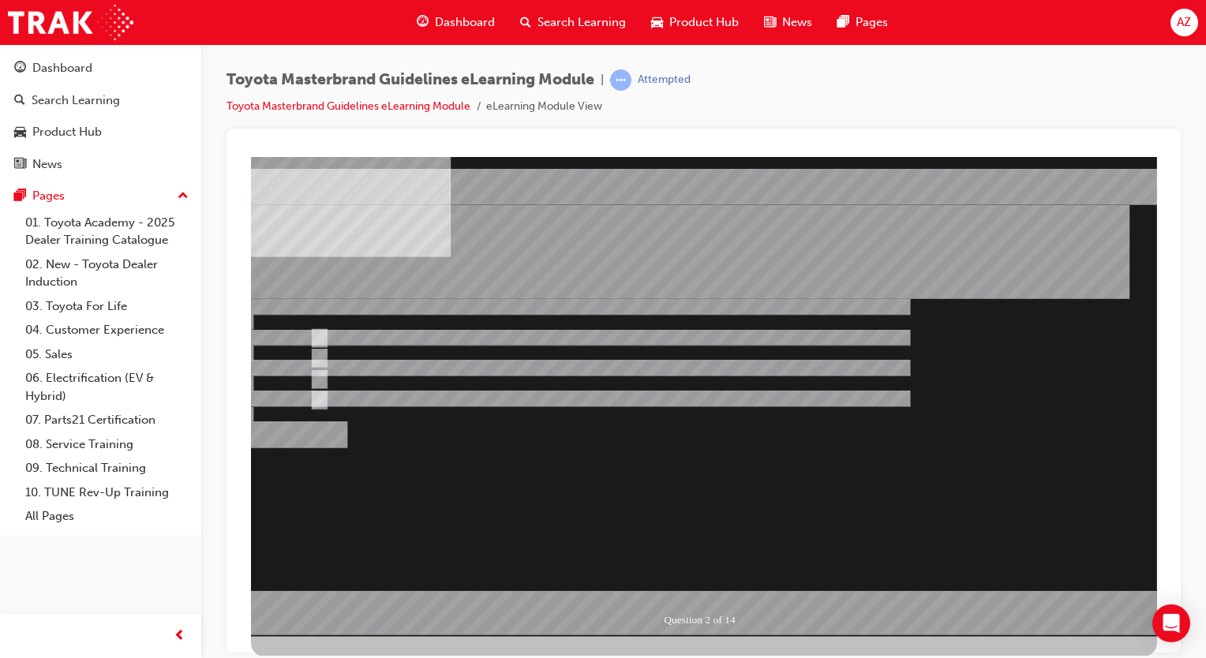
click at [373, 377] on div at bounding box center [704, 396] width 906 height 480
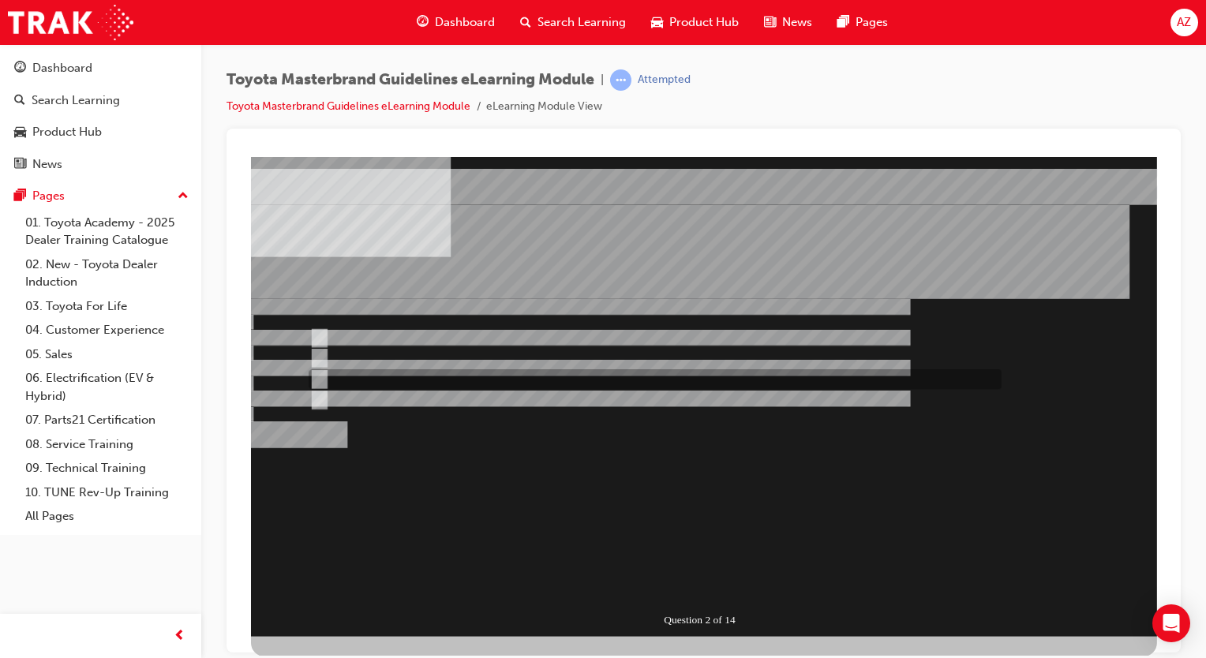
radio input "true"
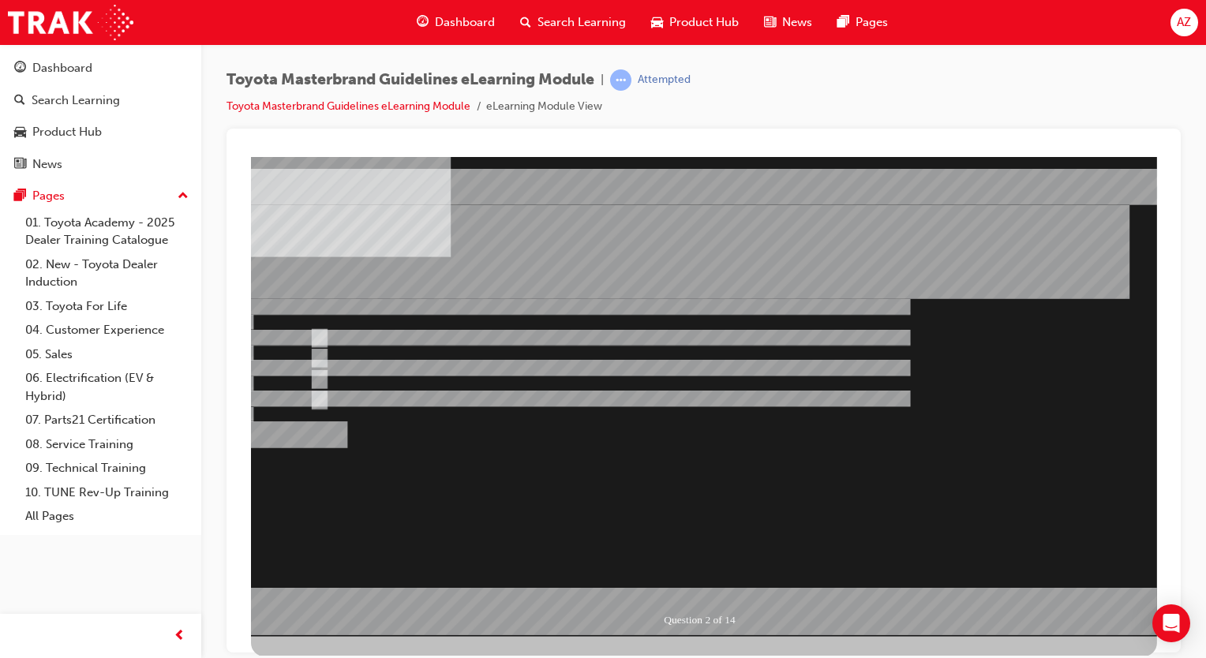
click at [678, 570] on div at bounding box center [704, 396] width 906 height 480
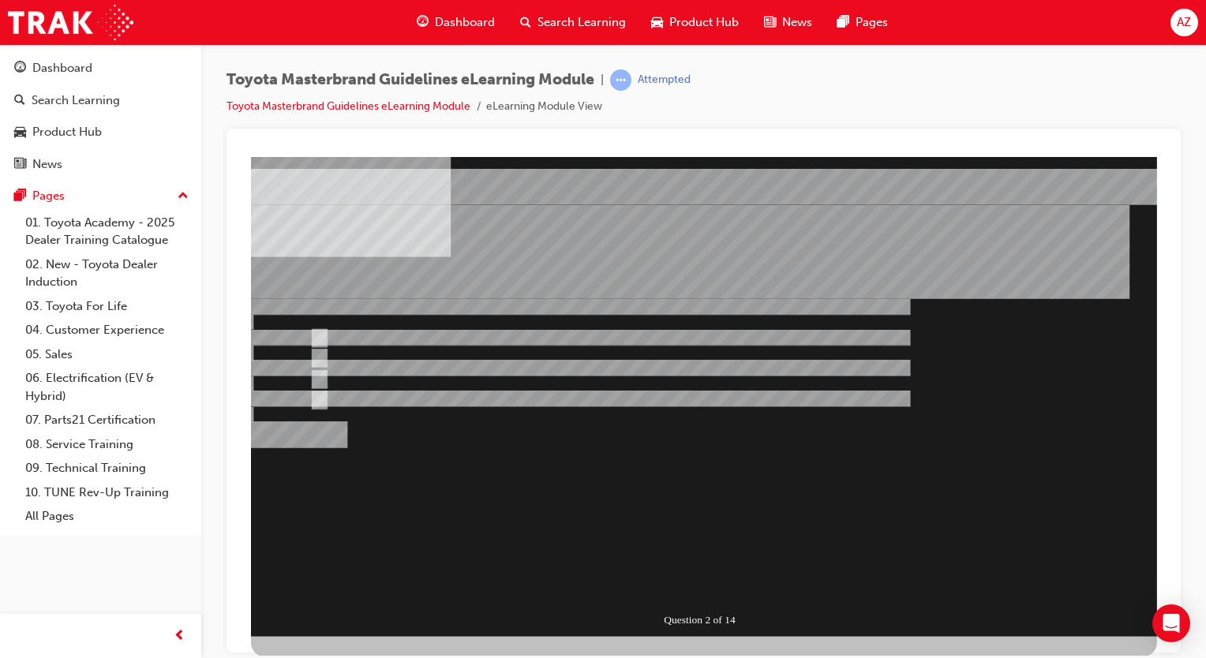
drag, startPoint x: 631, startPoint y: 575, endPoint x: 609, endPoint y: 566, distance: 24.0
click at [631, 575] on div "Question 3 of 14" at bounding box center [704, 396] width 906 height 480
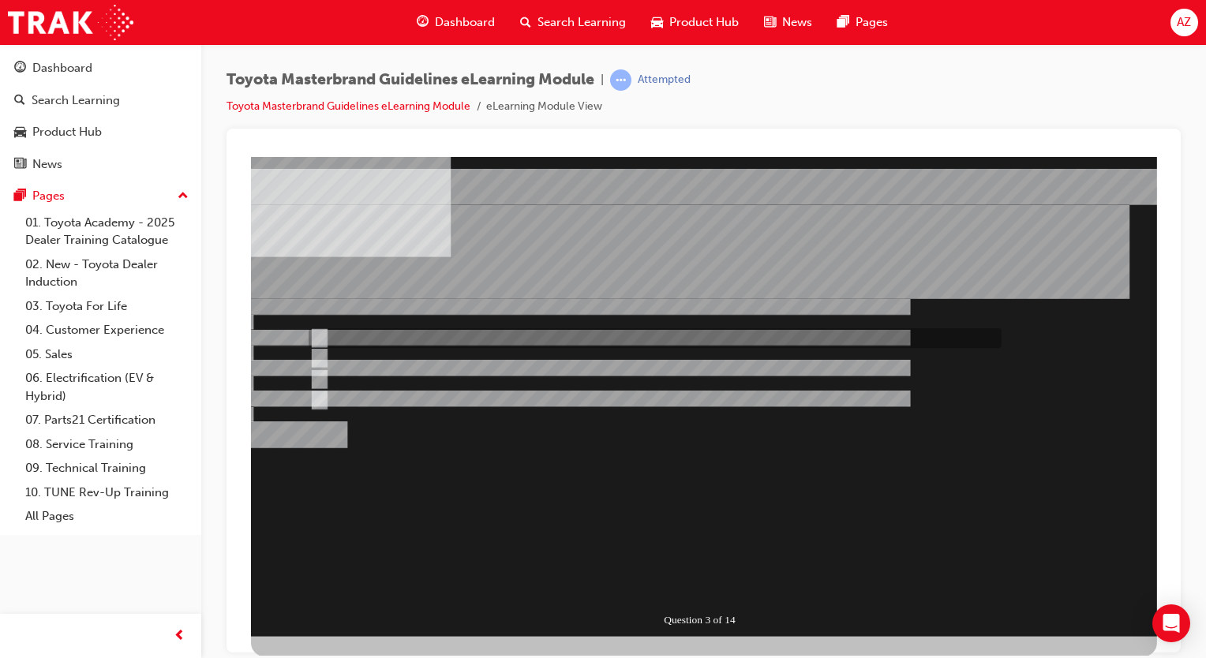
drag, startPoint x: 394, startPoint y: 341, endPoint x: 420, endPoint y: 359, distance: 31.7
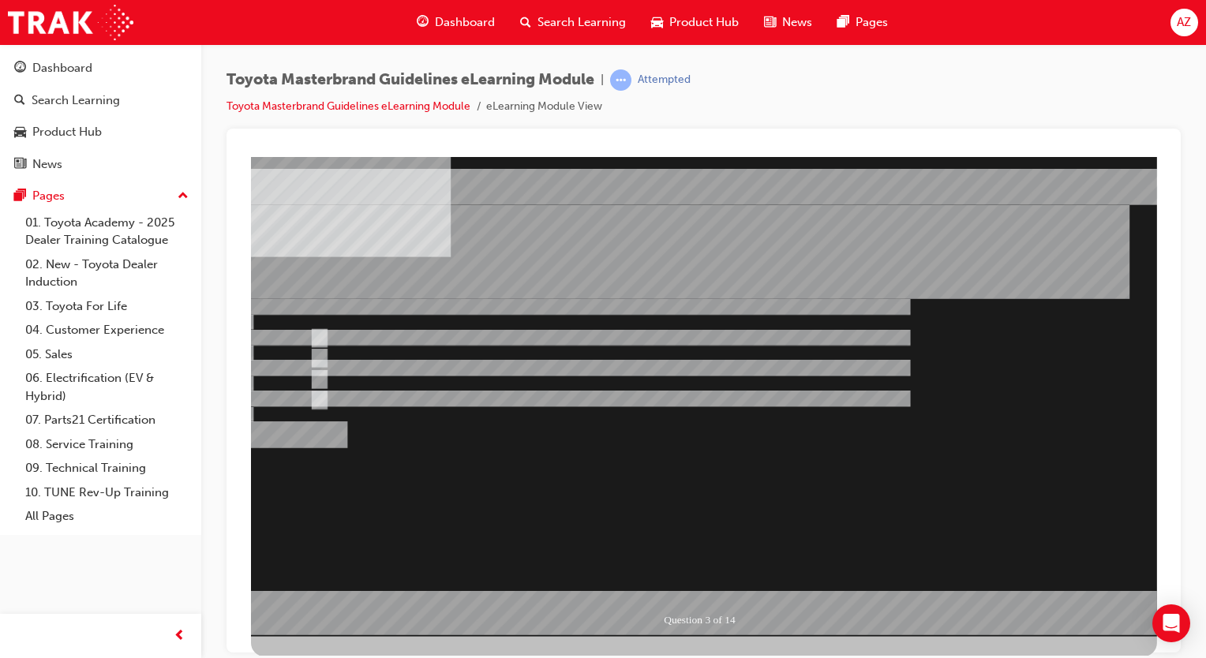
click at [359, 335] on div at bounding box center [704, 396] width 906 height 480
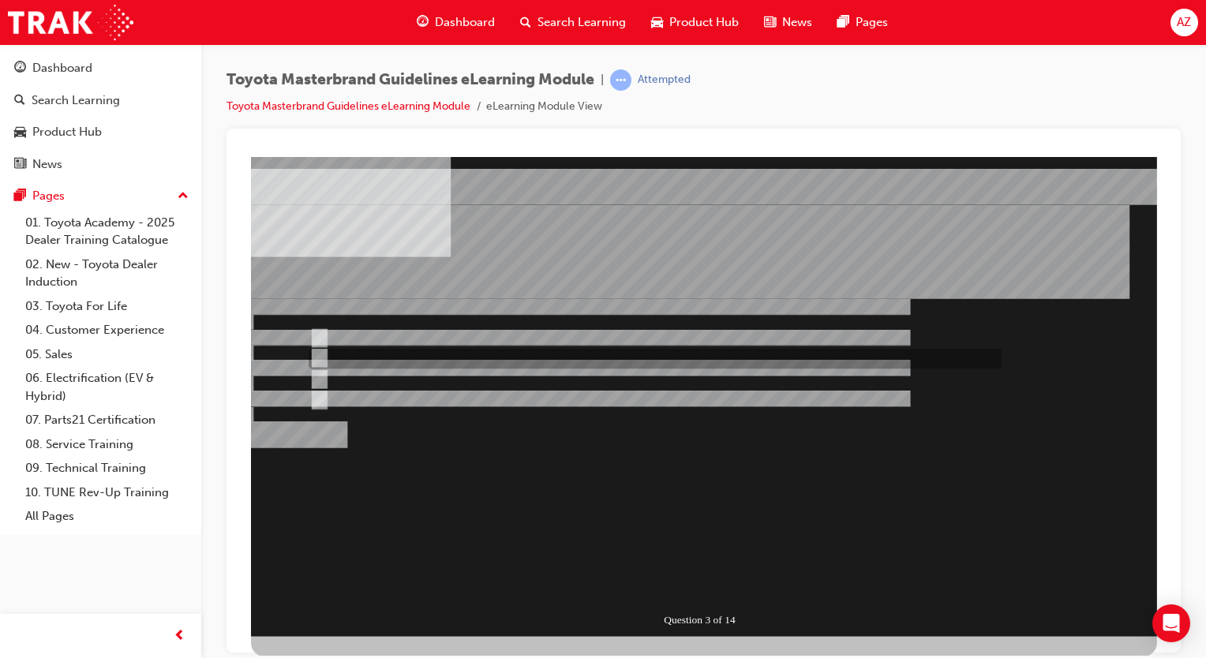
radio input "false"
radio input "true"
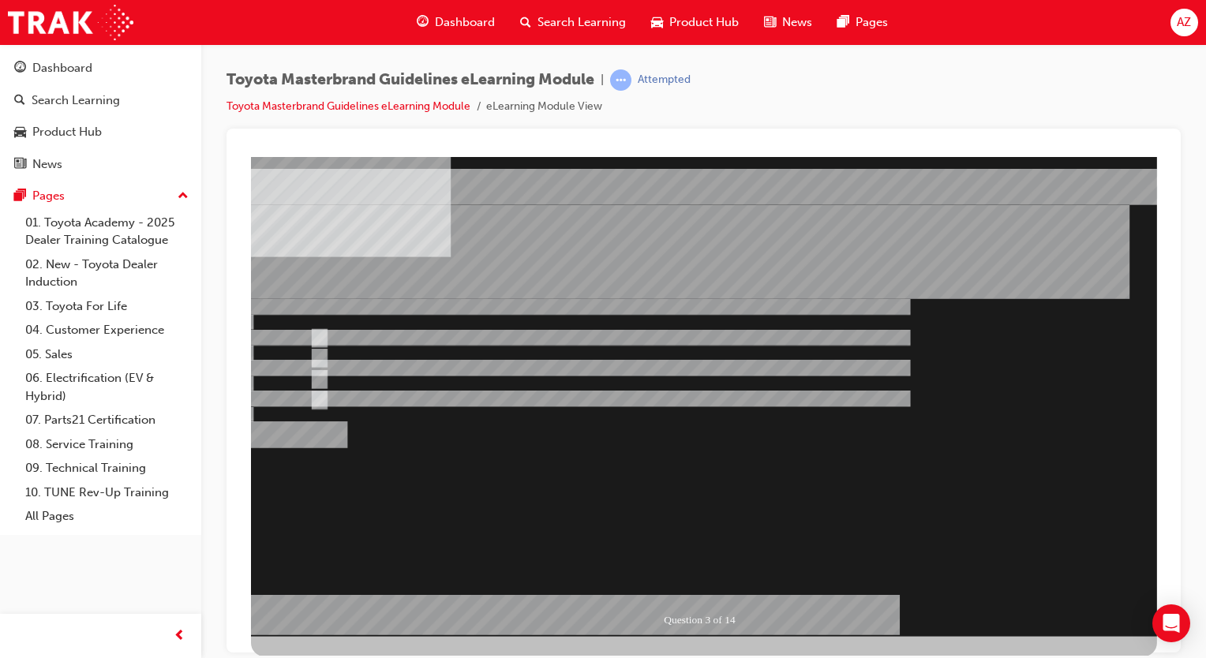
click at [361, 378] on div at bounding box center [704, 396] width 906 height 480
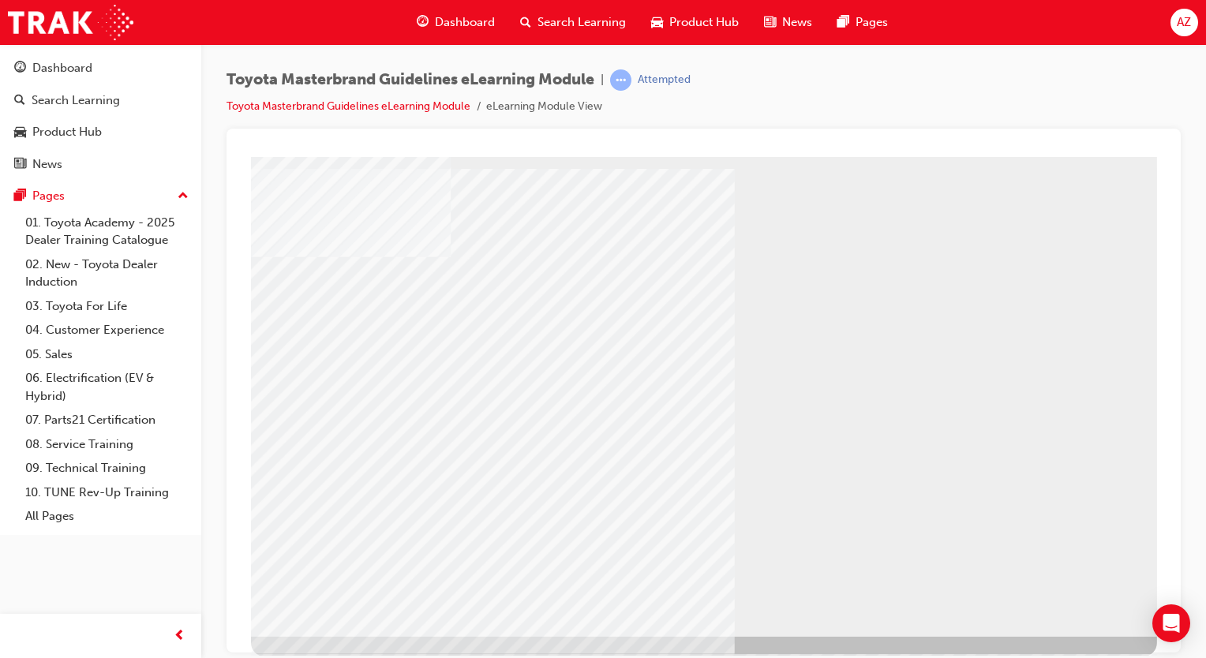
drag, startPoint x: 380, startPoint y: 352, endPoint x: 403, endPoint y: 367, distance: 27.4
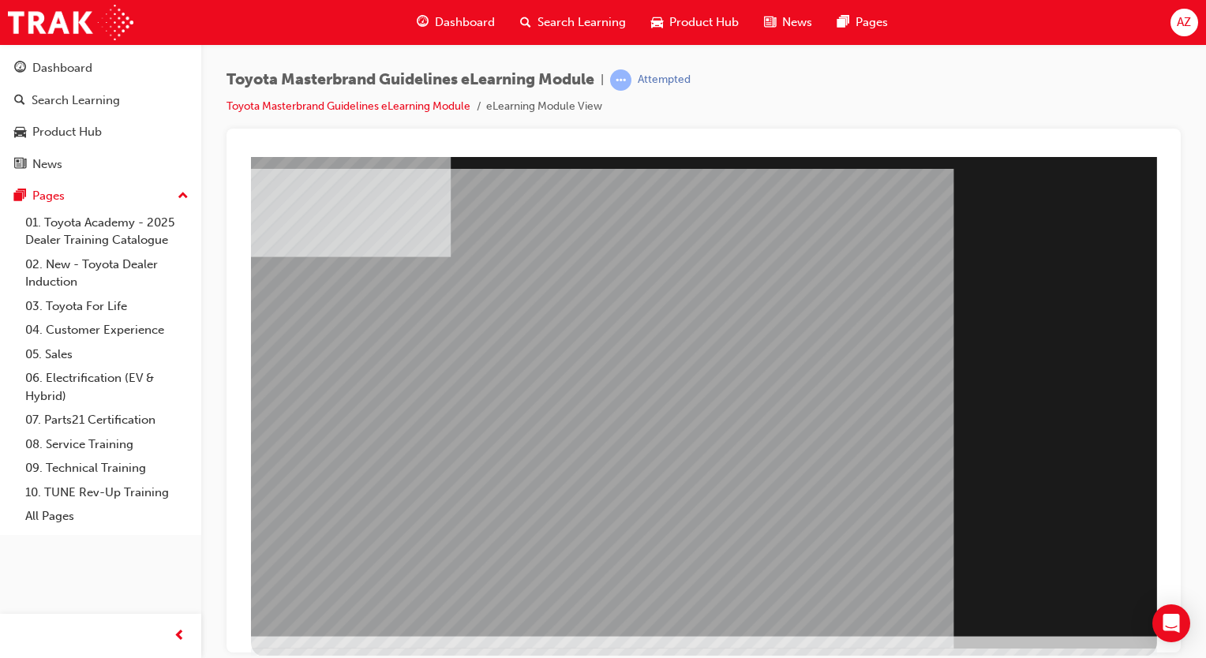
click at [1065, 587] on div "Section Title Page" at bounding box center [704, 396] width 906 height 480
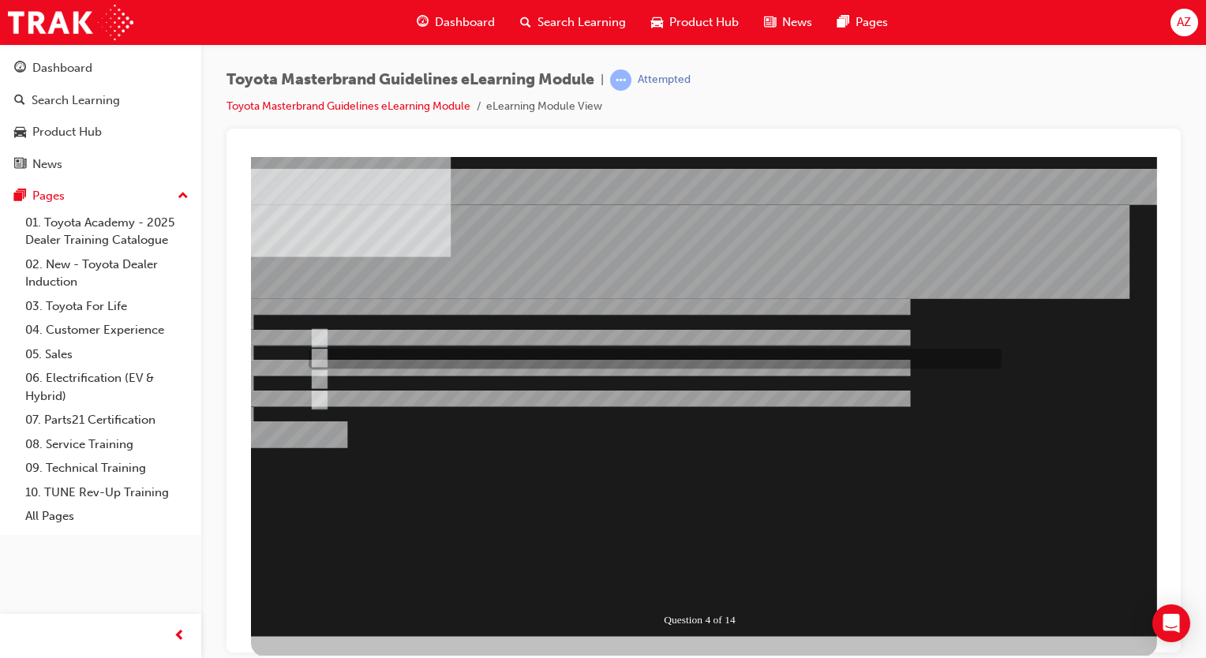
drag, startPoint x: 358, startPoint y: 355, endPoint x: 534, endPoint y: 447, distance: 198.7
radio input "true"
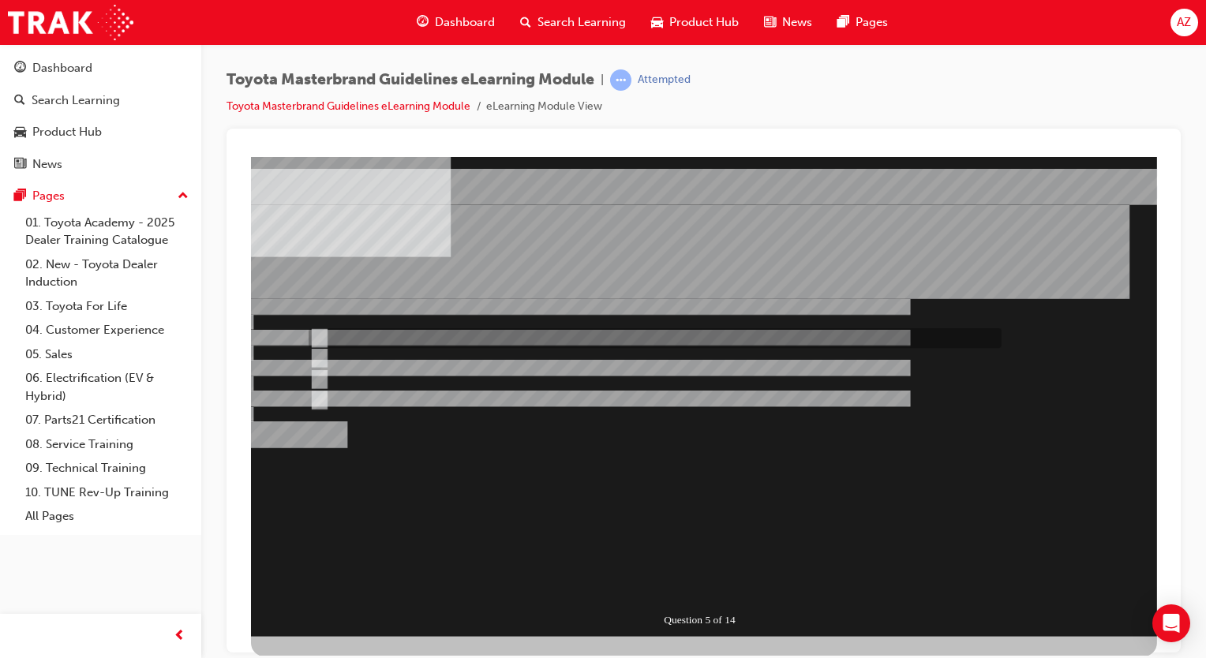
drag, startPoint x: 635, startPoint y: 328, endPoint x: 646, endPoint y: 349, distance: 23.7
radio input "true"
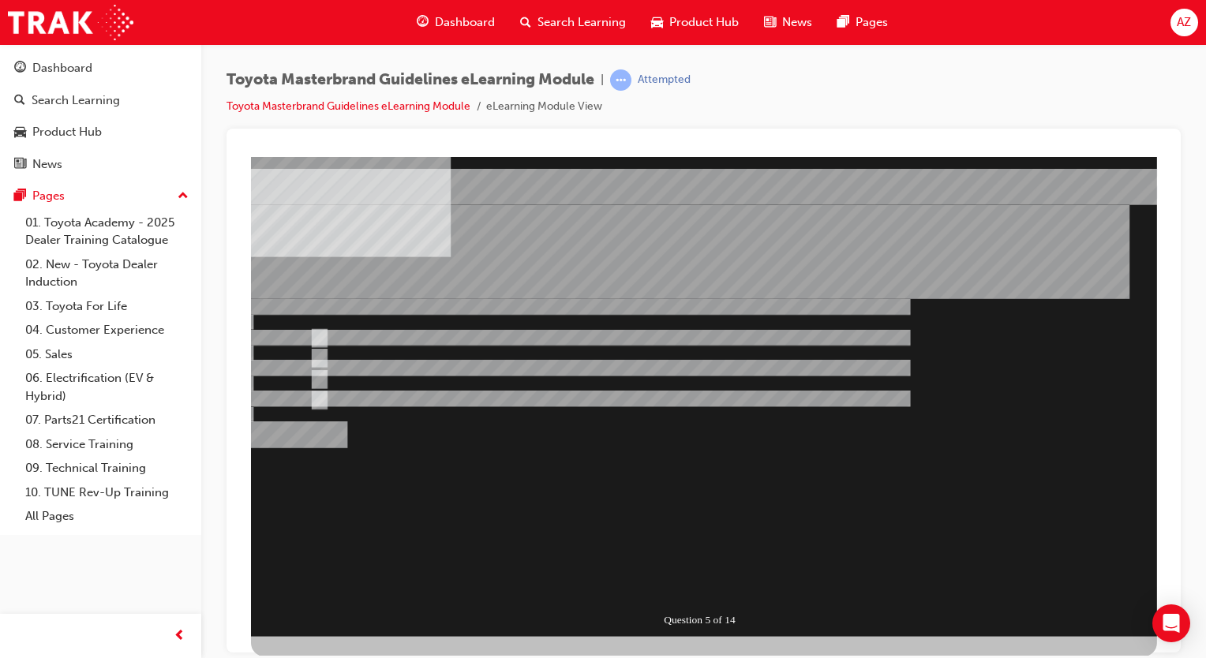
click at [706, 596] on div "Question 5 of 14" at bounding box center [704, 396] width 906 height 480
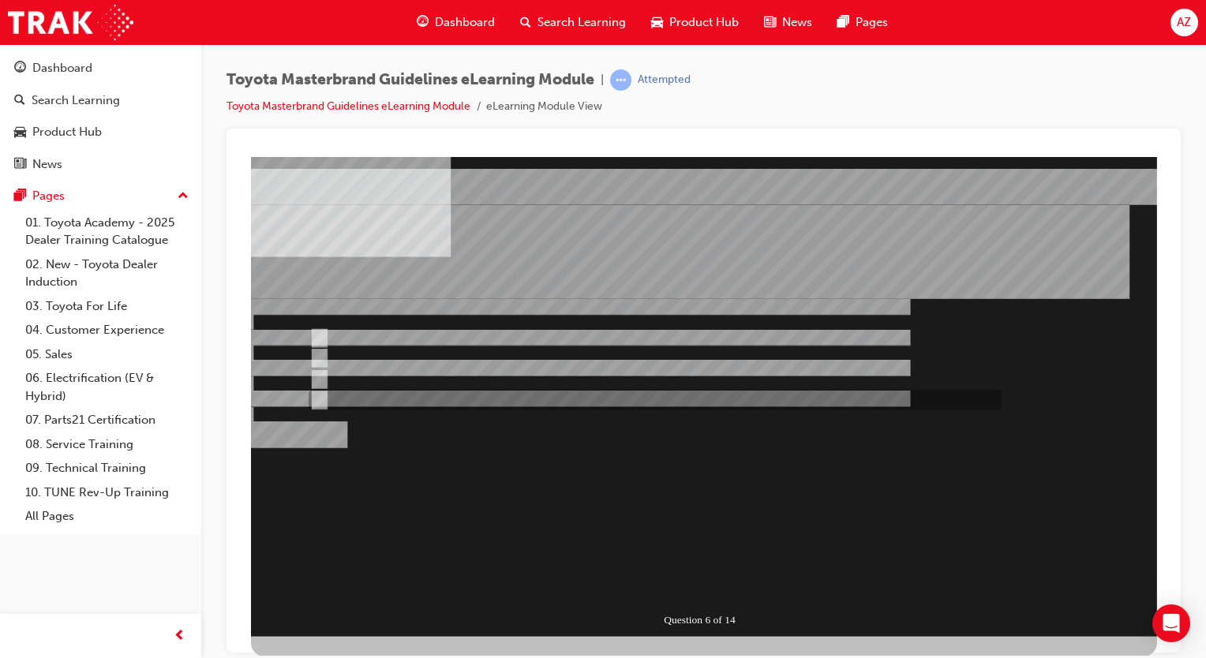
radio input "true"
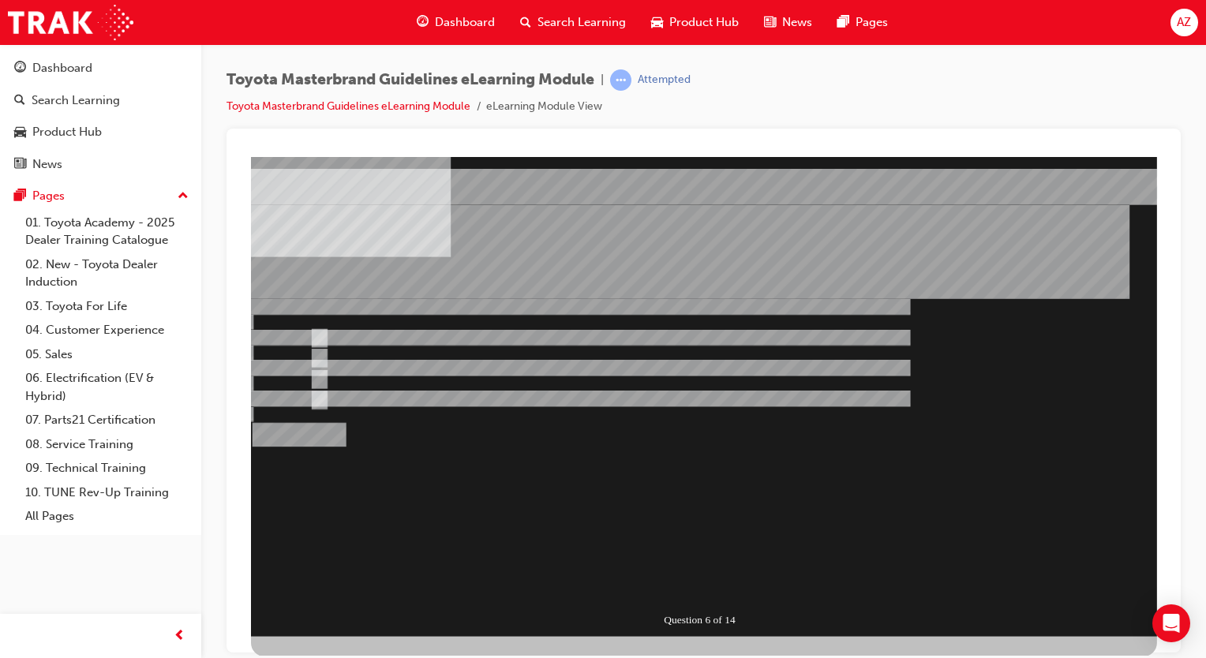
click at [866, 599] on div "Question 6 of 14" at bounding box center [704, 396] width 906 height 480
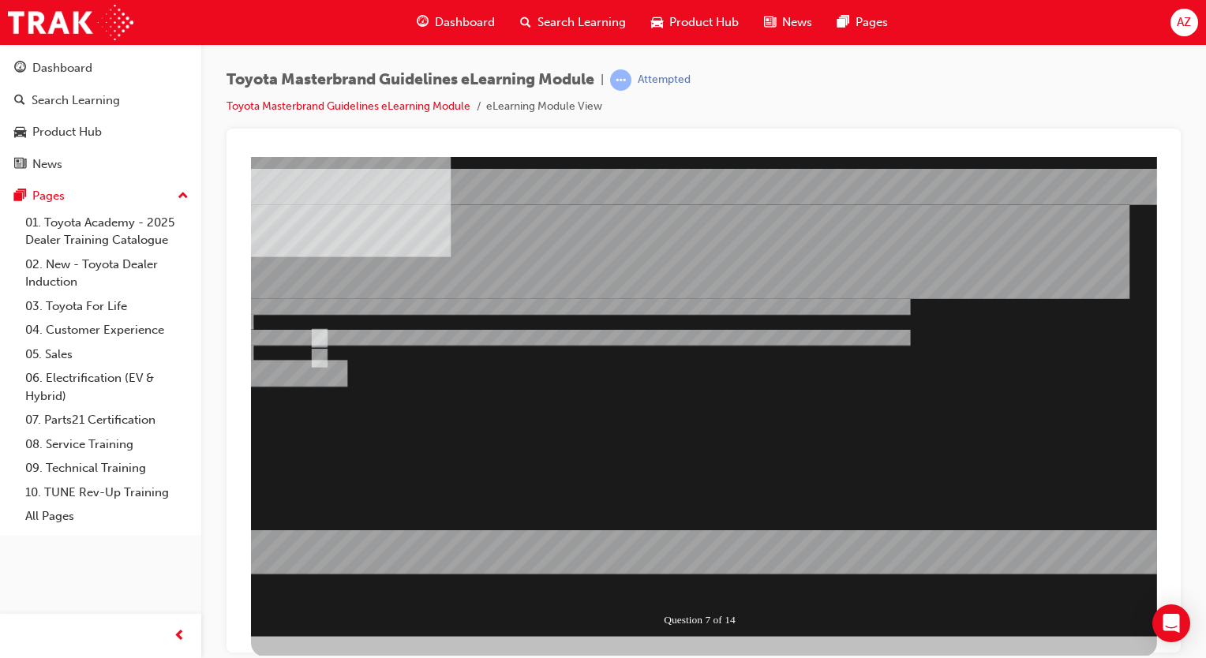
click at [358, 350] on div at bounding box center [704, 396] width 906 height 480
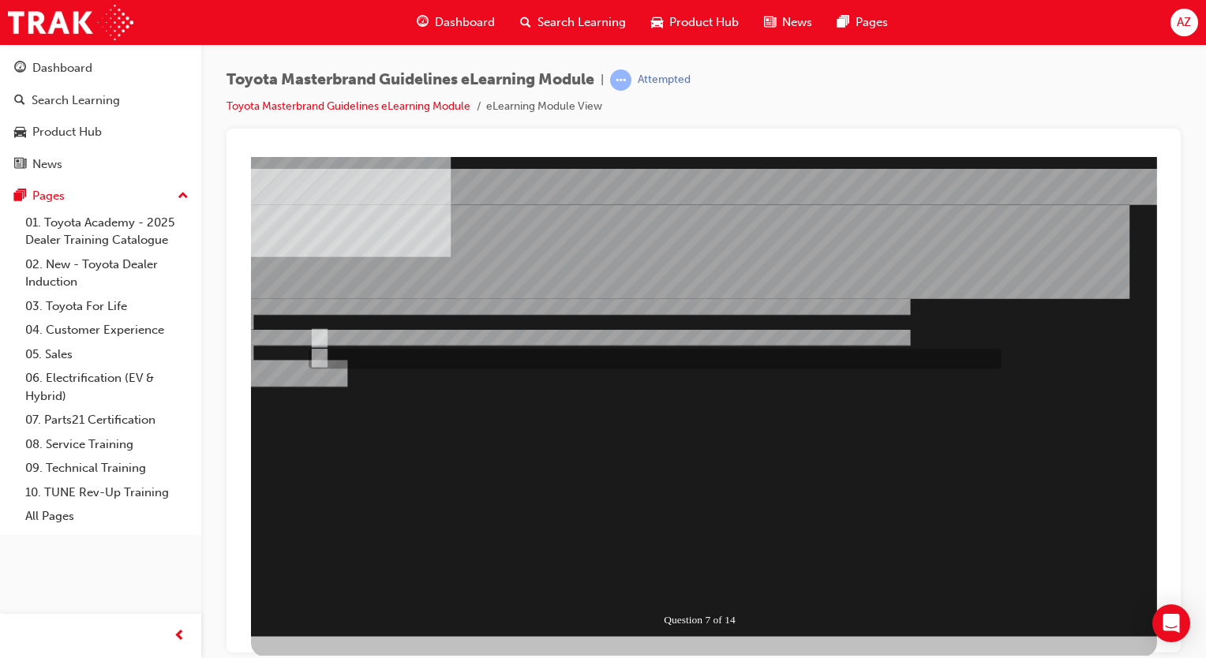
radio input "false"
radio input "true"
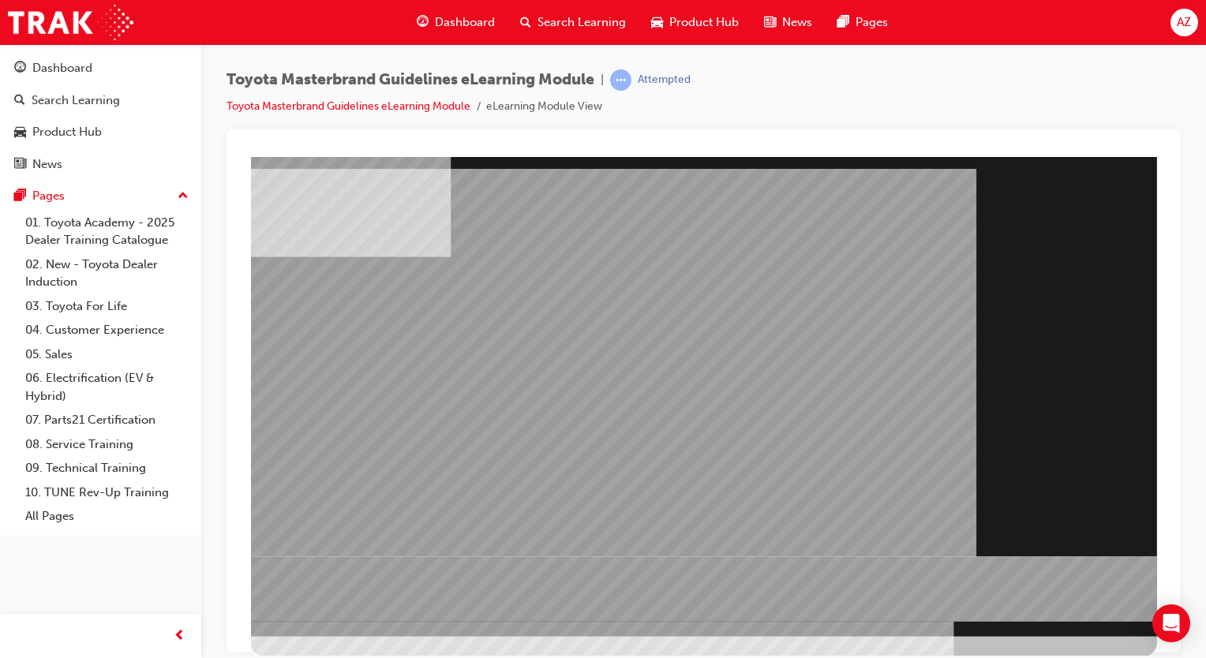
drag, startPoint x: 1074, startPoint y: 606, endPoint x: 1116, endPoint y: 629, distance: 47.7
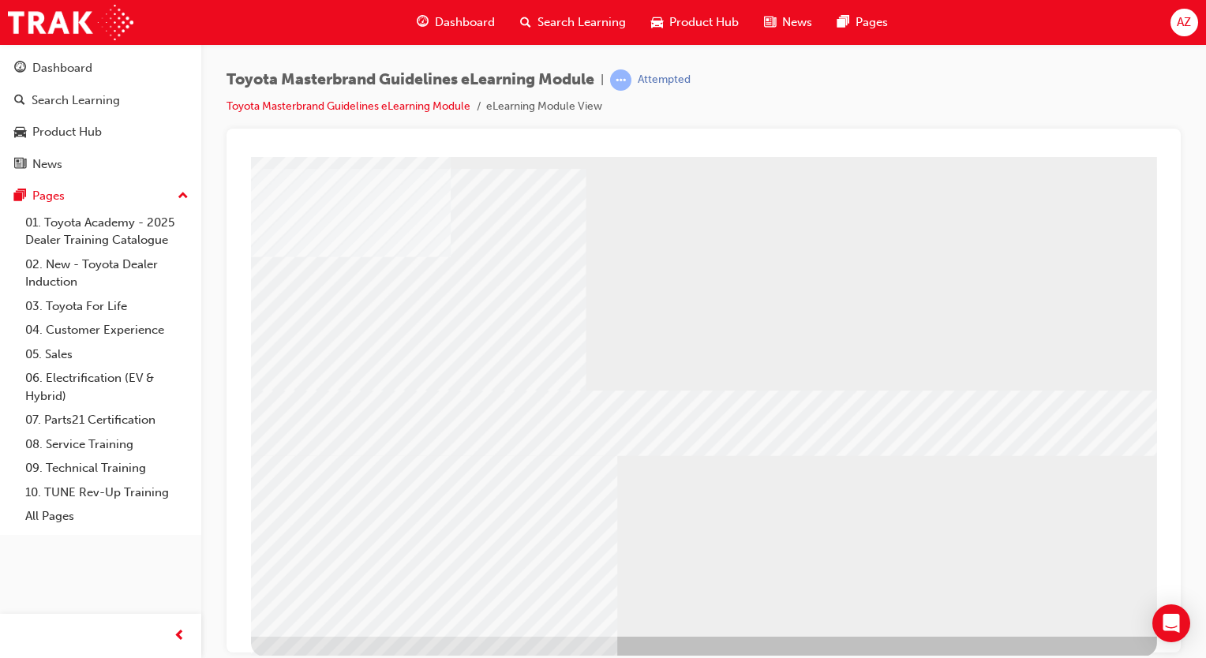
drag, startPoint x: 450, startPoint y: 391, endPoint x: 465, endPoint y: 411, distance: 24.8
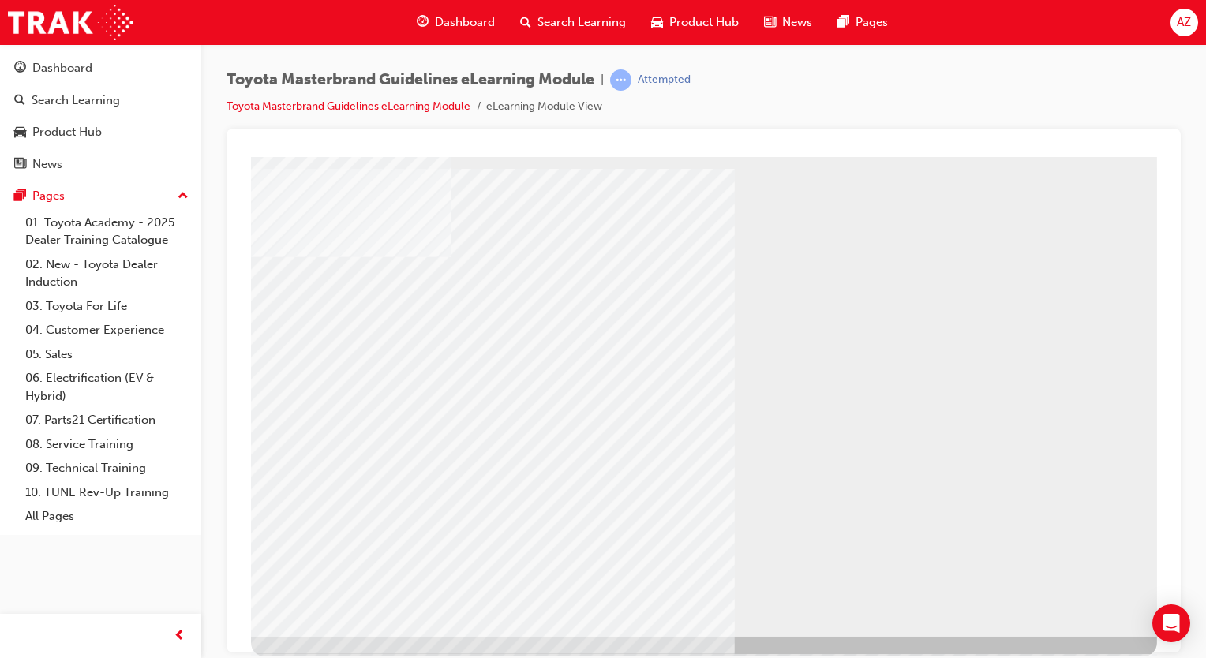
drag, startPoint x: 1079, startPoint y: 605, endPoint x: 1064, endPoint y: 606, distance: 15.1
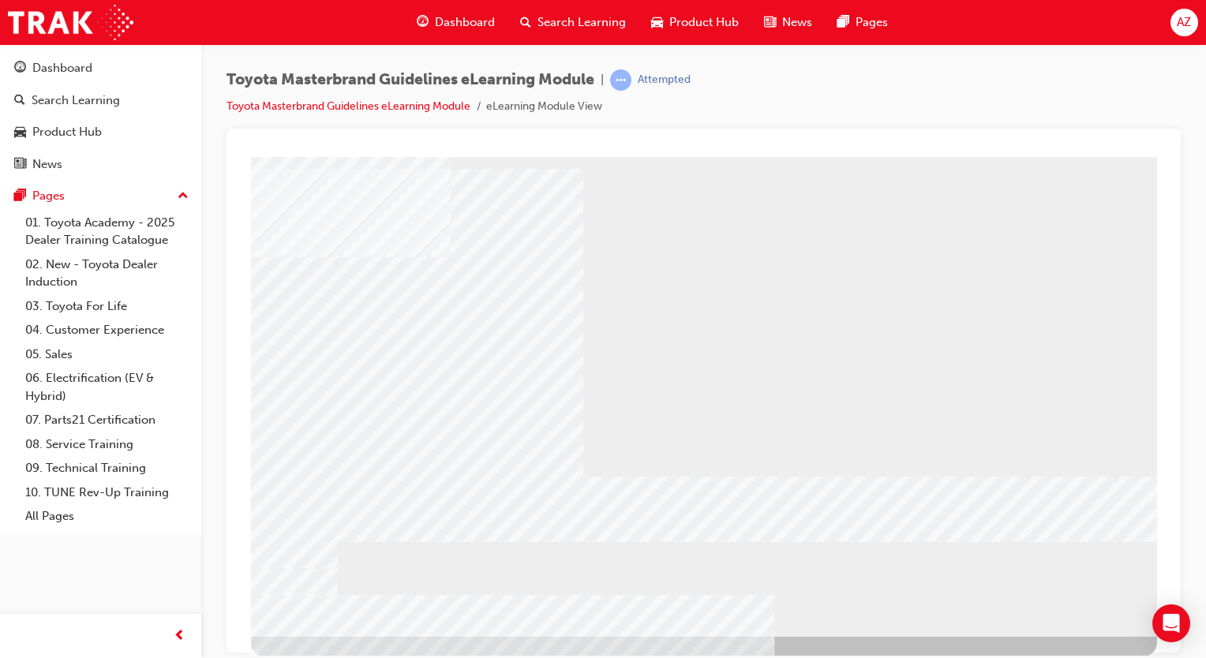
click at [1102, 622] on div "typography" at bounding box center [704, 396] width 906 height 480
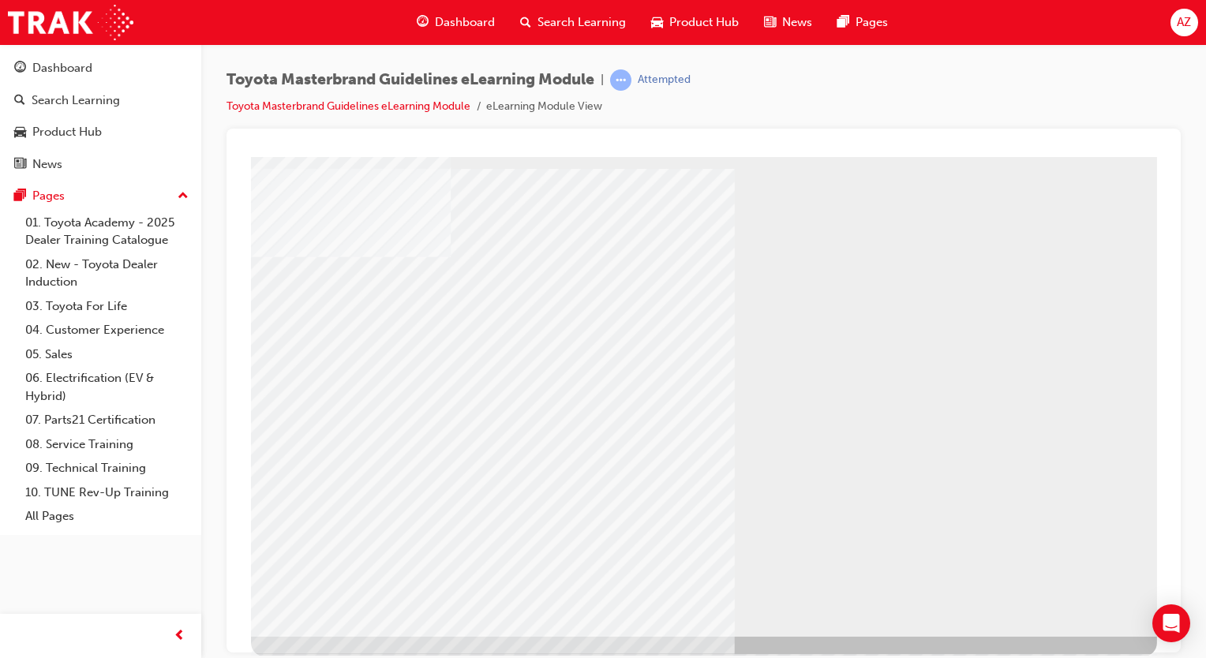
drag, startPoint x: 407, startPoint y: 511, endPoint x: 594, endPoint y: 559, distance: 192.9
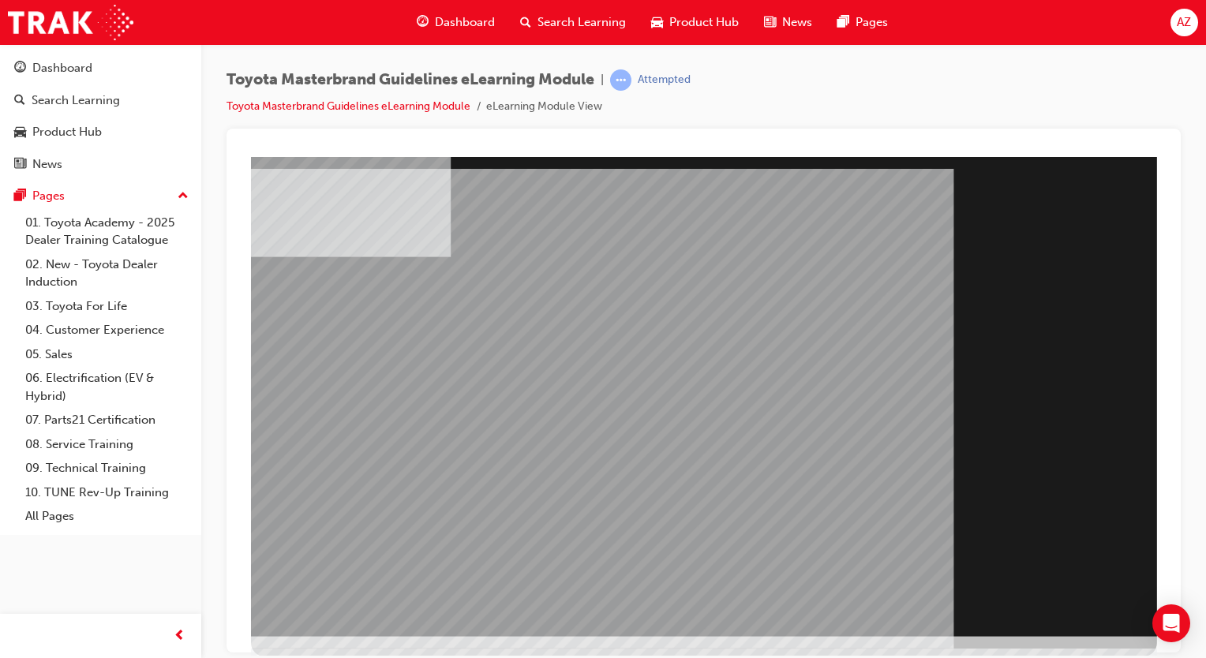
drag, startPoint x: 1084, startPoint y: 604, endPoint x: 1068, endPoint y: 604, distance: 16.6
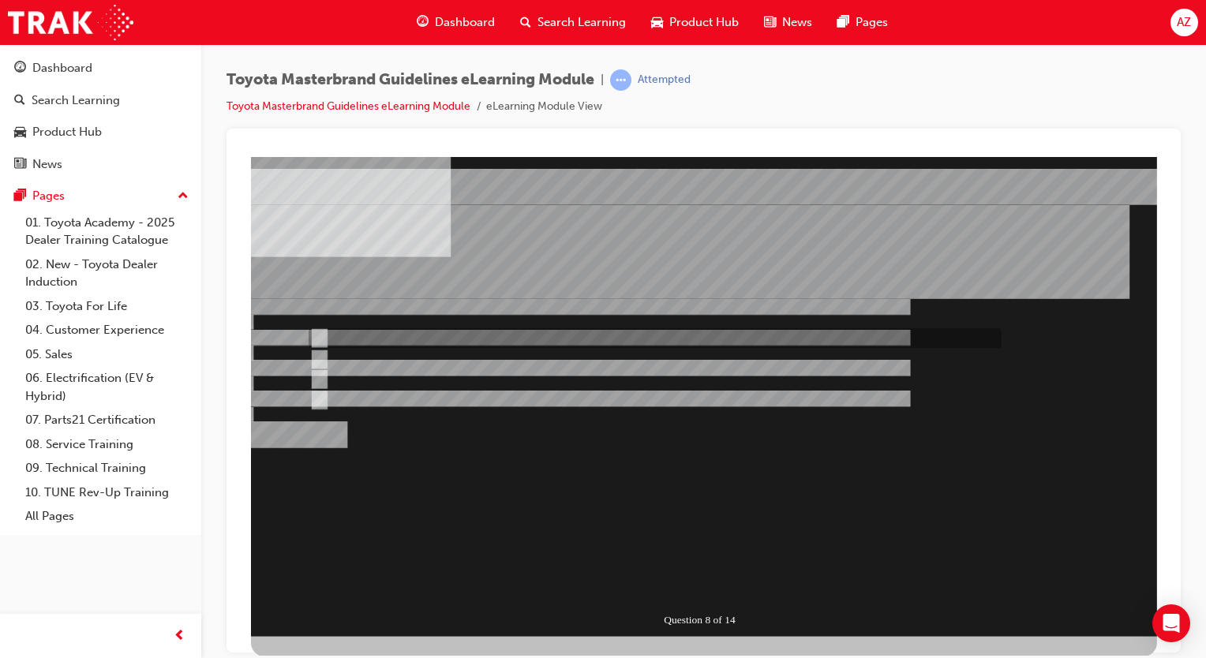
radio input "true"
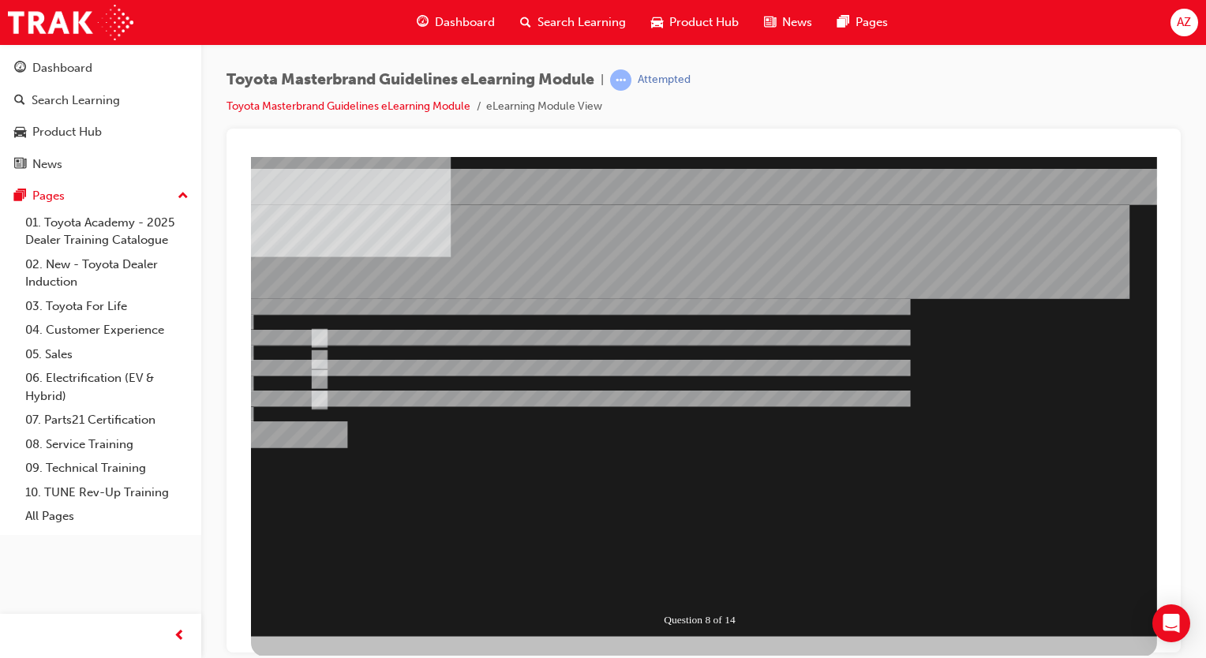
drag, startPoint x: 695, startPoint y: 565, endPoint x: 696, endPoint y: 573, distance: 7.9
click at [695, 535] on div "" at bounding box center [575, 515] width 649 height 40
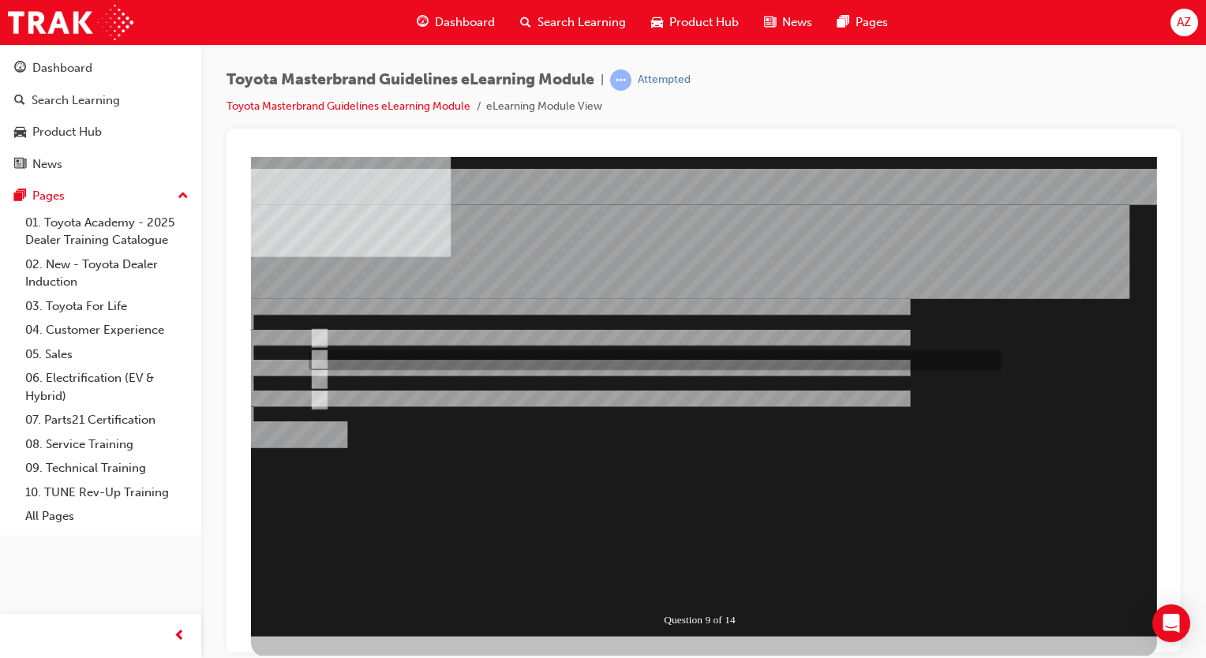
radio input "true"
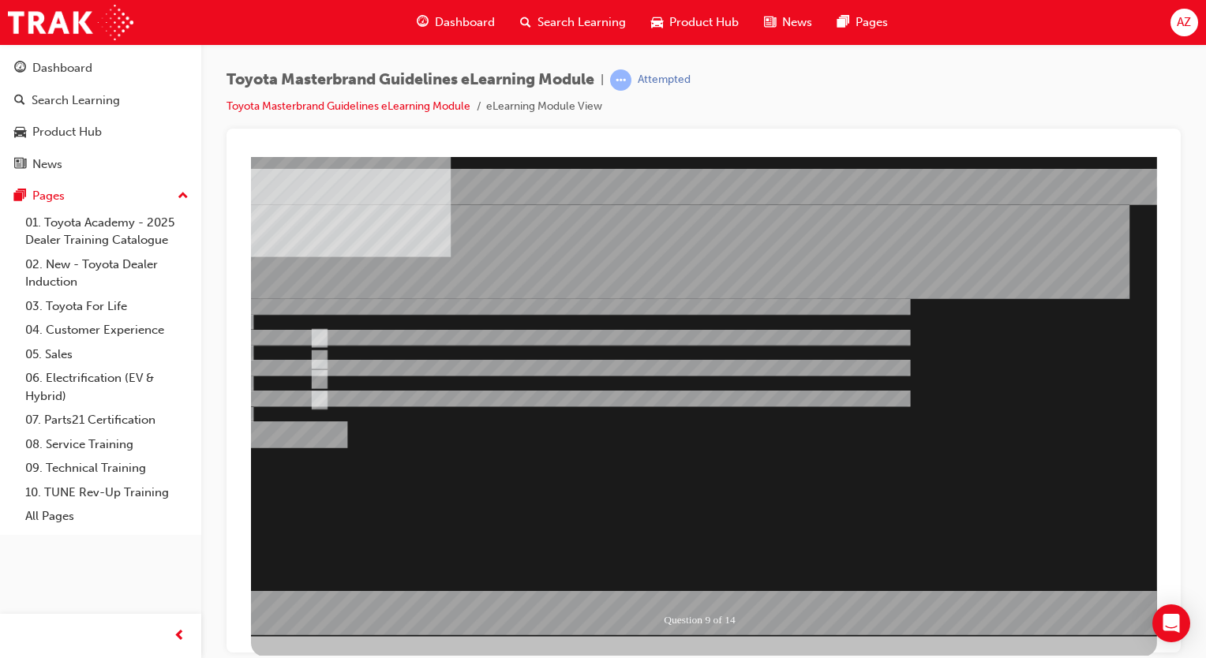
click at [351, 338] on div at bounding box center [704, 396] width 906 height 480
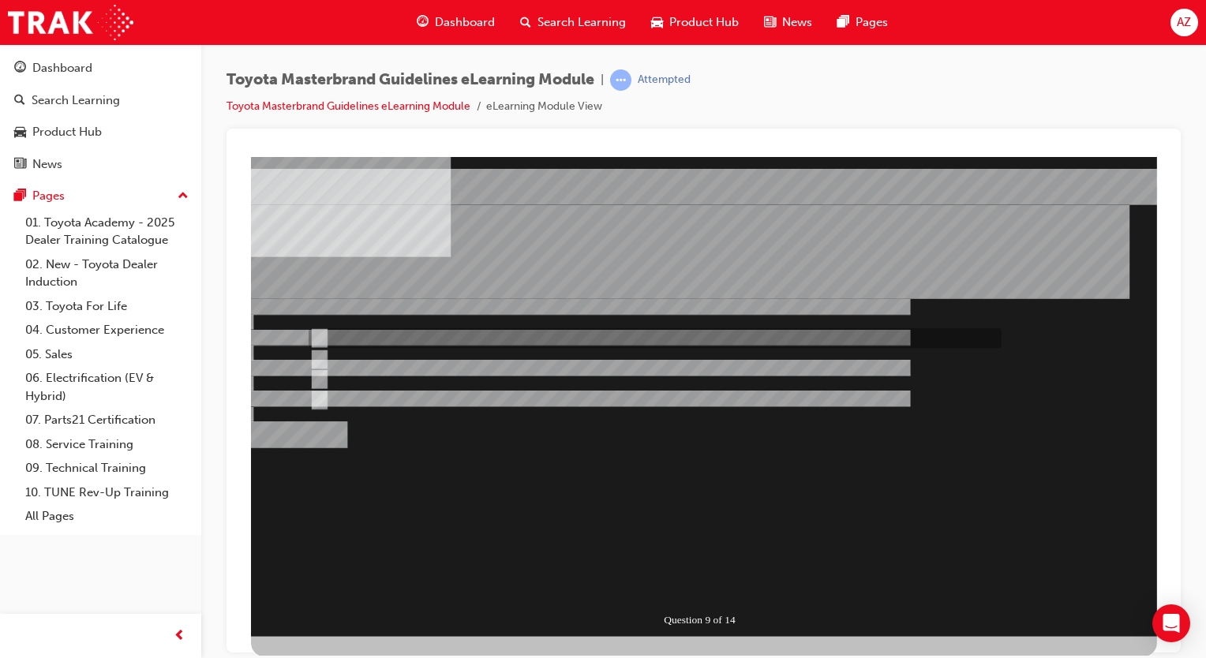
radio input "true"
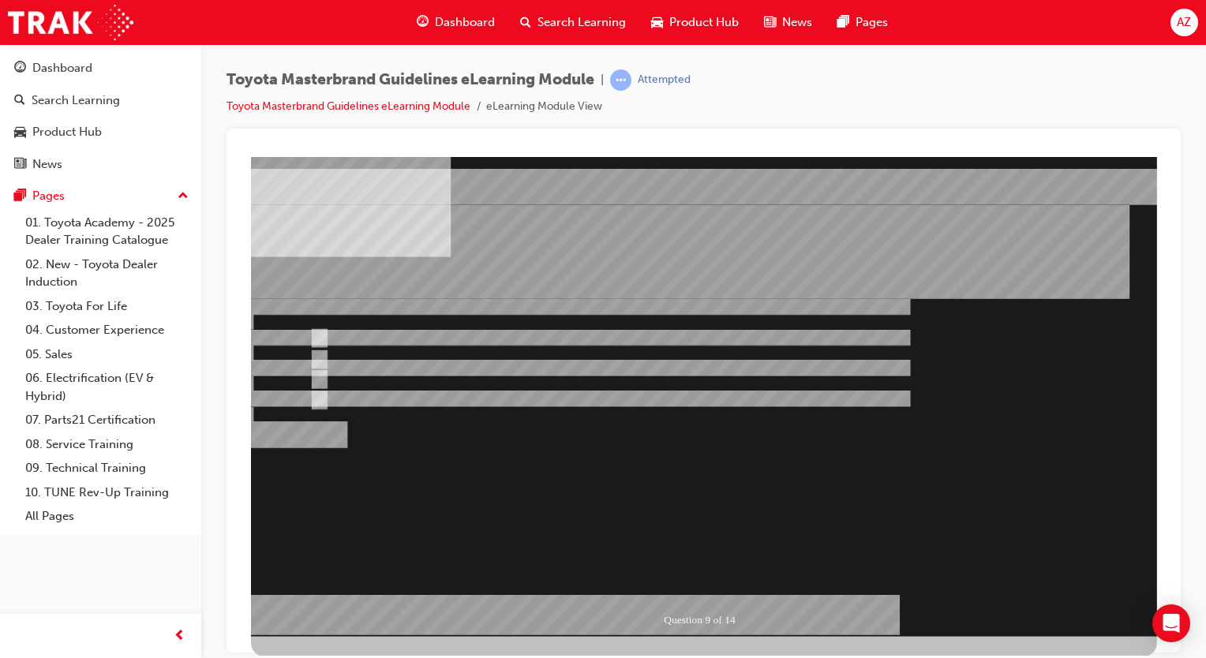
click at [339, 374] on div at bounding box center [704, 396] width 906 height 480
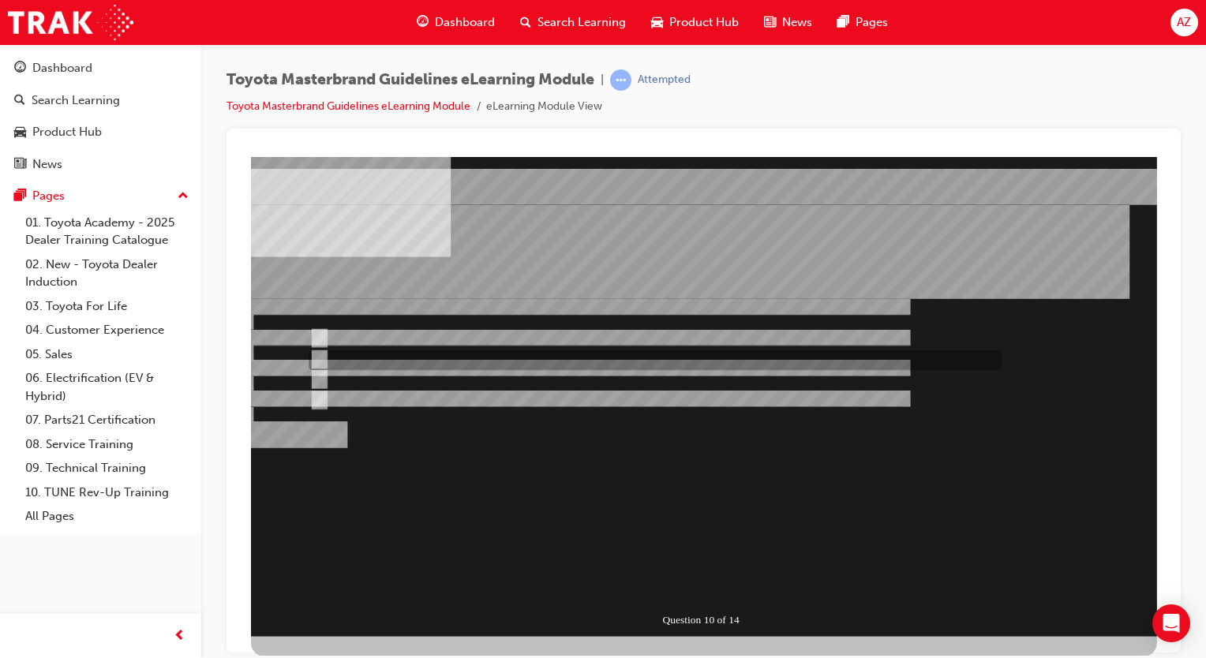
radio input "true"
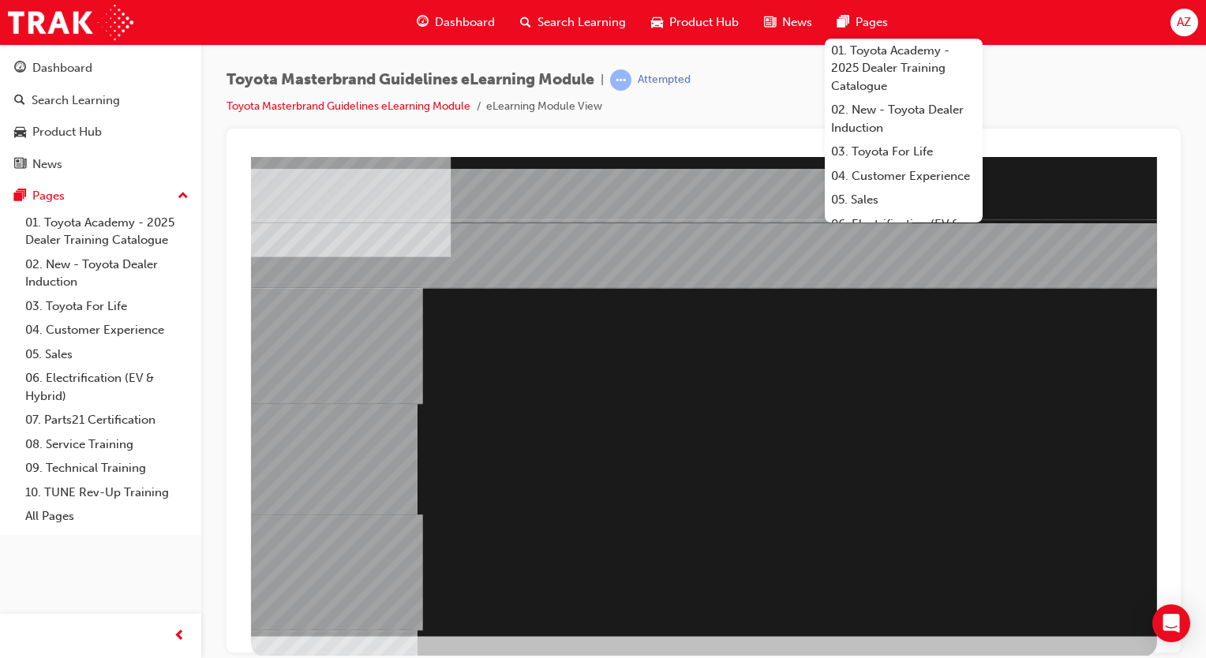
drag, startPoint x: 650, startPoint y: 533, endPoint x: 642, endPoint y: 467, distance: 66.0
drag, startPoint x: 657, startPoint y: 493, endPoint x: 751, endPoint y: 374, distance: 151.7
click at [736, 391] on div at bounding box center [704, 396] width 906 height 480
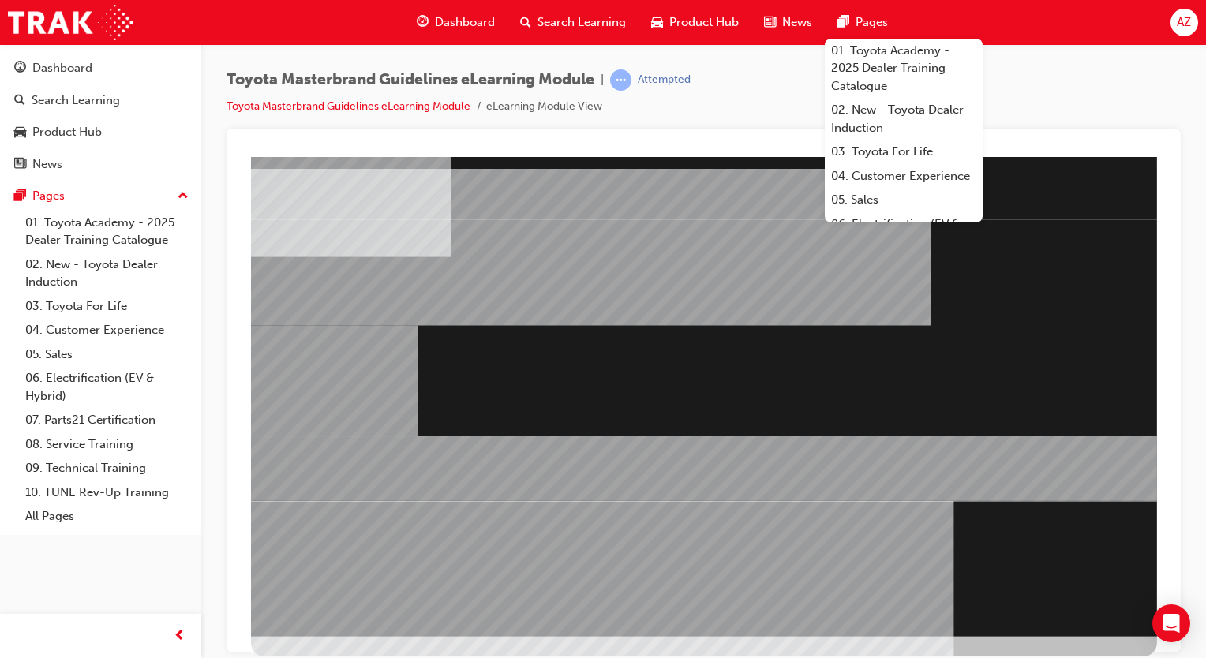
click at [950, 346] on div "" at bounding box center [704, 396] width 906 height 480
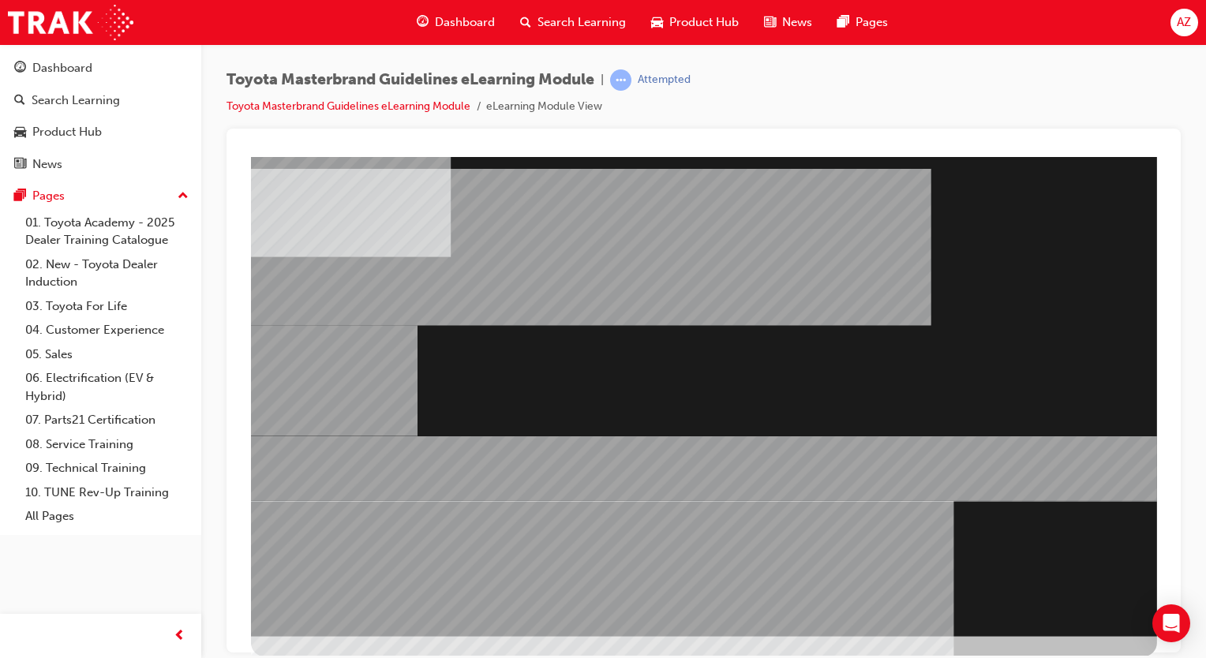
click at [1019, 121] on div "Toyota Masterbrand Guidelines eLearning Module | Attempted Toyota Masterbrand G…" at bounding box center [704, 98] width 954 height 59
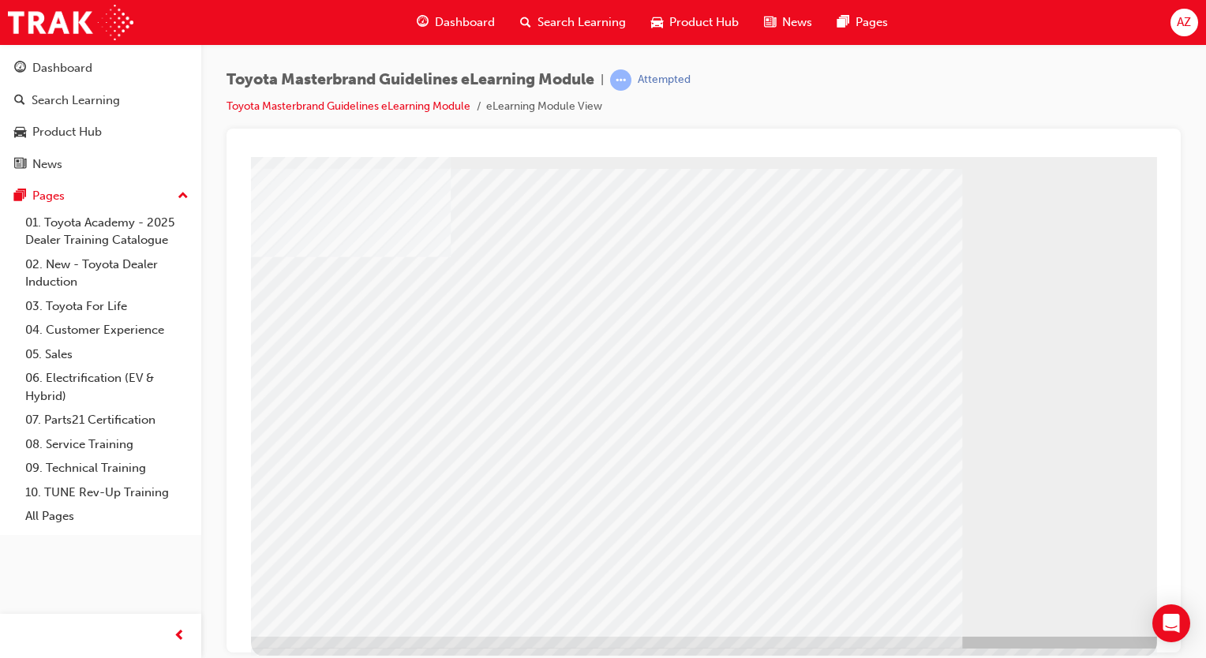
click at [1077, 619] on div at bounding box center [704, 396] width 906 height 480
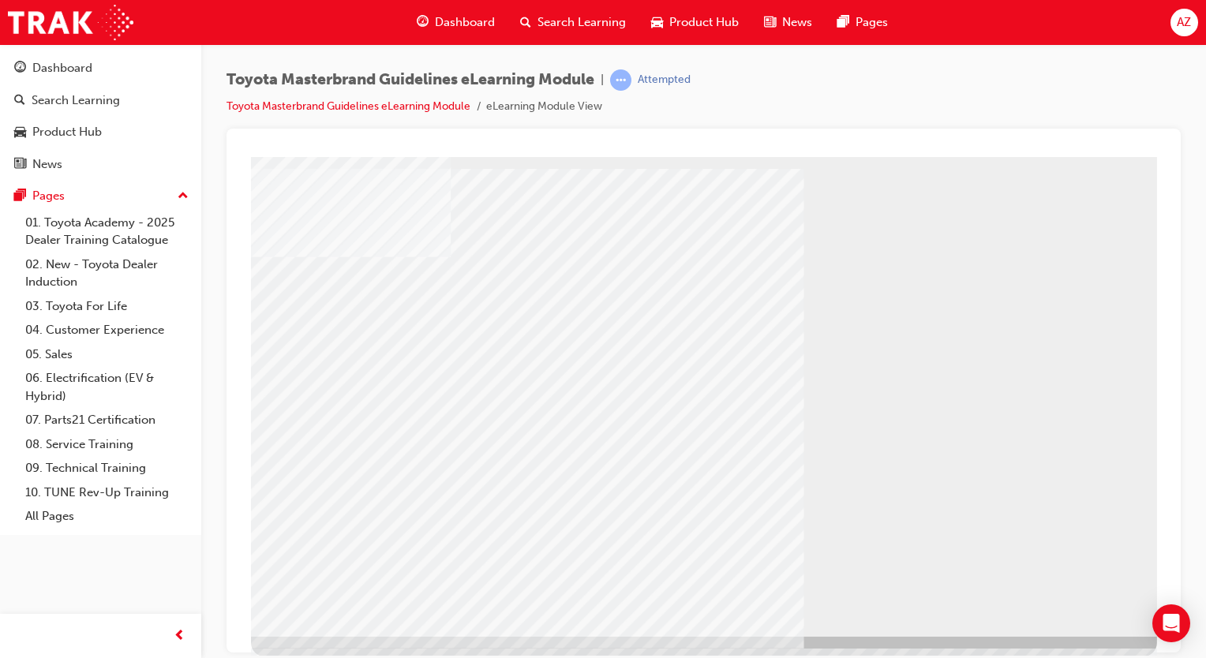
click at [1105, 585] on div "" at bounding box center [704, 396] width 906 height 480
drag, startPoint x: 466, startPoint y: 438, endPoint x: 580, endPoint y: 455, distance: 115.0
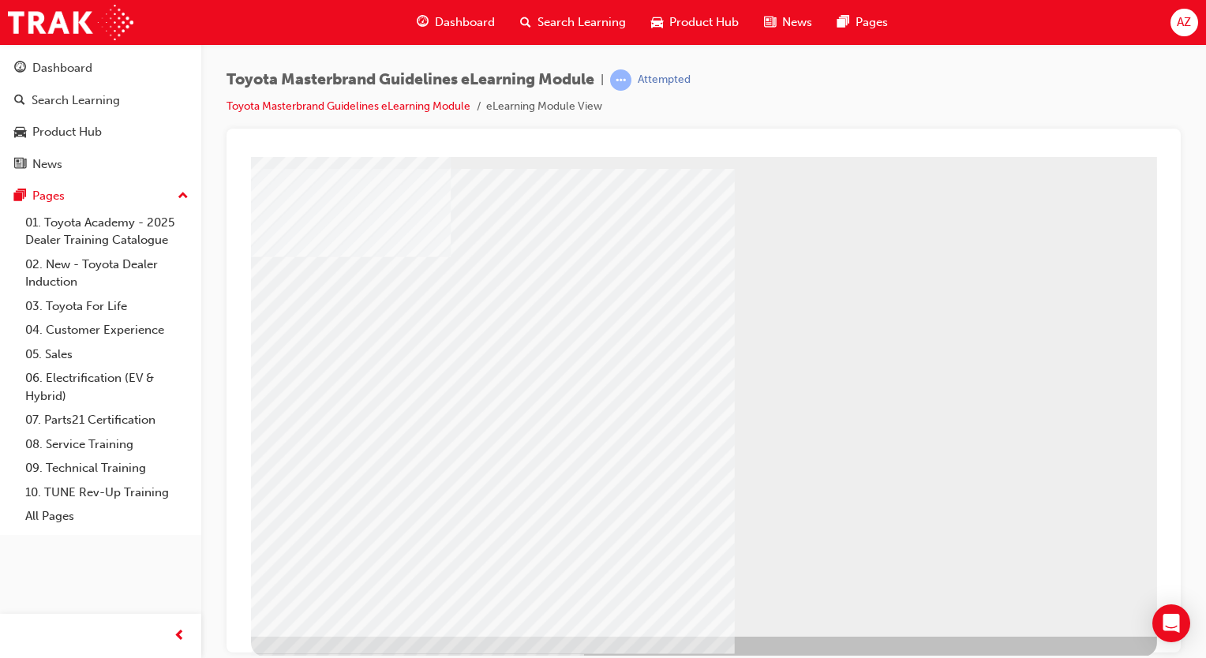
drag, startPoint x: 1065, startPoint y: 604, endPoint x: 1062, endPoint y: 595, distance: 9.2
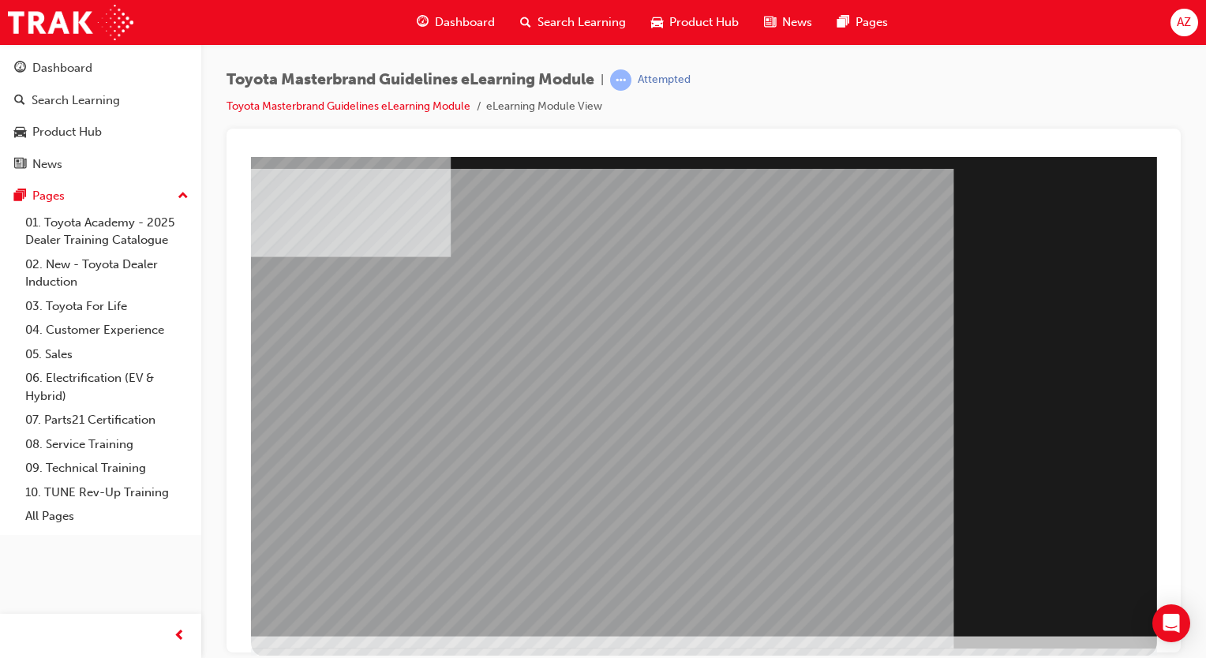
drag, startPoint x: 1097, startPoint y: 613, endPoint x: 1081, endPoint y: 605, distance: 18.0
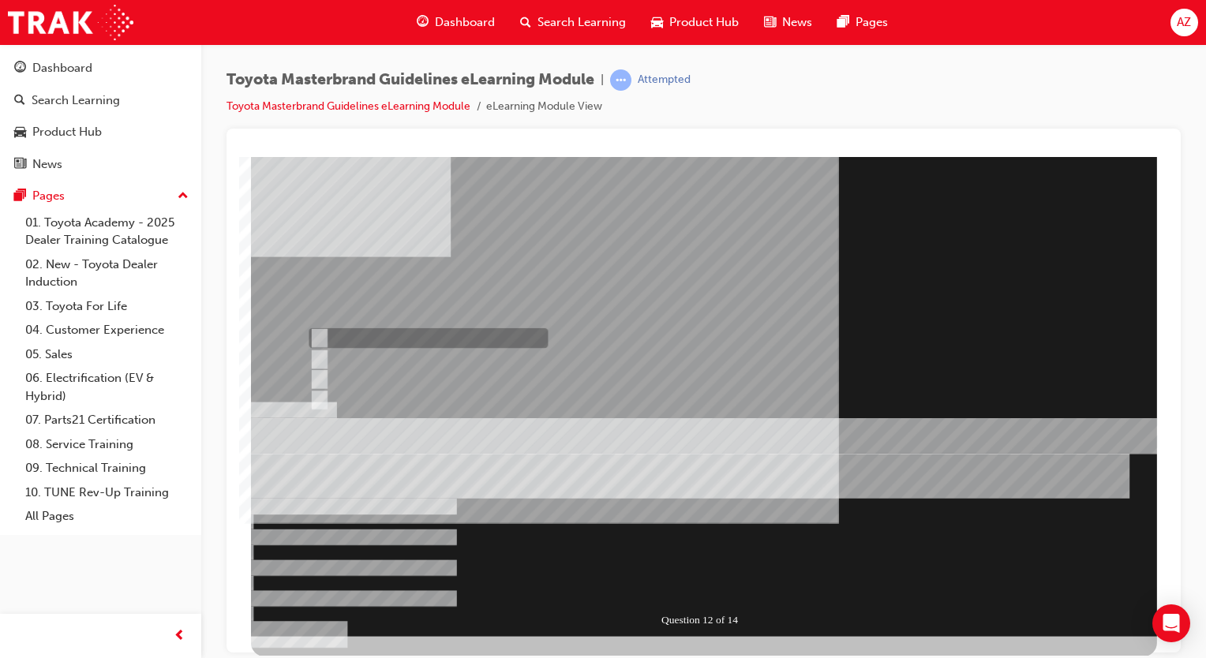
radio input "false"
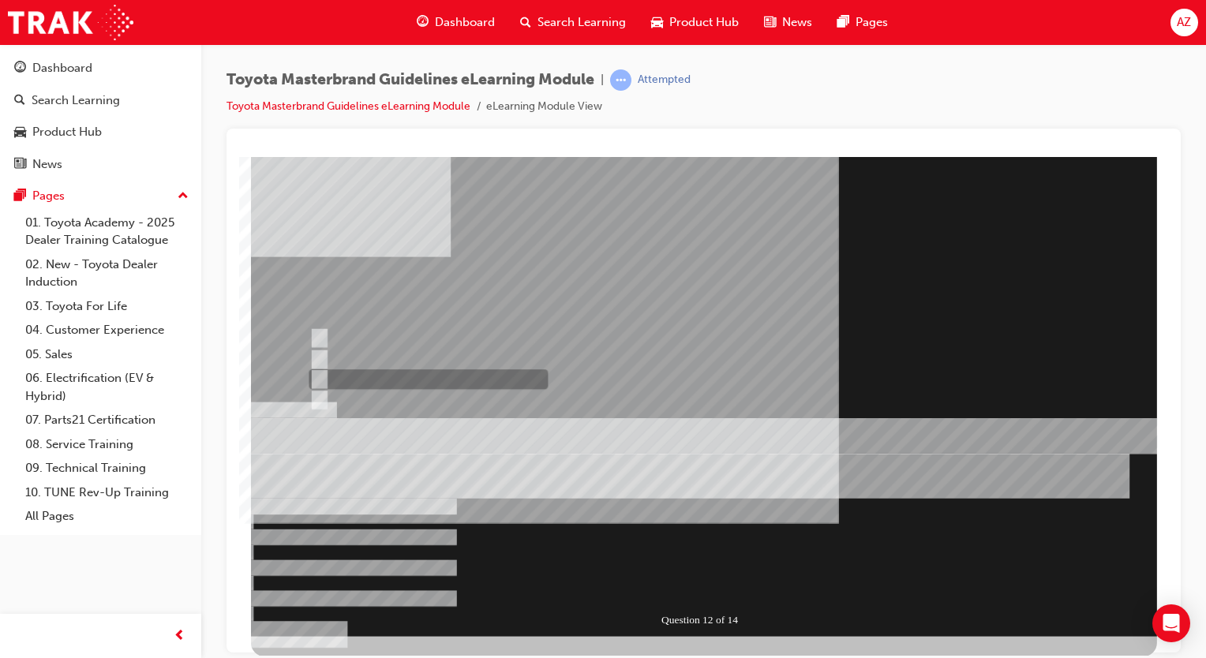
radio input "false"
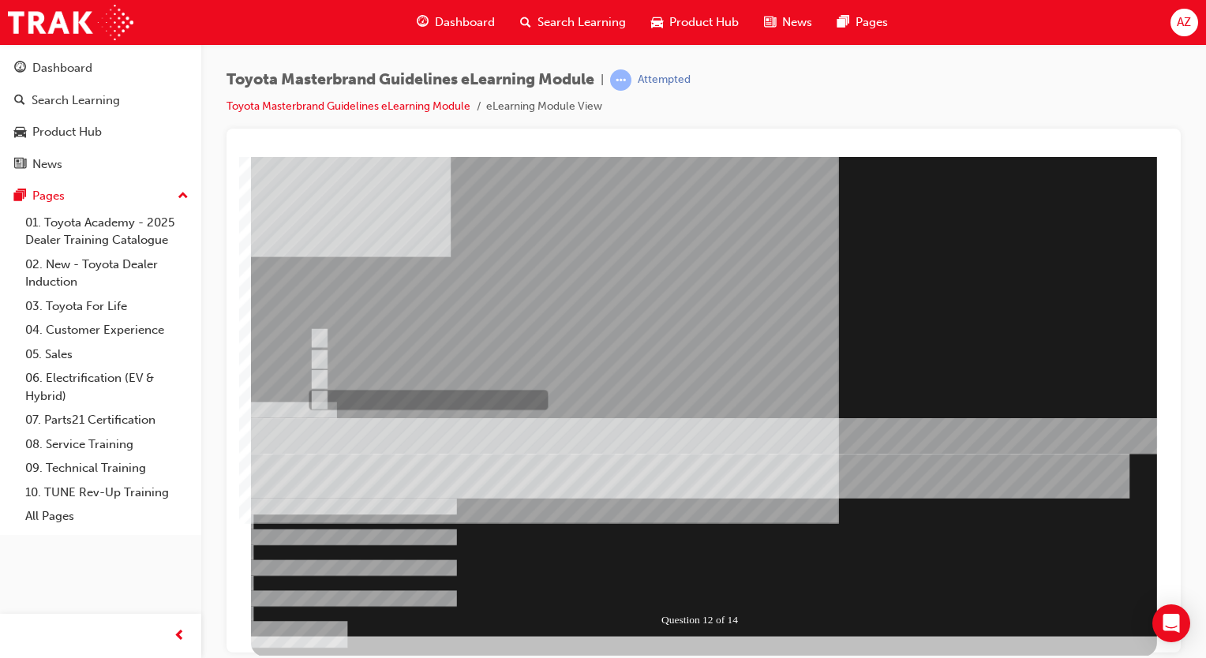
radio input "false"
radio input "true"
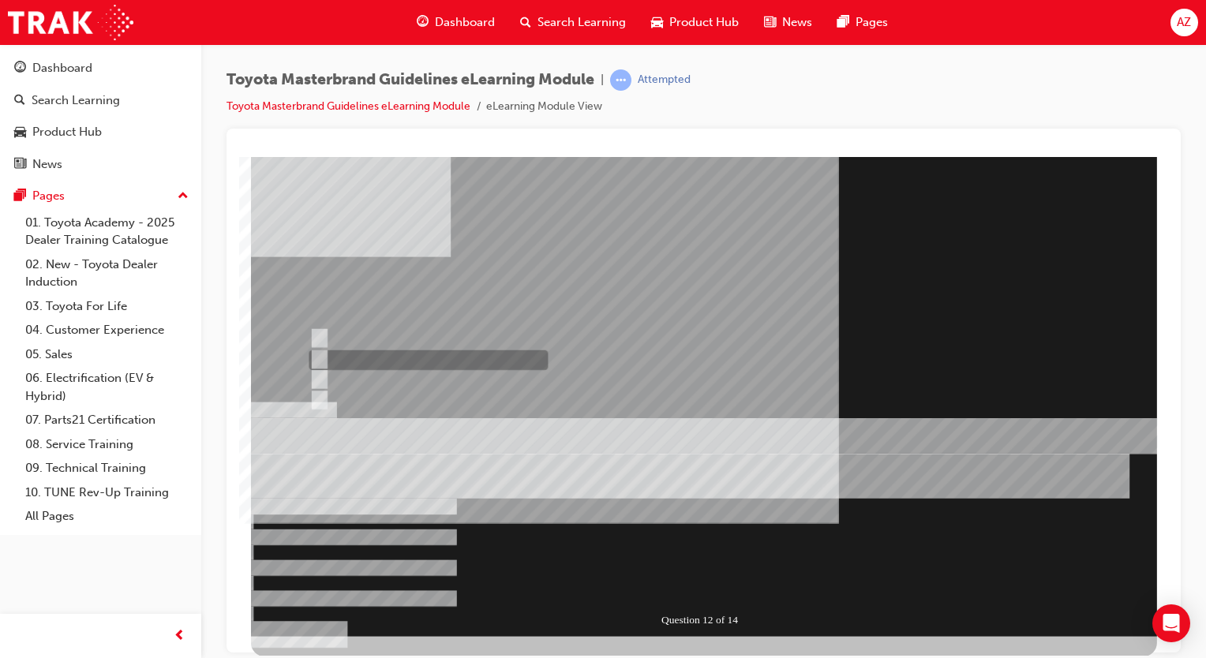
radio input "true"
click at [429, 340] on div at bounding box center [704, 396] width 906 height 480
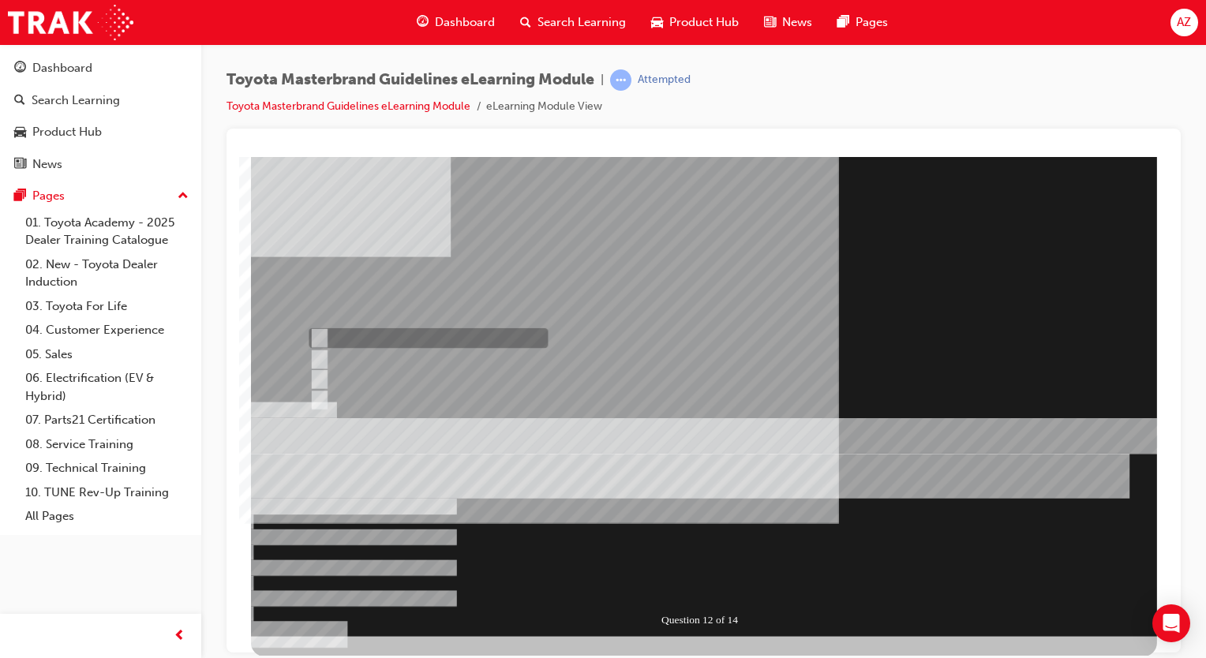
radio input "true"
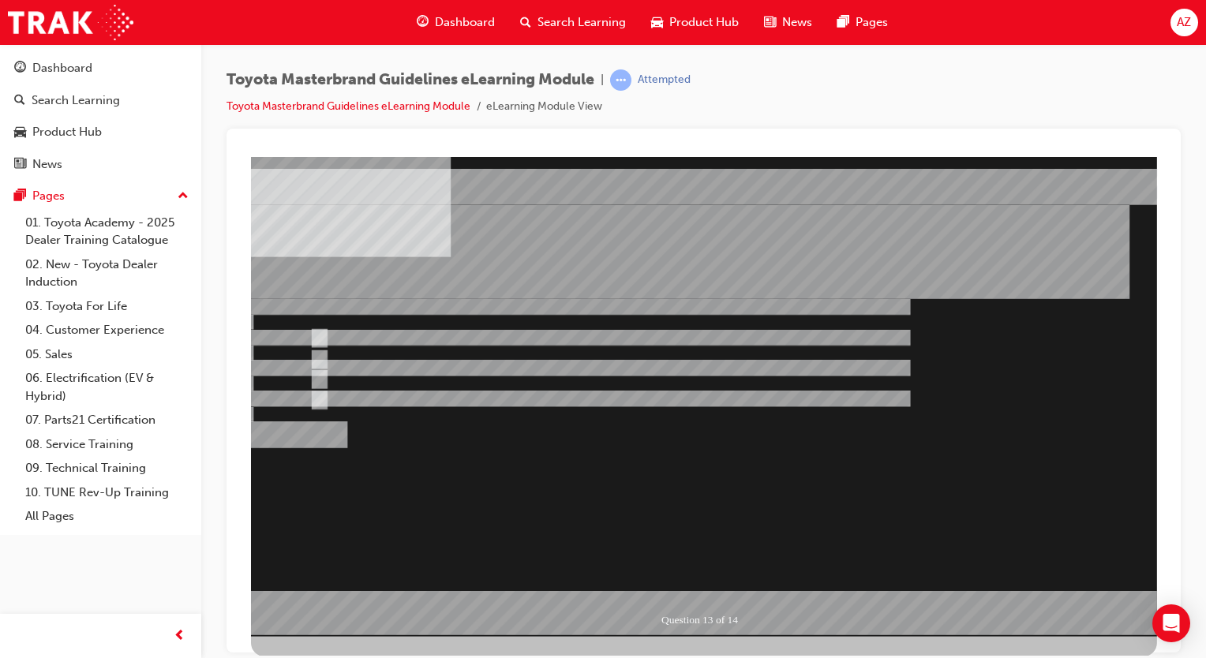
click at [464, 374] on div at bounding box center [704, 396] width 906 height 480
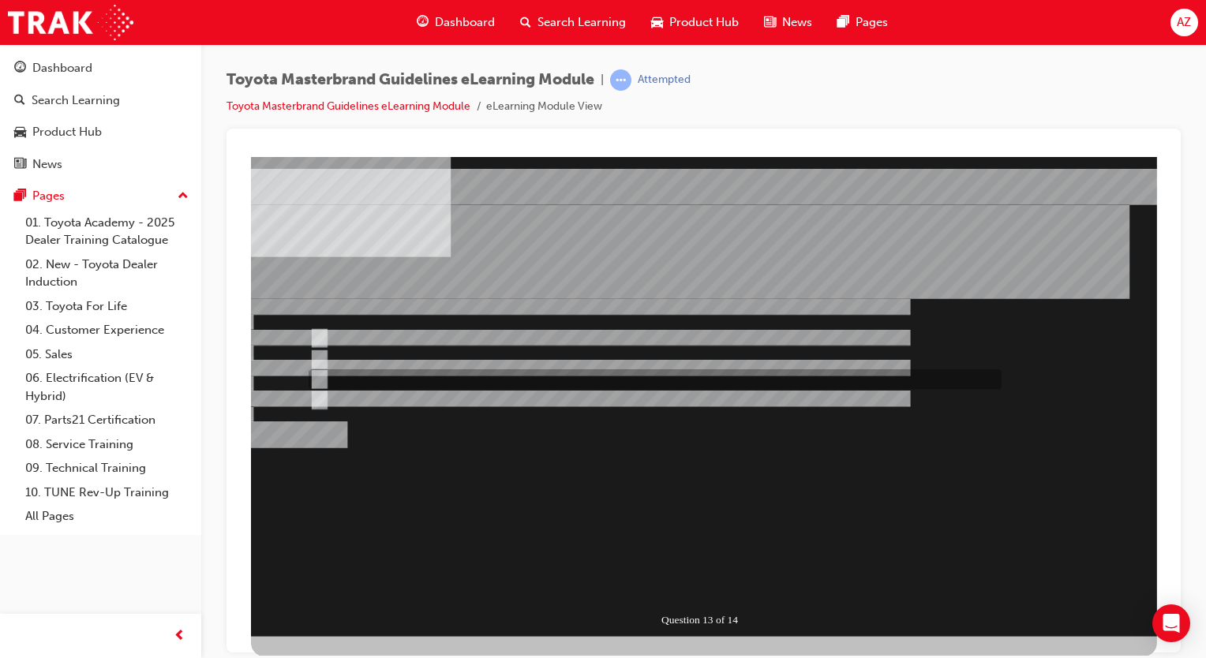
radio input "false"
radio input "true"
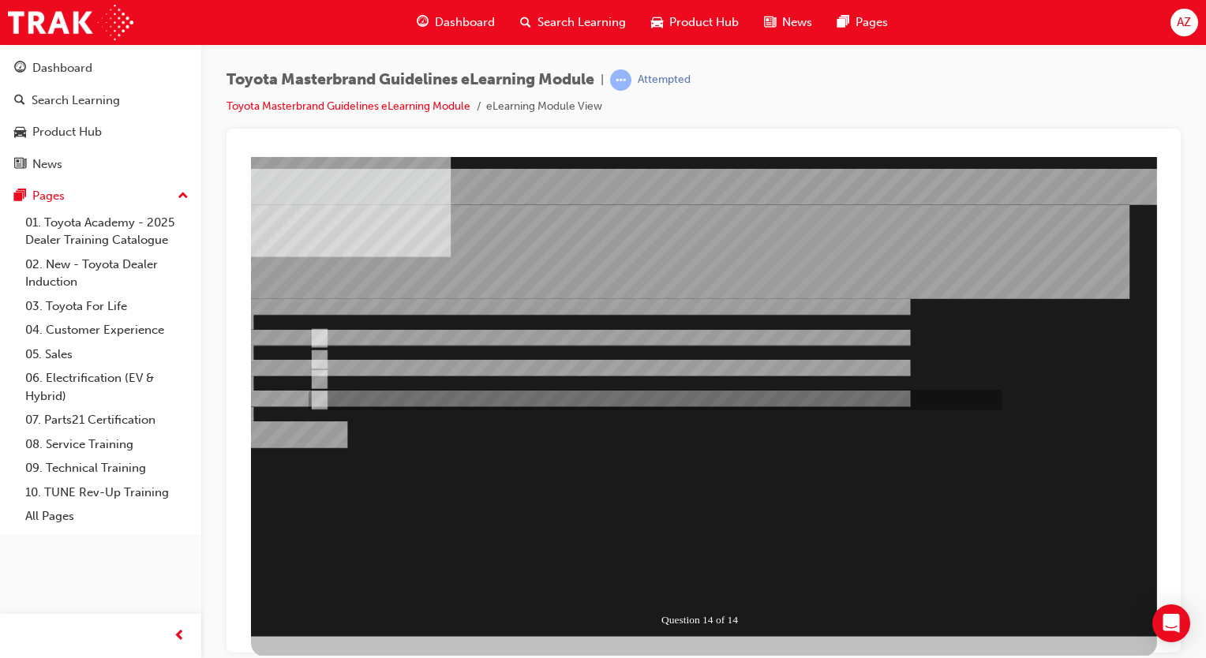
radio input "true"
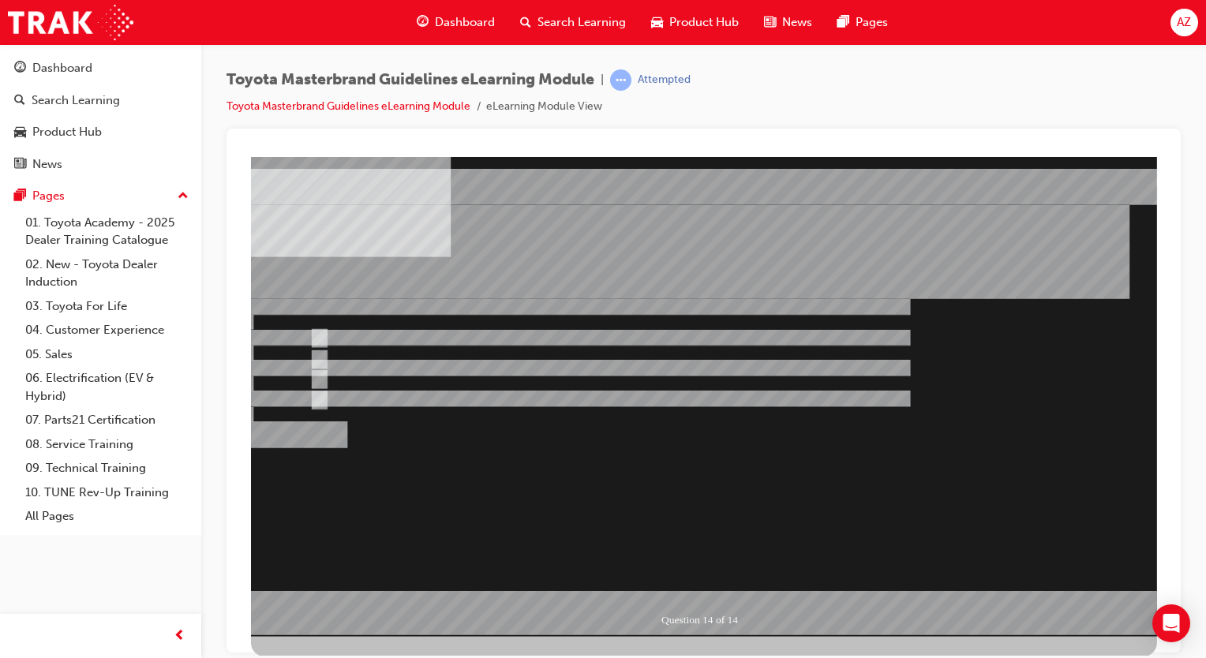
click at [393, 383] on div at bounding box center [704, 396] width 906 height 480
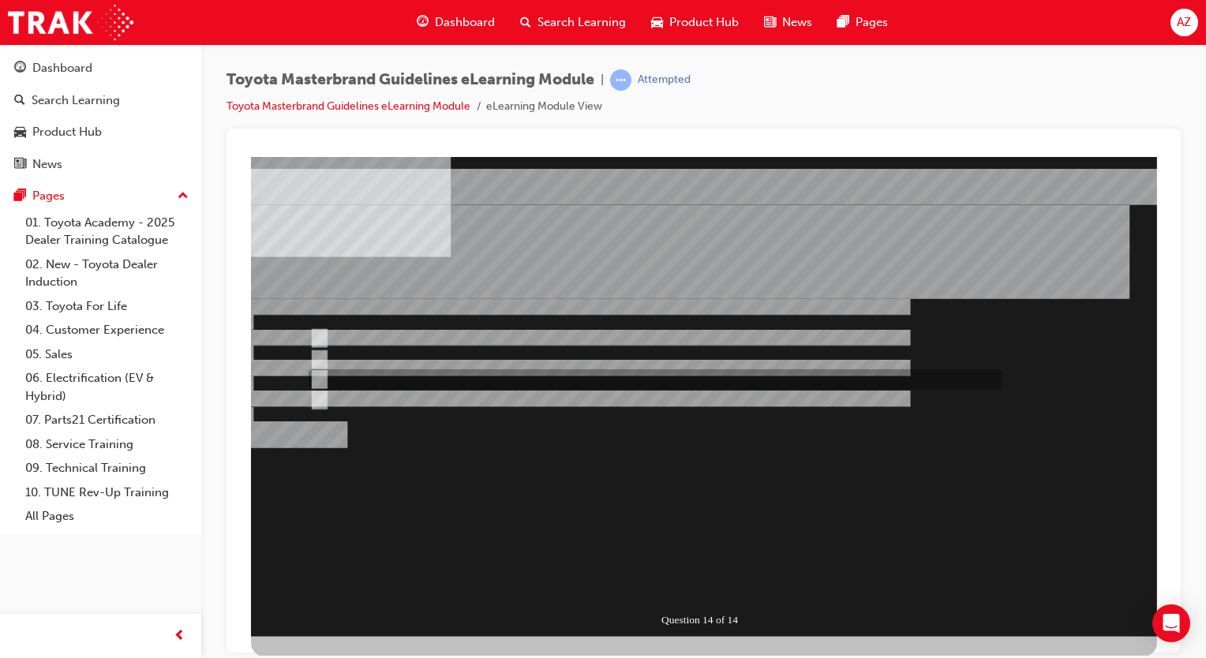
radio input "true"
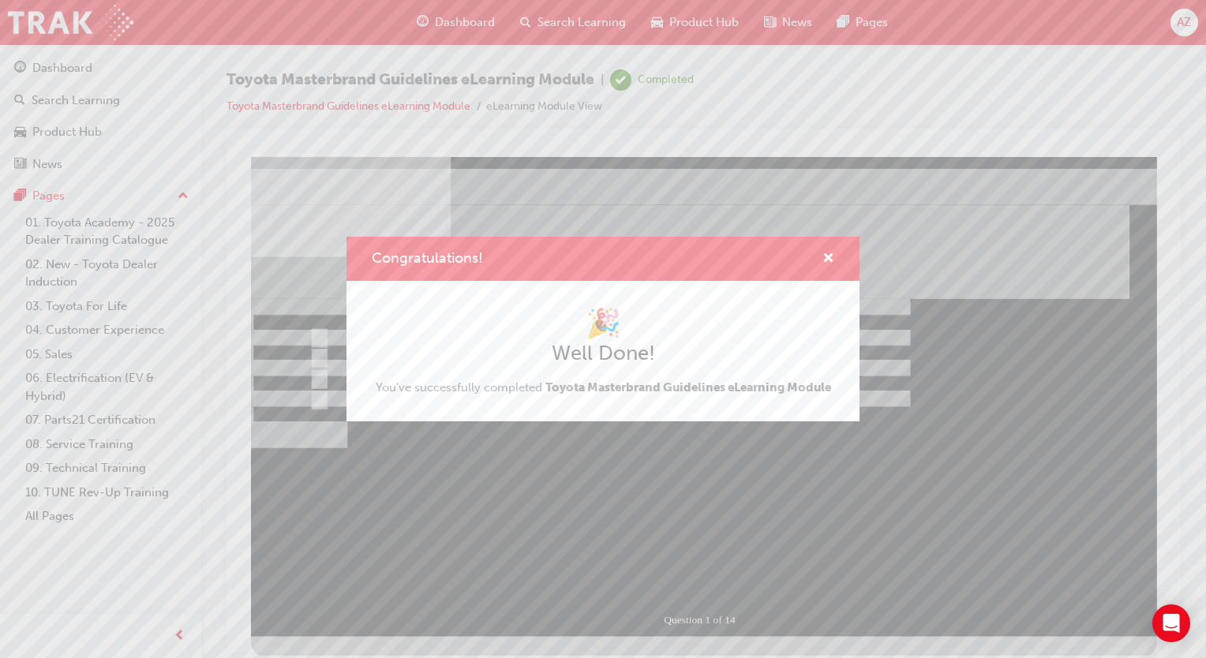
click at [770, 466] on div "Congratulations! 🎉 Well Done! You've successfully completed Toyota Masterbrand …" at bounding box center [603, 329] width 1206 height 658
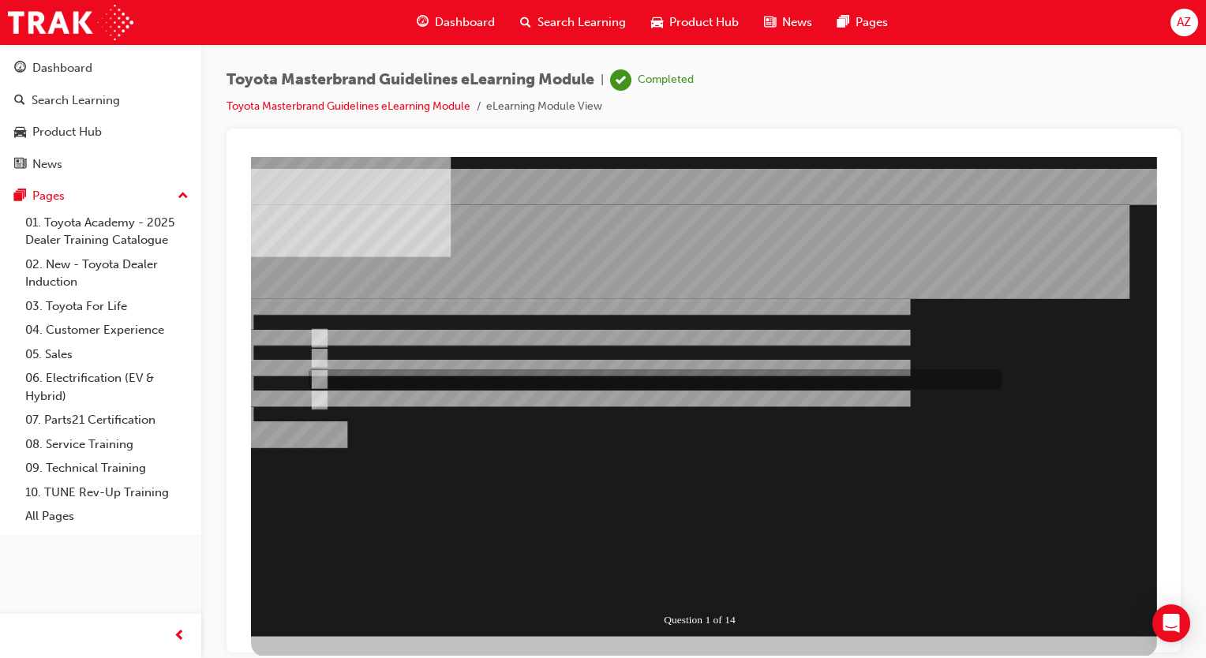
radio input "false"
radio input "true"
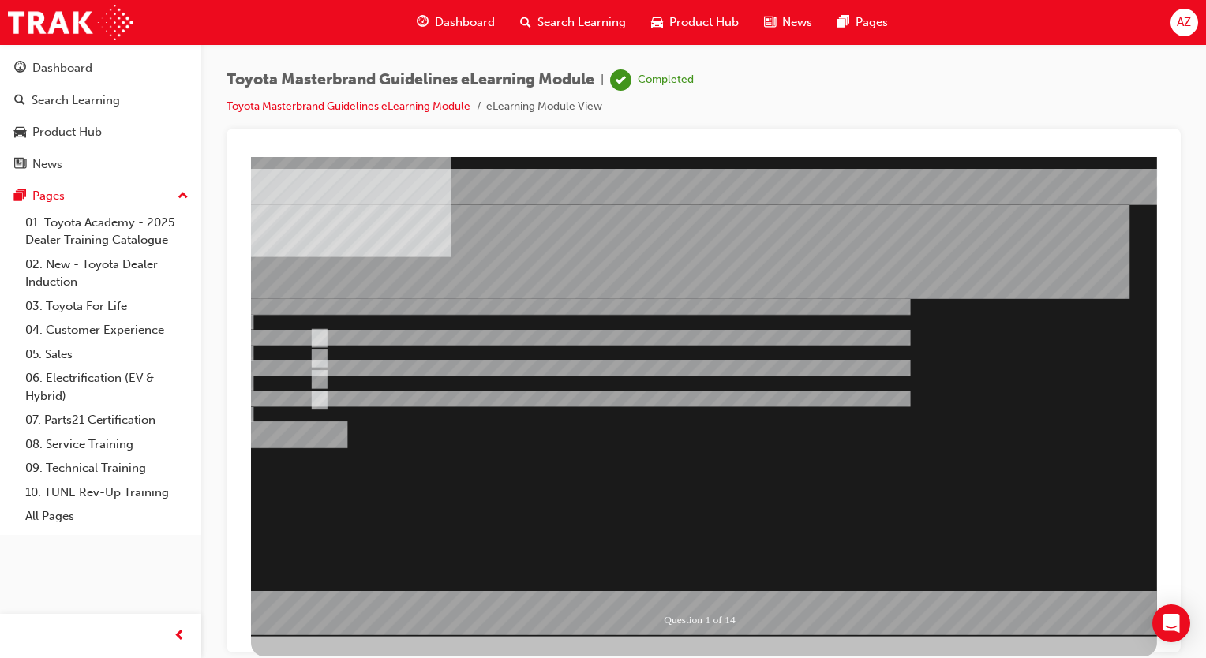
click at [439, 339] on div at bounding box center [704, 396] width 906 height 480
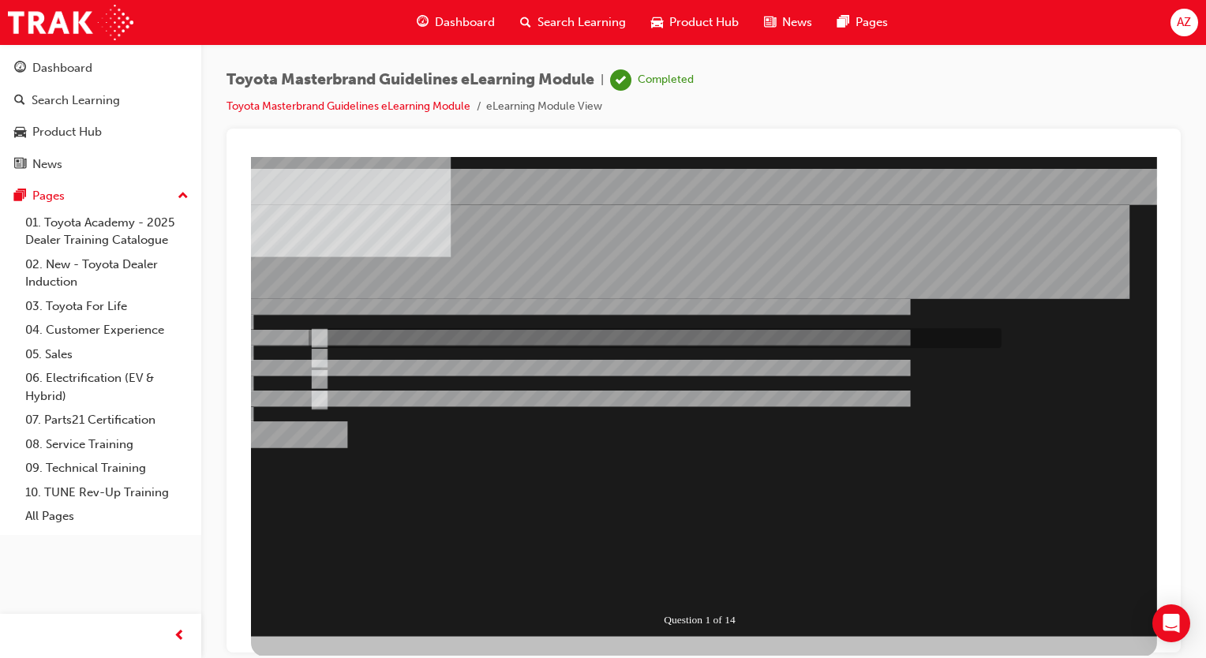
radio input "true"
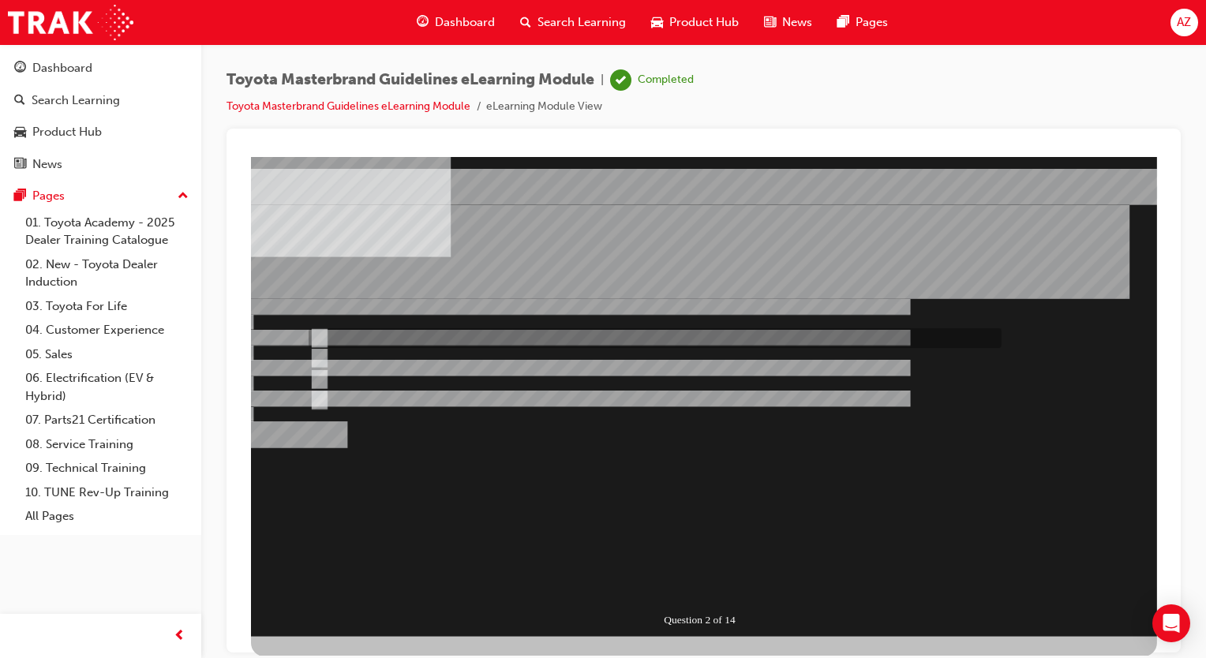
drag, startPoint x: 417, startPoint y: 339, endPoint x: 526, endPoint y: 387, distance: 118.8
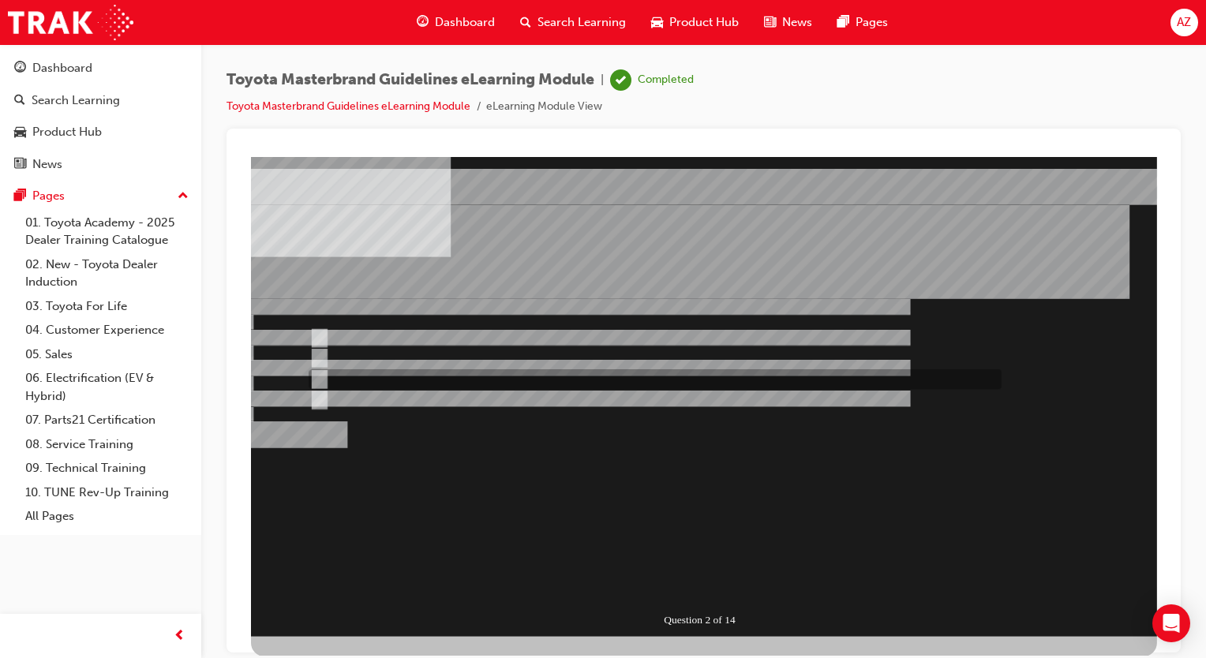
radio input "false"
radio input "true"
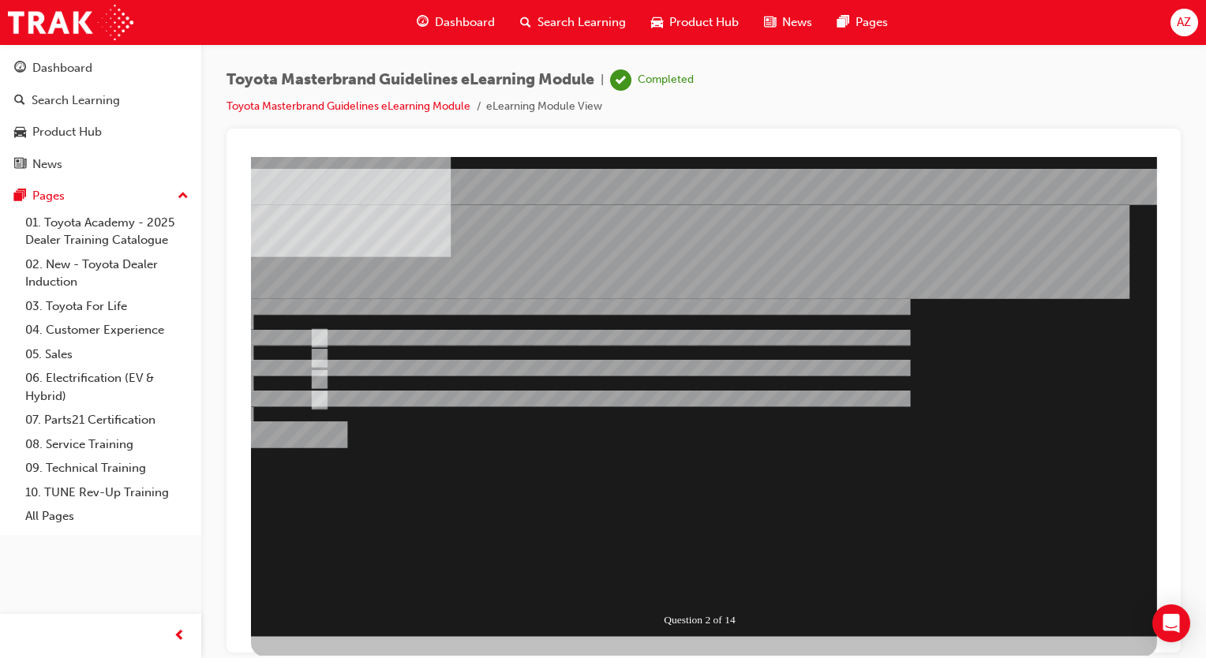
drag, startPoint x: 427, startPoint y: 369, endPoint x: 445, endPoint y: 379, distance: 20.9
radio input "false"
radio input "true"
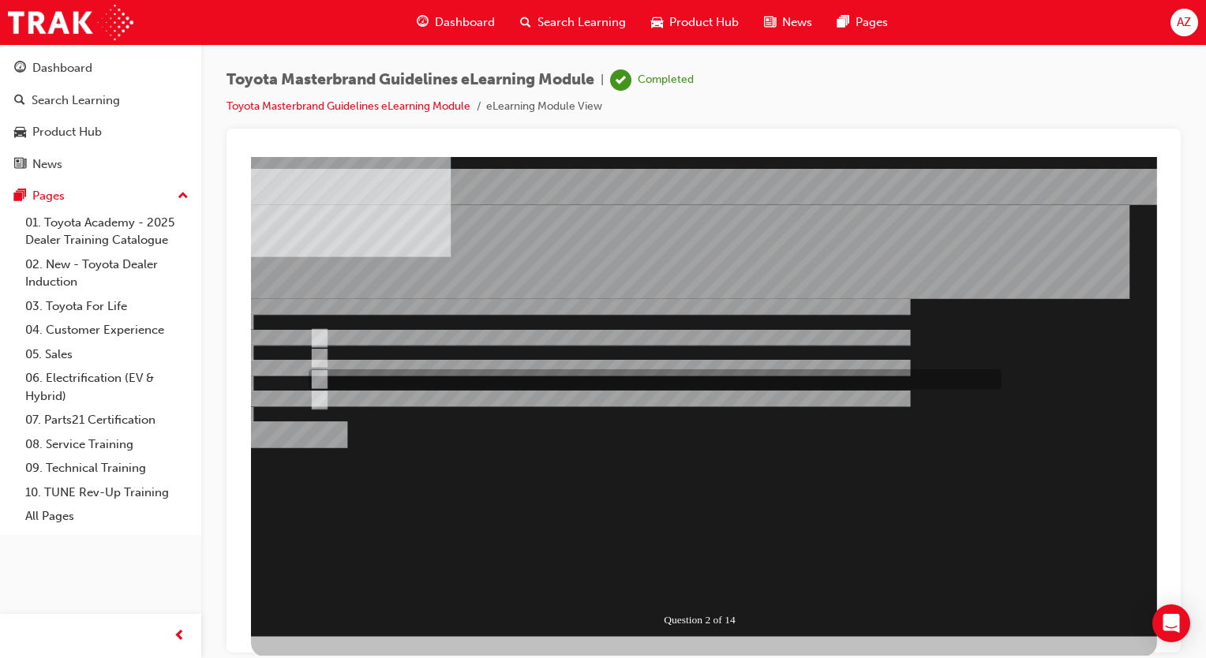
radio input "false"
radio input "true"
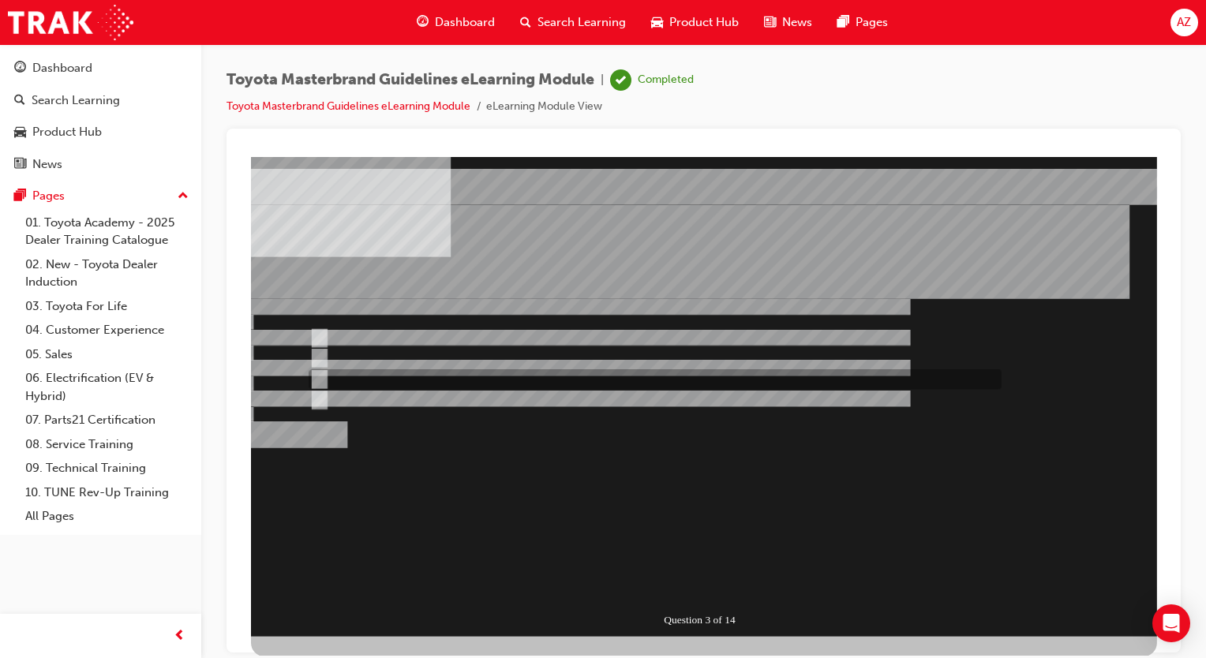
radio input "true"
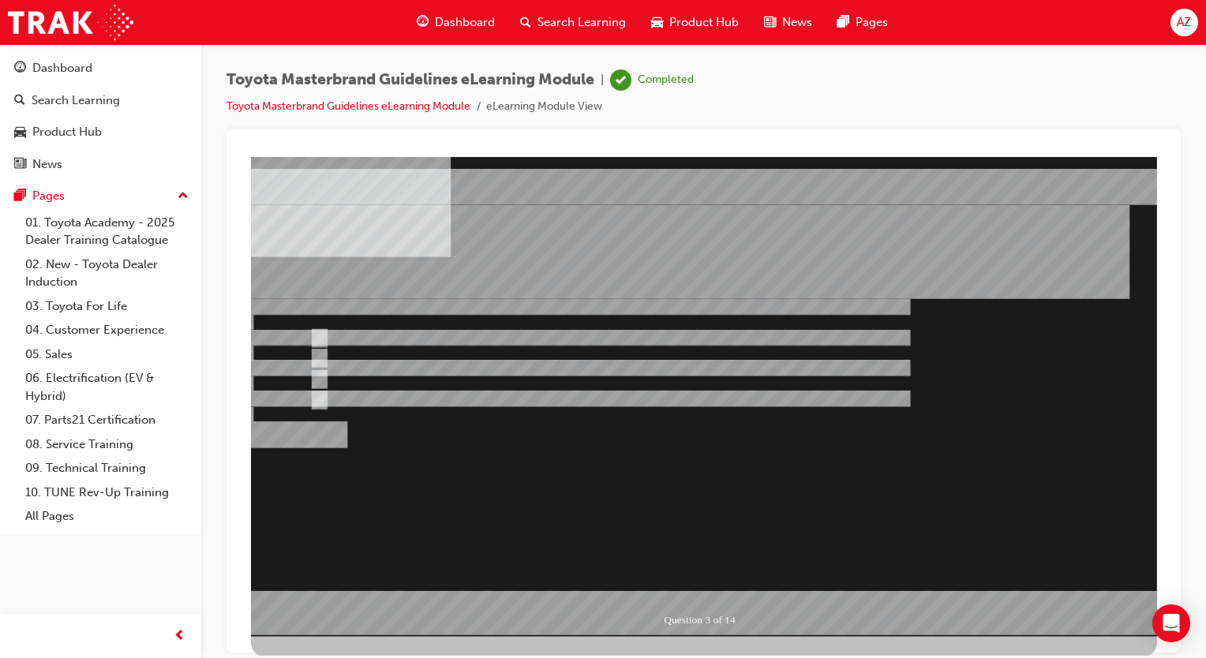
click at [404, 382] on div at bounding box center [704, 396] width 906 height 480
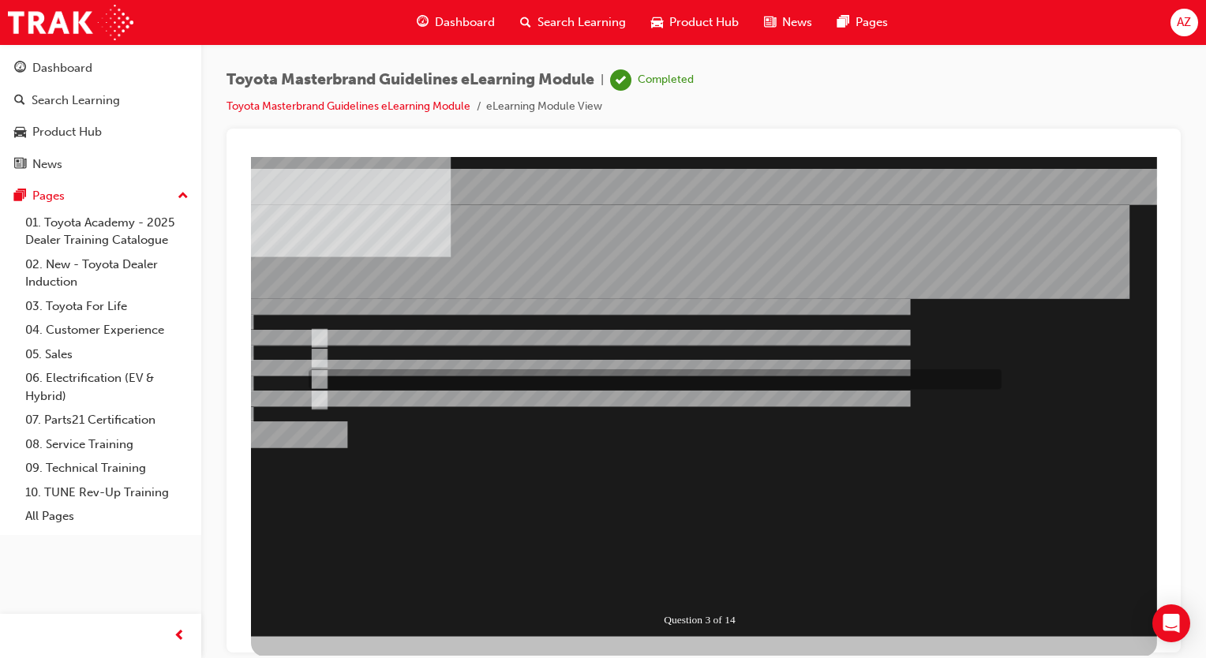
radio input "false"
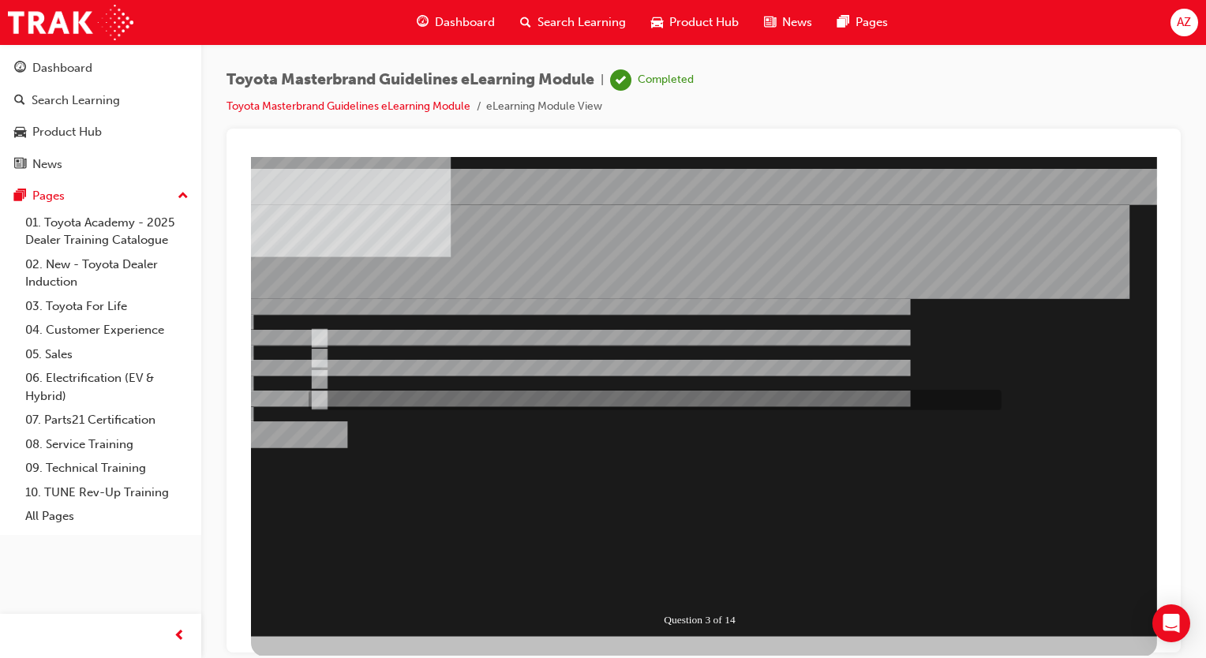
radio input "false"
radio input "true"
